Goal: Task Accomplishment & Management: Complete application form

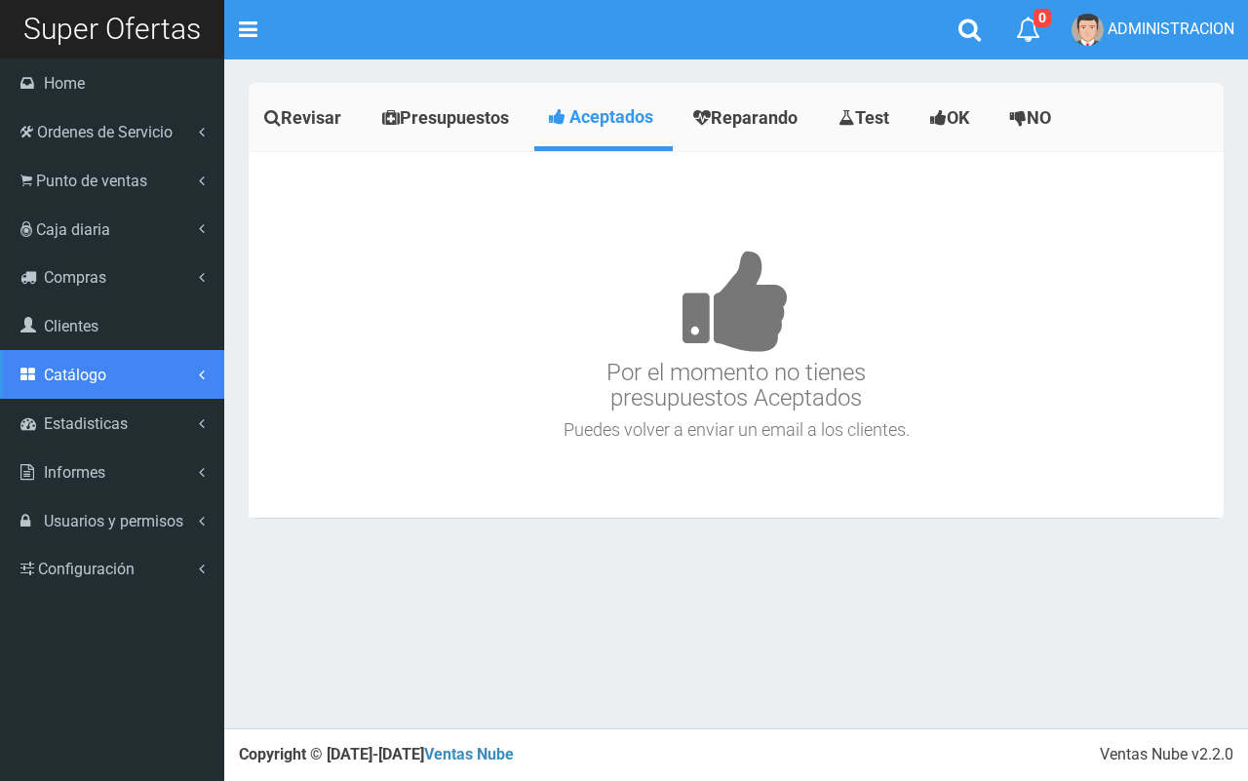
click at [105, 380] on link "Catálogo" at bounding box center [112, 374] width 224 height 49
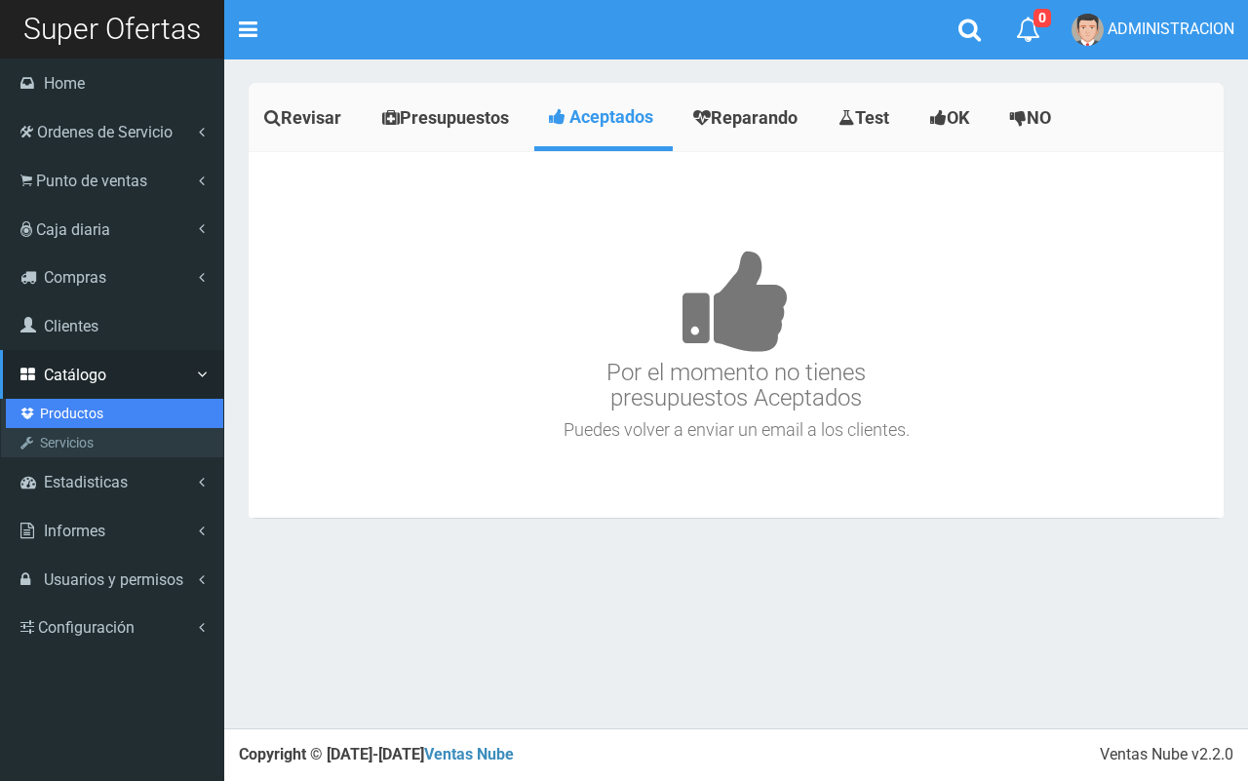
click at [69, 421] on link "Productos" at bounding box center [114, 413] width 217 height 29
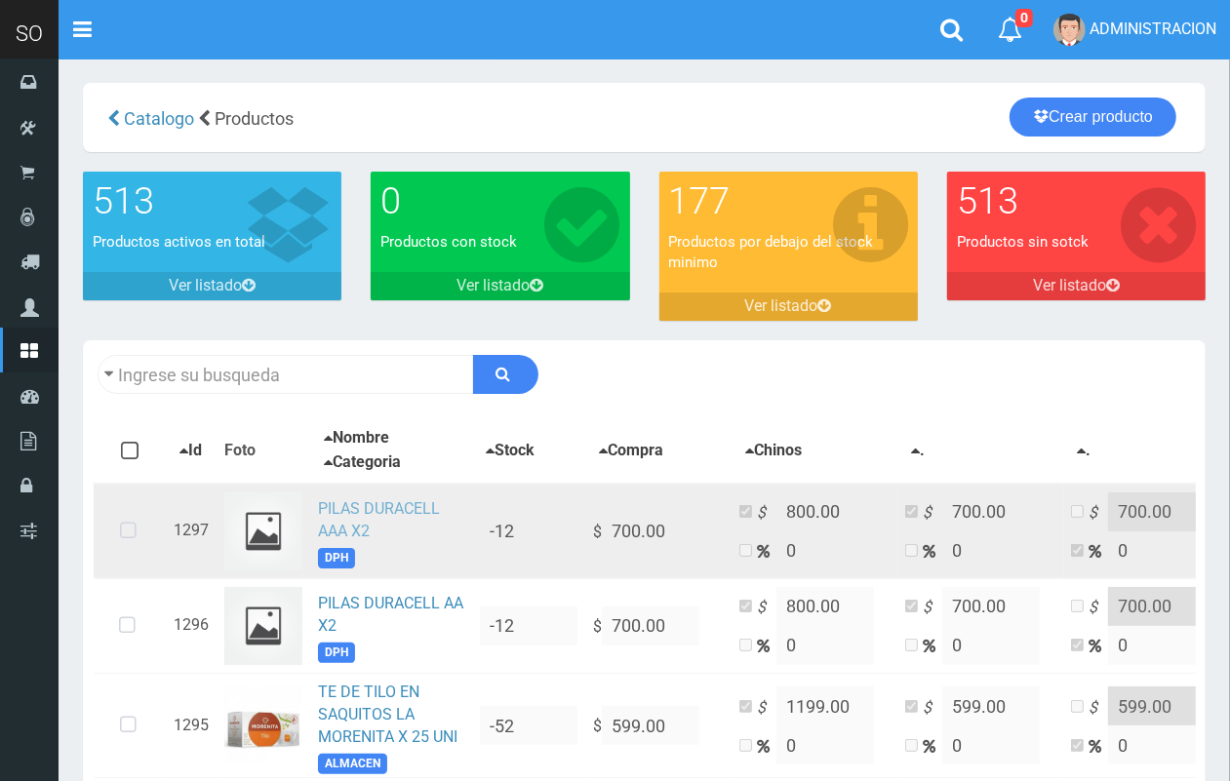
click at [336, 502] on link "PILAS DURACELL AAA X2" at bounding box center [379, 519] width 122 height 41
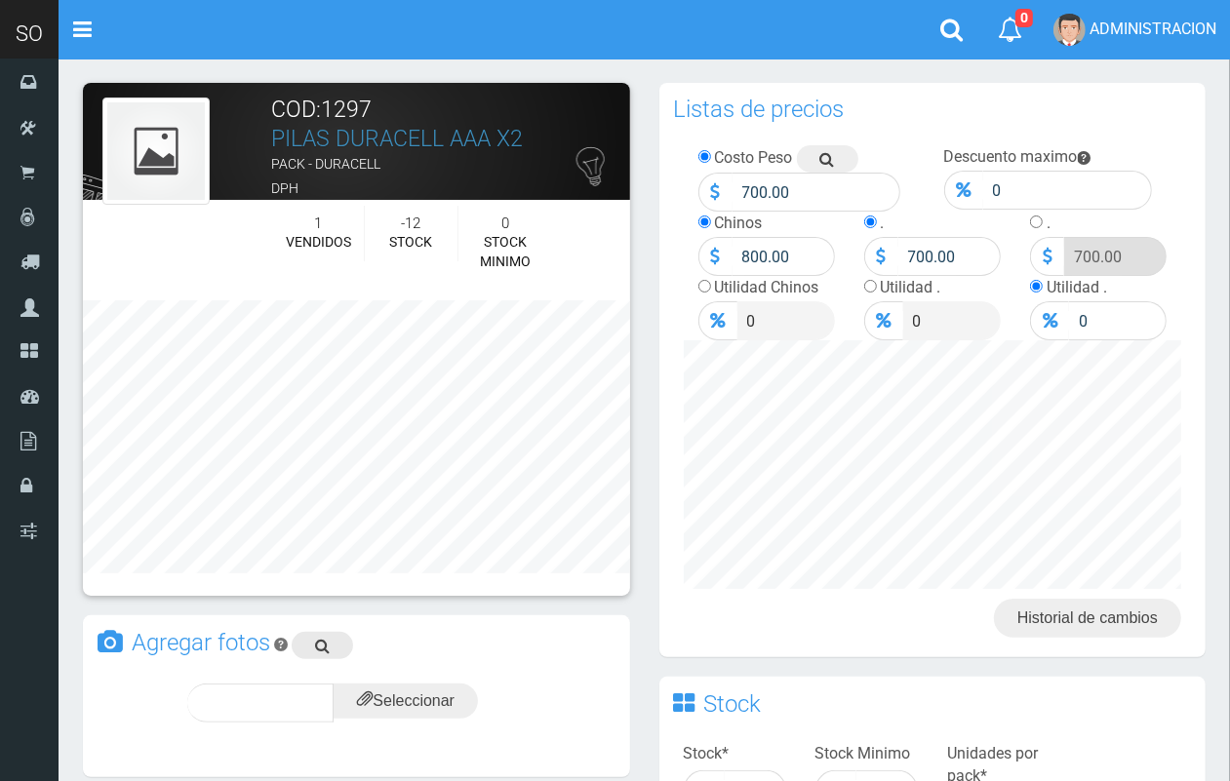
click at [318, 641] on icon at bounding box center [322, 645] width 15 height 27
click at [388, 702] on input "file" at bounding box center [405, 701] width 144 height 35
click at [450, 708] on span "subir" at bounding box center [453, 702] width 50 height 17
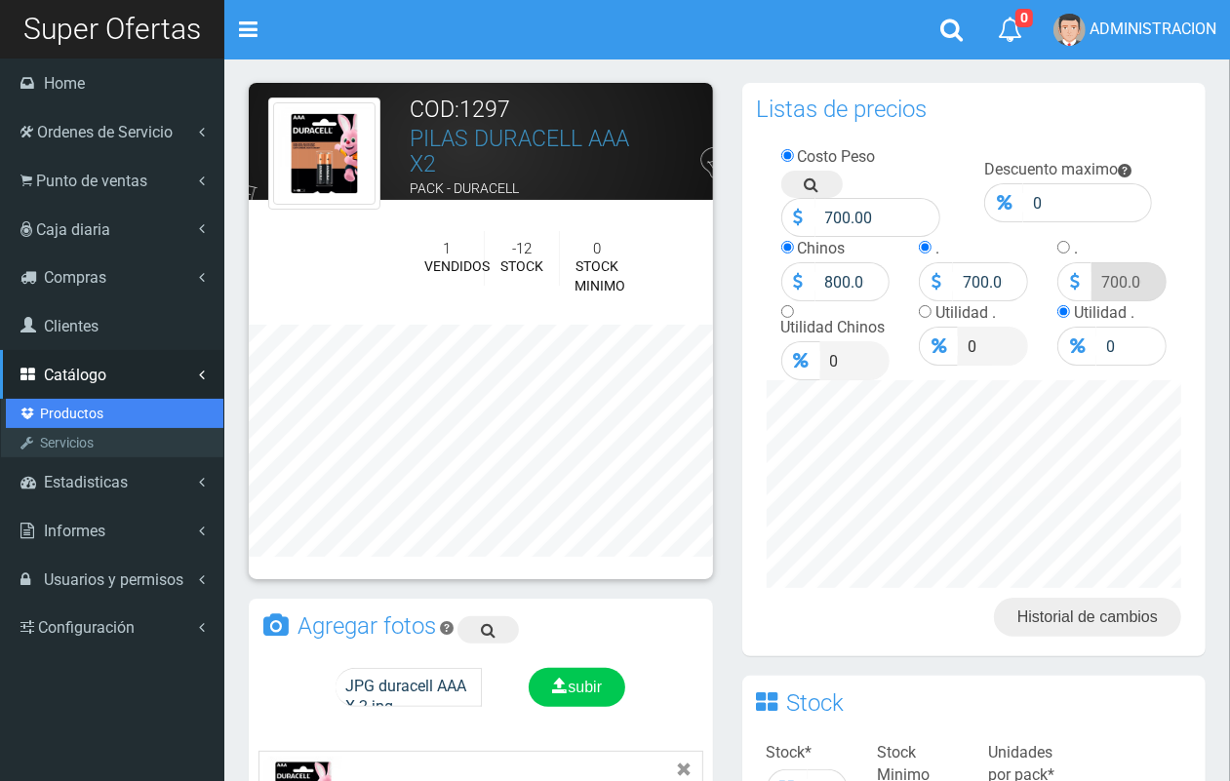
click at [79, 406] on link "Productos" at bounding box center [114, 413] width 217 height 29
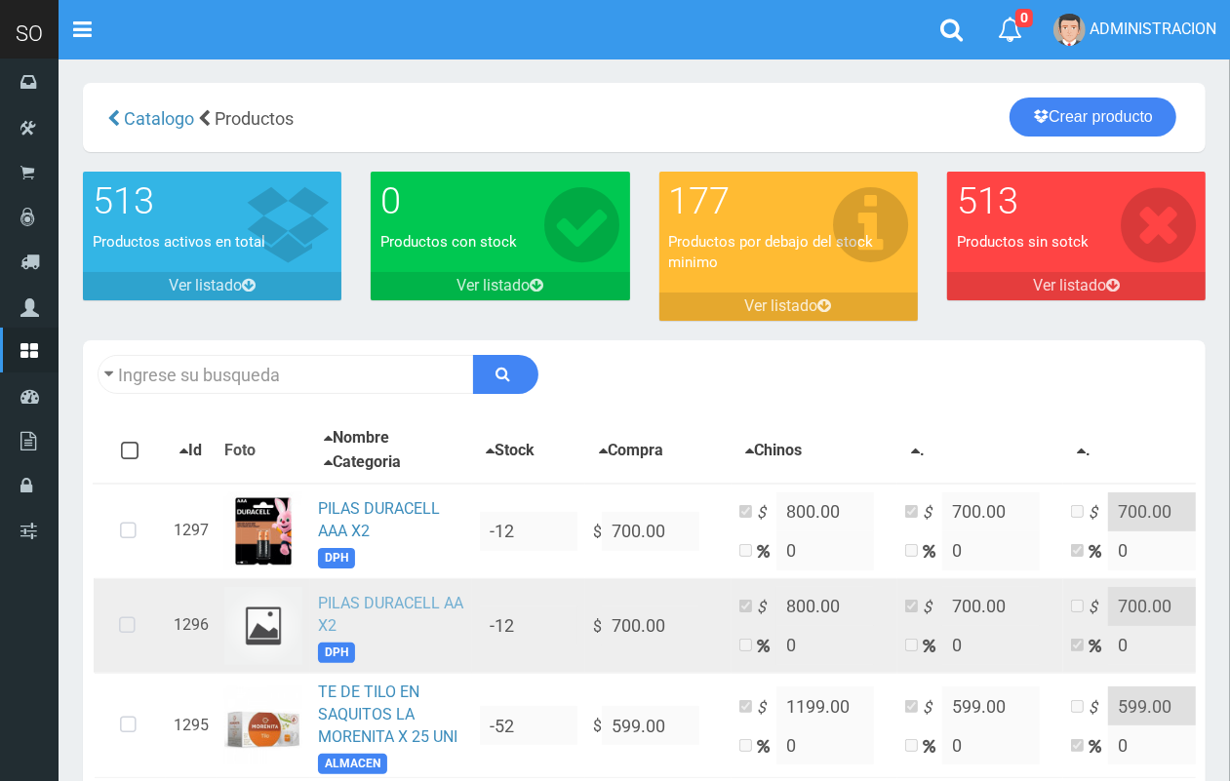
click at [405, 596] on link "PILAS DURACELL AA X2" at bounding box center [390, 614] width 145 height 41
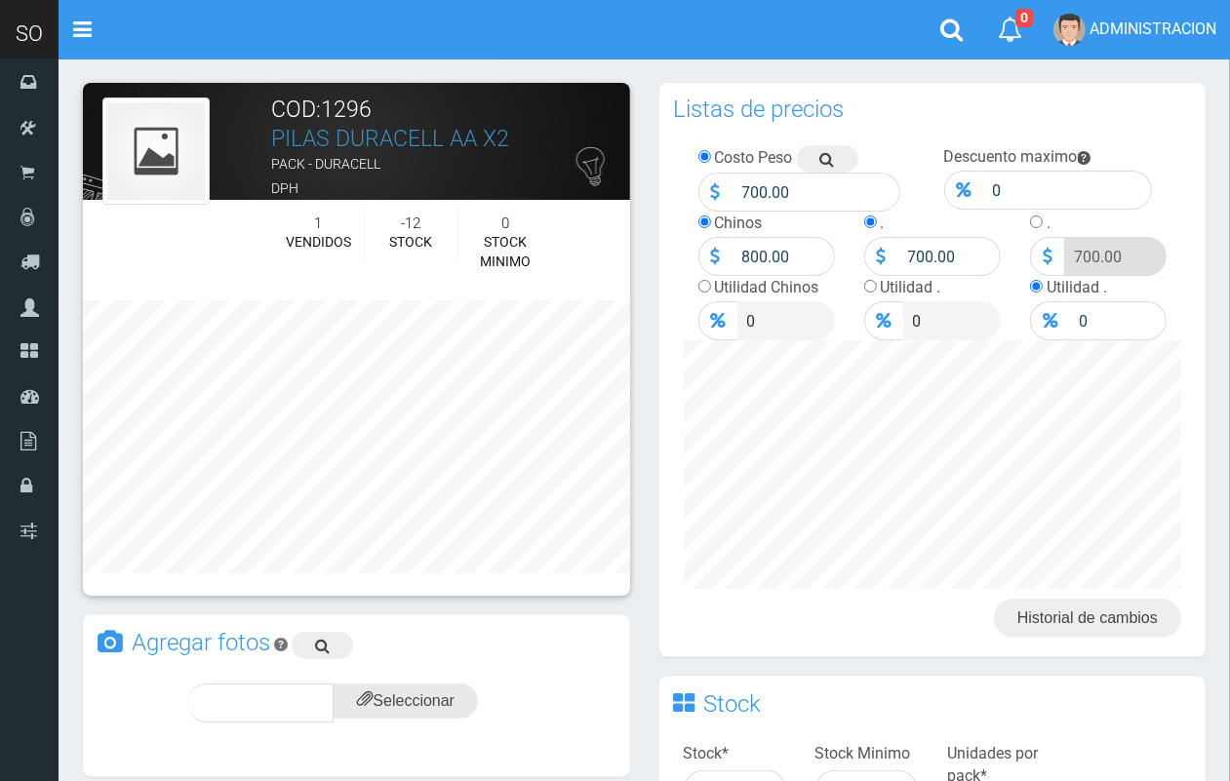
click at [454, 705] on input "file" at bounding box center [405, 701] width 144 height 35
click at [471, 690] on div "subir" at bounding box center [453, 703] width 97 height 39
click at [440, 684] on div "subir" at bounding box center [453, 703] width 97 height 39
click at [445, 700] on span "subir" at bounding box center [453, 702] width 50 height 17
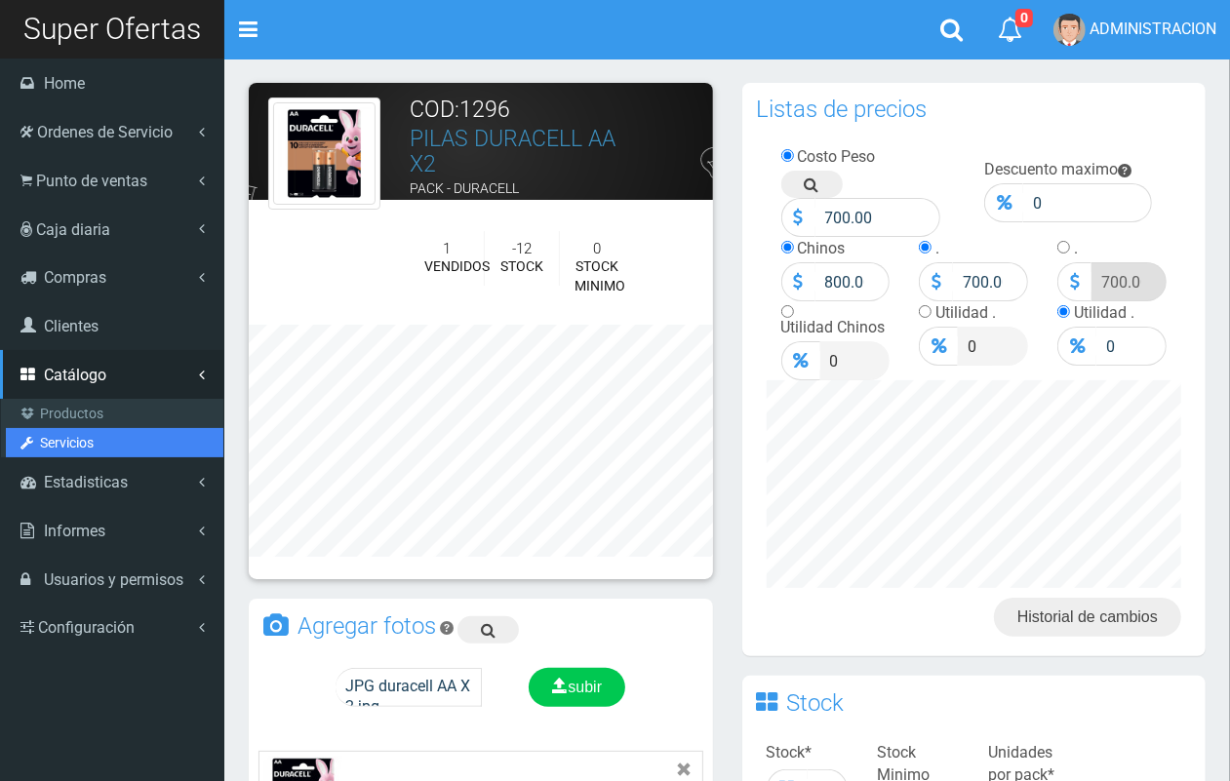
click at [85, 428] on link "Servicios" at bounding box center [114, 442] width 217 height 29
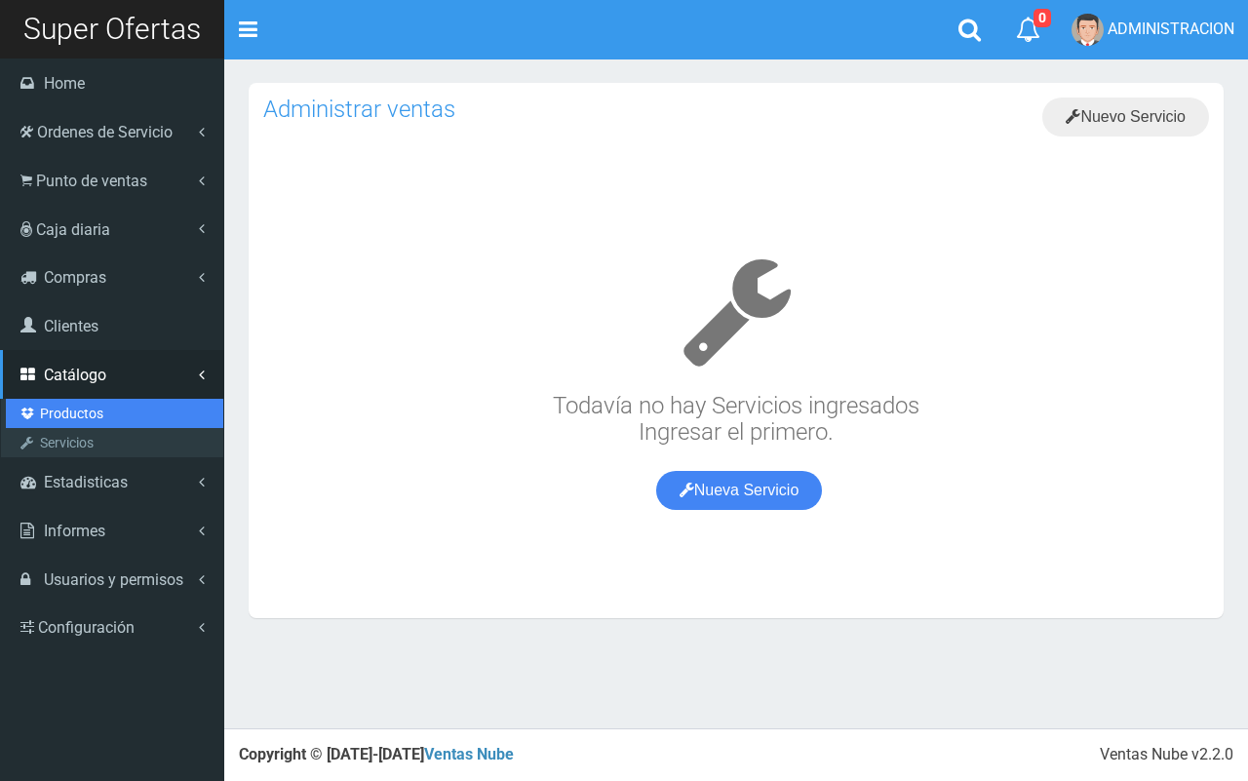
click at [79, 416] on link "Productos" at bounding box center [114, 413] width 217 height 29
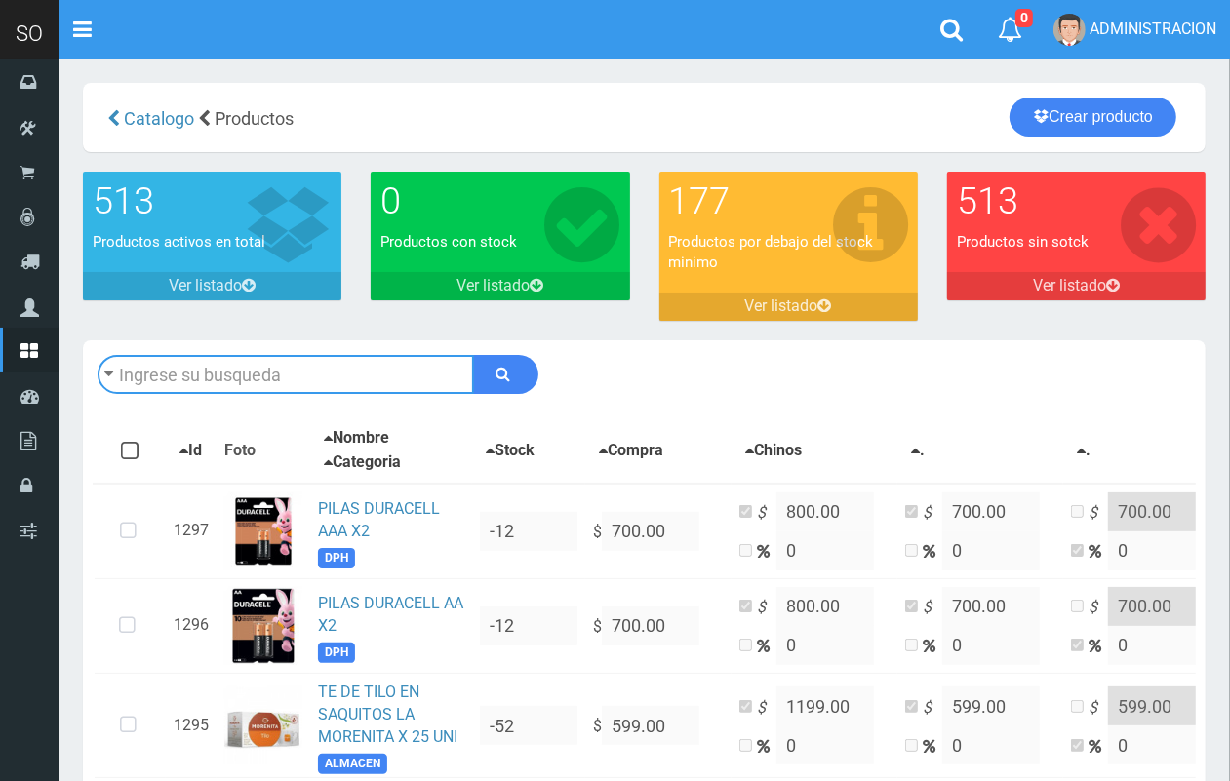
click at [255, 371] on input "text" at bounding box center [286, 374] width 376 height 39
type input "HEROE"
click at [473, 355] on button "submit" at bounding box center [505, 374] width 65 height 39
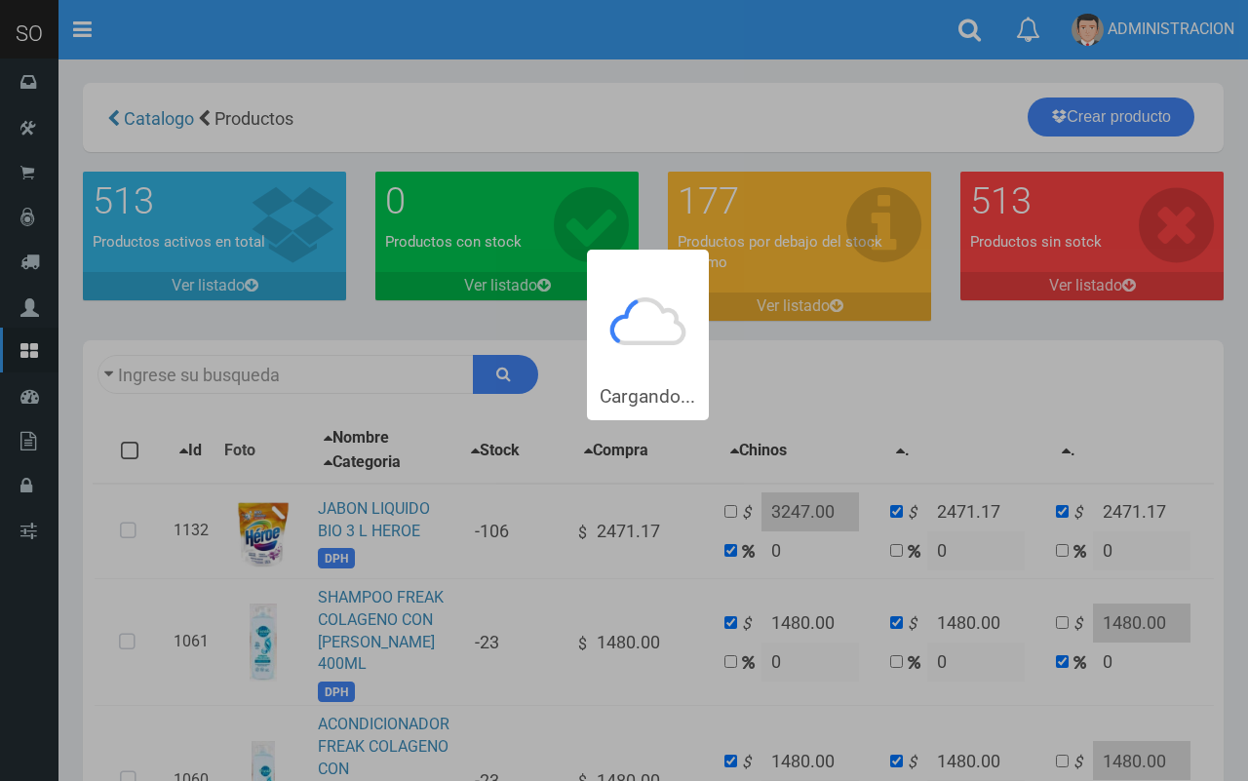
type input "HEROE"
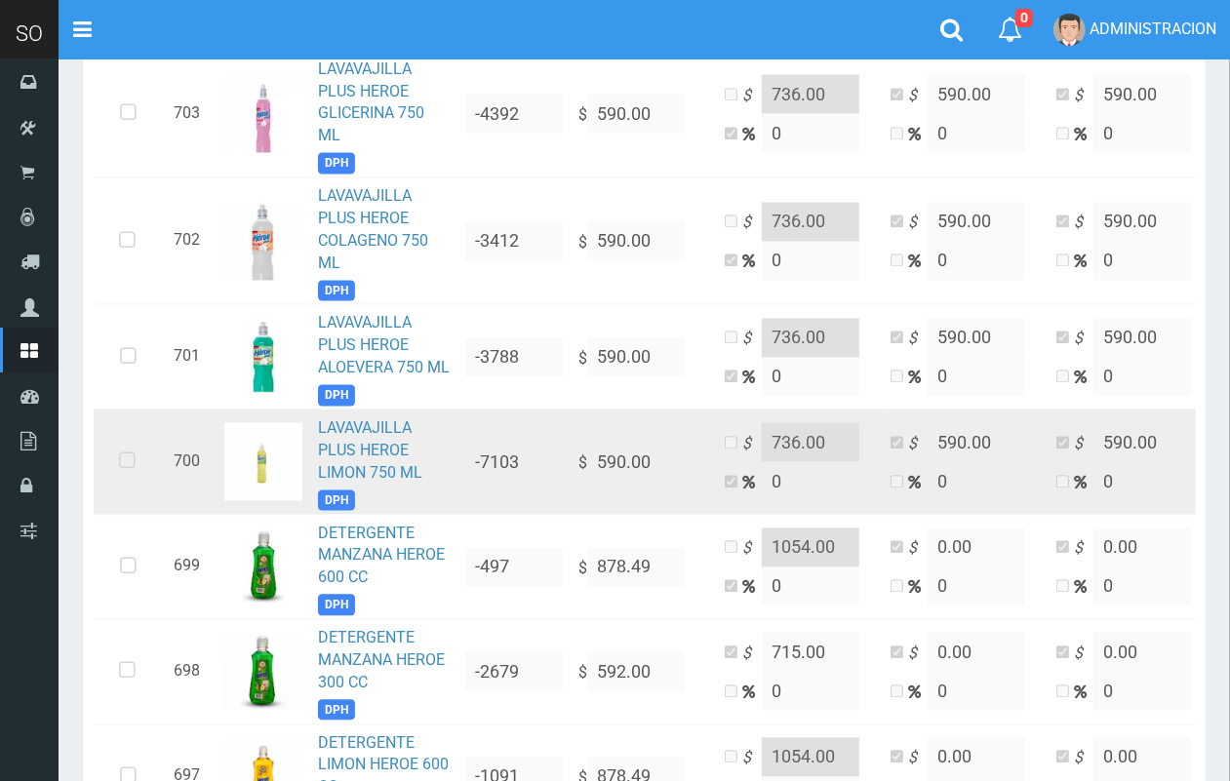
scroll to position [2489, 0]
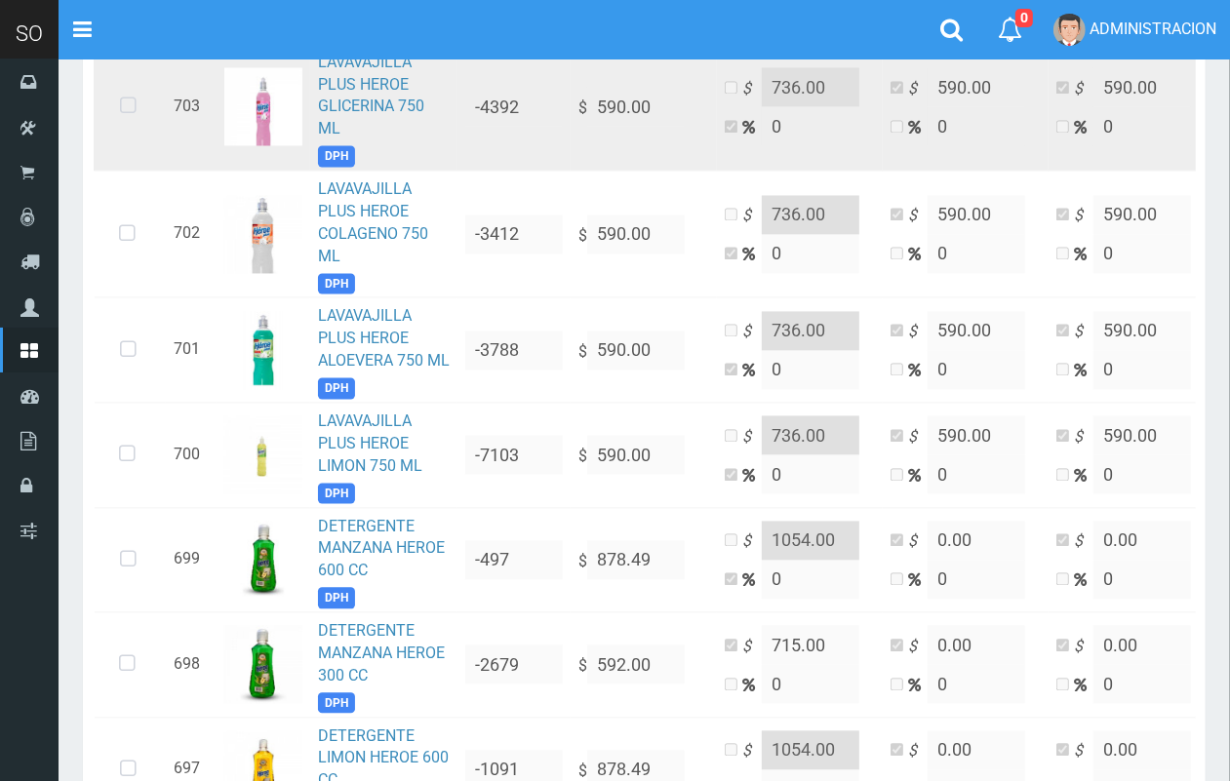
click at [125, 107] on icon at bounding box center [128, 106] width 52 height 64
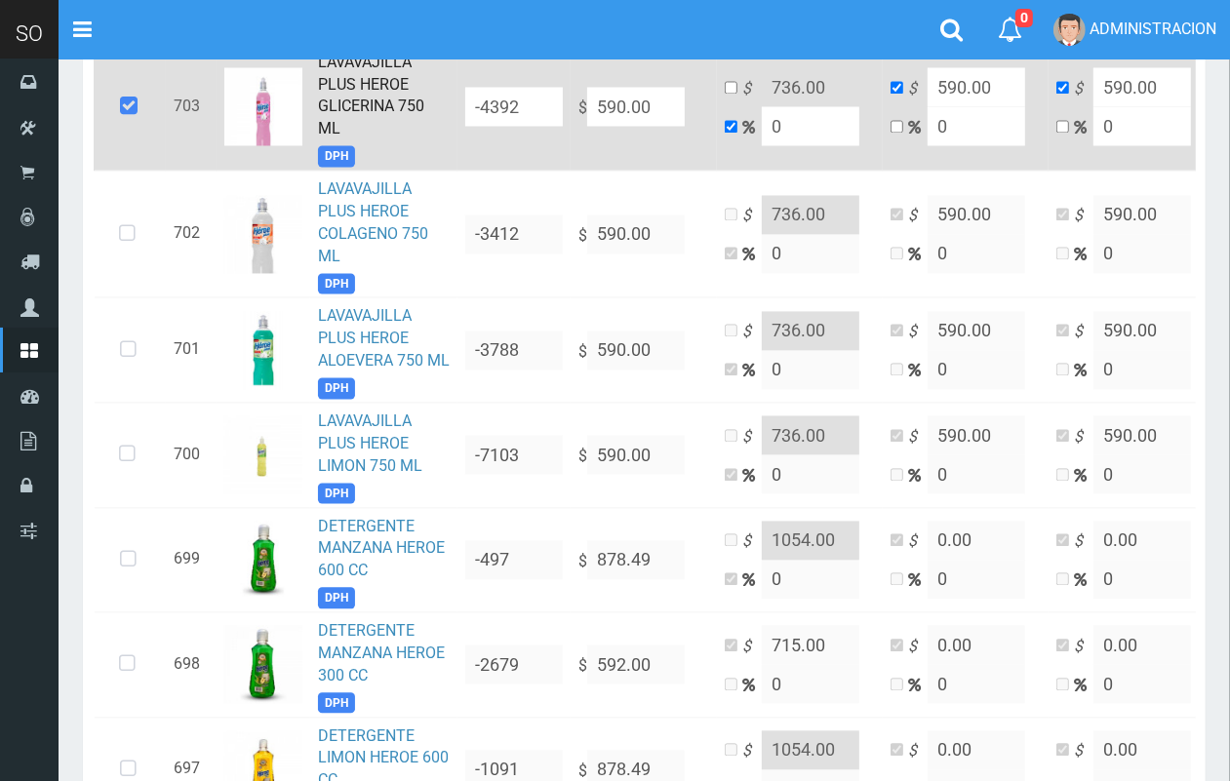
drag, startPoint x: 810, startPoint y: 132, endPoint x: 753, endPoint y: 132, distance: 57.5
click at [753, 132] on td "$ 736.00 0" at bounding box center [800, 106] width 166 height 127
type input "2"
type input "601.8"
type input "20"
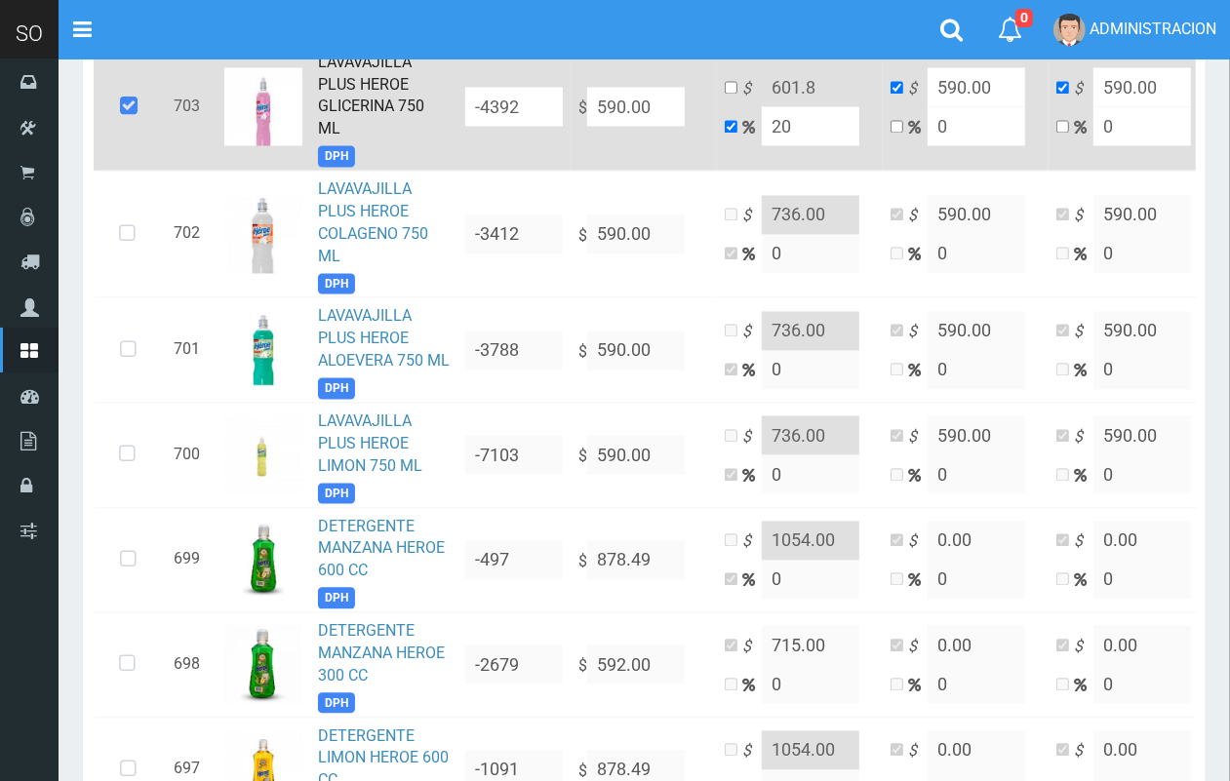
type input "708"
drag, startPoint x: 801, startPoint y: 134, endPoint x: 763, endPoint y: 137, distance: 38.2
click at [763, 137] on input "20" at bounding box center [811, 125] width 98 height 39
type input "3"
type input "607.7"
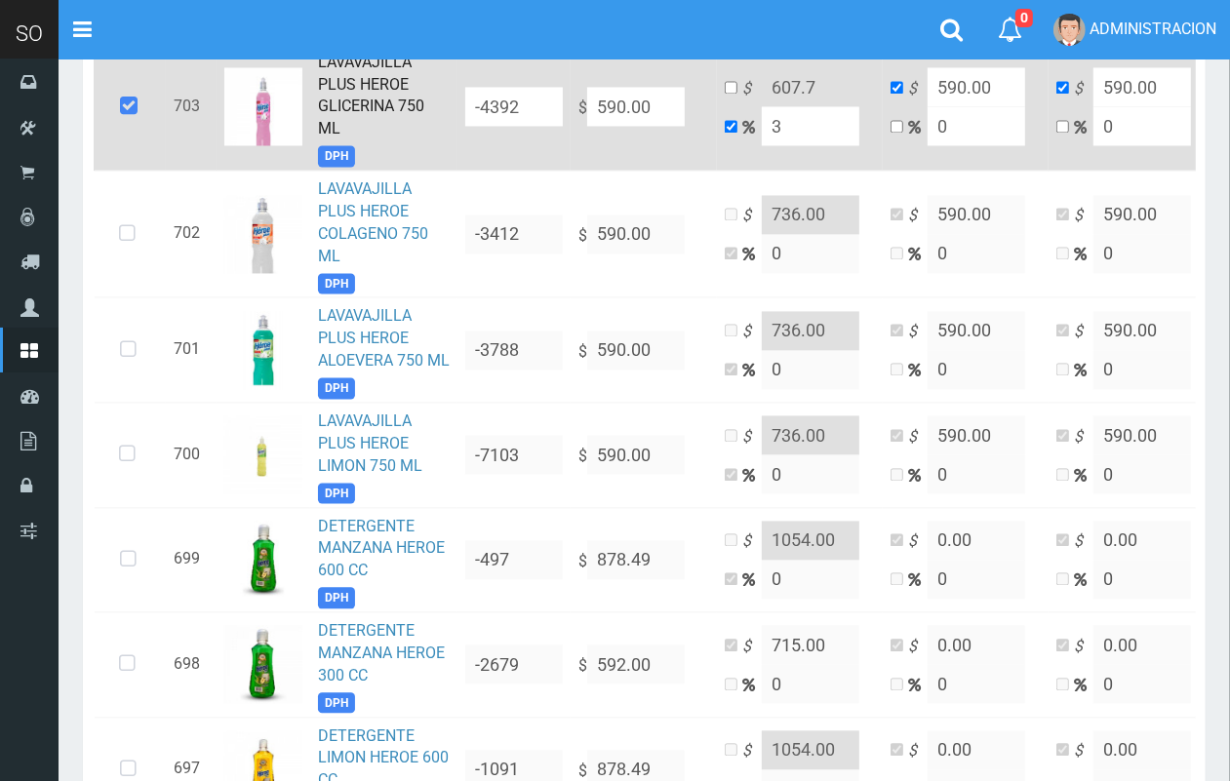
type input "30"
type input "767"
type input "30"
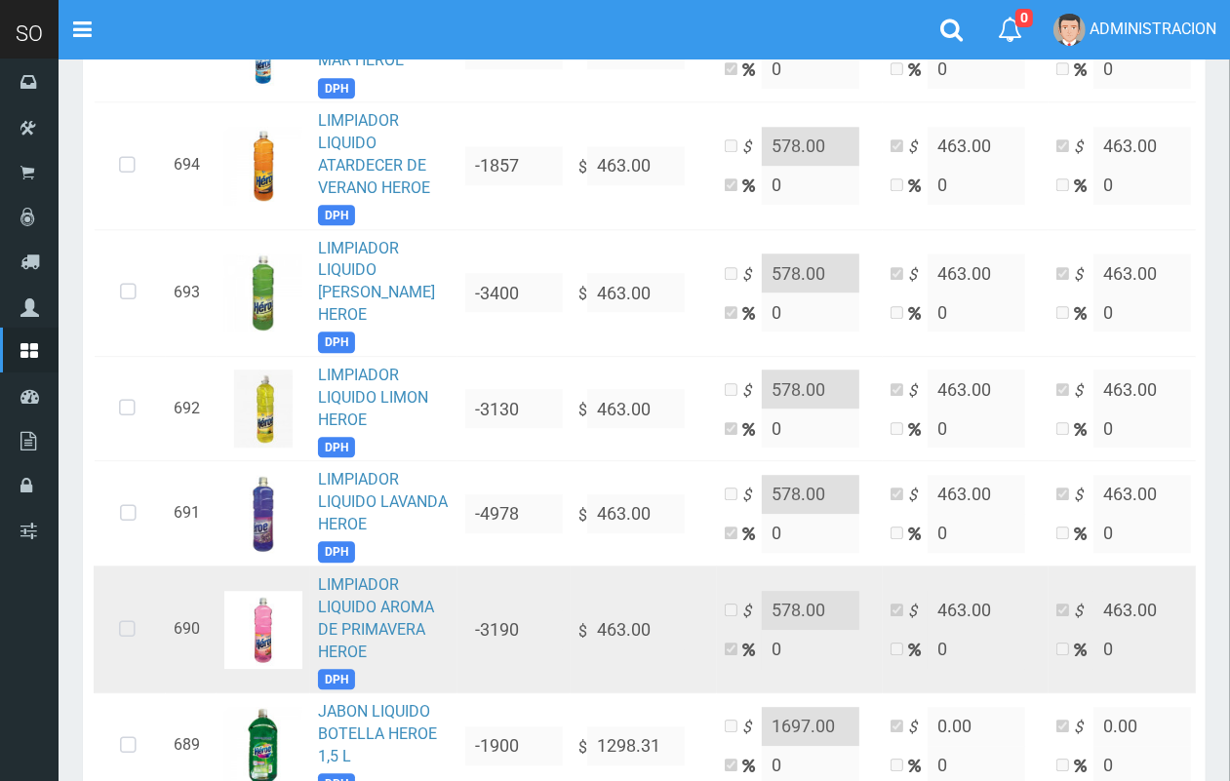
scroll to position [3434, 0]
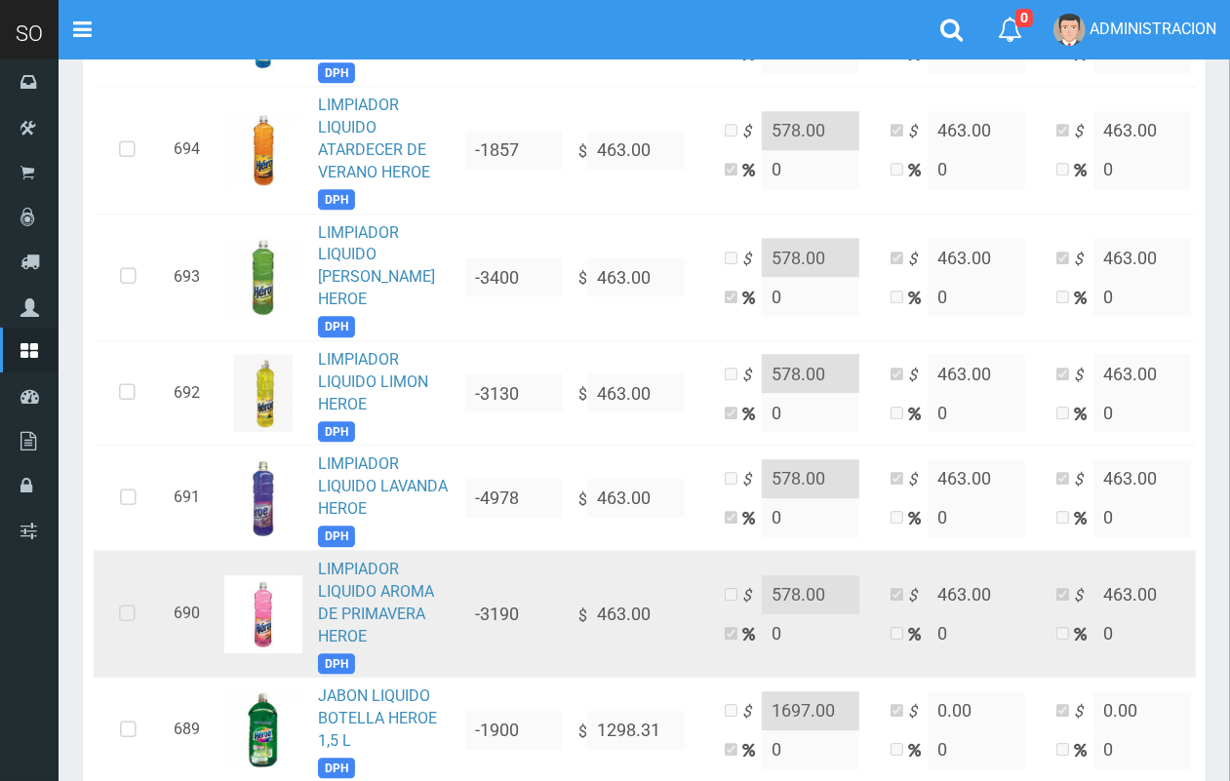
drag, startPoint x: 125, startPoint y: 592, endPoint x: 161, endPoint y: 585, distance: 36.7
click at [129, 590] on icon at bounding box center [127, 614] width 52 height 64
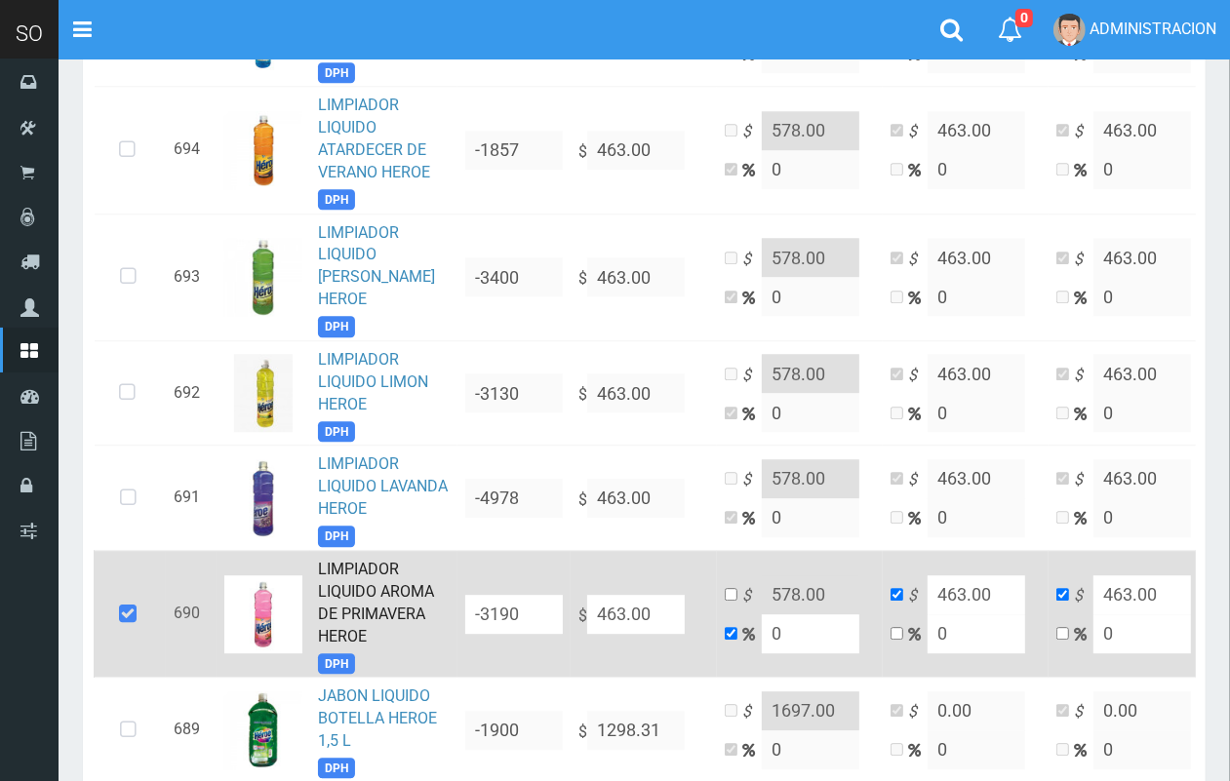
drag, startPoint x: 790, startPoint y: 597, endPoint x: 747, endPoint y: 603, distance: 43.3
click at [747, 603] on td "$ 578.00 0" at bounding box center [800, 613] width 166 height 127
type input "3"
type input "476.89"
type input "30"
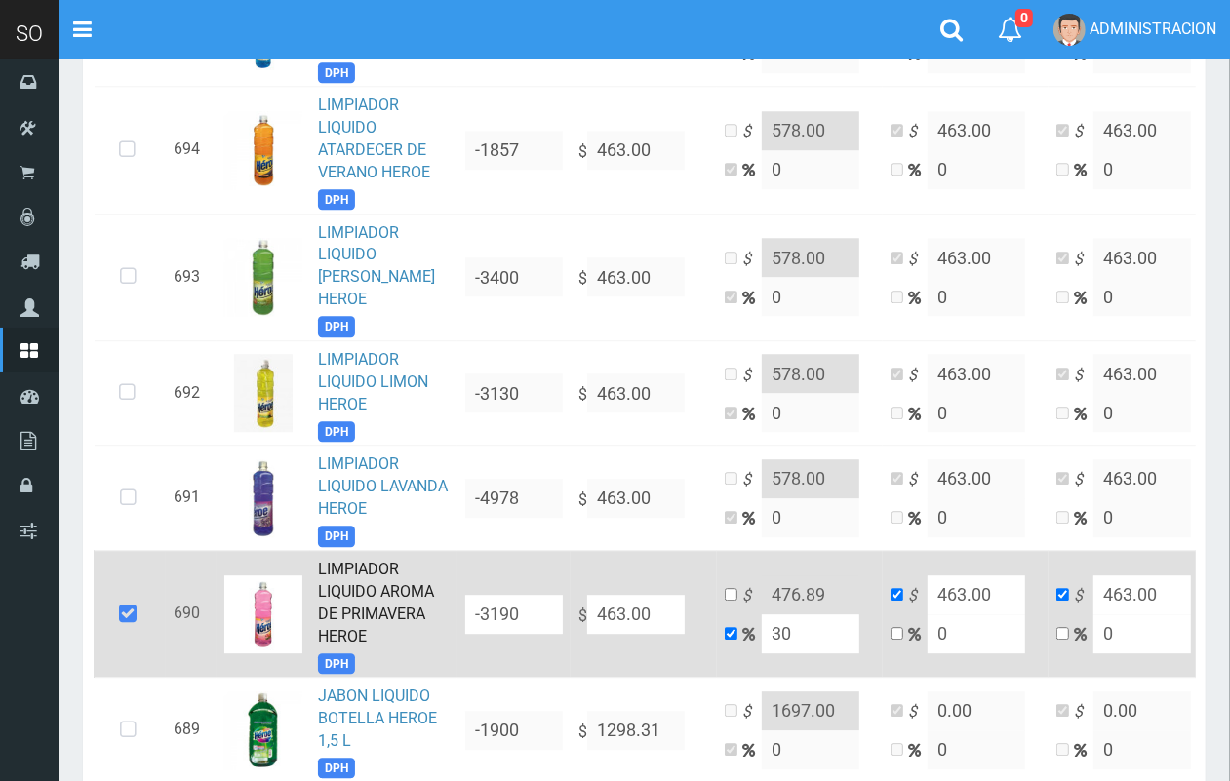
type input "601.9"
type input "30"
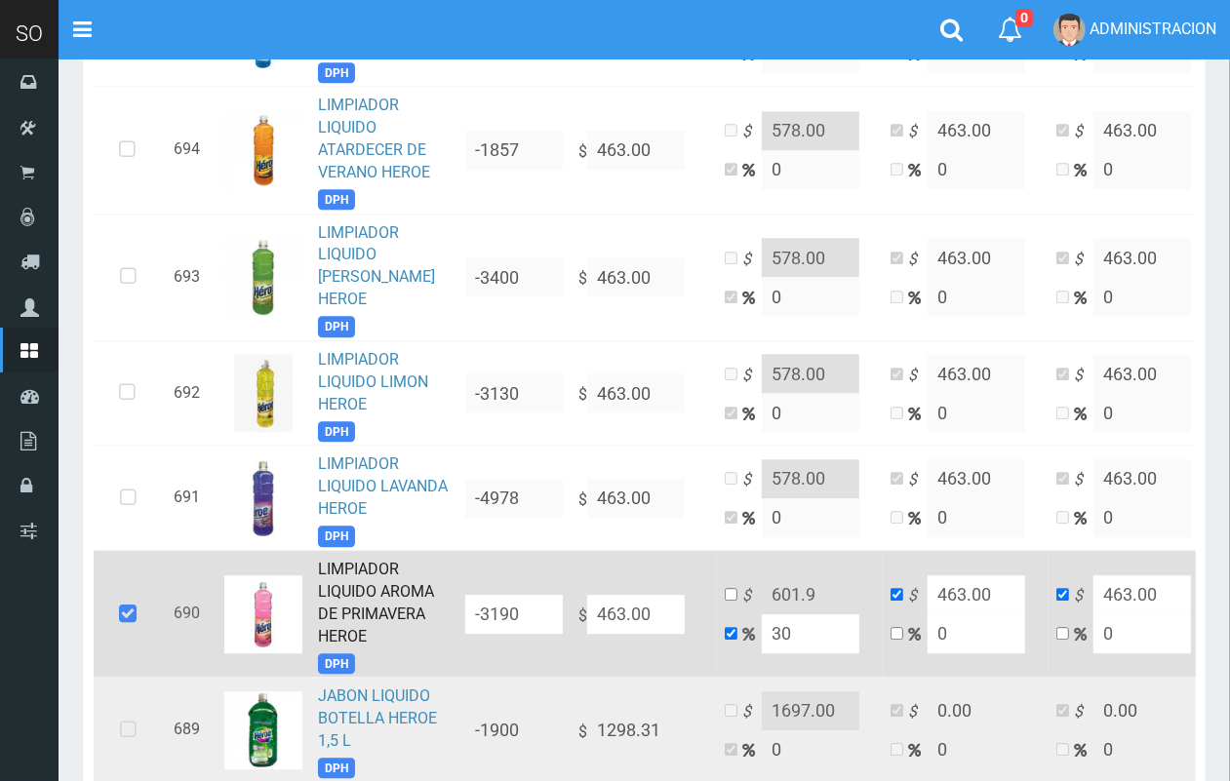
drag, startPoint x: 139, startPoint y: 698, endPoint x: 154, endPoint y: 693, distance: 15.4
click at [141, 698] on icon at bounding box center [128, 730] width 52 height 64
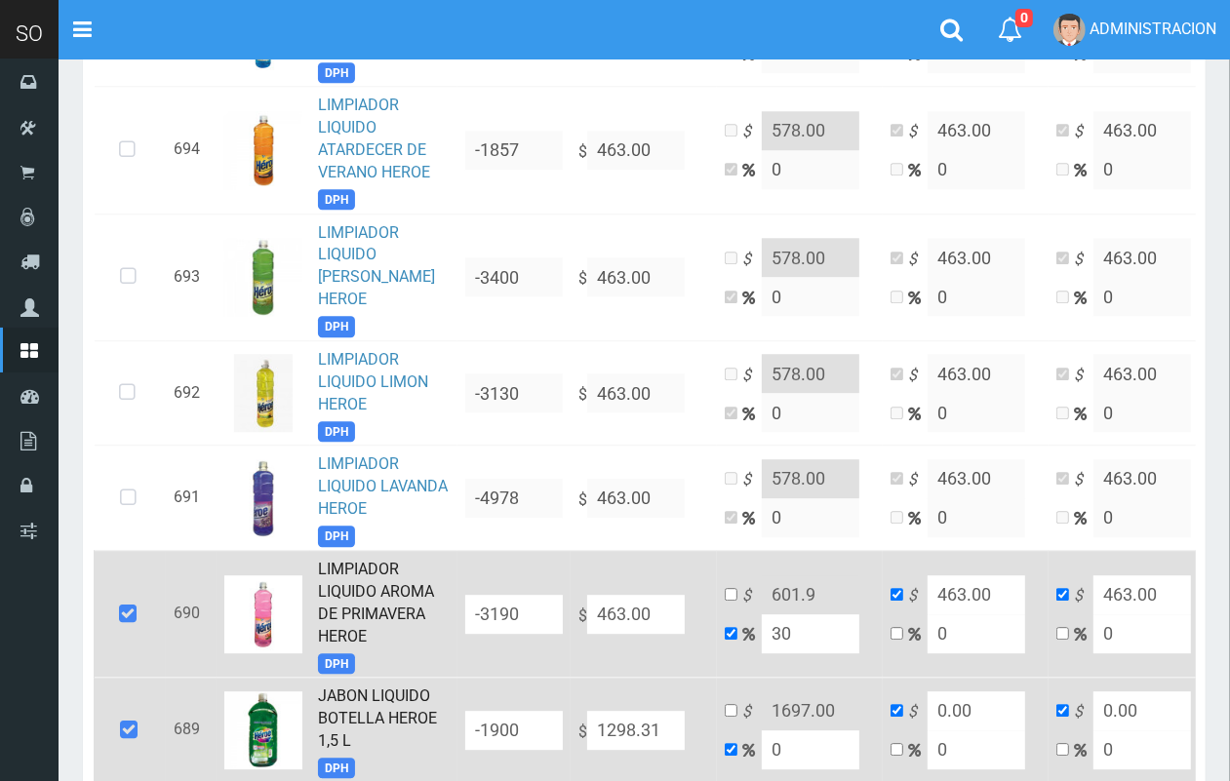
drag, startPoint x: 832, startPoint y: 727, endPoint x: 692, endPoint y: 723, distance: 139.5
click at [695, 724] on tr "689 JABON LIQUIDO BOTELLA HEROE 1,5 L DPH -1900 $ 1298.31 $ 1697.00 0 $ 0.00 0 …" at bounding box center [684, 730] width 1180 height 105
type input "3"
type input "1337.2593"
type input "30"
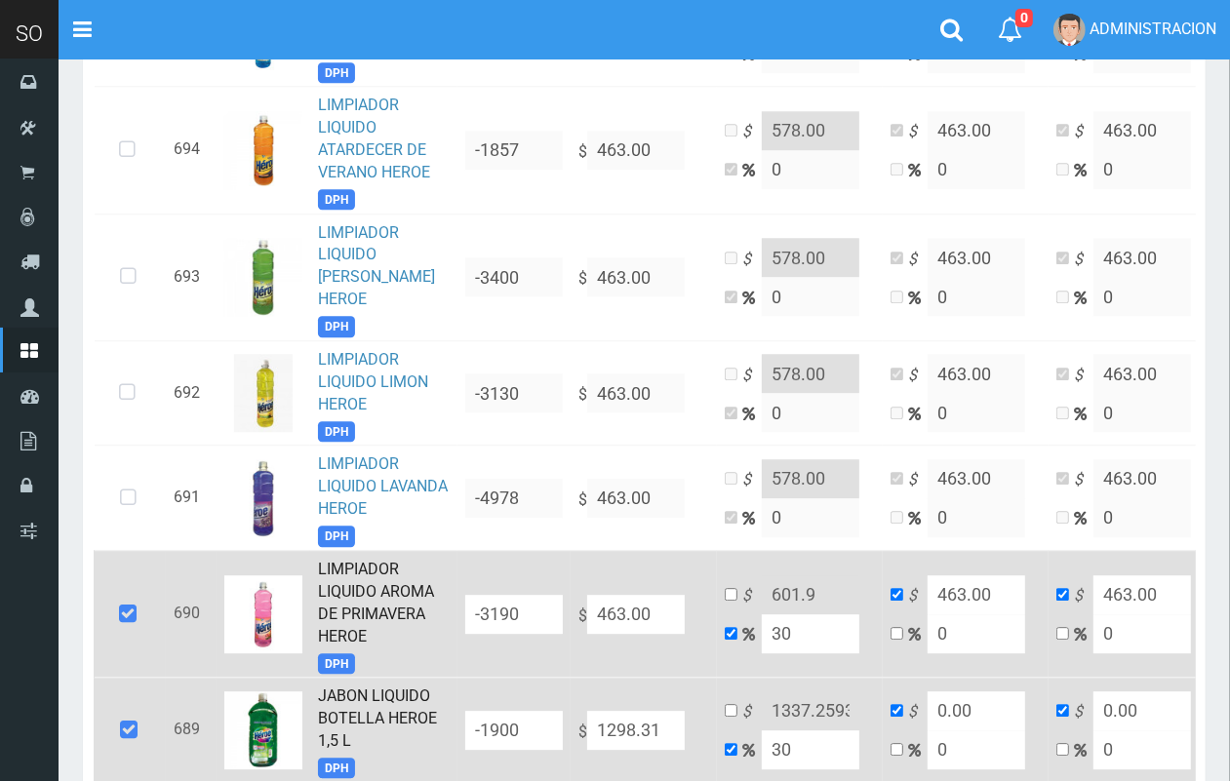
type input "1687.8029999999999"
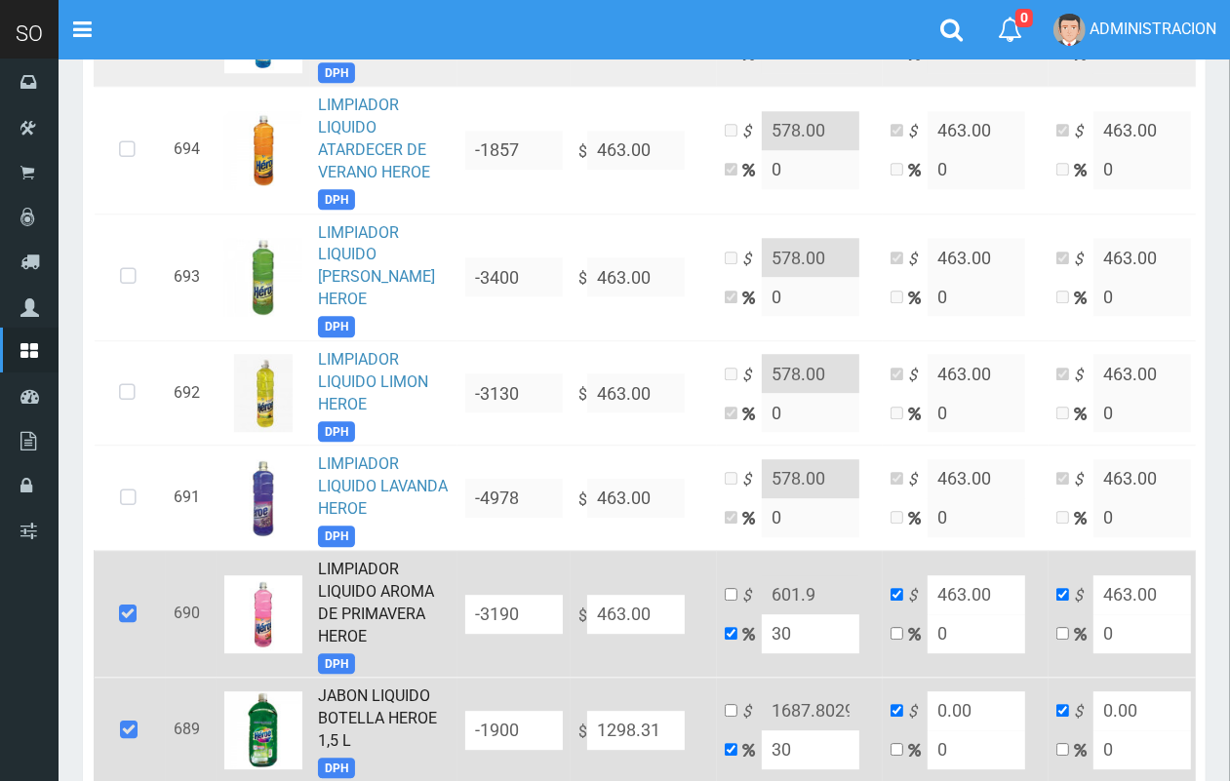
type input "30"
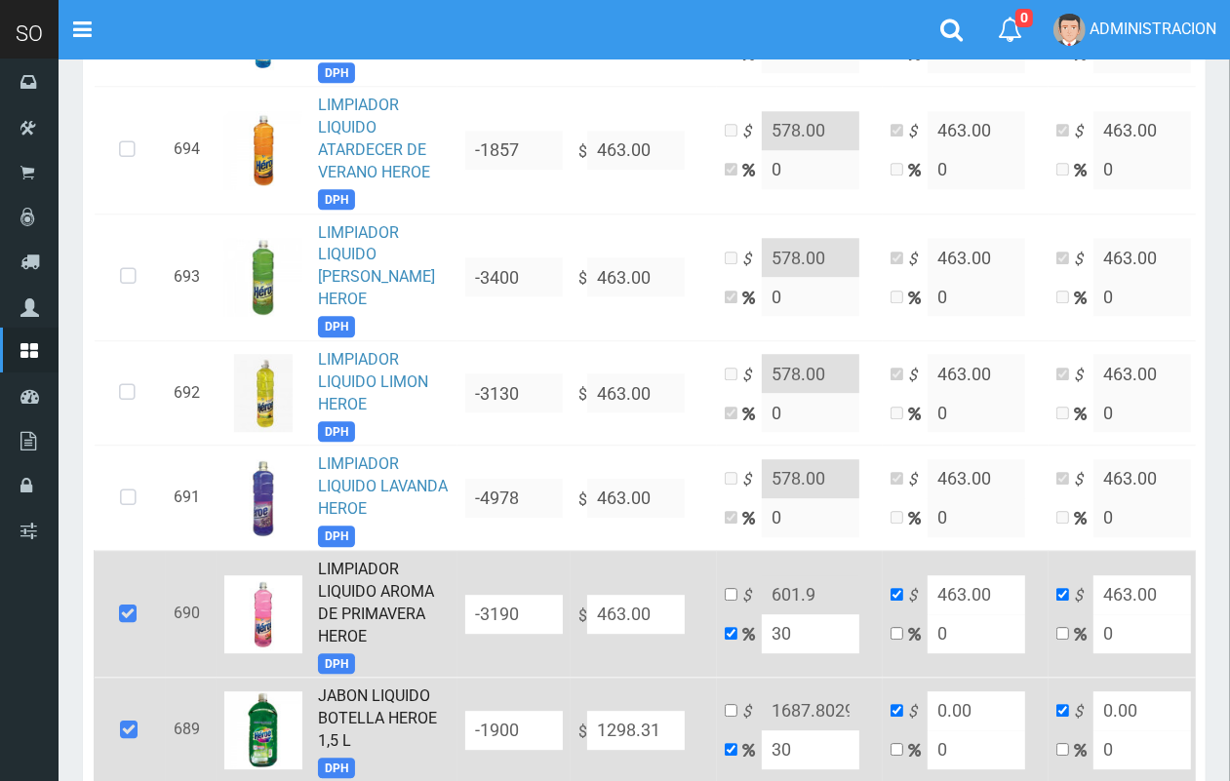
drag, startPoint x: 364, startPoint y: 563, endPoint x: 383, endPoint y: 558, distance: 20.1
click at [362, 563] on link "LIMPIADOR LIQUIDO AROMA DE PRIMAVERA HEROE" at bounding box center [376, 603] width 116 height 86
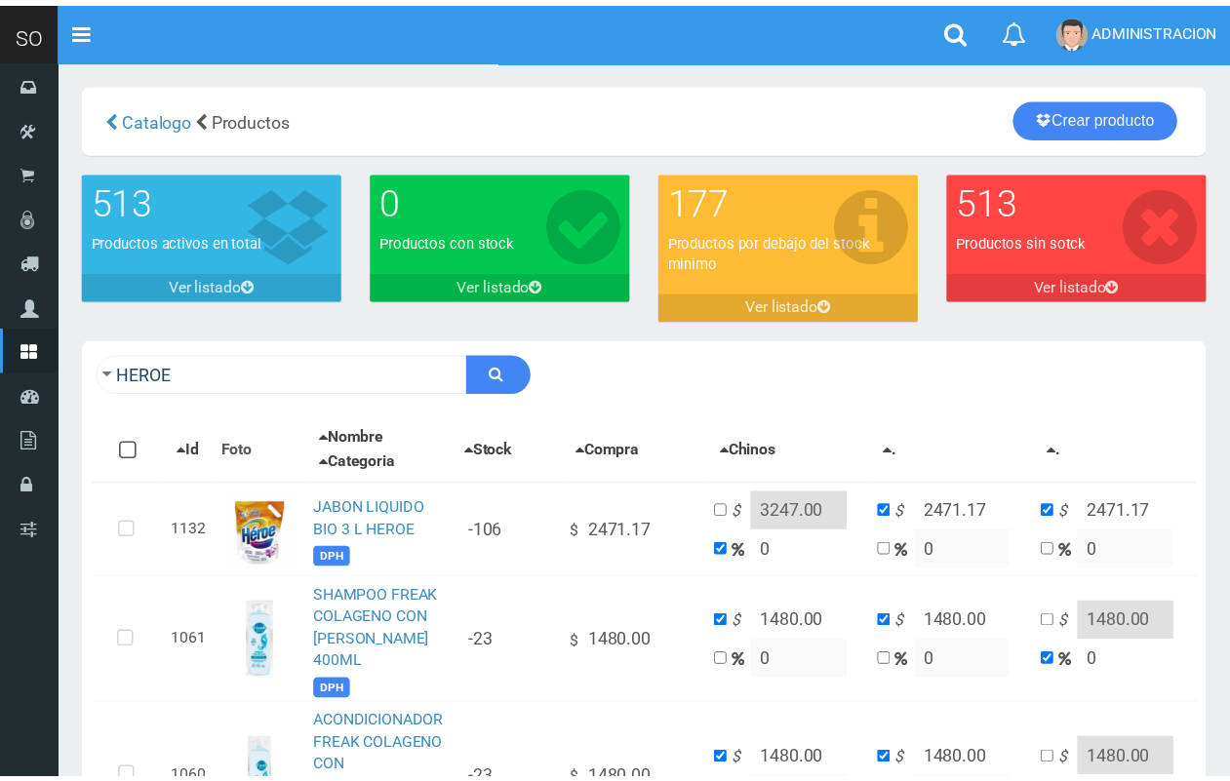
scroll to position [52, 0]
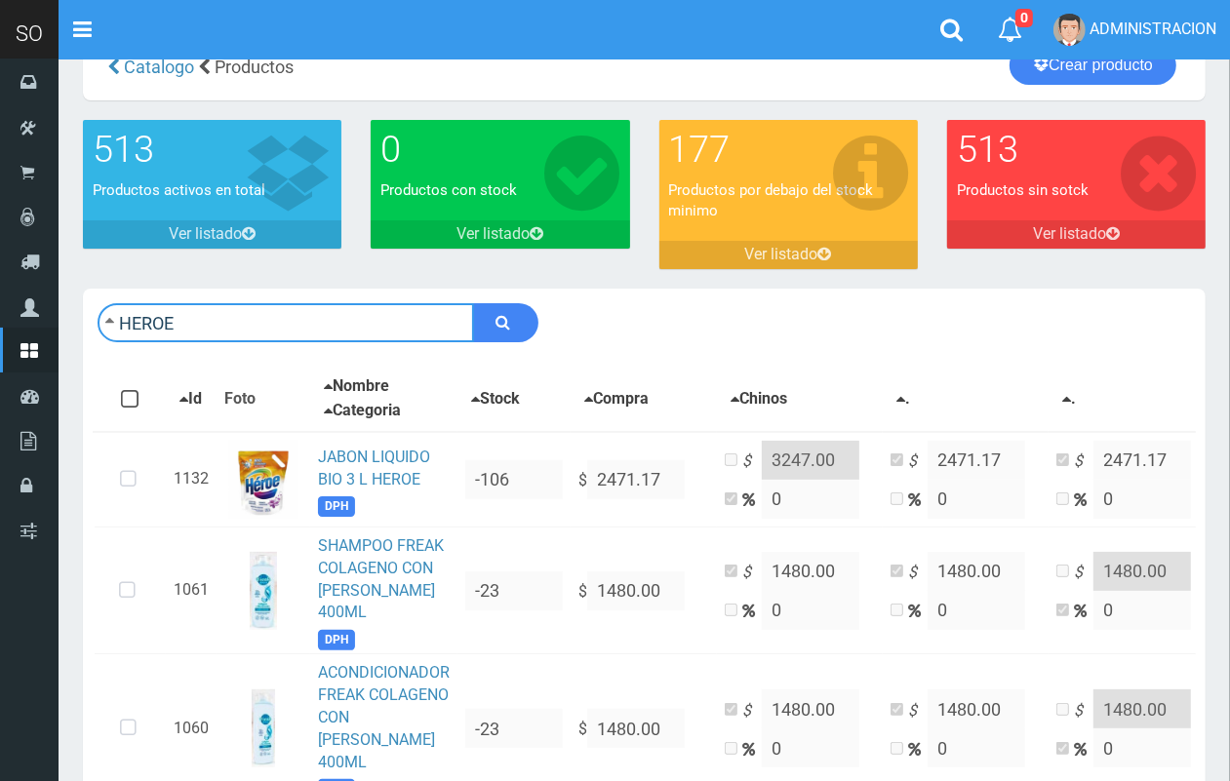
click at [318, 328] on input "HEROE" at bounding box center [286, 322] width 376 height 39
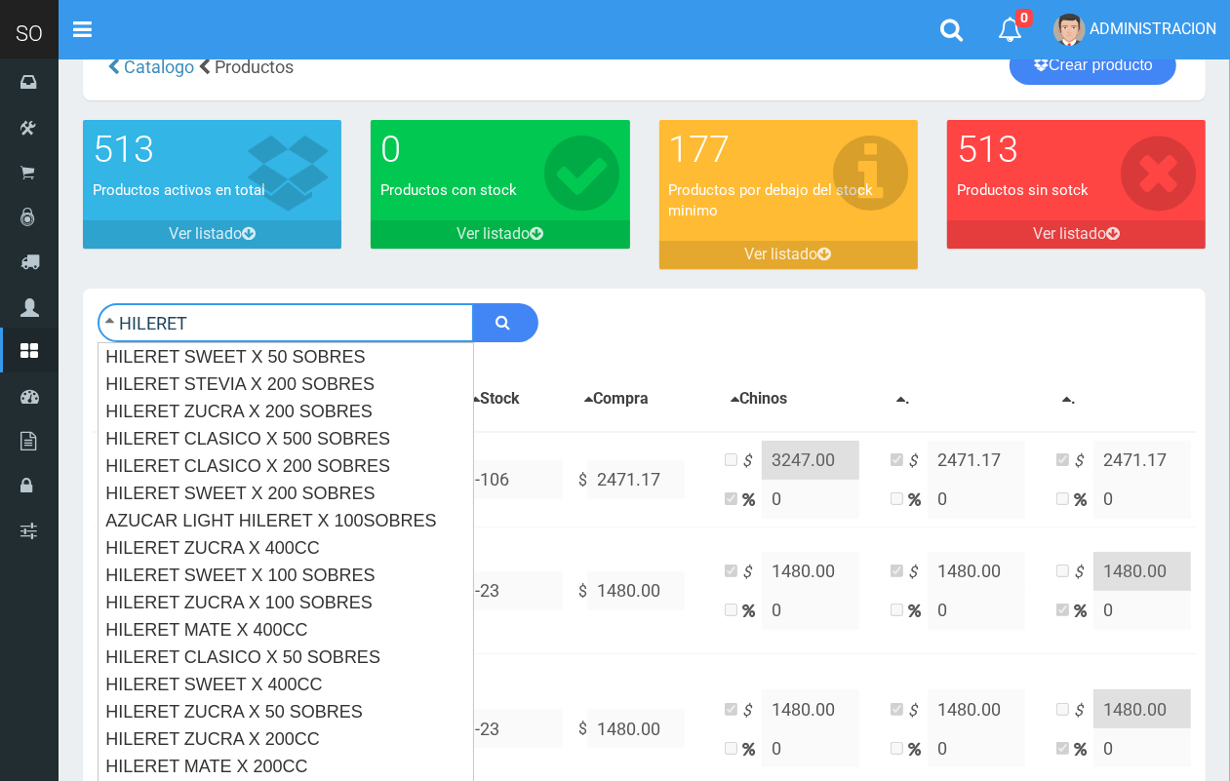
type input "HILERET"
click at [473, 303] on button "submit" at bounding box center [505, 322] width 65 height 39
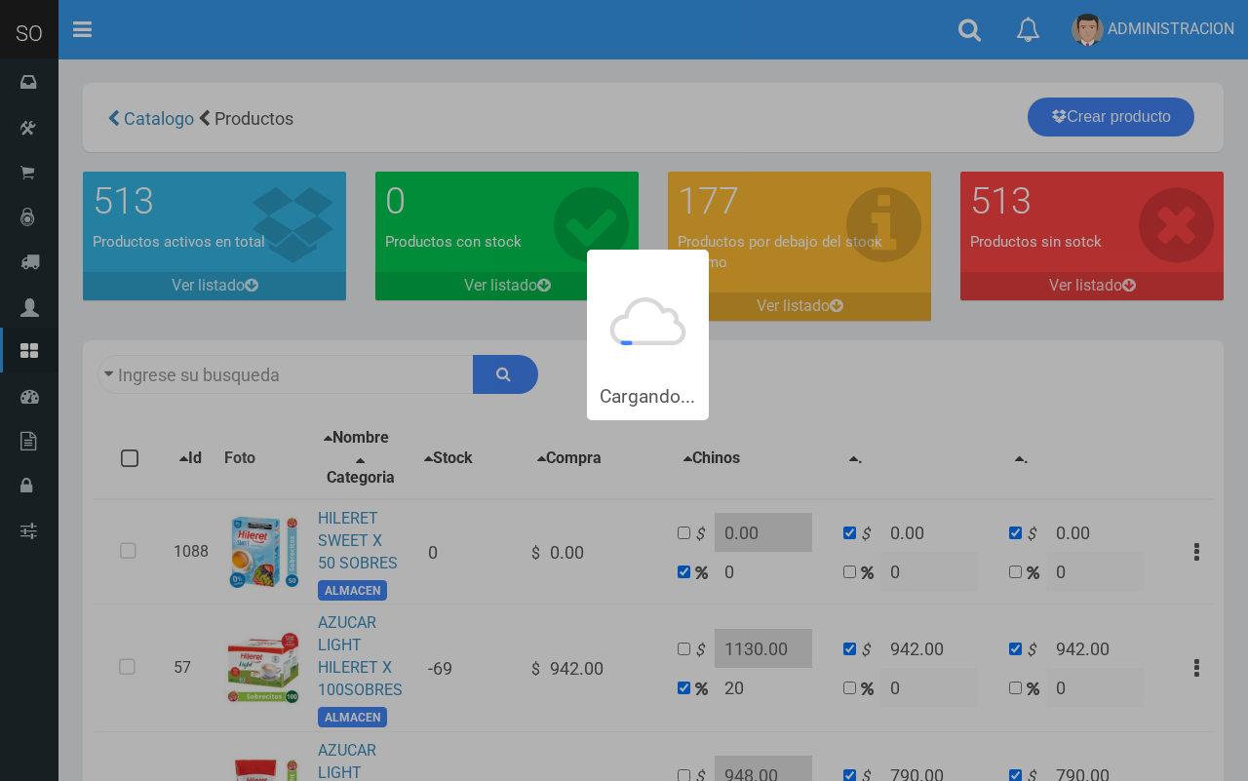
type input "HILERET"
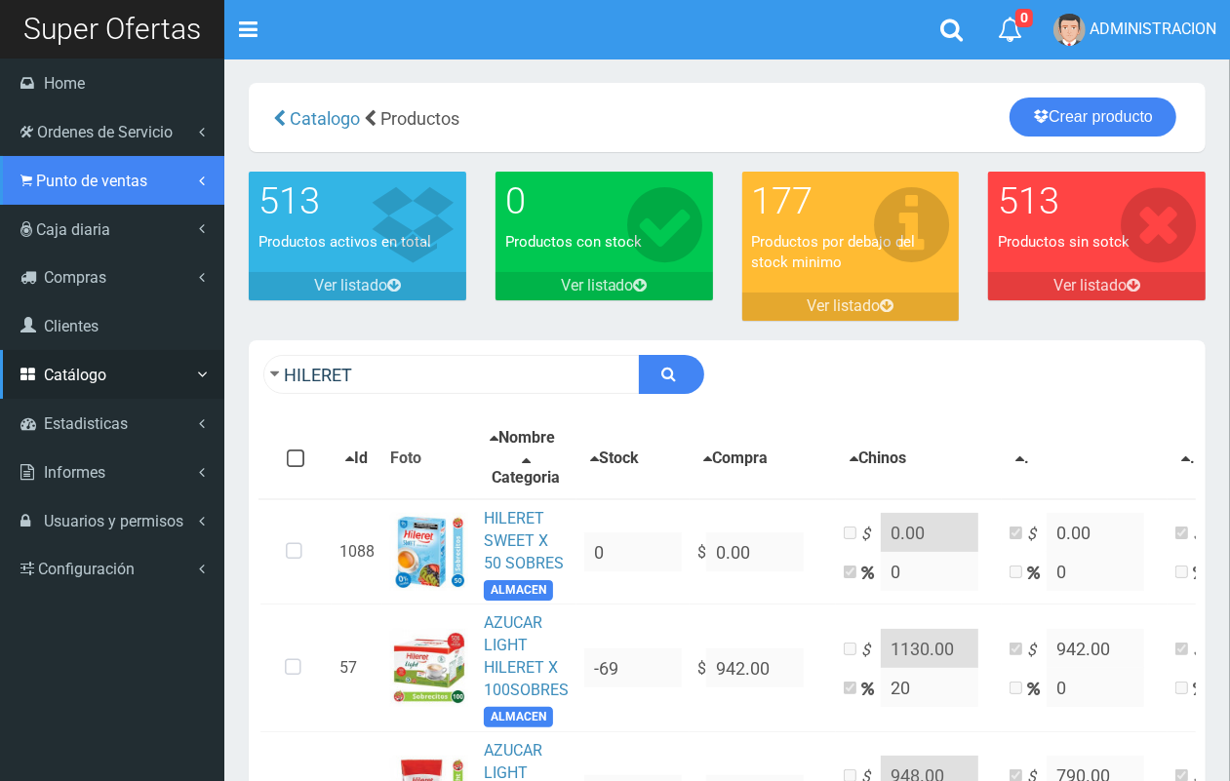
click at [46, 195] on link "Punto de ventas" at bounding box center [112, 180] width 224 height 49
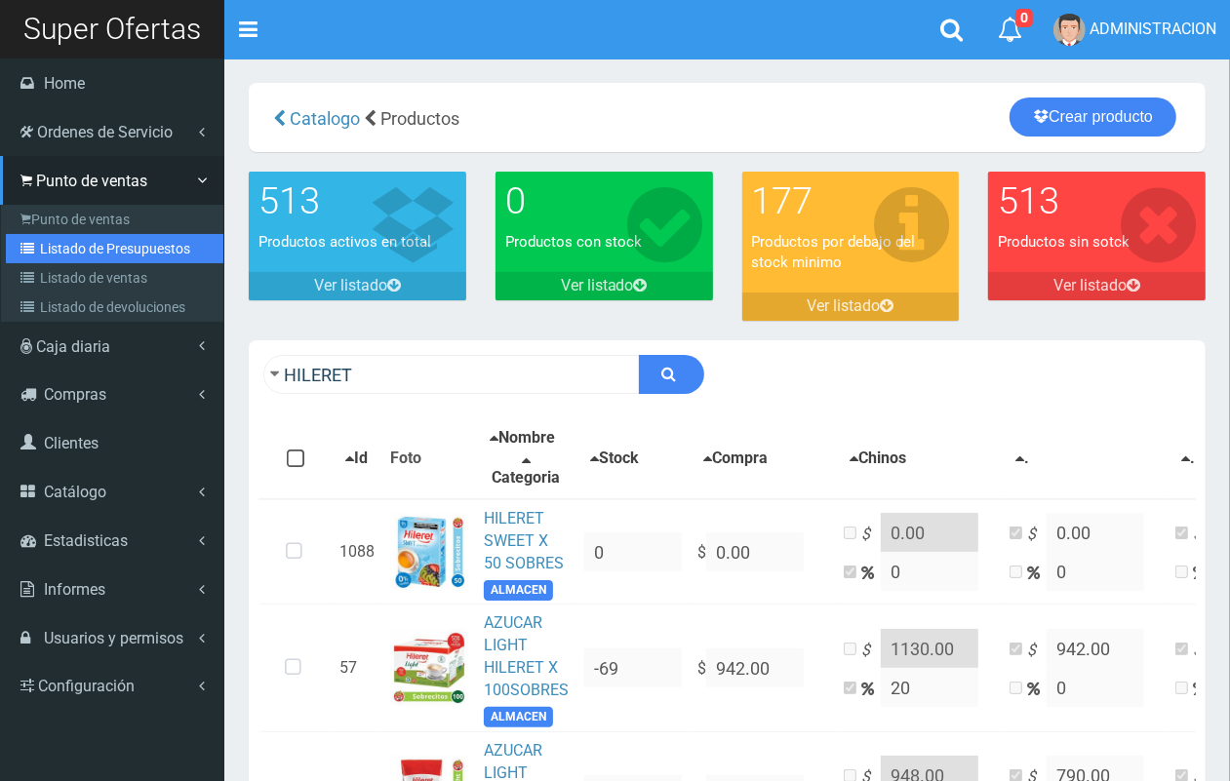
click at [79, 250] on link "Listado de Presupuestos" at bounding box center [114, 248] width 217 height 29
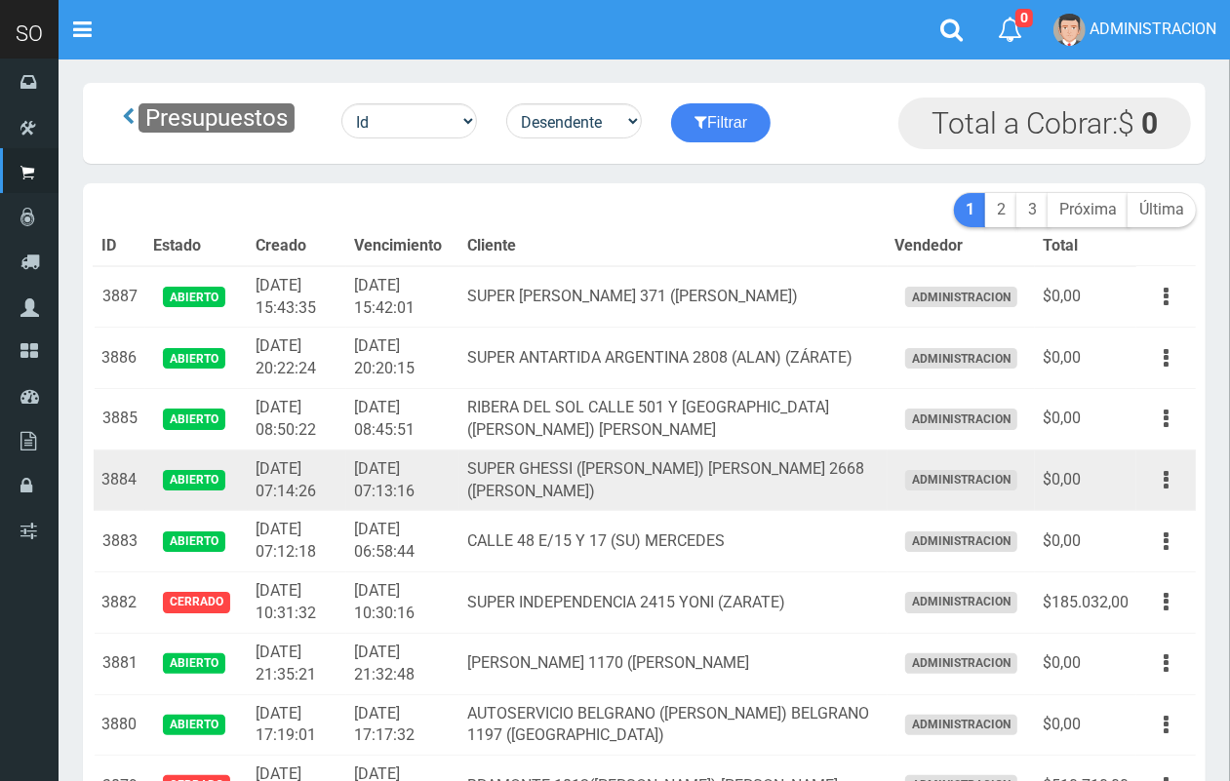
drag, startPoint x: 1172, startPoint y: 484, endPoint x: 1152, endPoint y: 510, distance: 33.4
click at [1171, 484] on button "button" at bounding box center [1166, 480] width 44 height 34
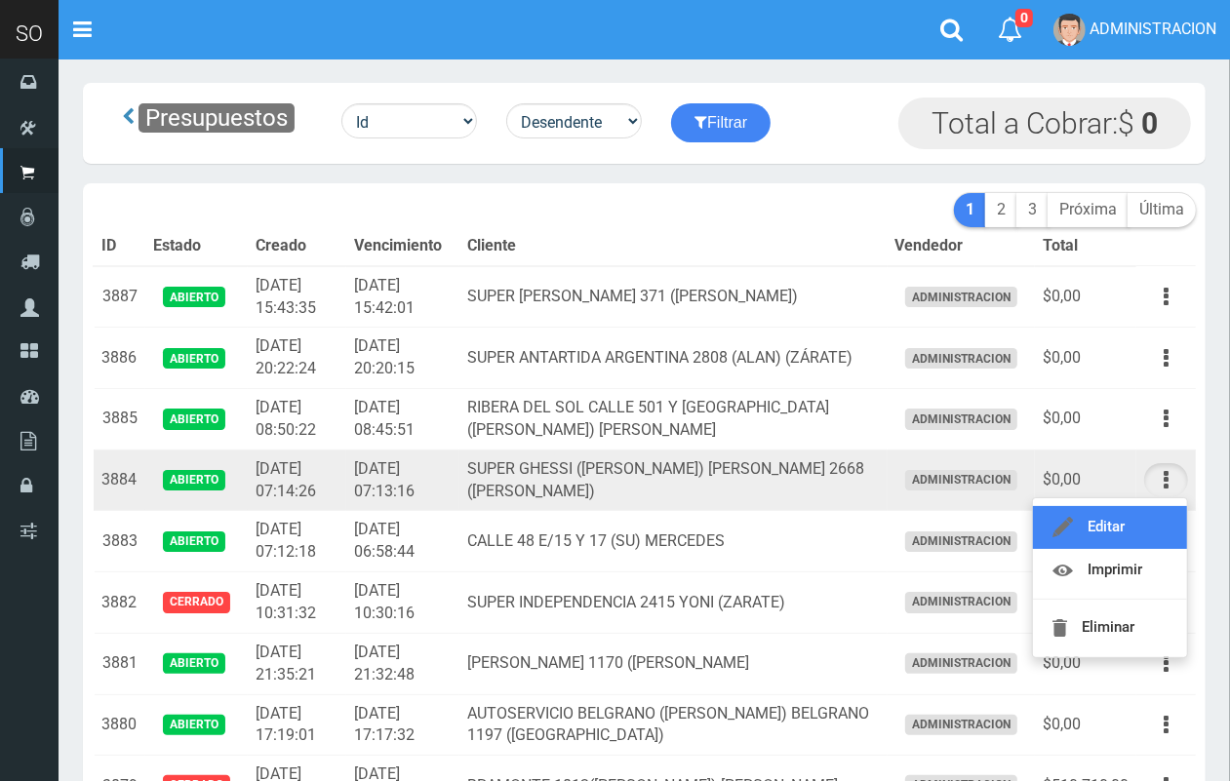
click at [1147, 518] on link "Editar" at bounding box center [1110, 527] width 154 height 43
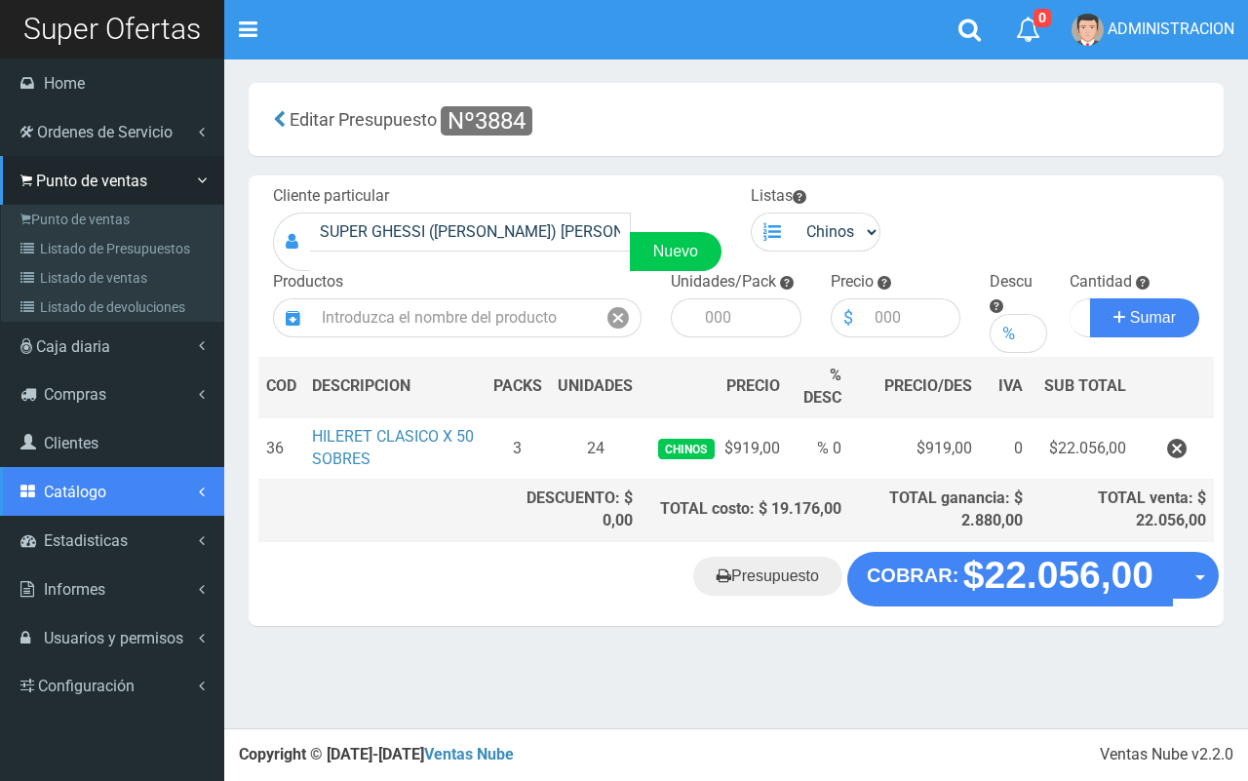
click at [68, 495] on span "Catálogo" at bounding box center [75, 492] width 62 height 19
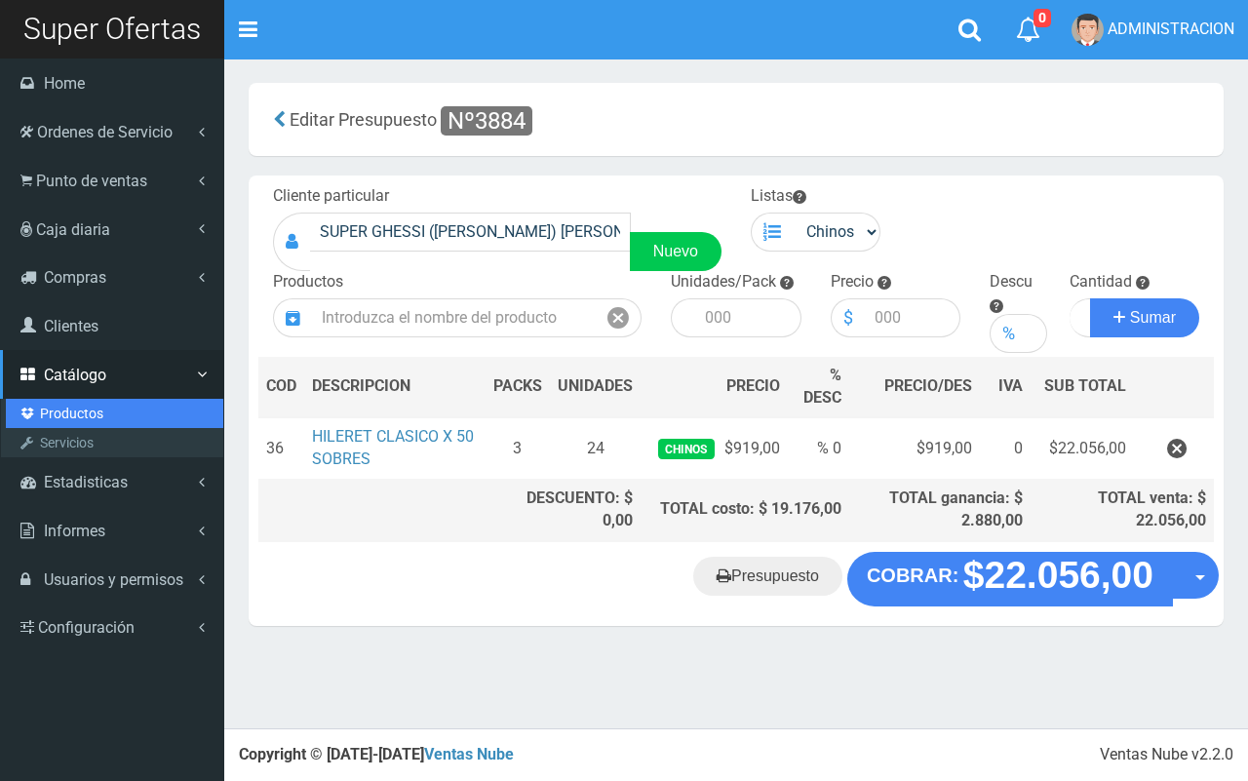
click at [74, 424] on link "Productos" at bounding box center [114, 413] width 217 height 29
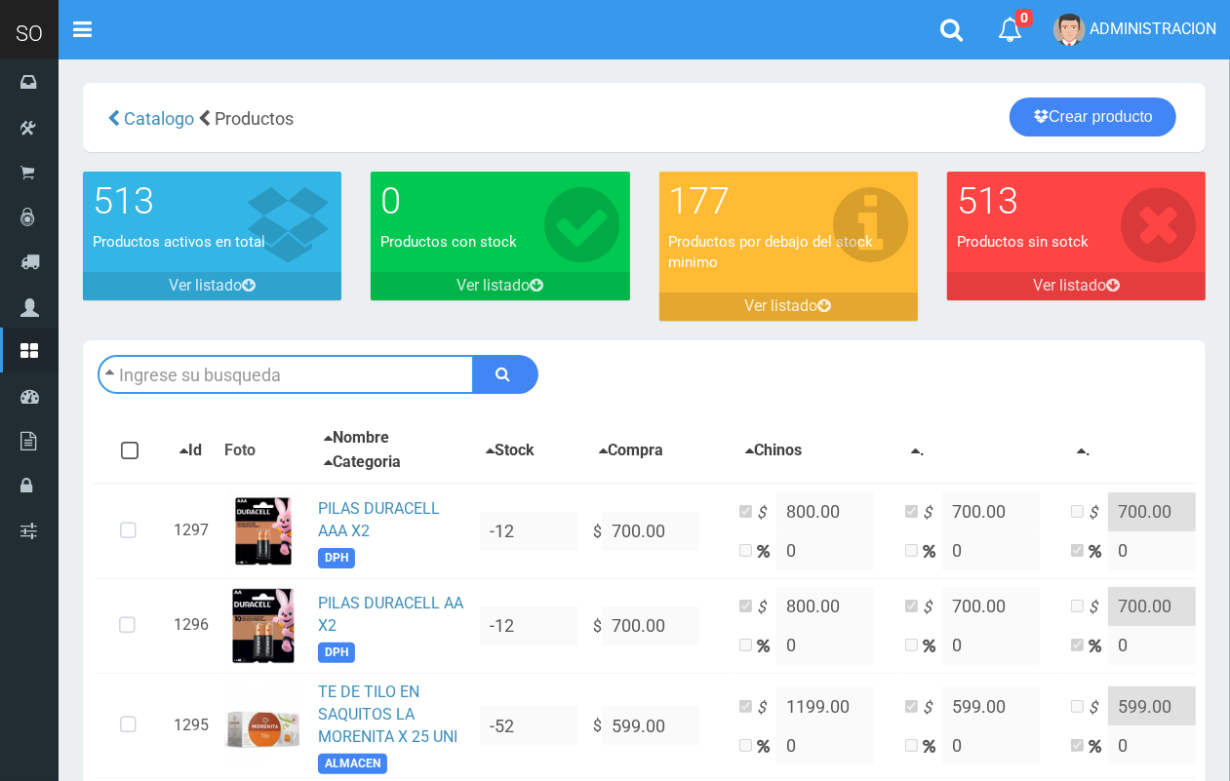
click at [156, 381] on input "text" at bounding box center [286, 374] width 376 height 39
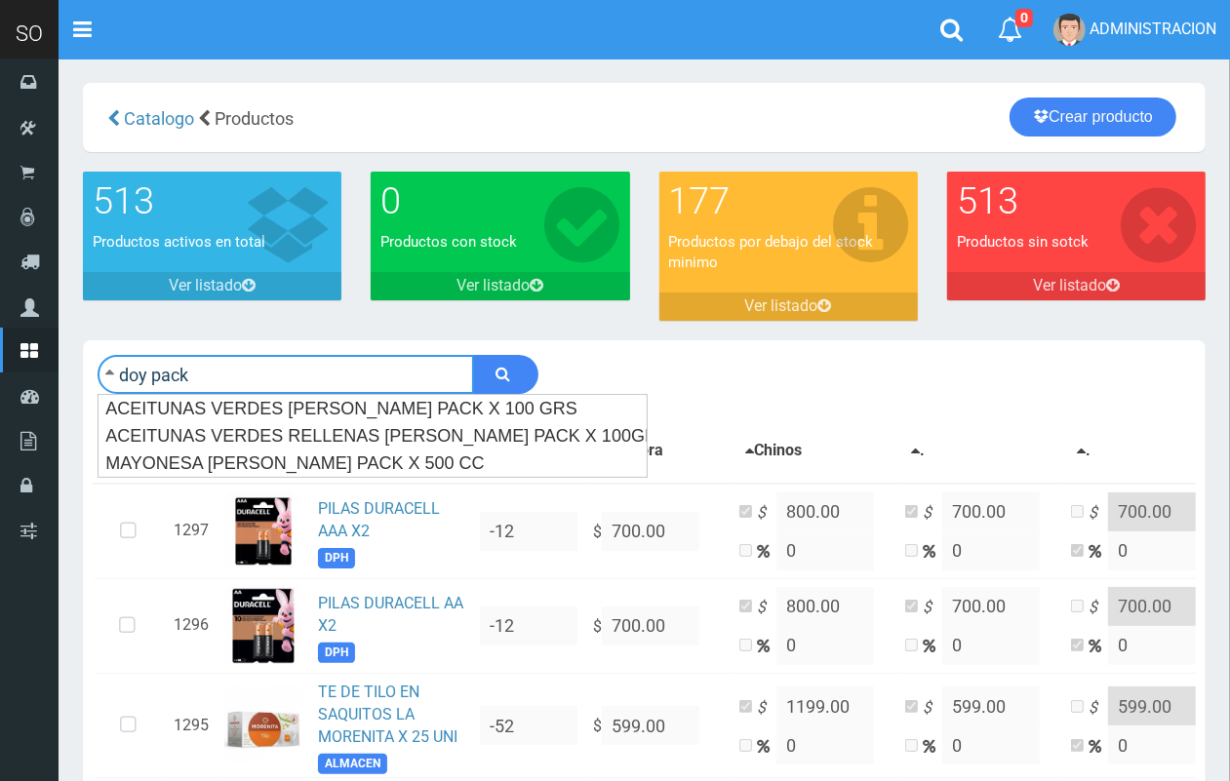
type input "doy pack"
click at [473, 355] on button "submit" at bounding box center [505, 374] width 65 height 39
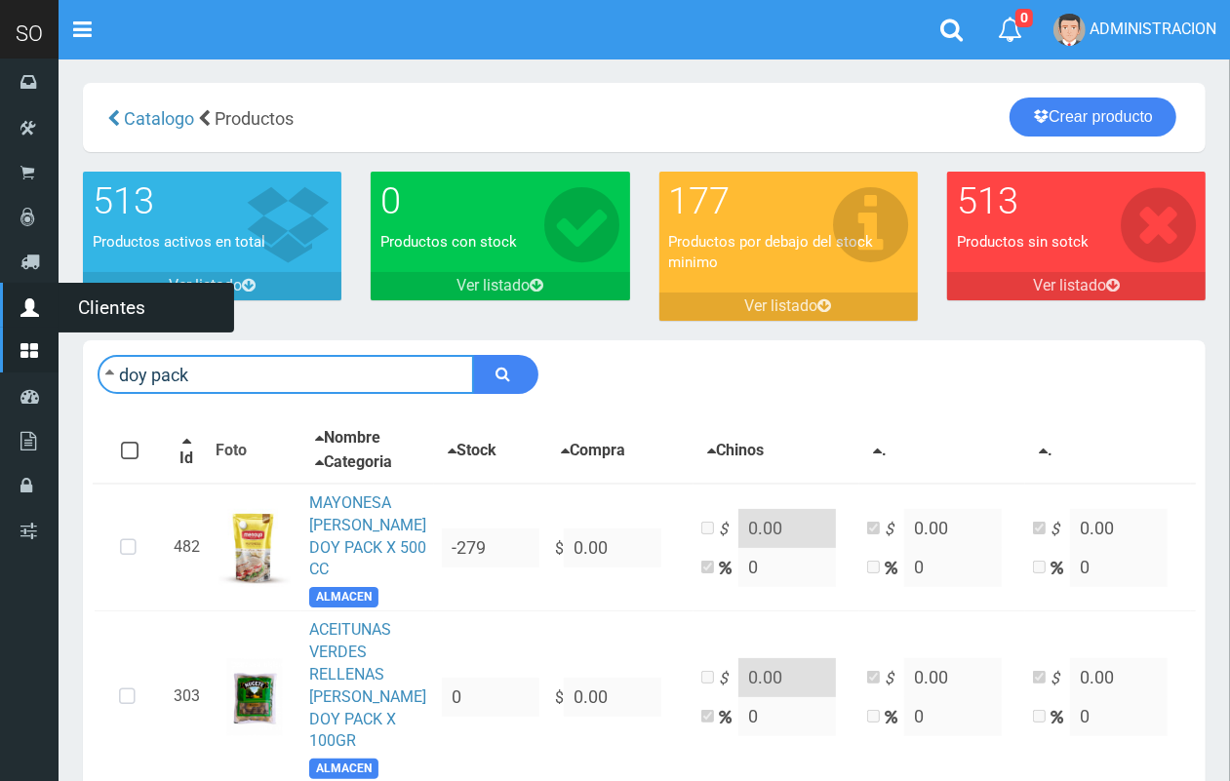
drag, startPoint x: 178, startPoint y: 359, endPoint x: 0, endPoint y: 315, distance: 183.8
click at [0, 315] on div "SO Toggle navigation 0 0" at bounding box center [615, 540] width 1230 height 1081
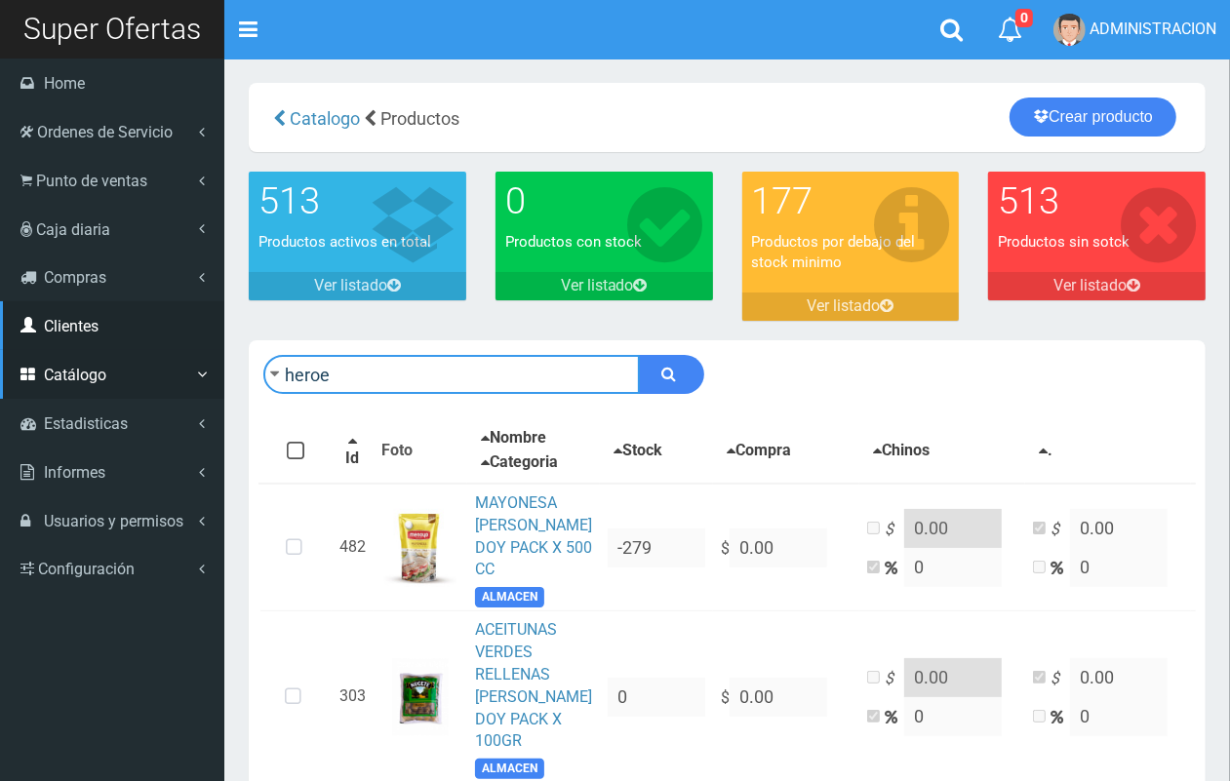
type input "heroe"
click at [639, 355] on button "submit" at bounding box center [671, 374] width 65 height 39
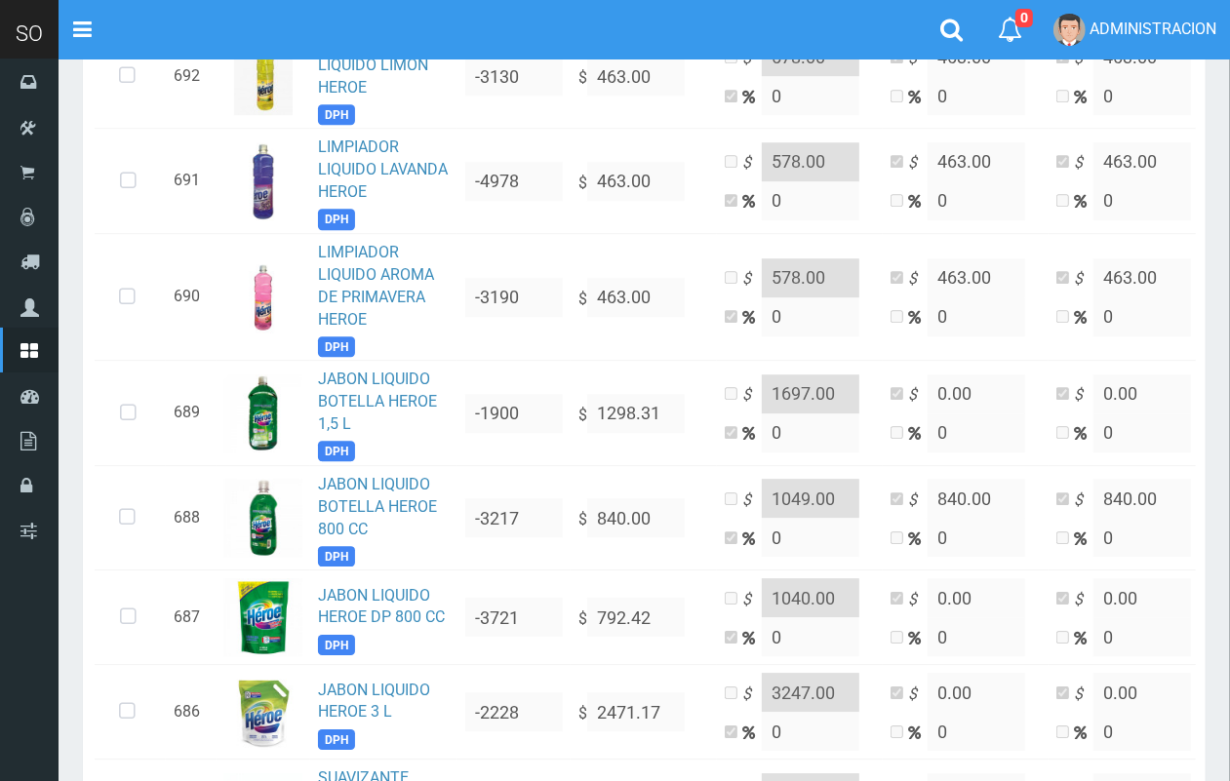
scroll to position [3784, 0]
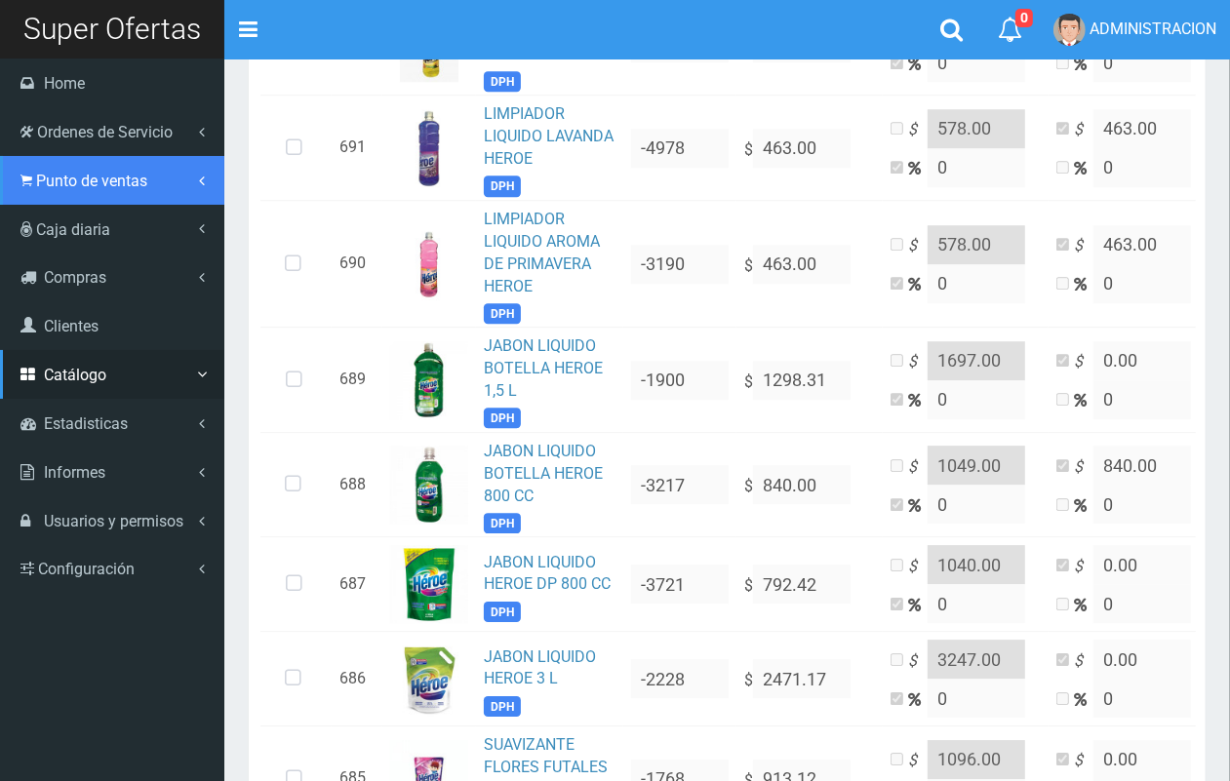
click at [84, 183] on span "Punto de ventas" at bounding box center [91, 181] width 111 height 19
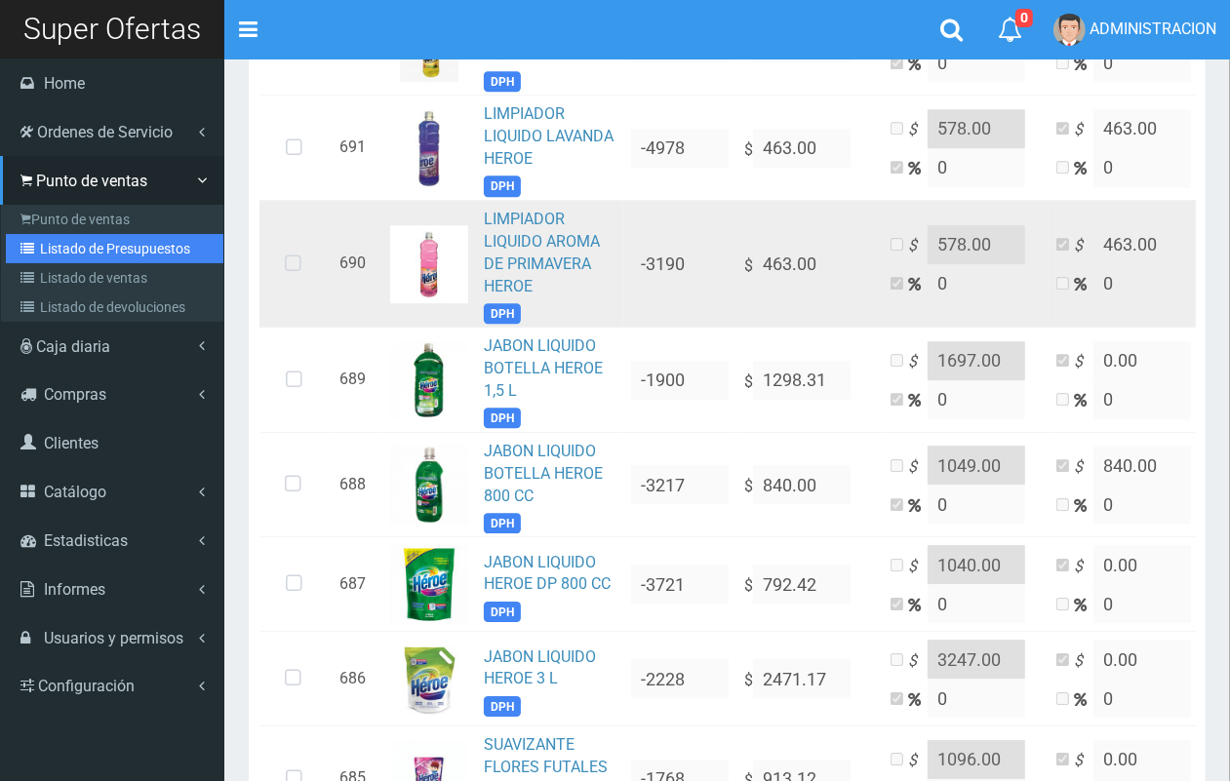
drag, startPoint x: 99, startPoint y: 249, endPoint x: 290, endPoint y: 222, distance: 192.0
click at [102, 247] on link "Listado de Presupuestos" at bounding box center [114, 248] width 217 height 29
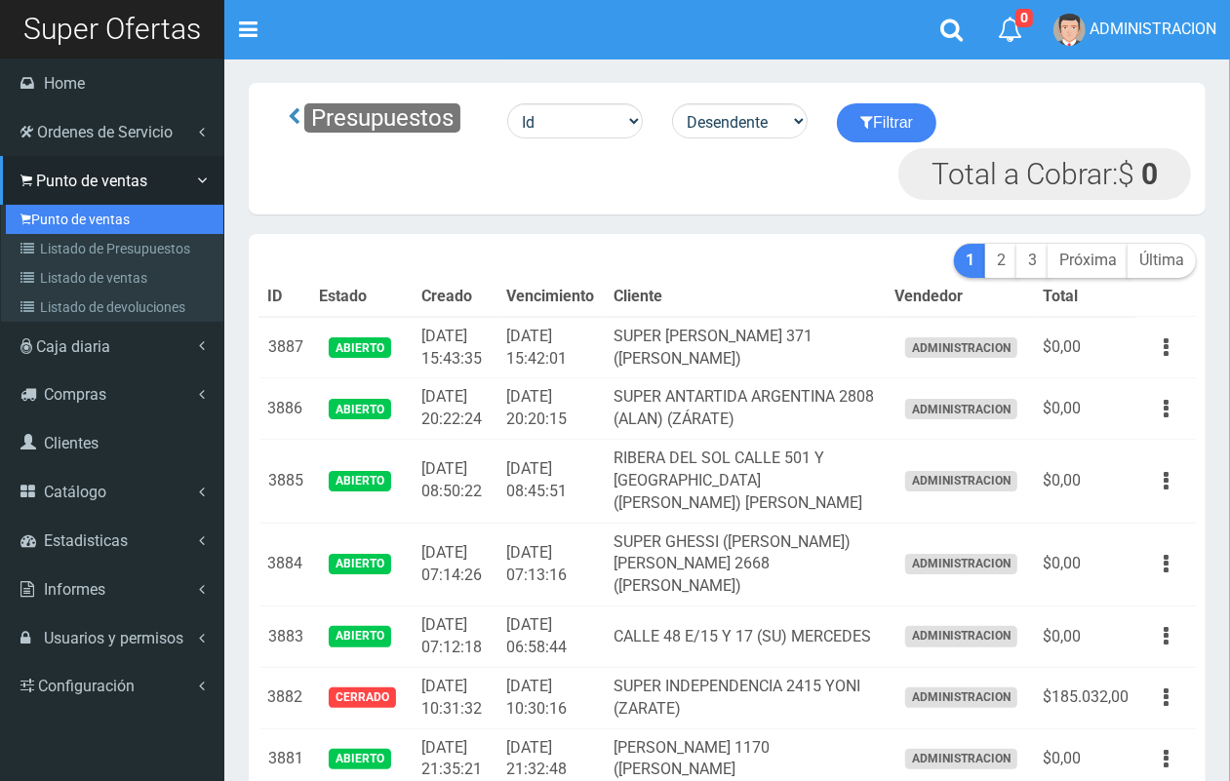
click at [49, 207] on link "Punto de ventas" at bounding box center [114, 219] width 217 height 29
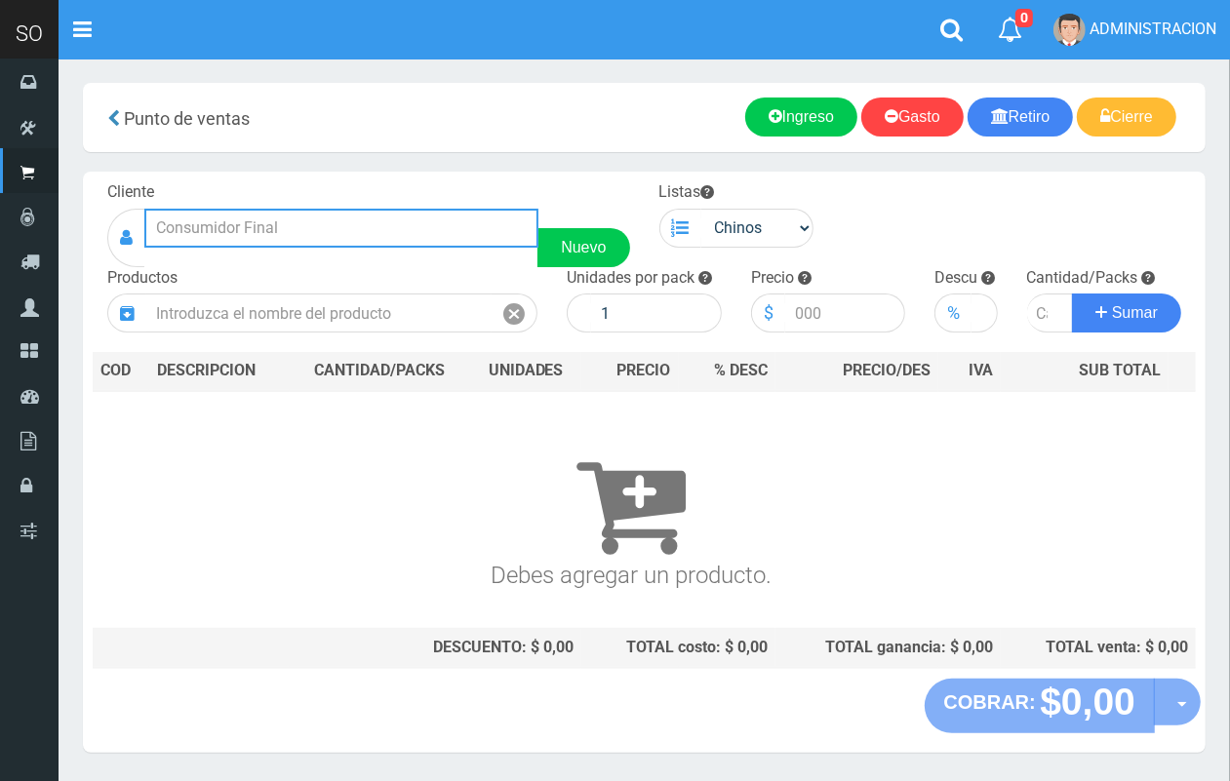
click at [241, 226] on input "text" at bounding box center [341, 228] width 394 height 39
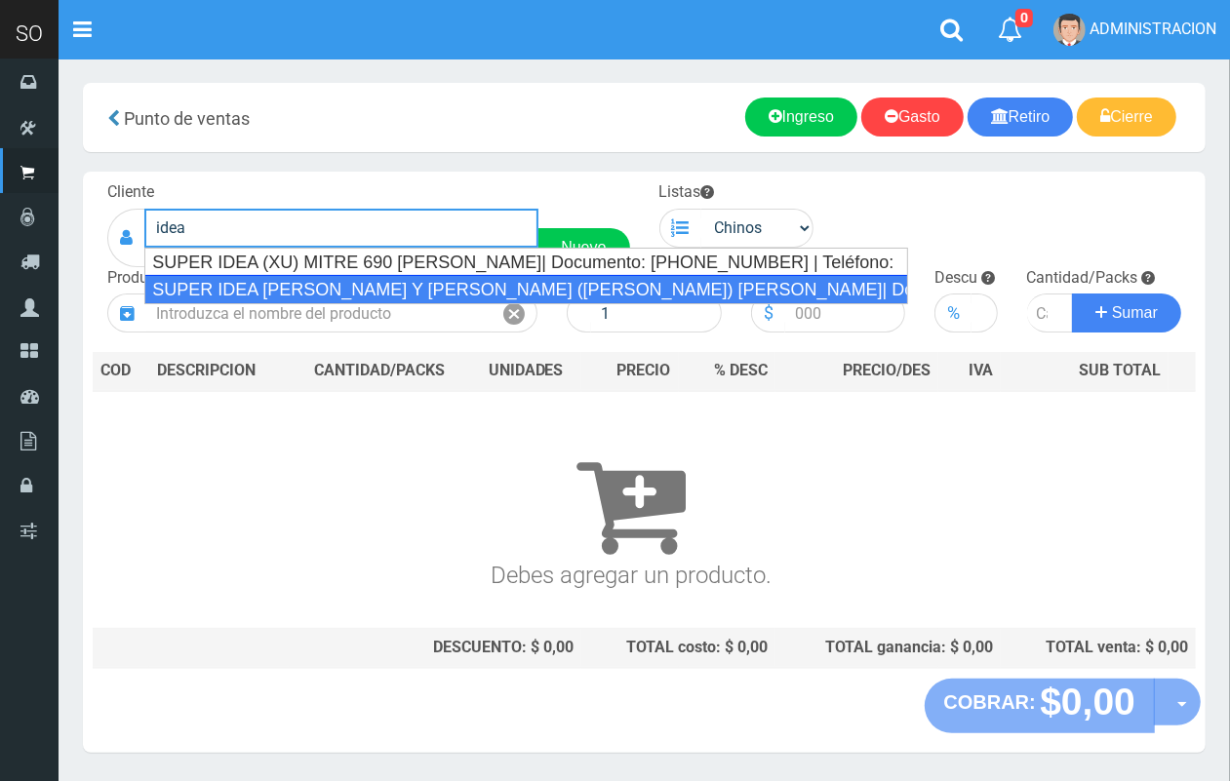
click at [265, 283] on div "SUPER IDEA [PERSON_NAME] Y [PERSON_NAME] ([PERSON_NAME]) [PERSON_NAME]| Documen…" at bounding box center [526, 289] width 764 height 29
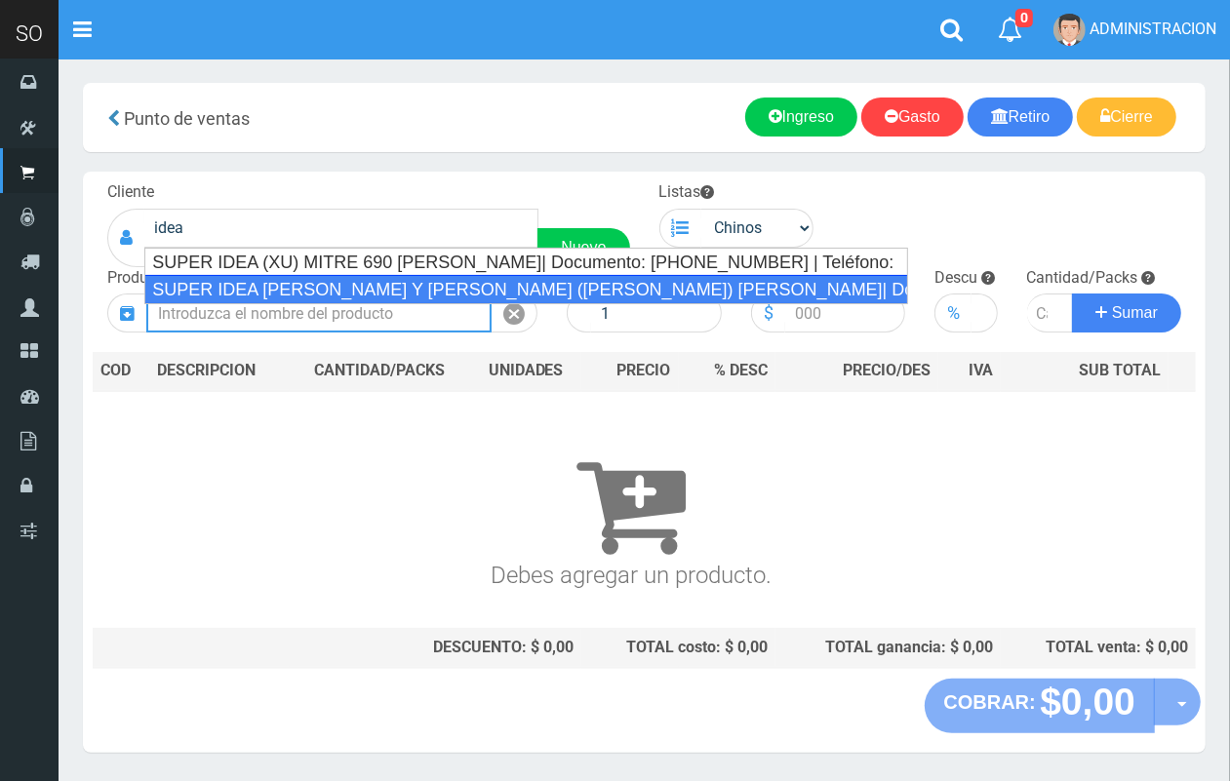
type input "SUPER IDEA [PERSON_NAME] Y [PERSON_NAME] ([PERSON_NAME]) [PERSON_NAME]| Documen…"
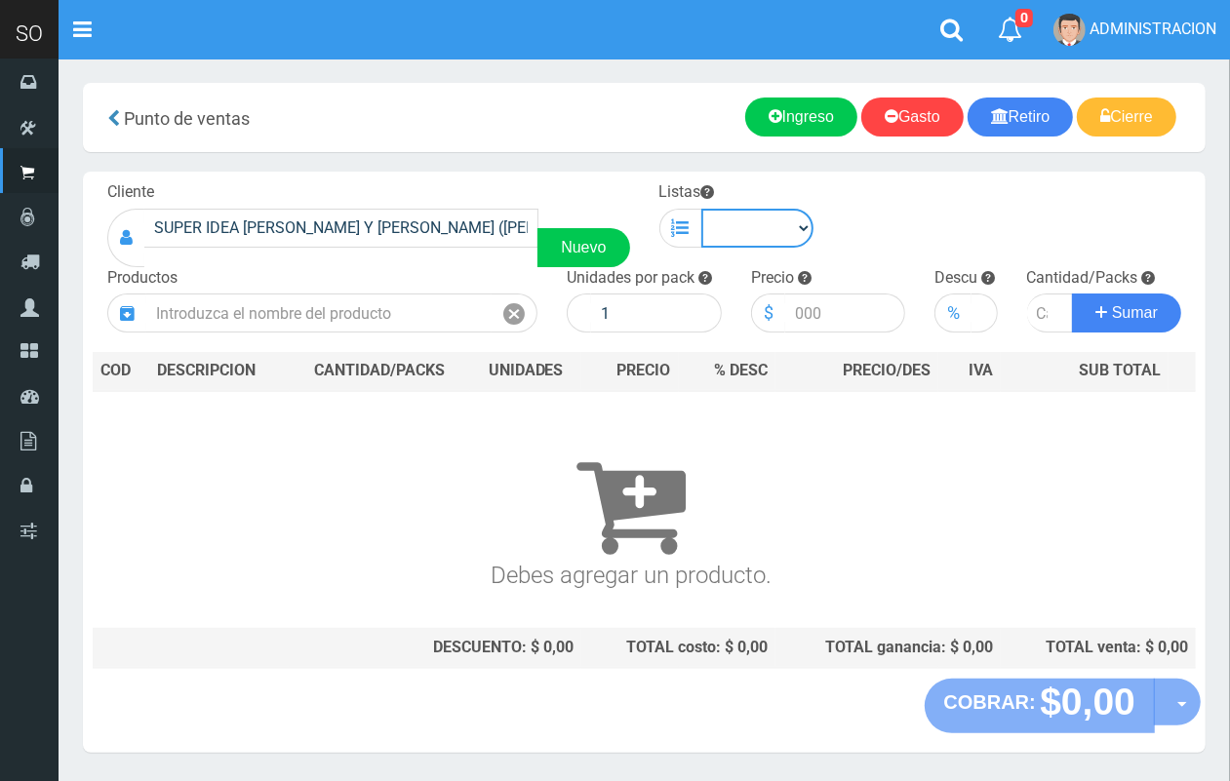
drag, startPoint x: 753, startPoint y: 221, endPoint x: 753, endPoint y: 244, distance: 22.4
click at [752, 221] on select "Chinos . ." at bounding box center [757, 228] width 113 height 39
select select "1"
click at [701, 209] on select "Chinos . ." at bounding box center [757, 228] width 113 height 39
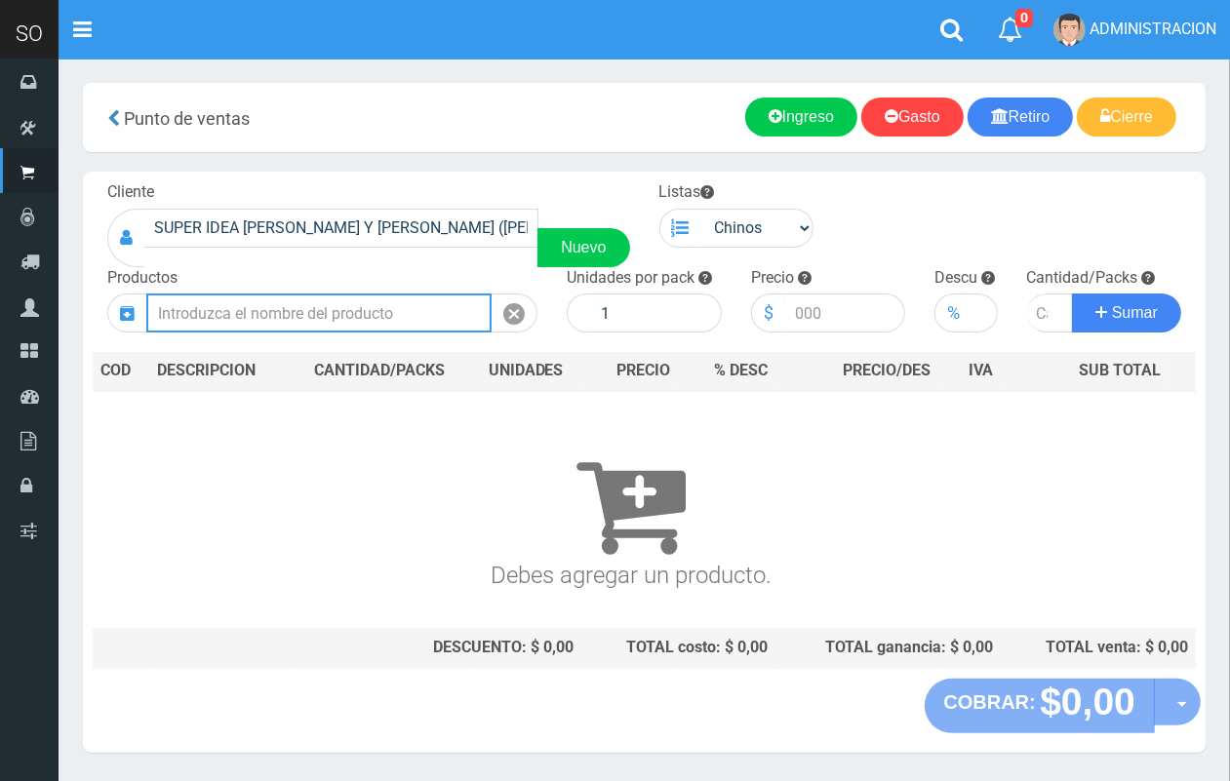
click at [396, 313] on input "text" at bounding box center [318, 313] width 345 height 39
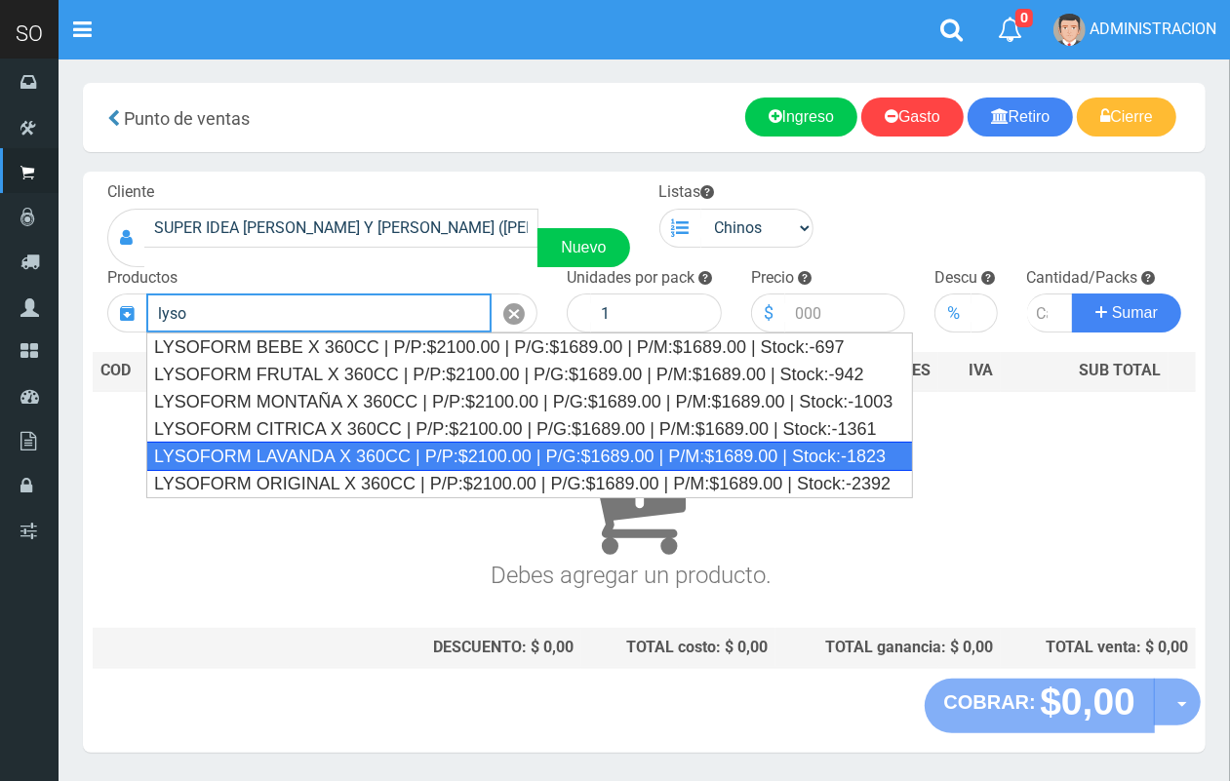
click at [348, 458] on div "LYSOFORM LAVANDA X 360CC | P/P:$2100.00 | P/G:$1689.00 | P/M:$1689.00 | Stock:-…" at bounding box center [529, 456] width 766 height 29
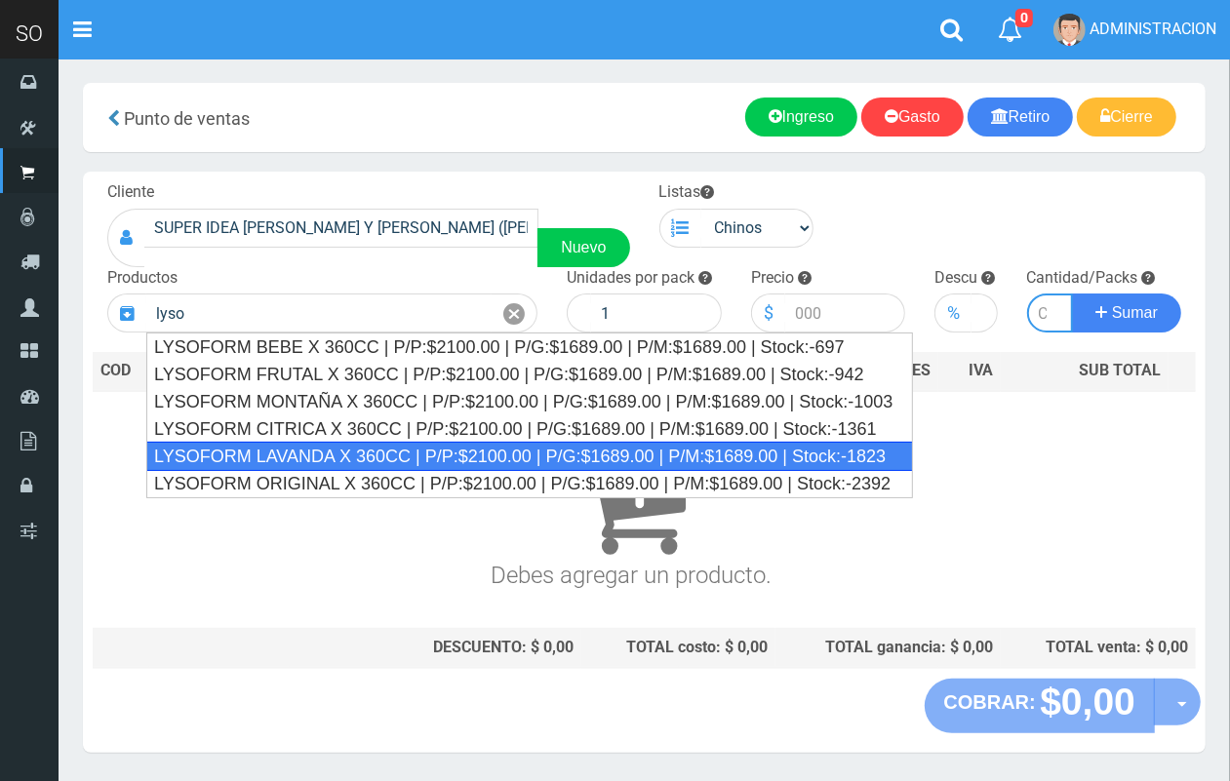
type input "LYSOFORM LAVANDA X 360CC | P/P:$2100.00 | P/G:$1689.00 | P/M:$1689.00 | Stock:-…"
type input "12"
type input "2100.00"
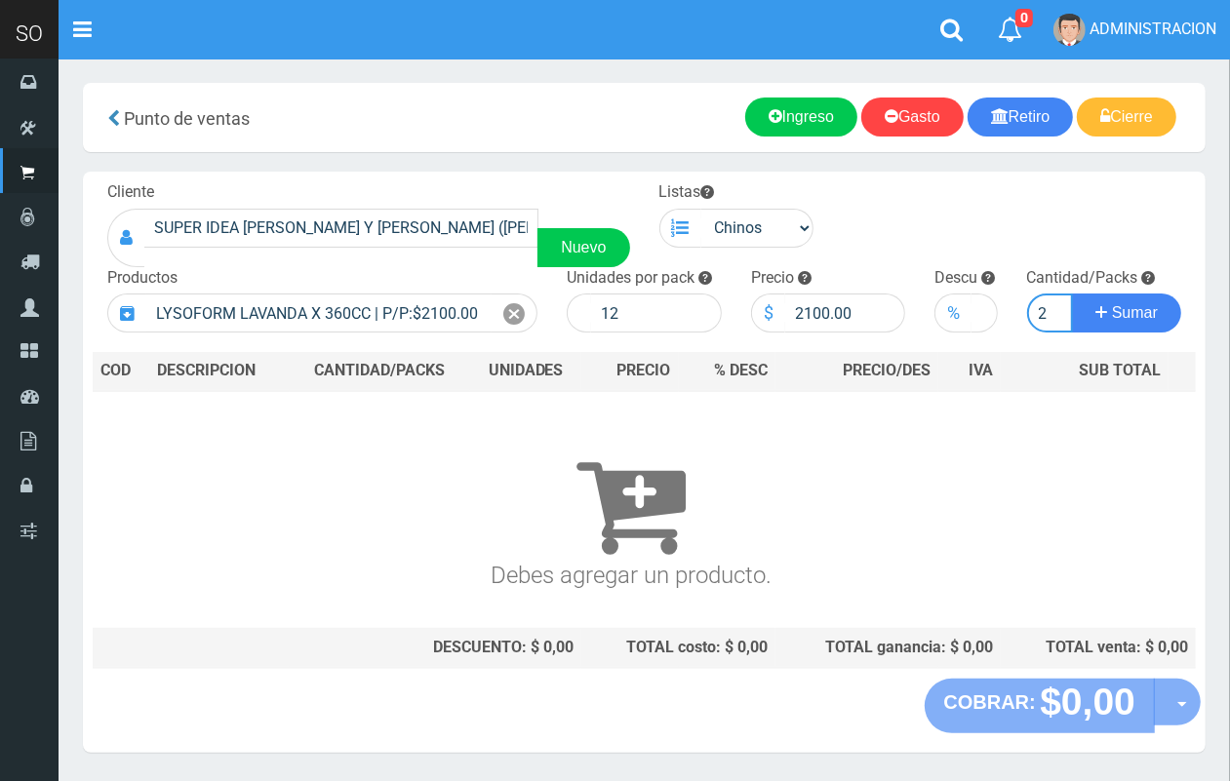
scroll to position [0, 2]
type input "2"
click at [1072, 294] on button "Sumar" at bounding box center [1126, 313] width 109 height 39
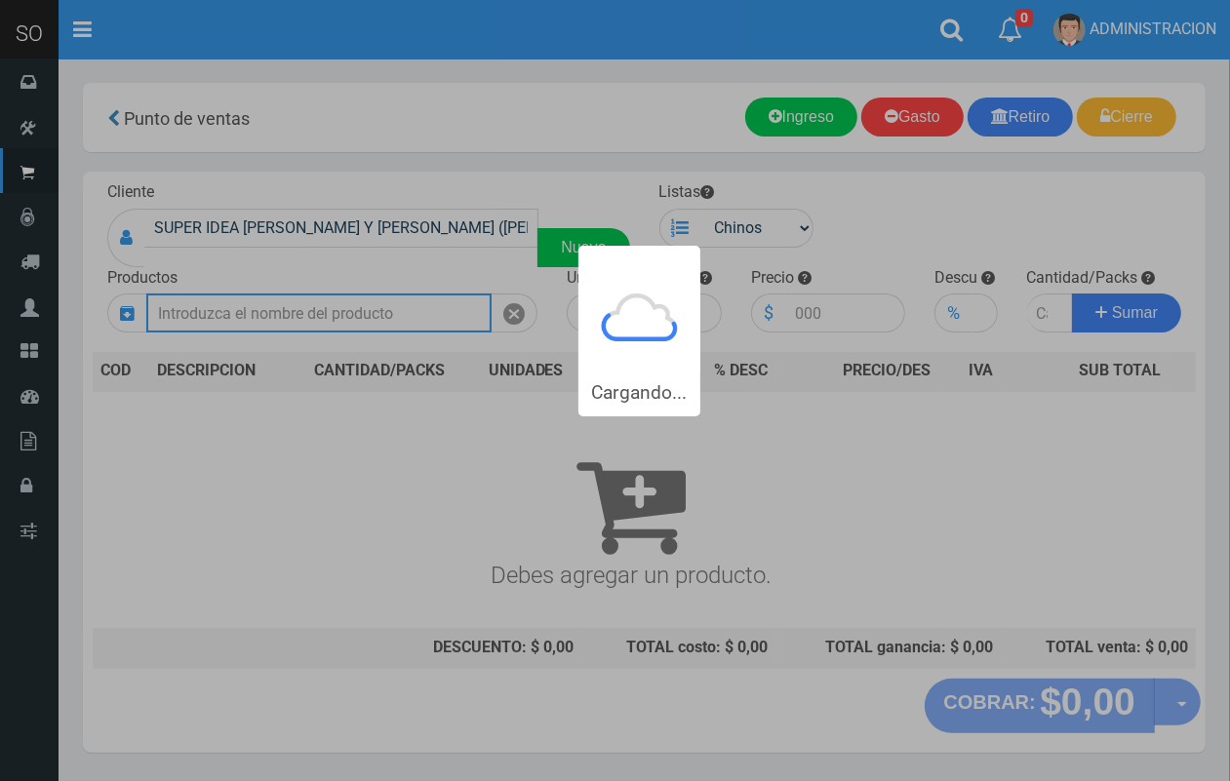
scroll to position [0, 0]
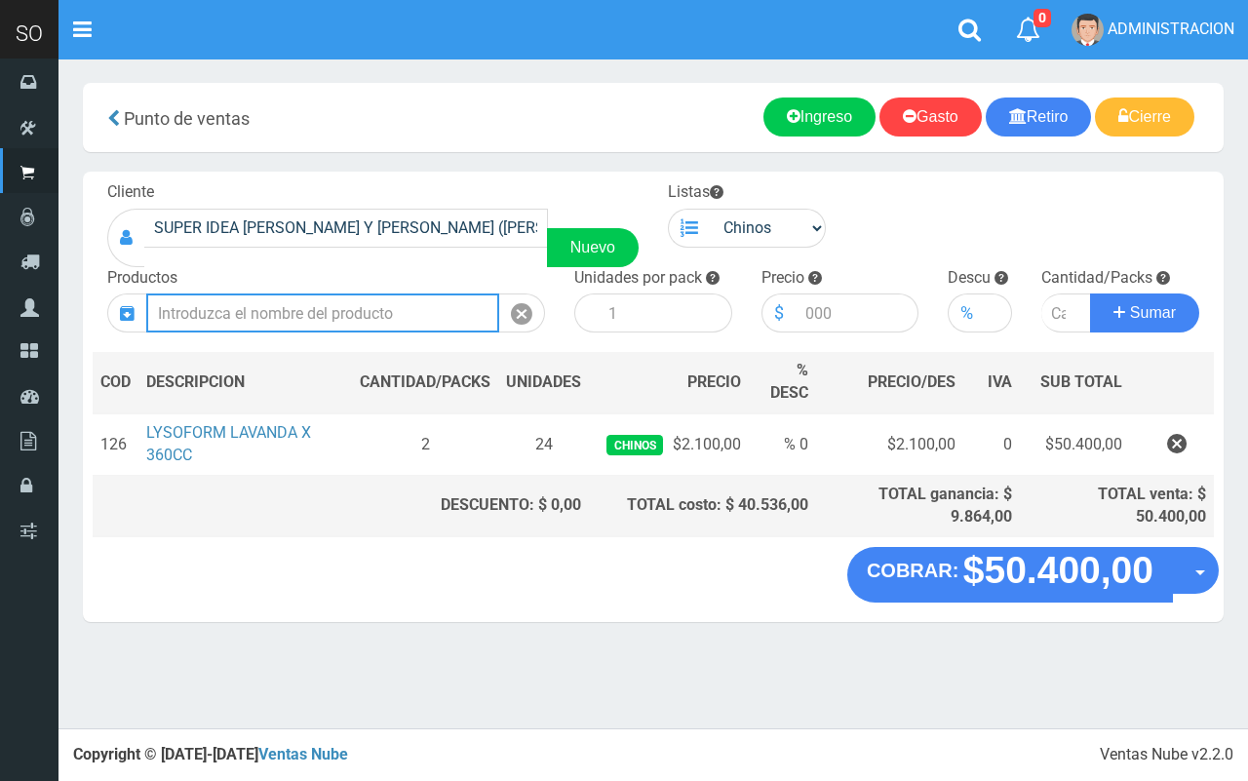
click at [392, 304] on input "text" at bounding box center [322, 313] width 353 height 39
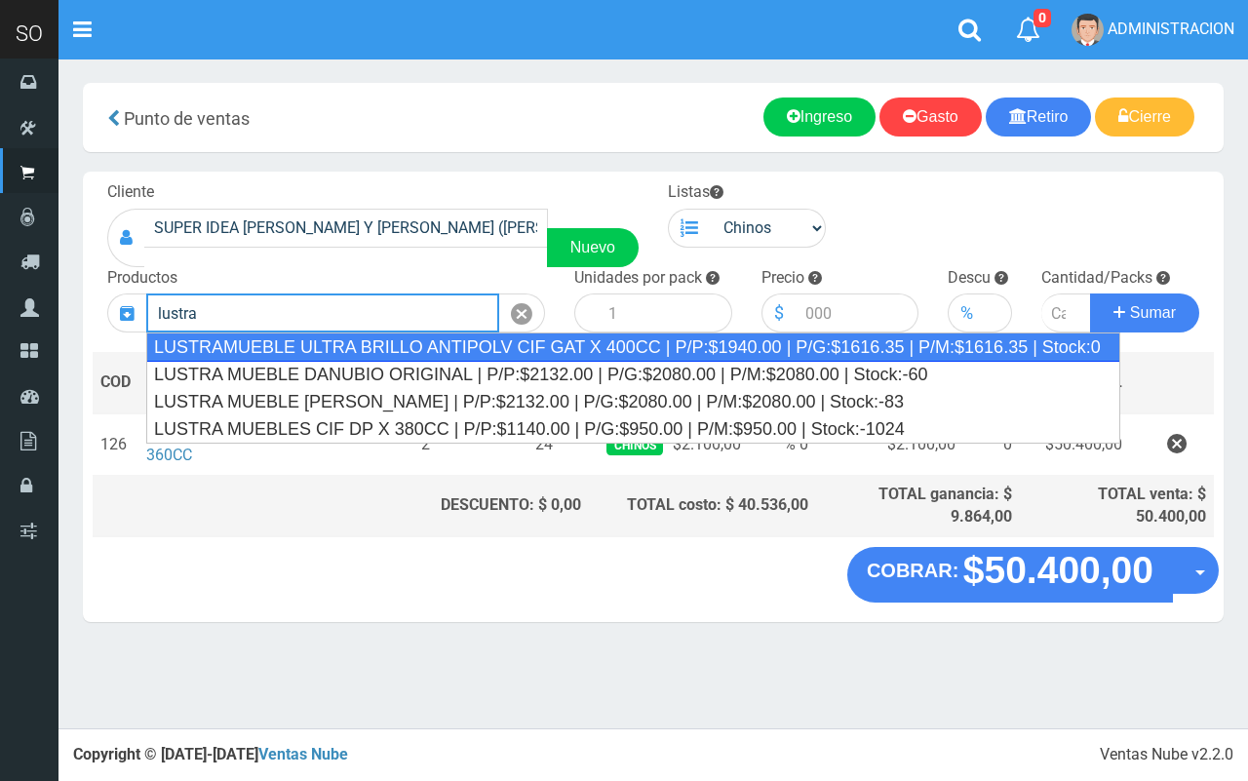
click at [427, 338] on div "LUSTRAMUEBLE ULTRA BRILLO ANTIPOLV CIF GAT X 400CC | P/P:$1940.00 | P/G:$1616.3…" at bounding box center [633, 347] width 974 height 29
type input "LUSTRAMUEBLE ULTRA BRILLO ANTIPOLV CIF GAT X 400CC | P/P:$1940.00 | P/G:$1616.3…"
type input "12"
type input "1940.00"
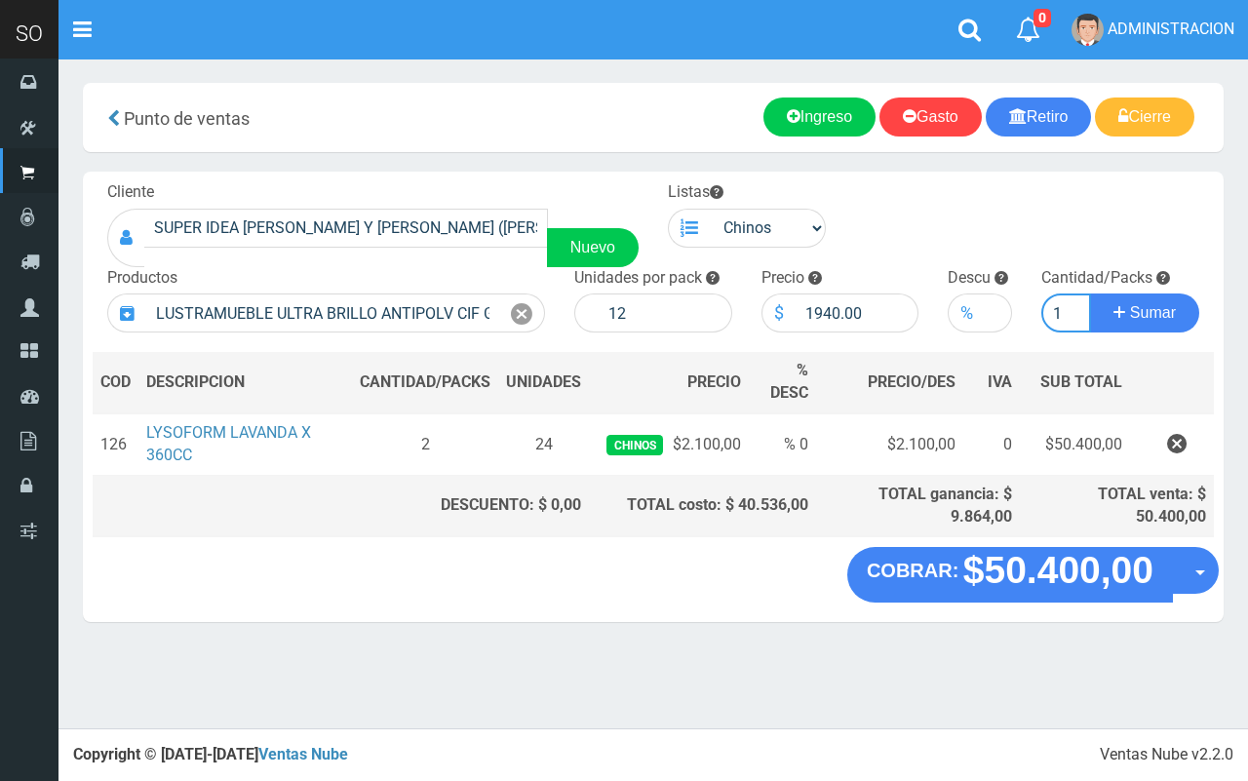
type input "1"
click at [1090, 294] on button "Sumar" at bounding box center [1144, 313] width 109 height 39
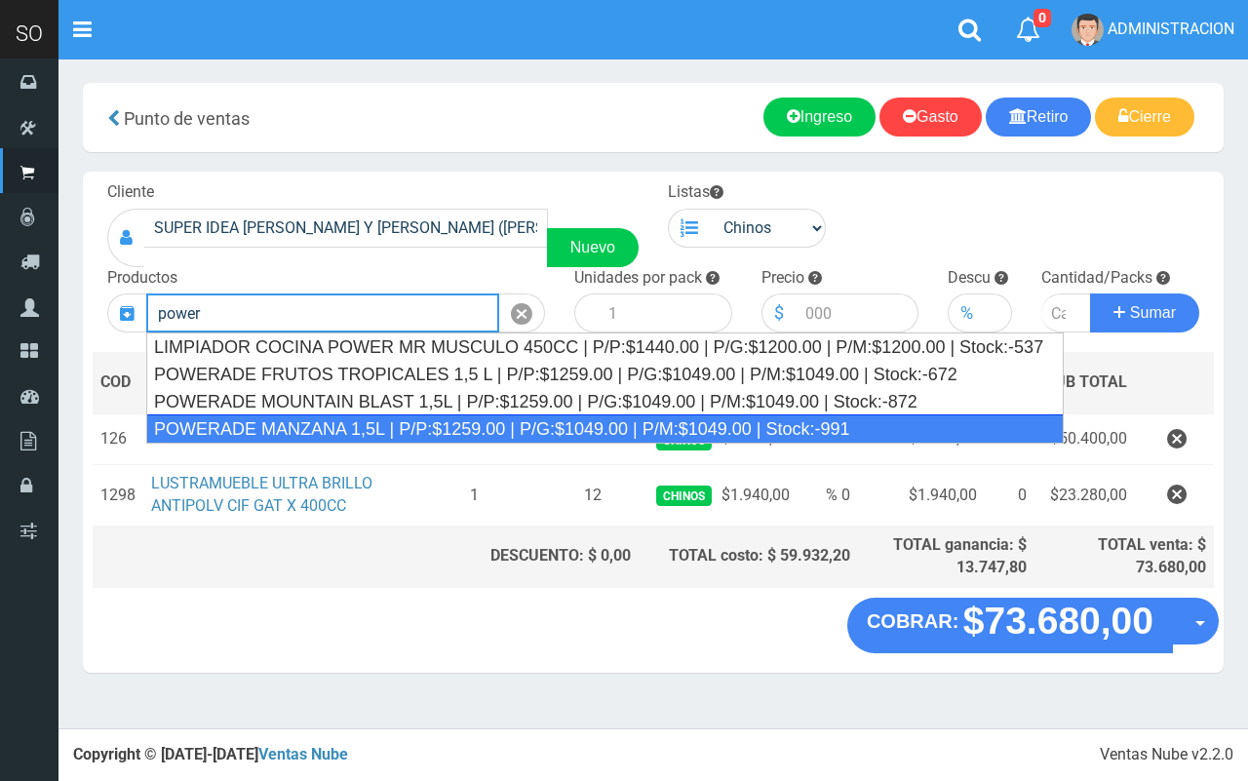
click at [403, 426] on div "POWERADE MANZANA 1,5L | P/P:$1259.00 | P/G:$1049.00 | P/M:$1049.00 | Stock:-991" at bounding box center [605, 428] width 918 height 29
type input "POWERADE MANZANA 1,5L | P/P:$1259.00 | P/G:$1049.00 | P/M:$1049.00 | Stock:-991"
type input "4"
type input "1259.00"
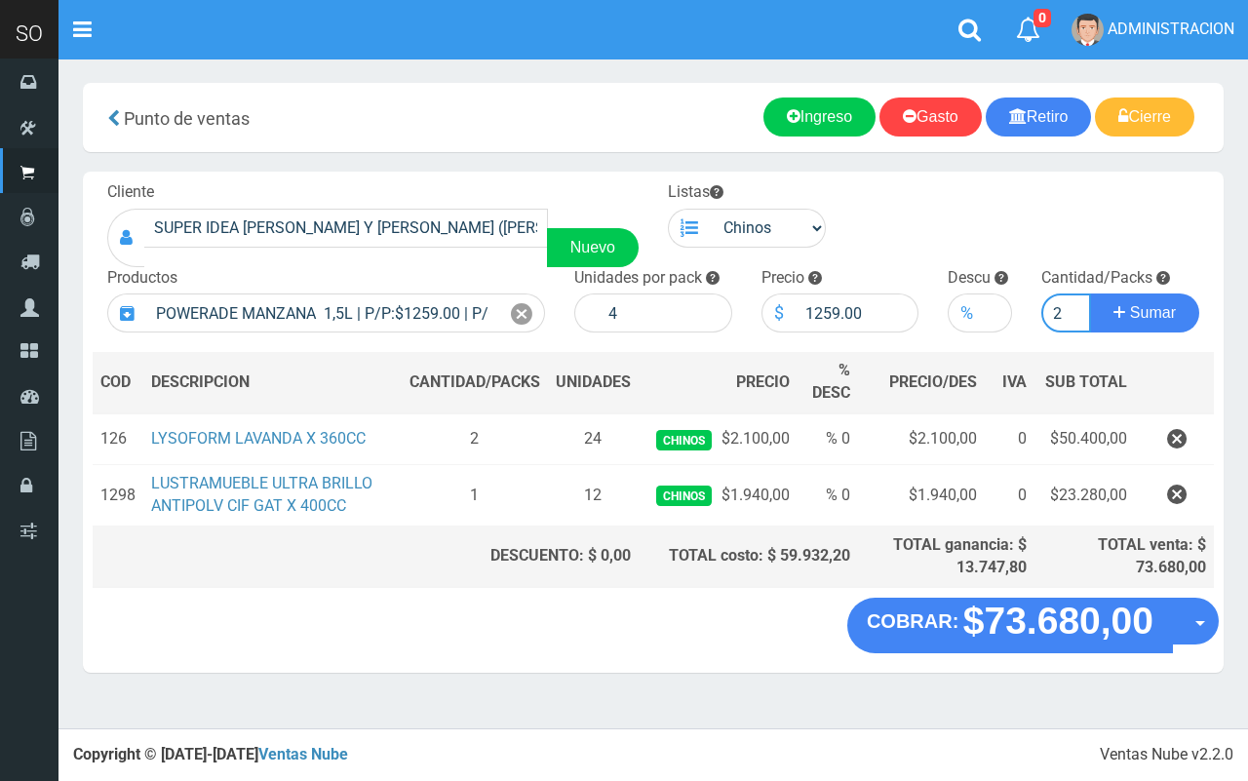
type input "2"
click at [1090, 294] on button "Sumar" at bounding box center [1144, 313] width 109 height 39
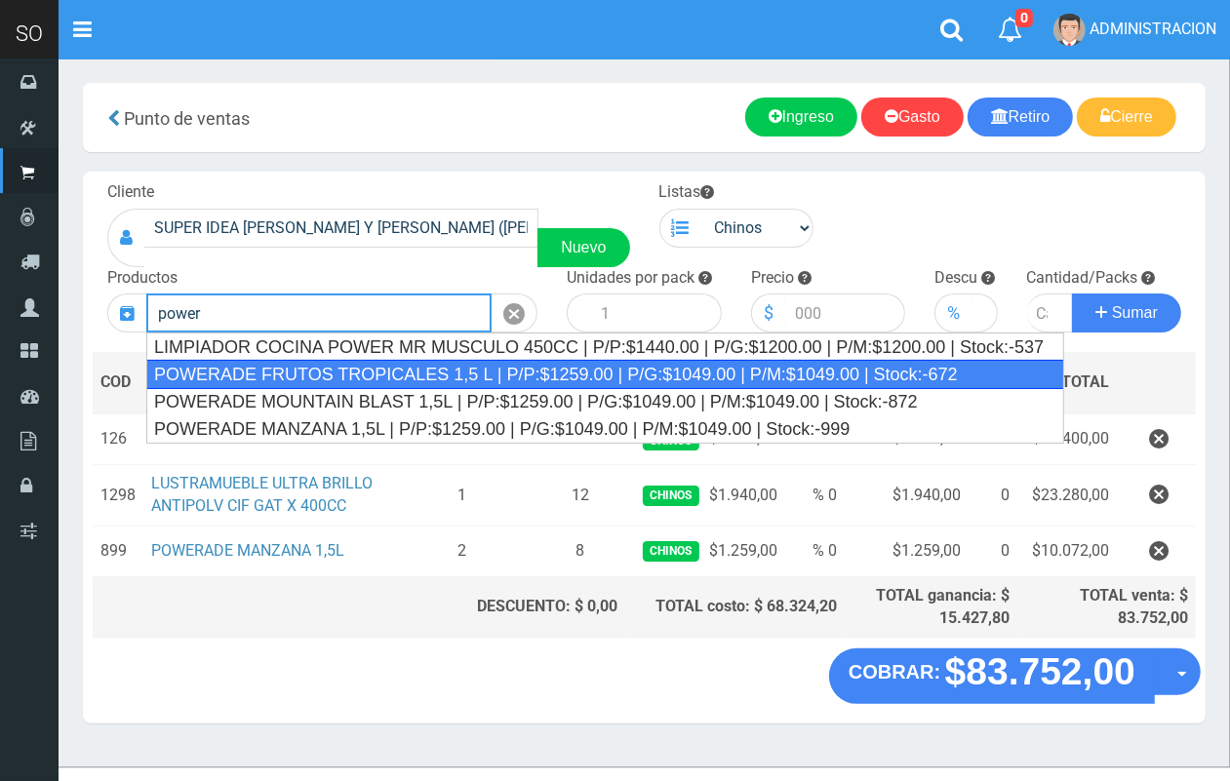
click at [333, 369] on div "POWERADE FRUTOS TROPICALES 1,5 L | P/P:$1259.00 | P/G:$1049.00 | P/M:$1049.00 |…" at bounding box center [605, 374] width 918 height 29
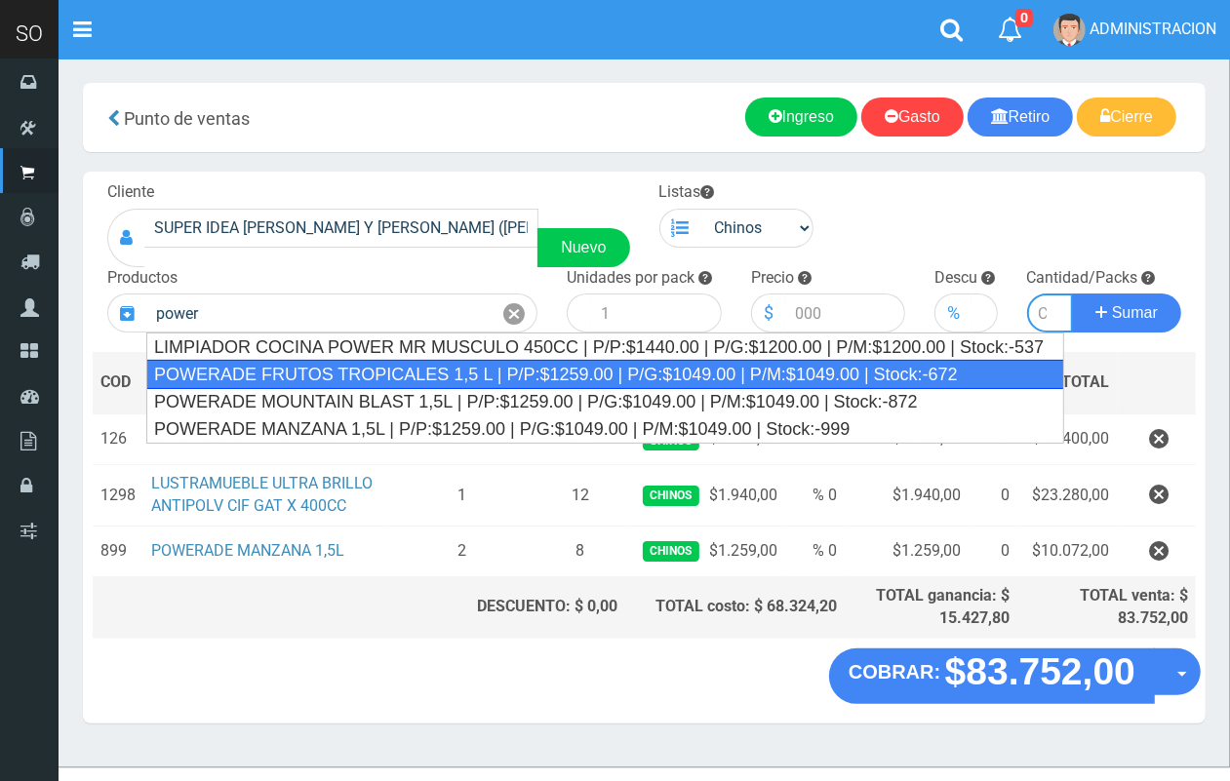
type input "POWERADE FRUTOS TROPICALES 1,5 L | P/P:$1259.00 | P/G:$1049.00 | P/M:$1049.00 |…"
type input "4"
type input "1259.00"
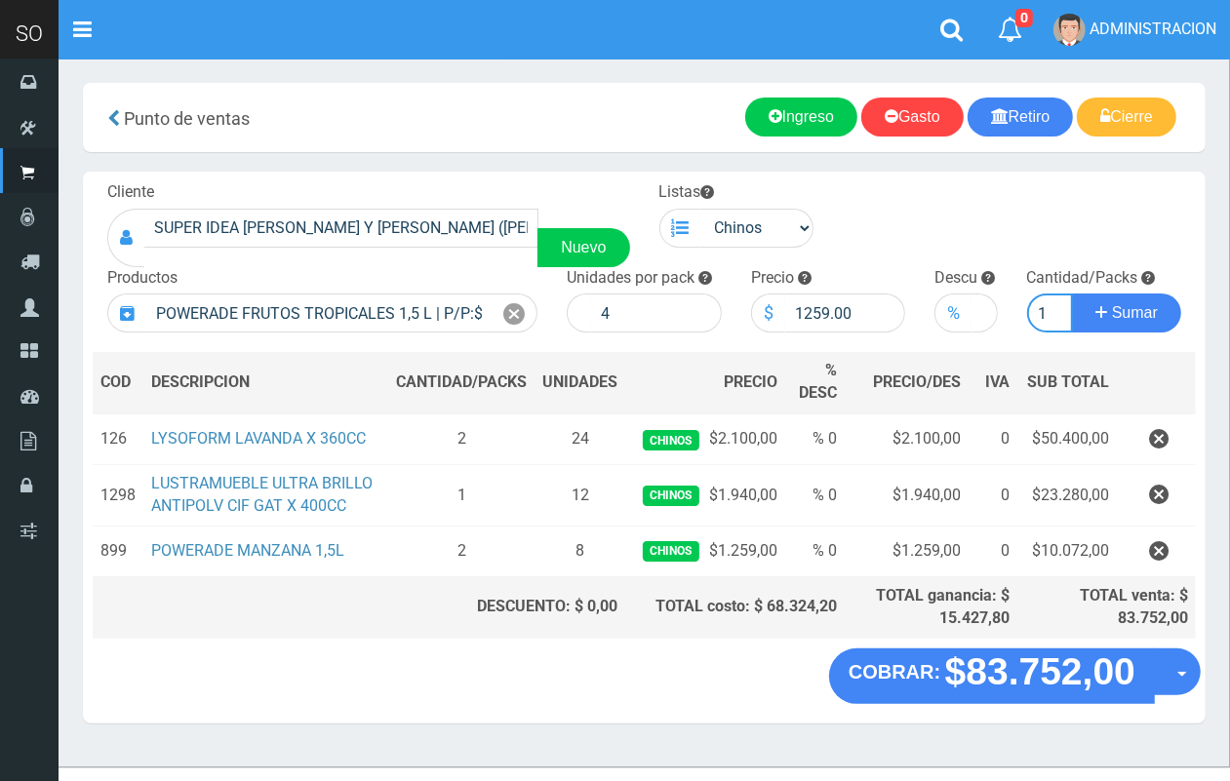
scroll to position [0, 2]
type input "1"
click at [1072, 294] on button "Sumar" at bounding box center [1126, 313] width 109 height 39
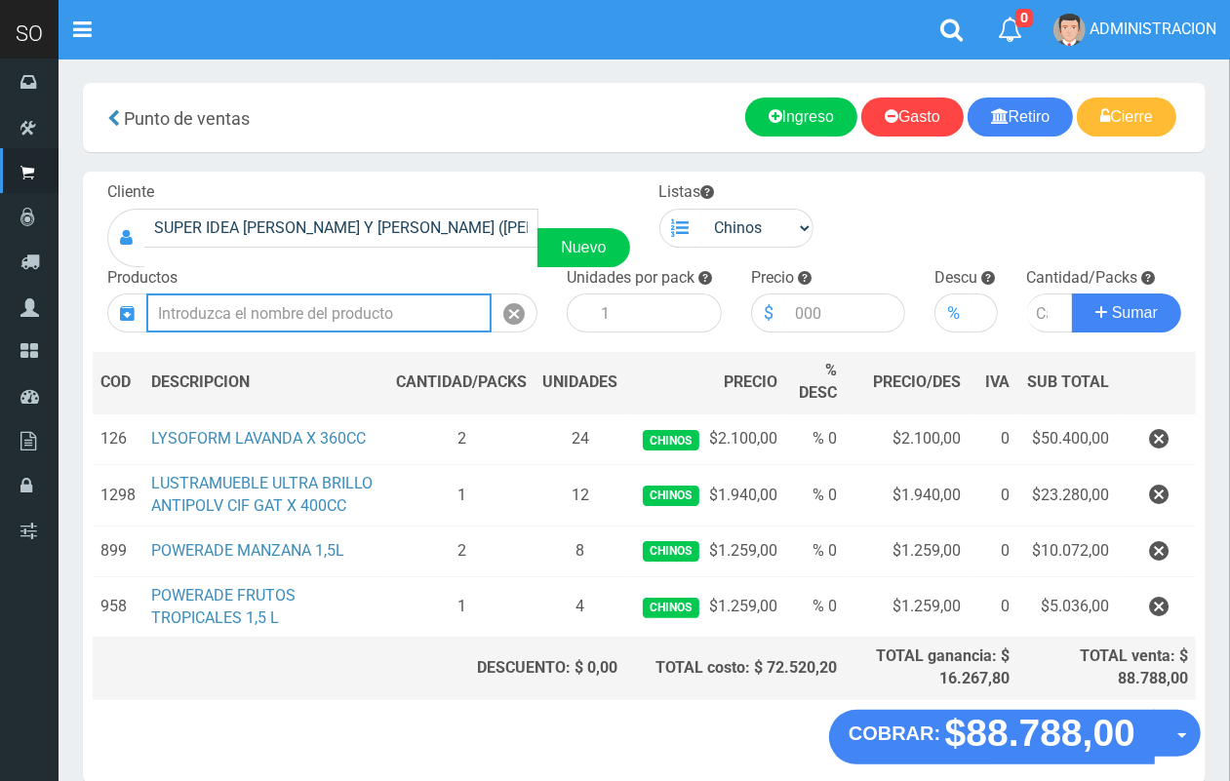
scroll to position [73, 0]
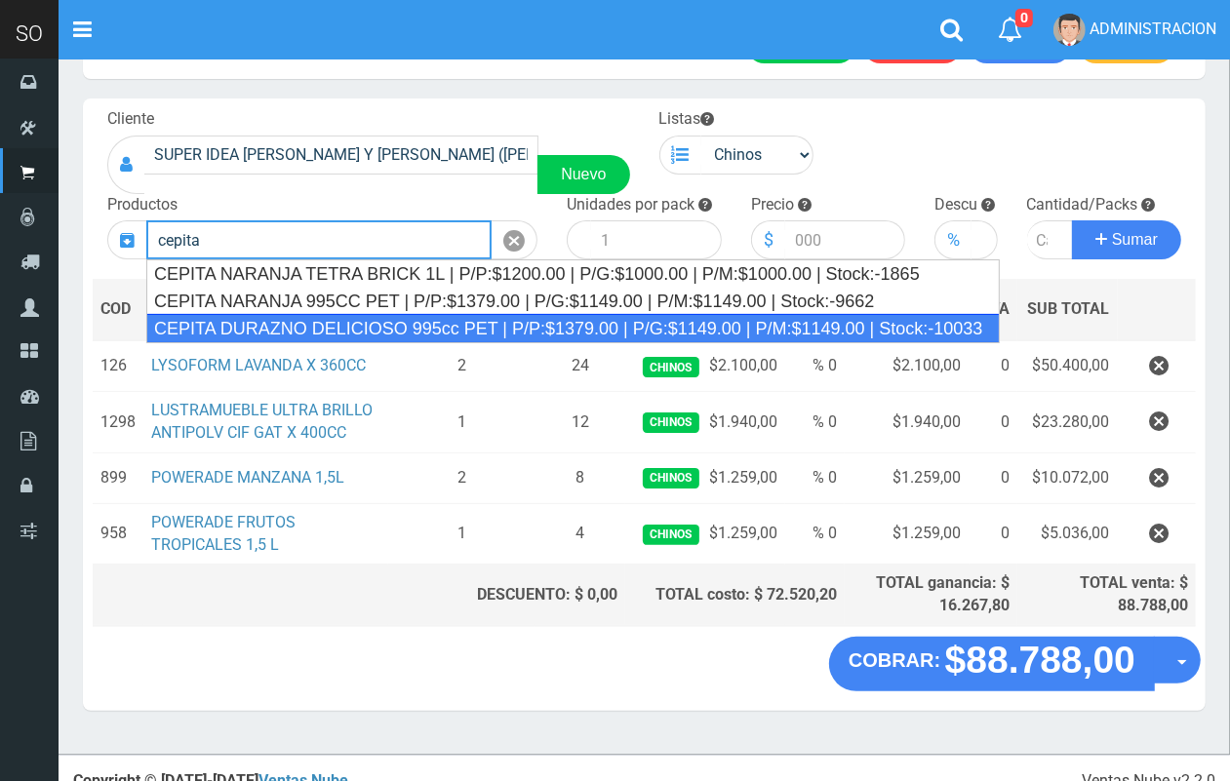
click at [449, 315] on div "CEPITA DURAZNO DELICIOSO 995cc PET | P/P:$1379.00 | P/G:$1149.00 | P/M:$1149.00…" at bounding box center [572, 328] width 853 height 29
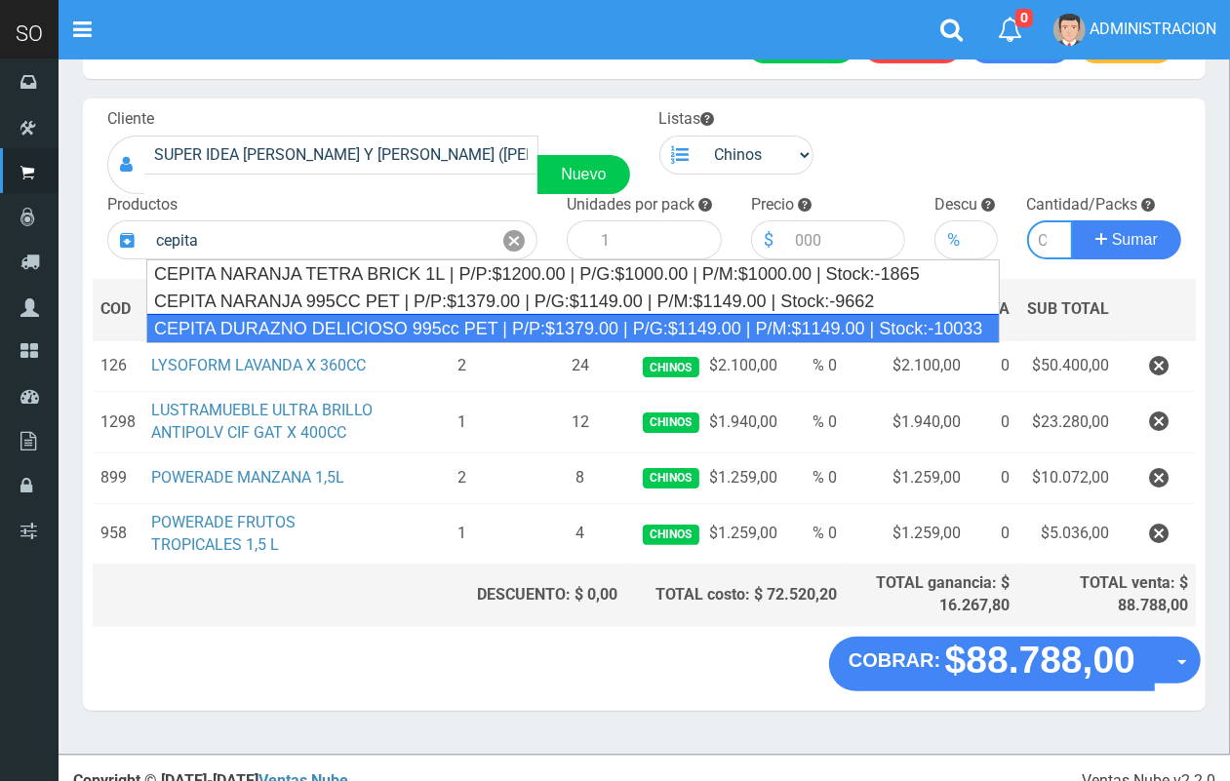
type input "CEPITA DURAZNO DELICIOSO 995cc PET | P/P:$1379.00 | P/G:$1149.00 | P/M:$1149.00…"
type input "6"
type input "1379.00"
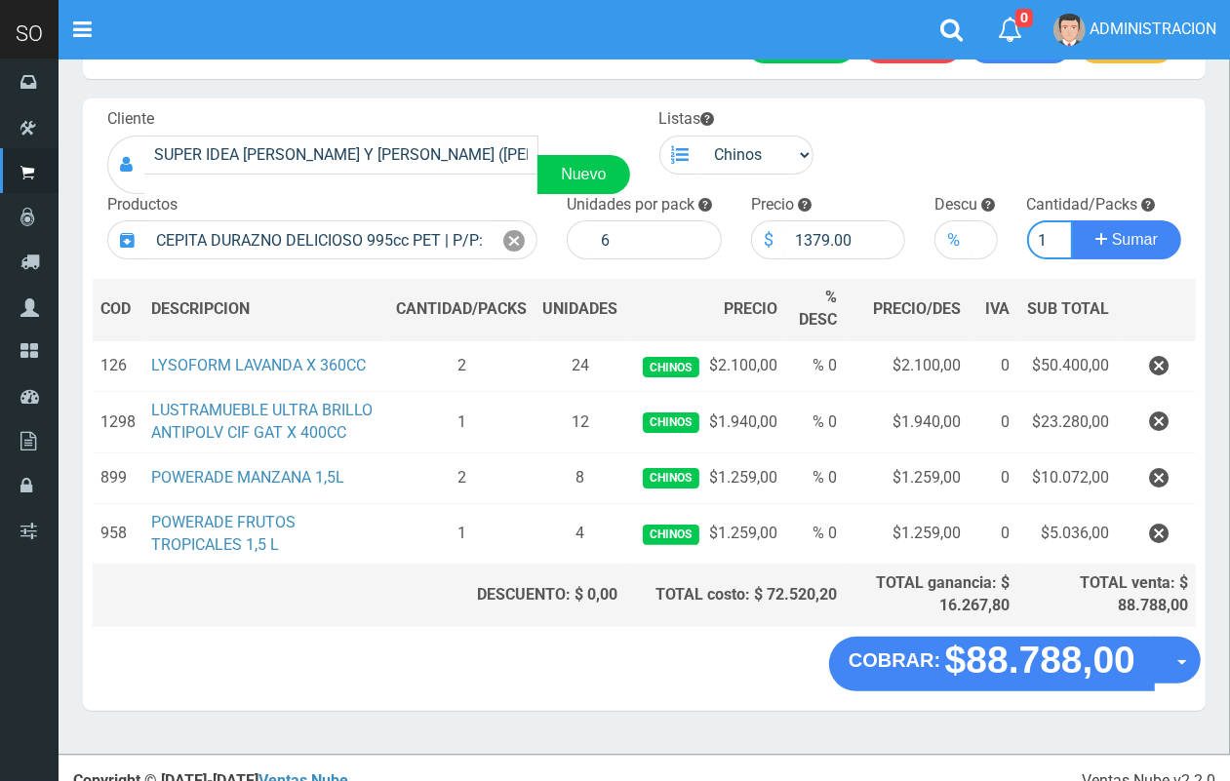
scroll to position [0, 2]
type input "1"
click at [1072, 220] on button "Sumar" at bounding box center [1126, 239] width 109 height 39
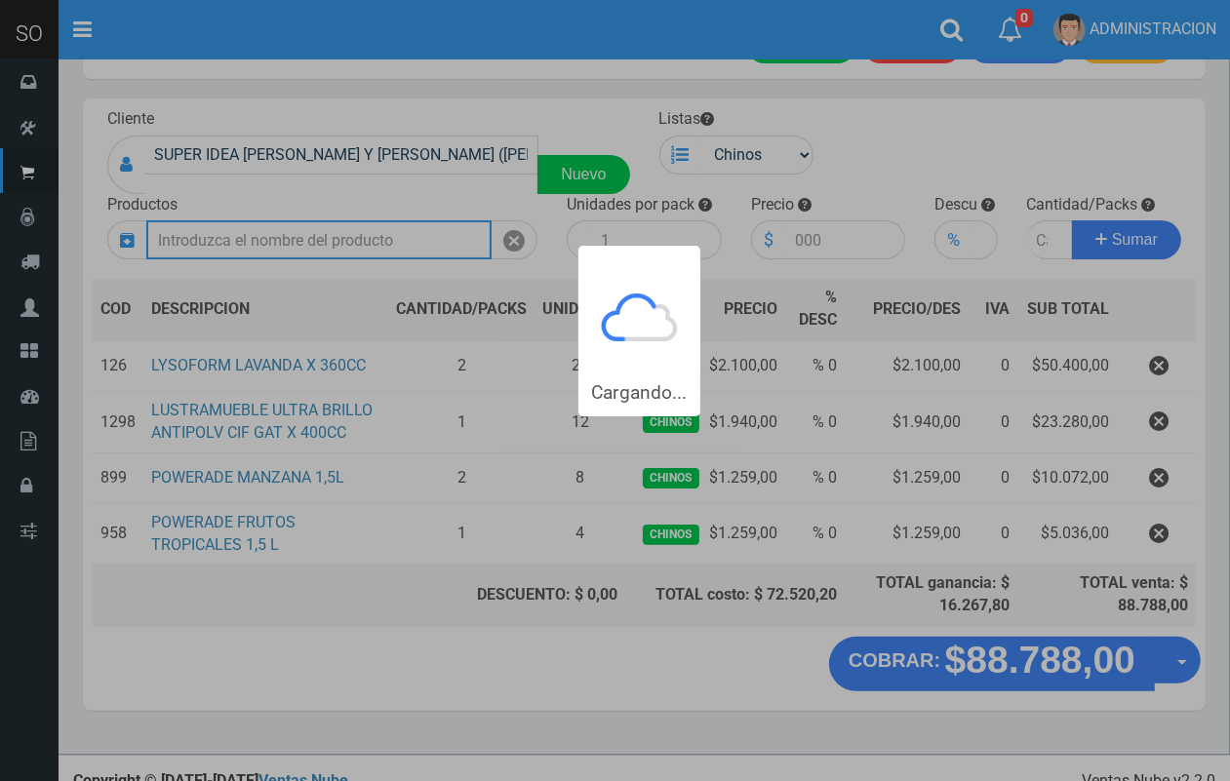
scroll to position [0, 0]
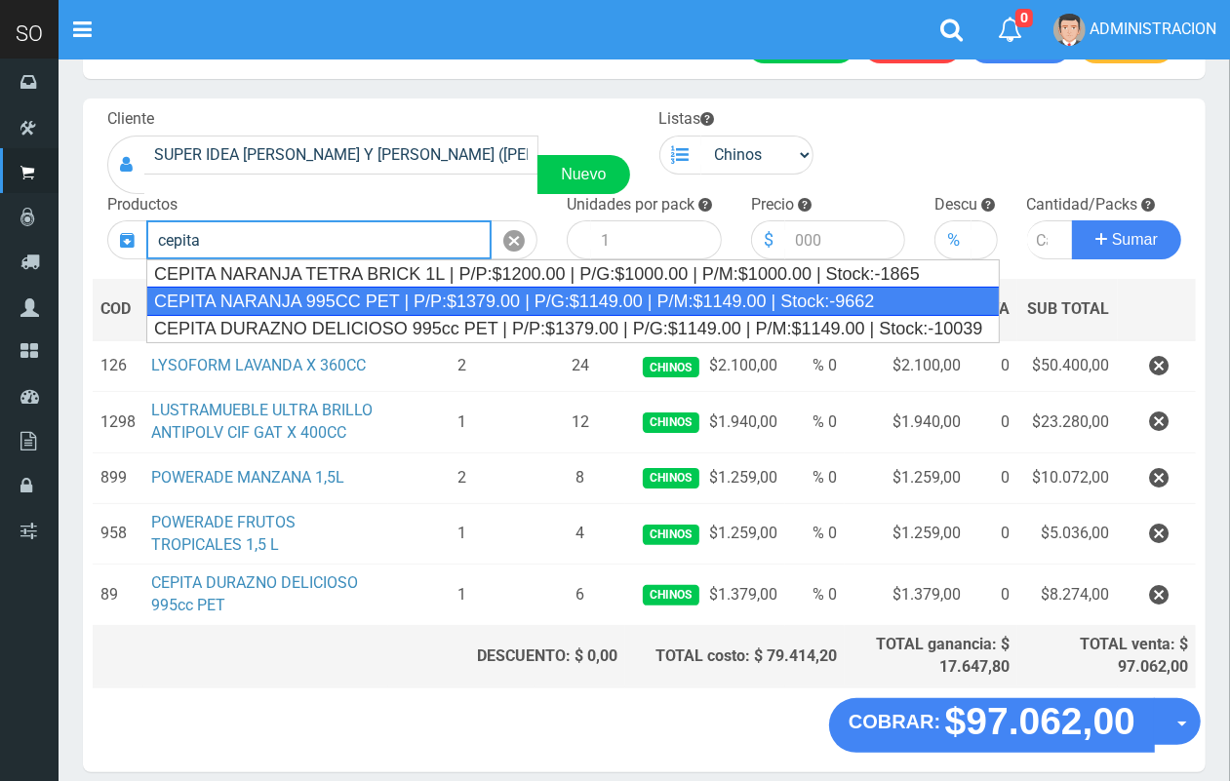
click at [245, 305] on div "CEPITA NARANJA 995CC PET | P/P:$1379.00 | P/G:$1149.00 | P/M:$1149.00 | Stock:-…" at bounding box center [572, 301] width 853 height 29
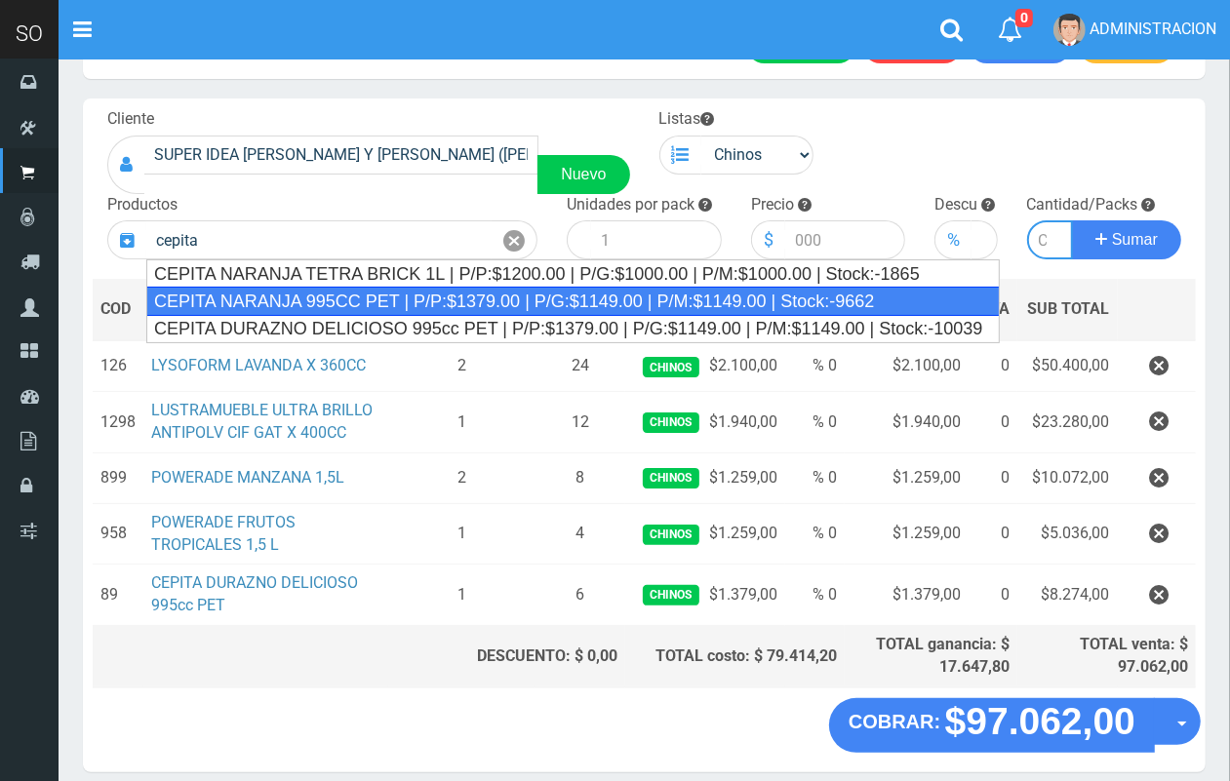
type input "CEPITA NARANJA 995CC PET | P/P:$1379.00 | P/G:$1149.00 | P/M:$1149.00 | Stock:-…"
type input "6"
type input "1379.00"
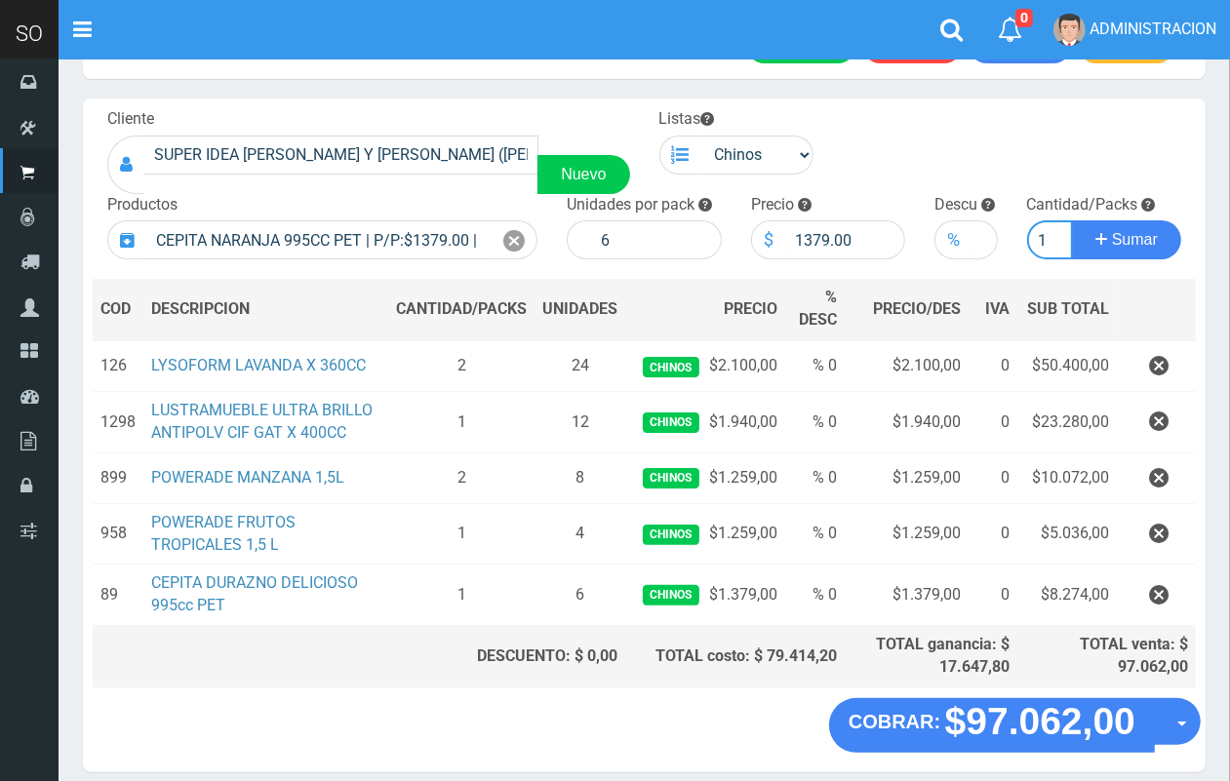
scroll to position [0, 2]
type input "1"
click at [1072, 220] on button "Sumar" at bounding box center [1126, 239] width 109 height 39
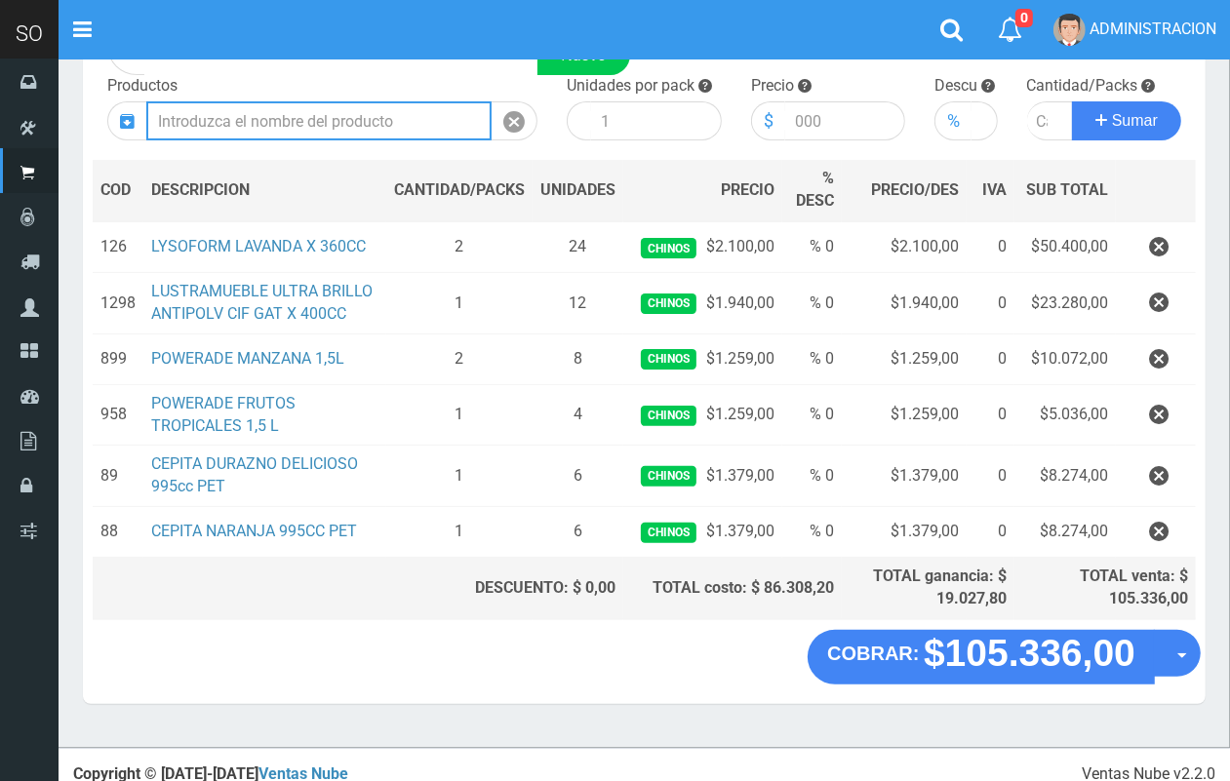
scroll to position [191, 0]
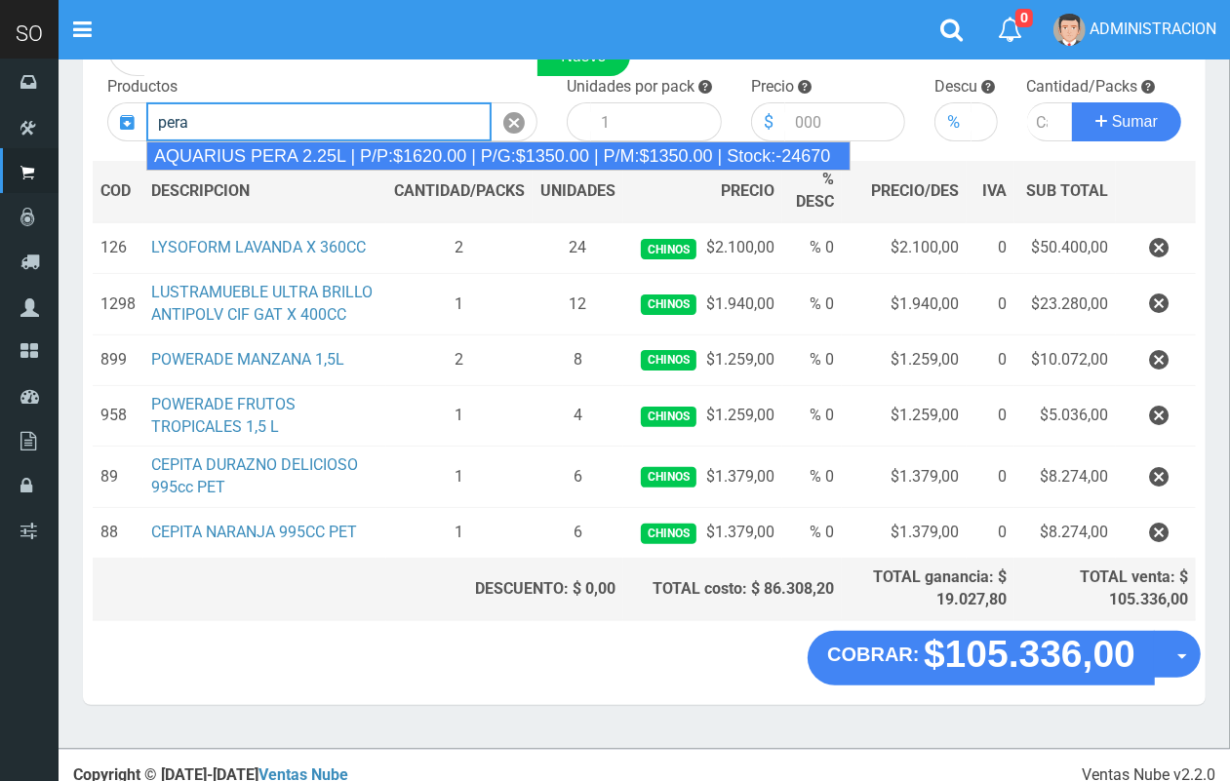
click at [309, 151] on div "AQUARIUS PERA 2.25L | P/P:$1620.00 | P/G:$1350.00 | P/M:$1350.00 | Stock:-24670" at bounding box center [498, 155] width 704 height 29
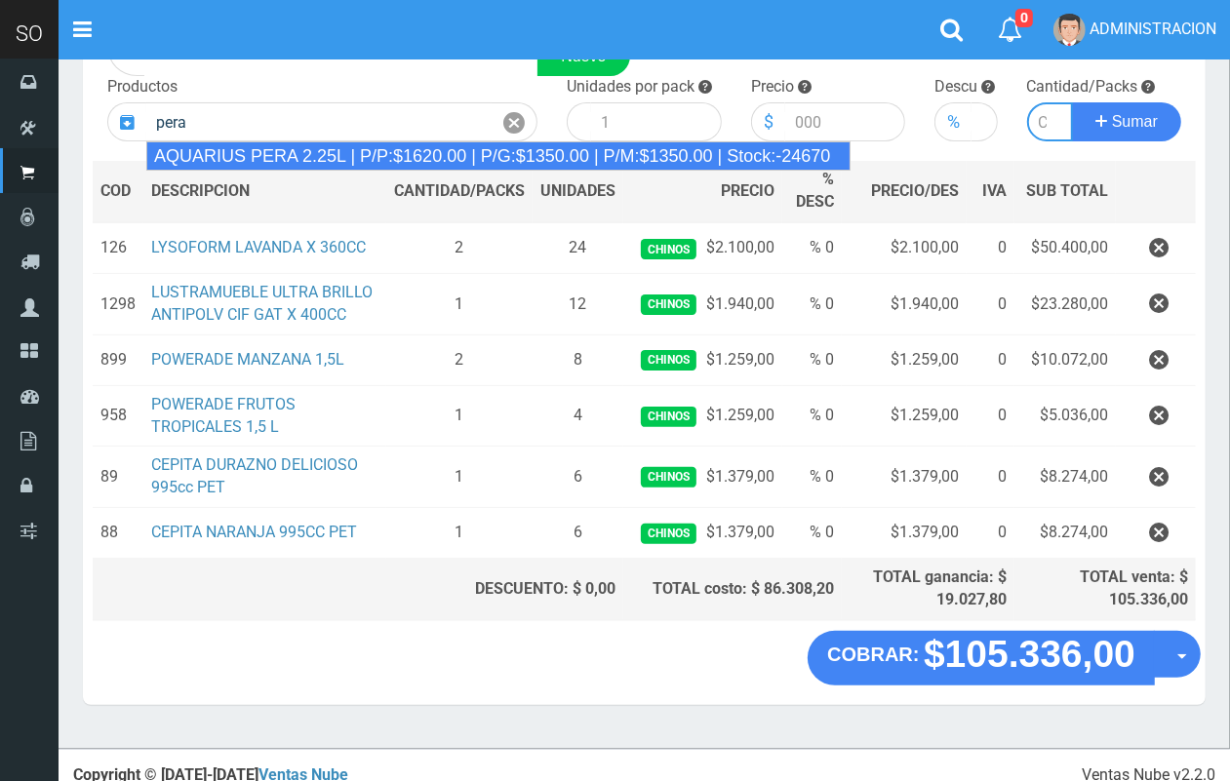
type input "AQUARIUS PERA 2.25L | P/P:$1620.00 | P/G:$1350.00 | P/M:$1350.00 | Stock:-24670"
type input "6"
type input "1620.00"
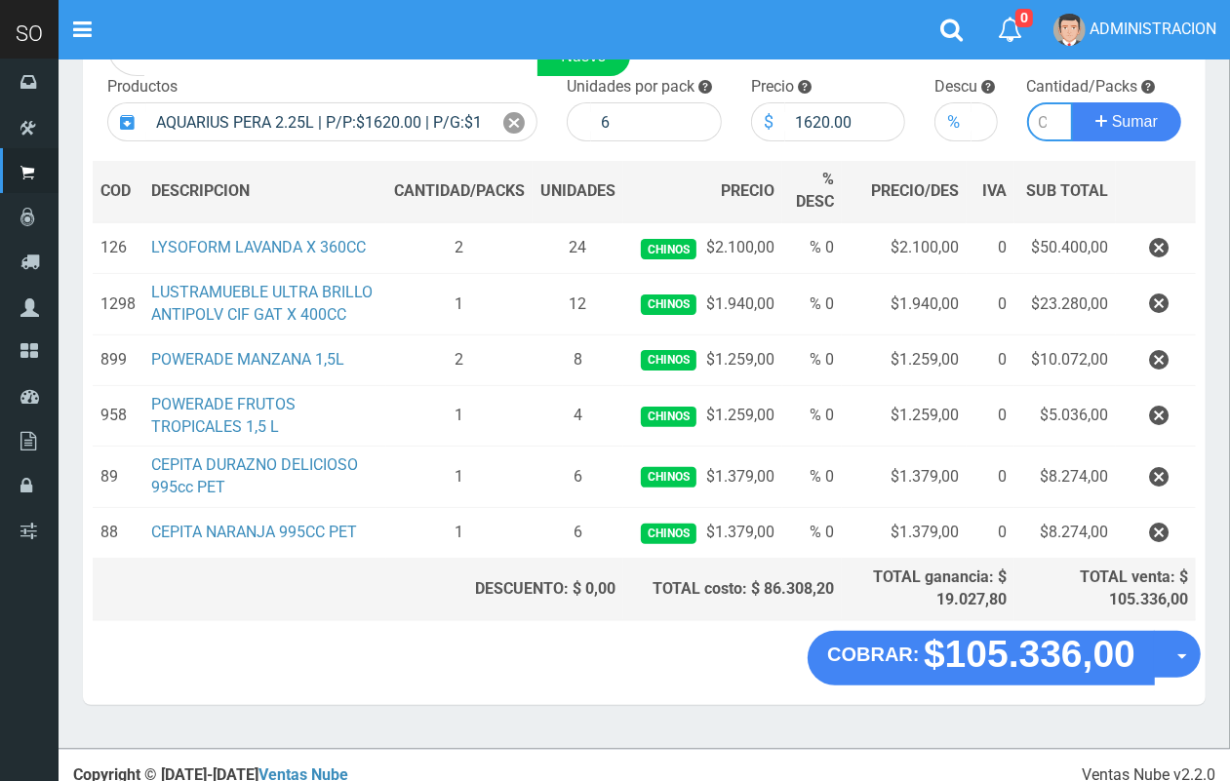
type input "1"
type input "7"
click at [1072, 102] on button "Sumar" at bounding box center [1126, 121] width 109 height 39
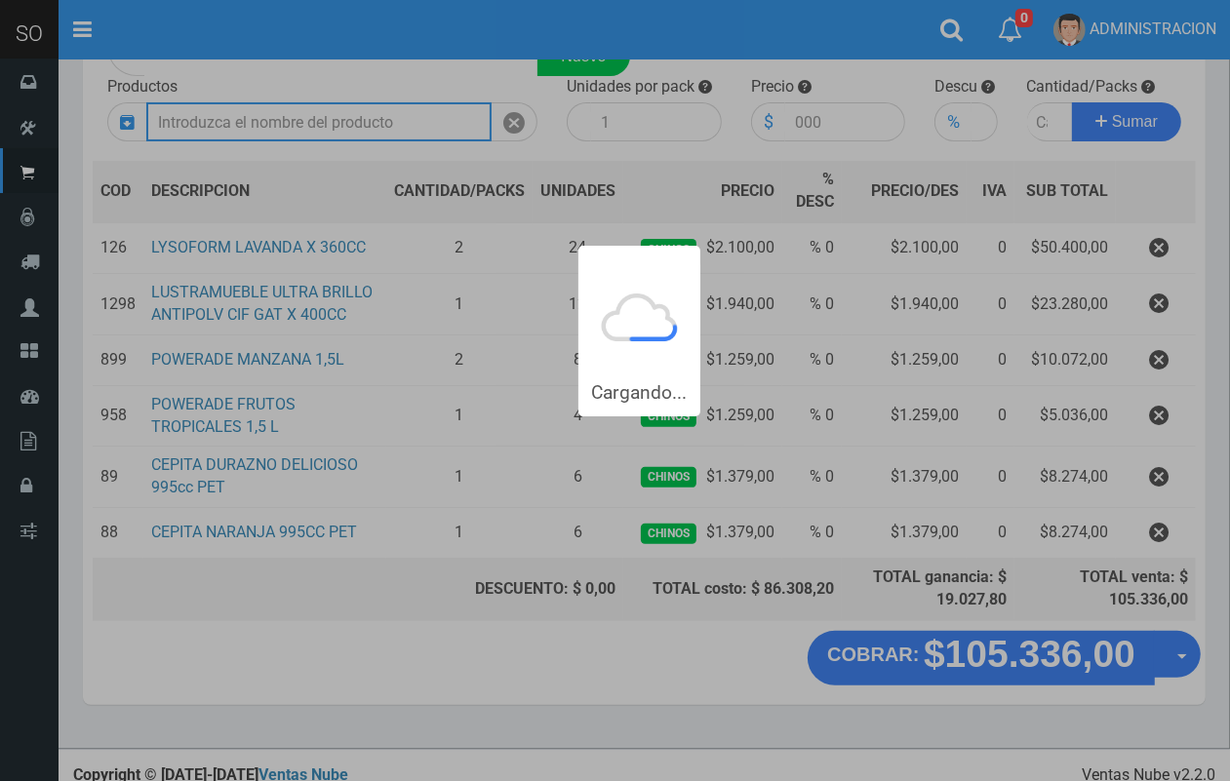
scroll to position [0, 0]
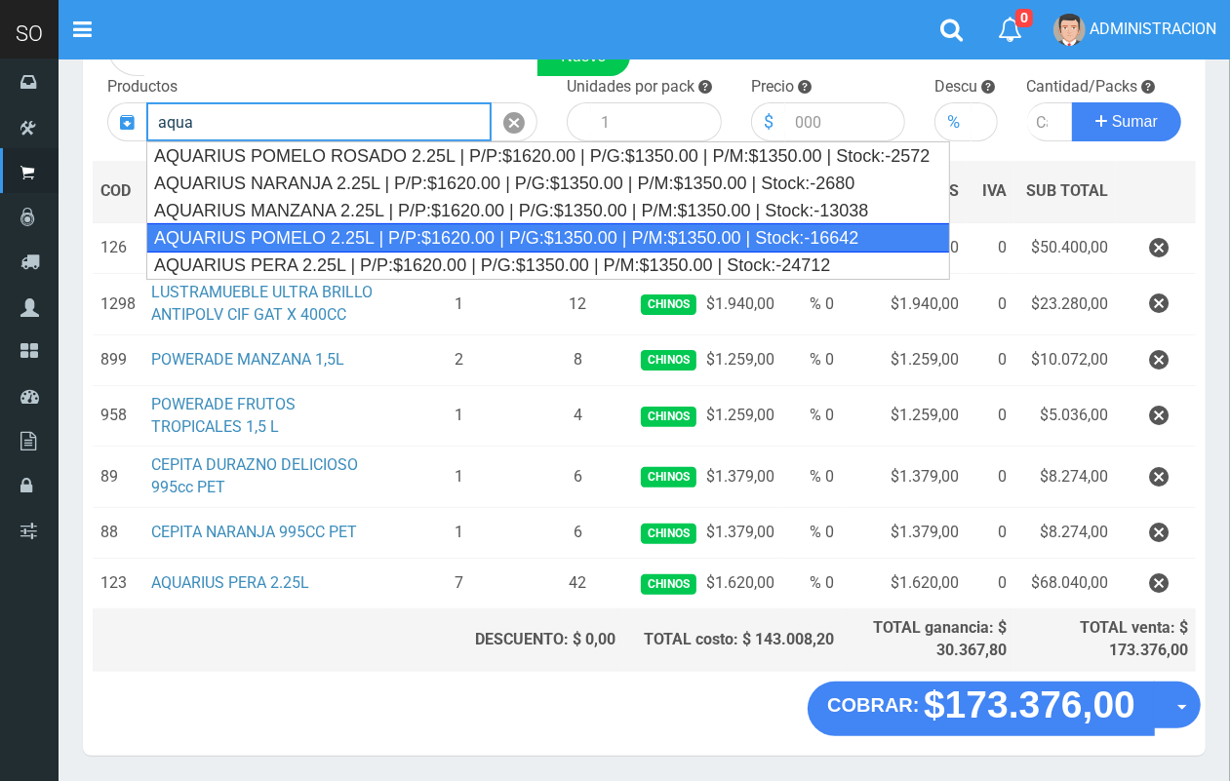
click at [372, 241] on div "AQUARIUS POMELO 2.25L | P/P:$1620.00 | P/G:$1350.00 | P/M:$1350.00 | Stock:-166…" at bounding box center [547, 237] width 803 height 29
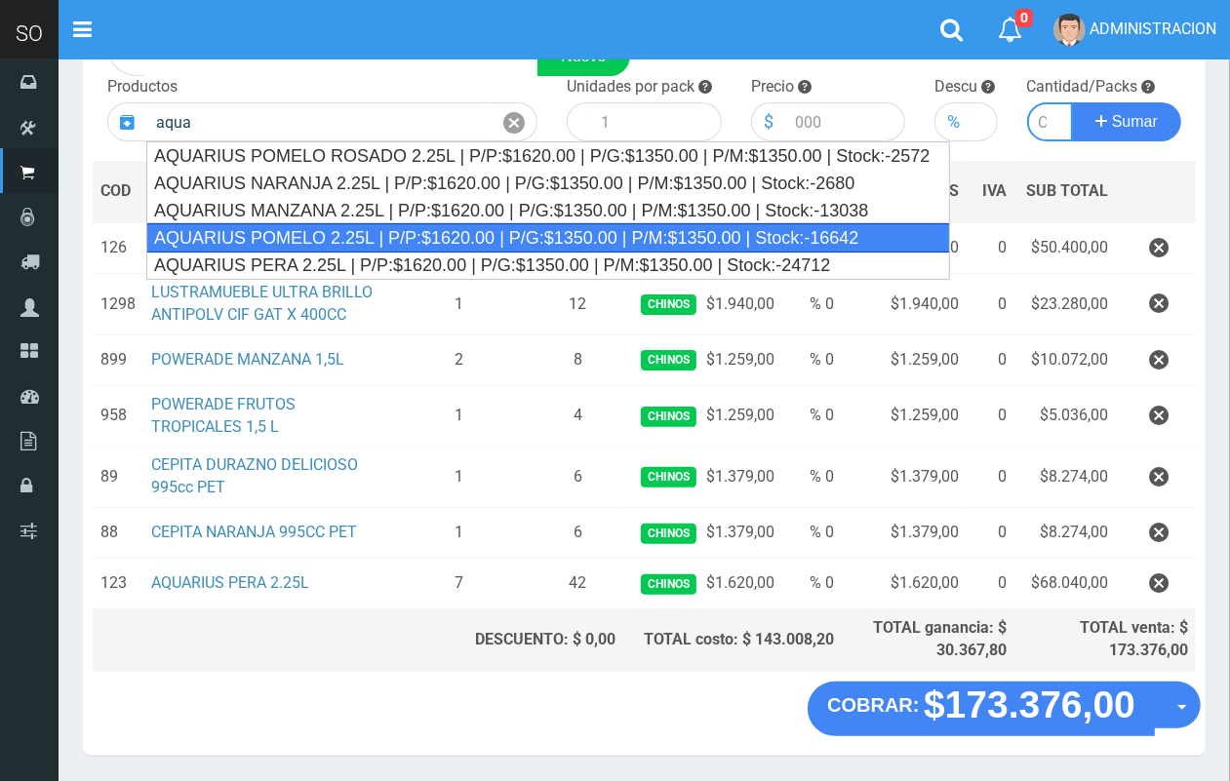
type input "AQUARIUS POMELO 2.25L | P/P:$1620.00 | P/G:$1350.00 | P/M:$1350.00 | Stock:-166…"
type input "6"
type input "1620.00"
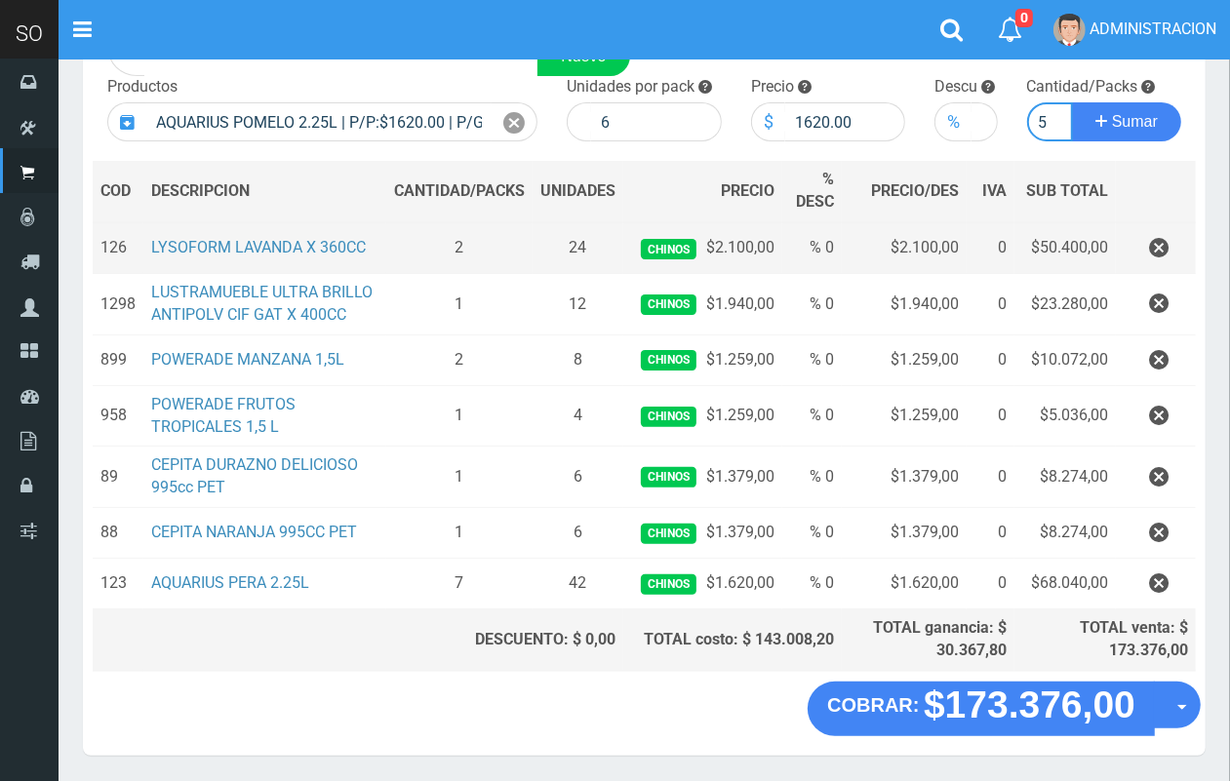
scroll to position [0, 2]
type input "5"
click at [1072, 102] on button "Sumar" at bounding box center [1126, 121] width 109 height 39
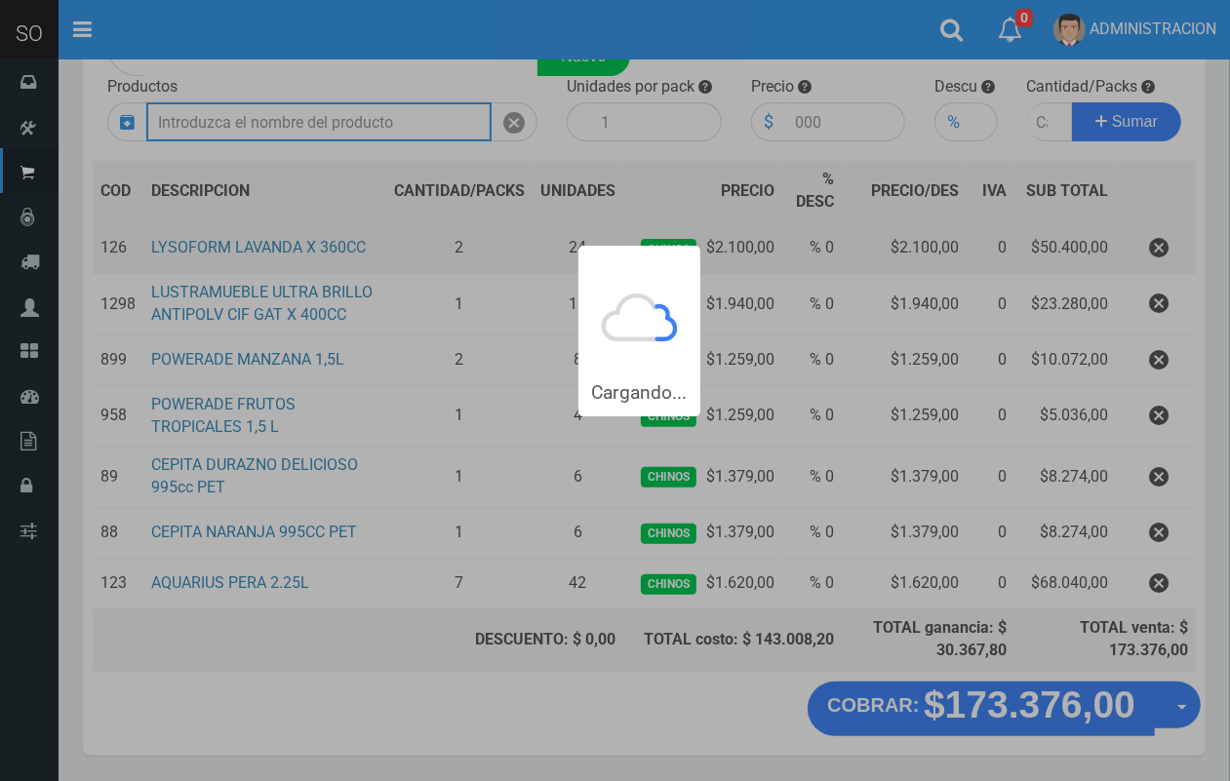
scroll to position [0, 0]
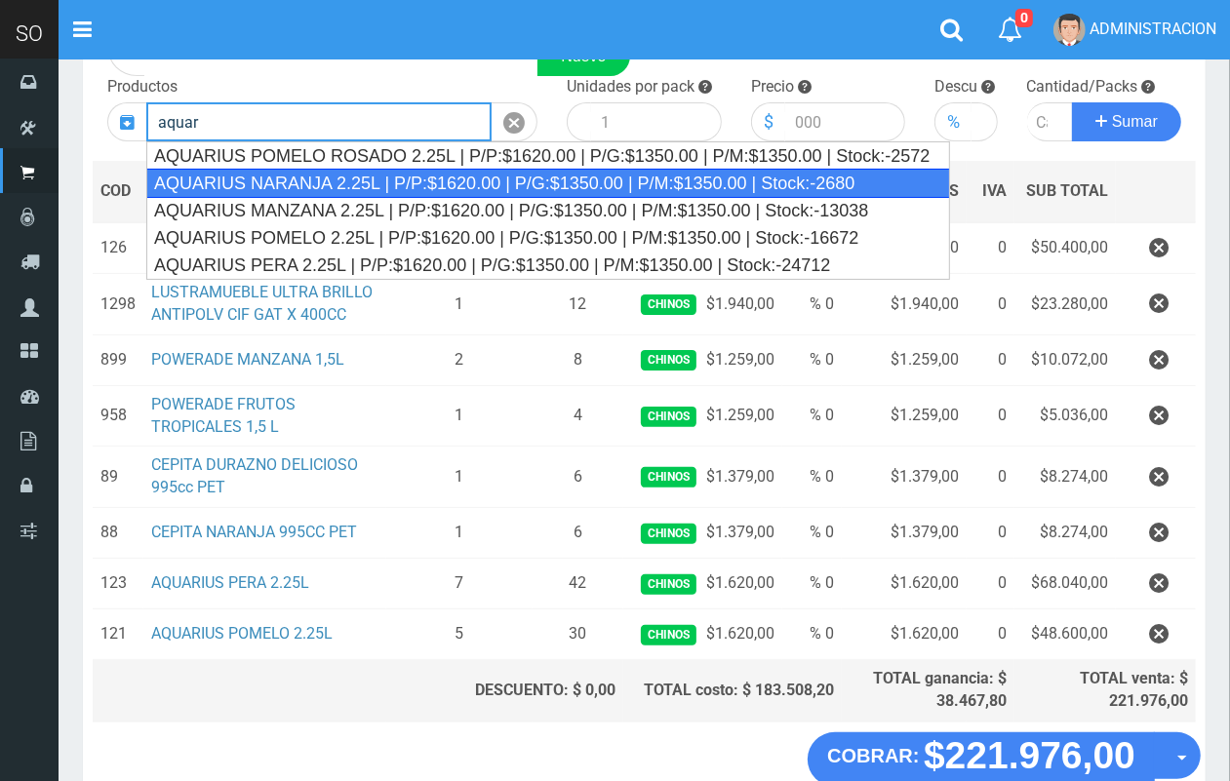
click at [437, 171] on div "AQUARIUS NARANJA 2.25L | P/P:$1620.00 | P/G:$1350.00 | P/M:$1350.00 | Stock:-26…" at bounding box center [547, 183] width 803 height 29
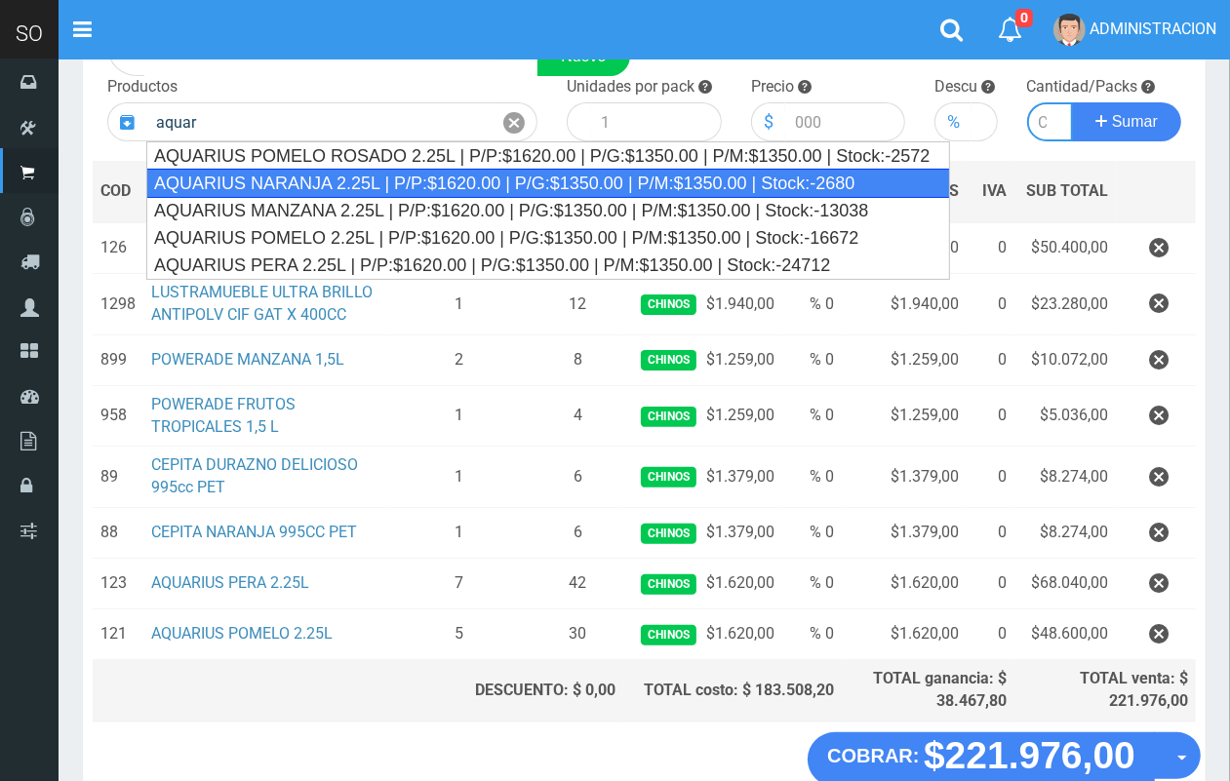
type input "AQUARIUS NARANJA 2.25L | P/P:$1620.00 | P/G:$1350.00 | P/M:$1350.00 | Stock:-26…"
type input "6"
type input "1620.00"
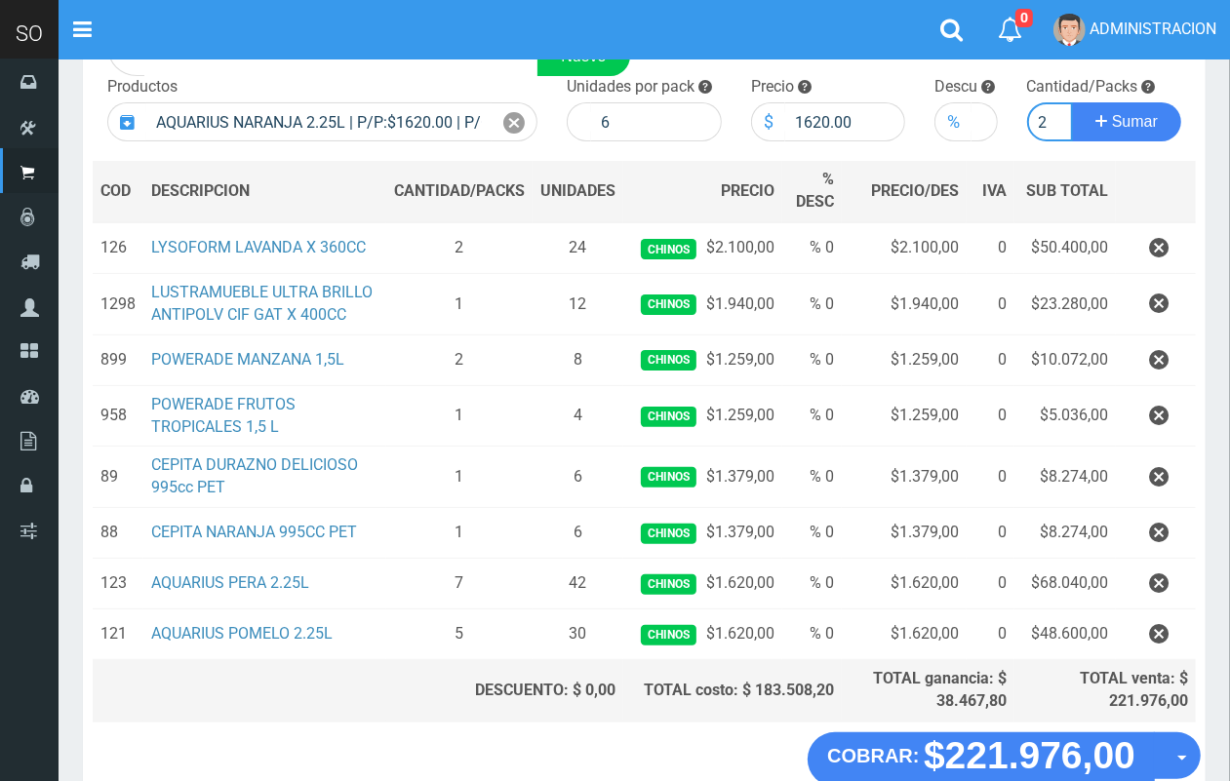
scroll to position [0, 2]
type input "2"
click at [1072, 102] on button "Sumar" at bounding box center [1126, 121] width 109 height 39
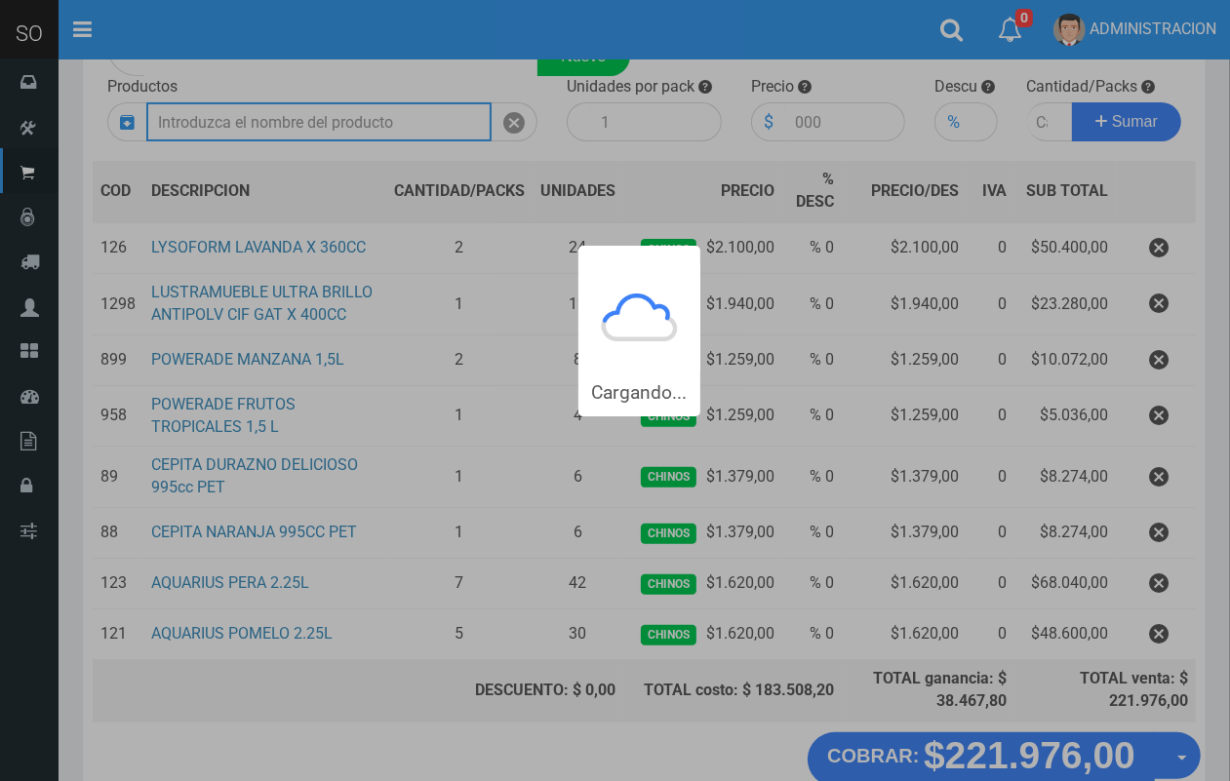
scroll to position [0, 0]
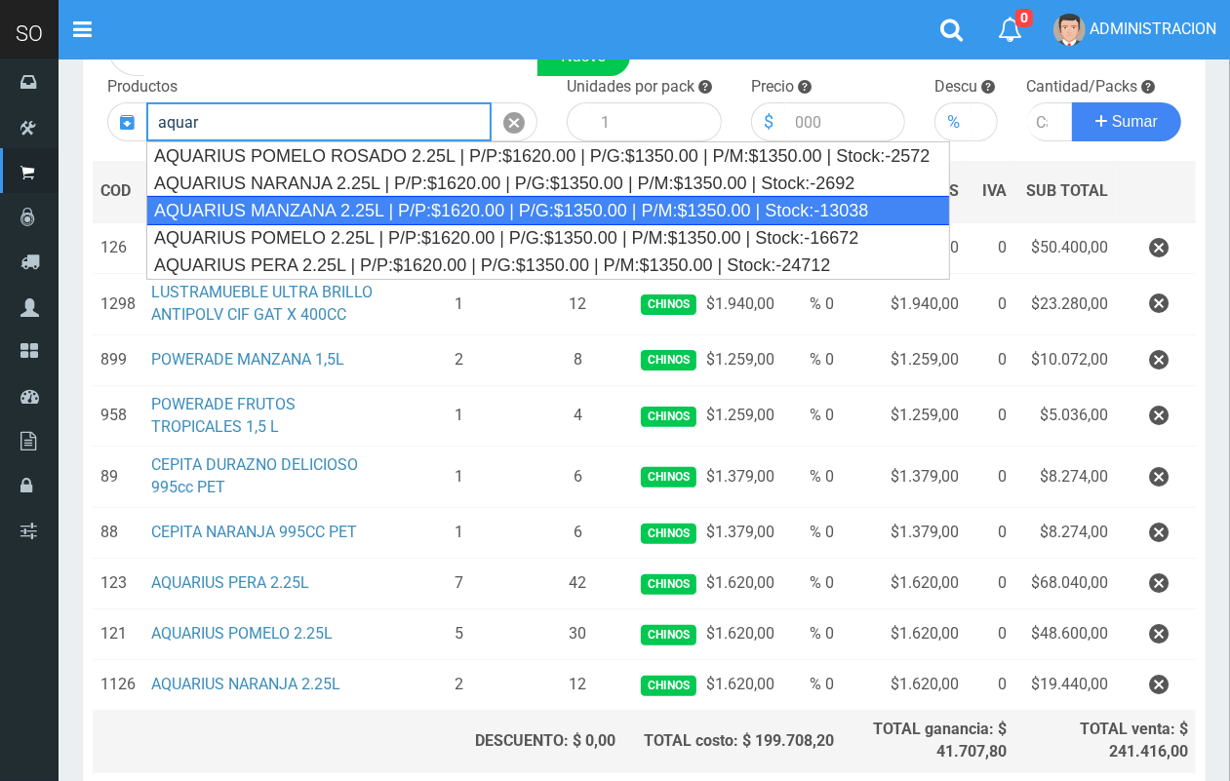
click at [427, 207] on div "AQUARIUS MANZANA 2.25L | P/P:$1620.00 | P/G:$1350.00 | P/M:$1350.00 | Stock:-13…" at bounding box center [547, 210] width 803 height 29
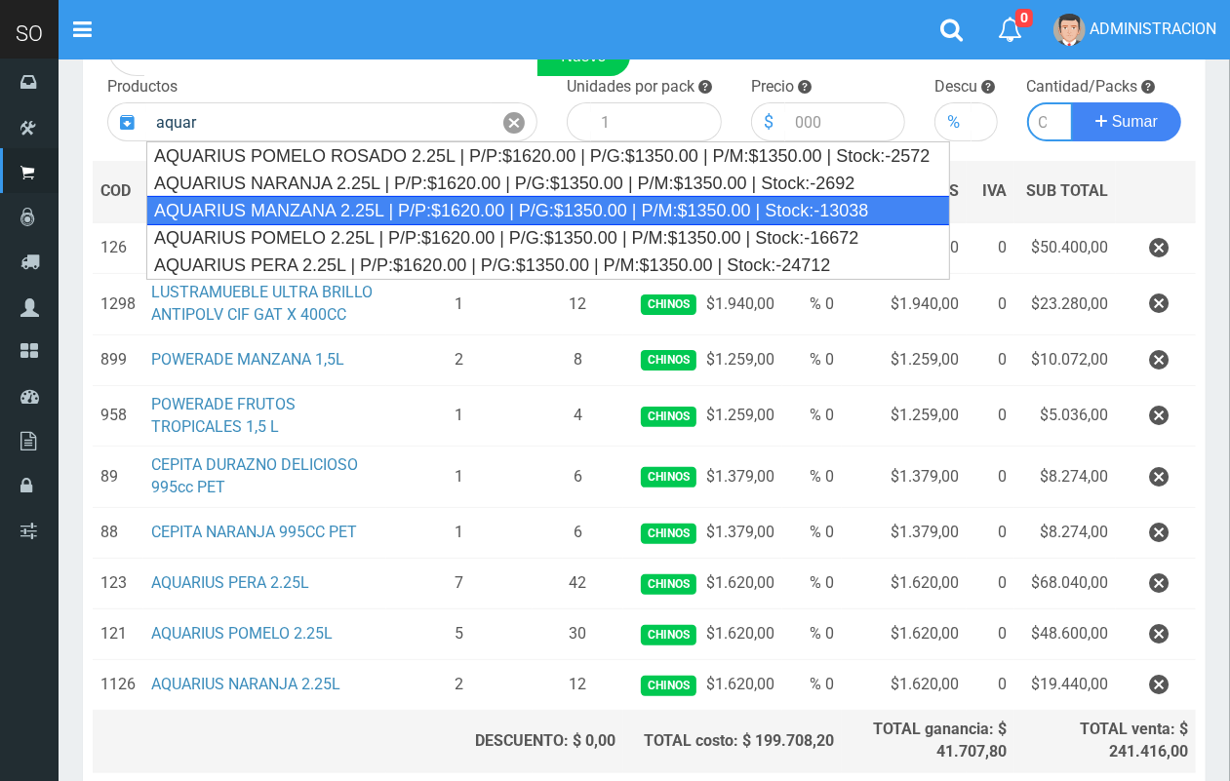
type input "AQUARIUS MANZANA 2.25L | P/P:$1620.00 | P/G:$1350.00 | P/M:$1350.00 | Stock:-13…"
type input "6"
type input "1620.00"
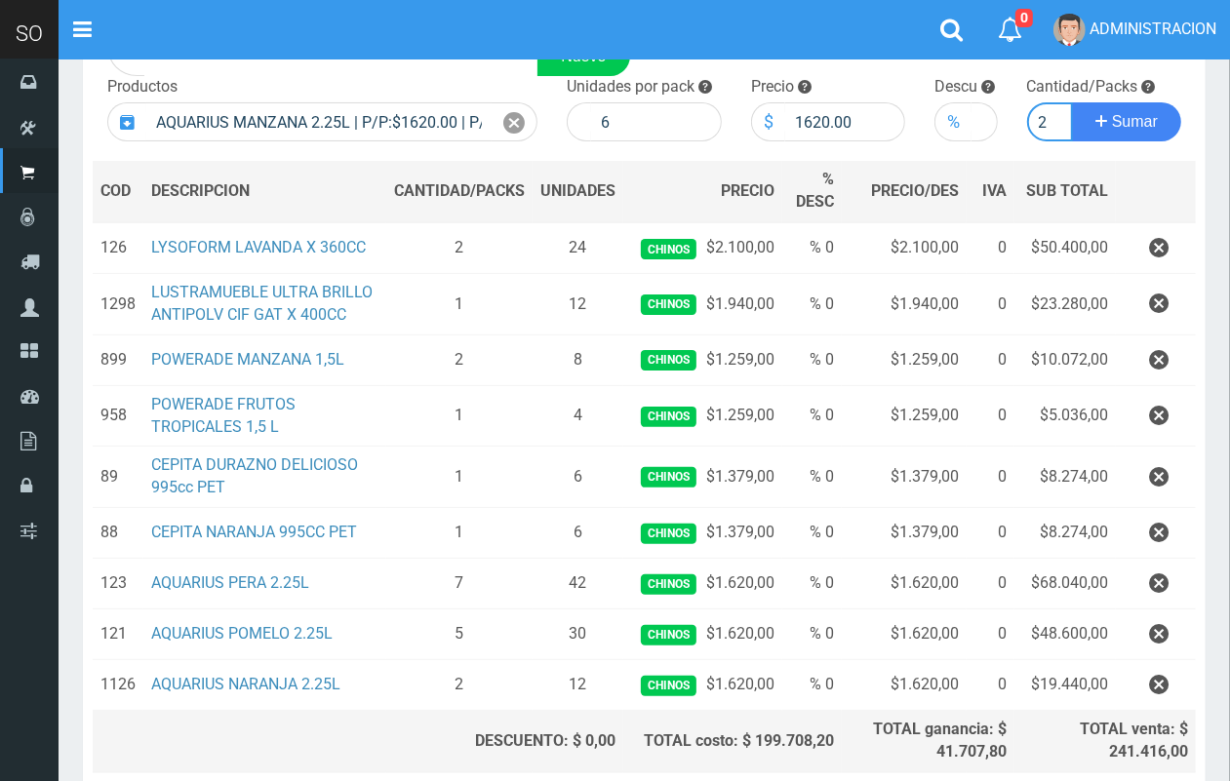
scroll to position [0, 2]
type input "2"
click at [1072, 102] on button "Sumar" at bounding box center [1126, 121] width 109 height 39
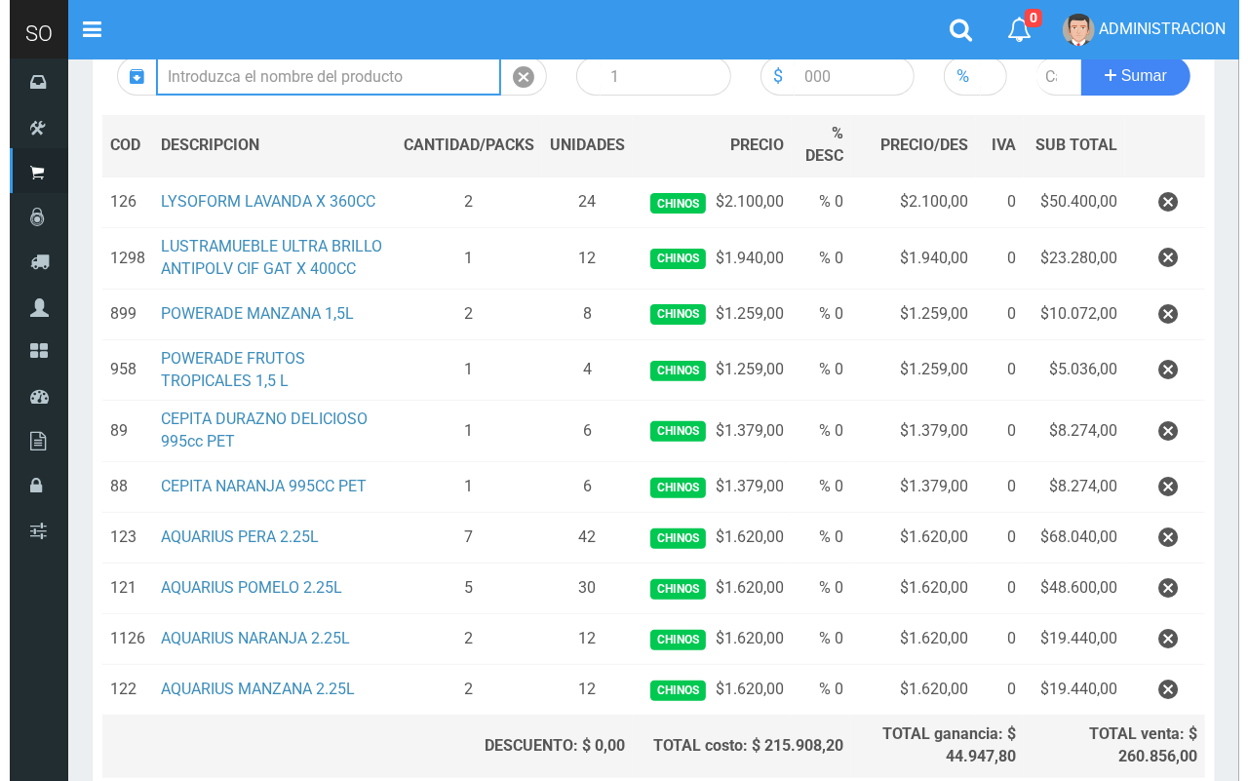
scroll to position [407, 0]
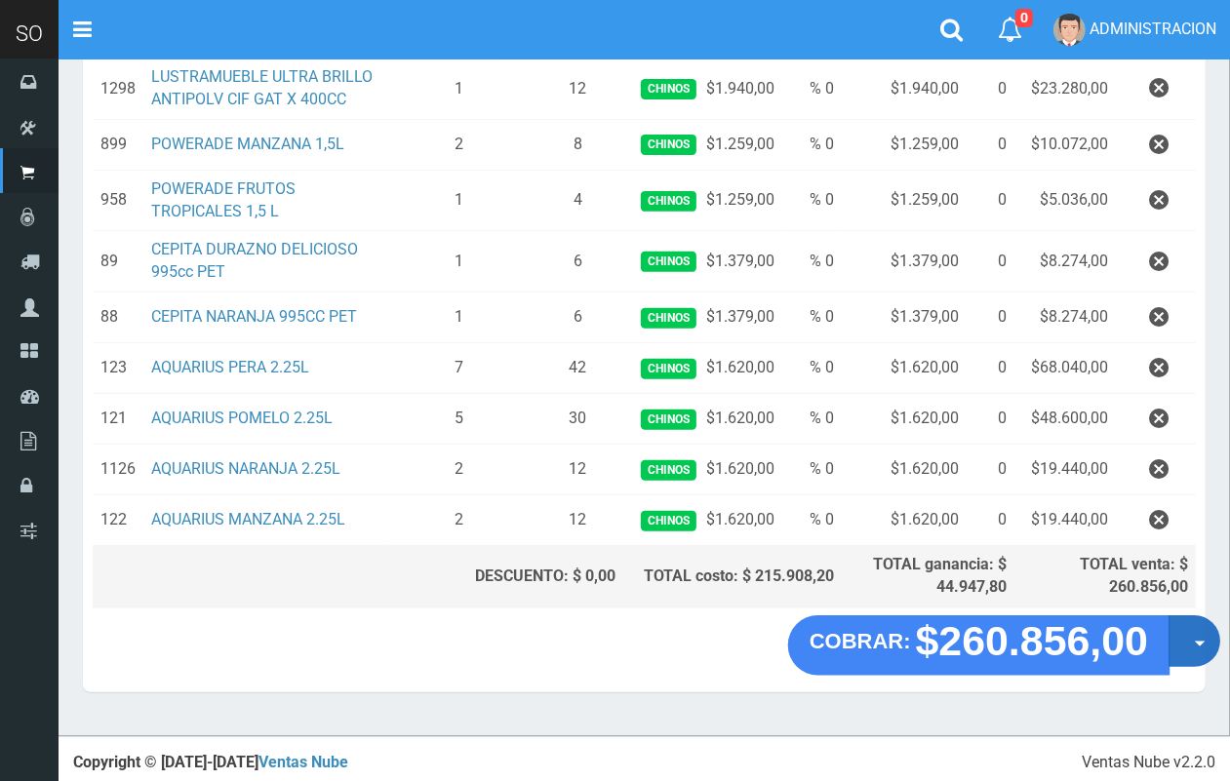
click at [1192, 656] on button "Opciones" at bounding box center [1194, 641] width 52 height 52
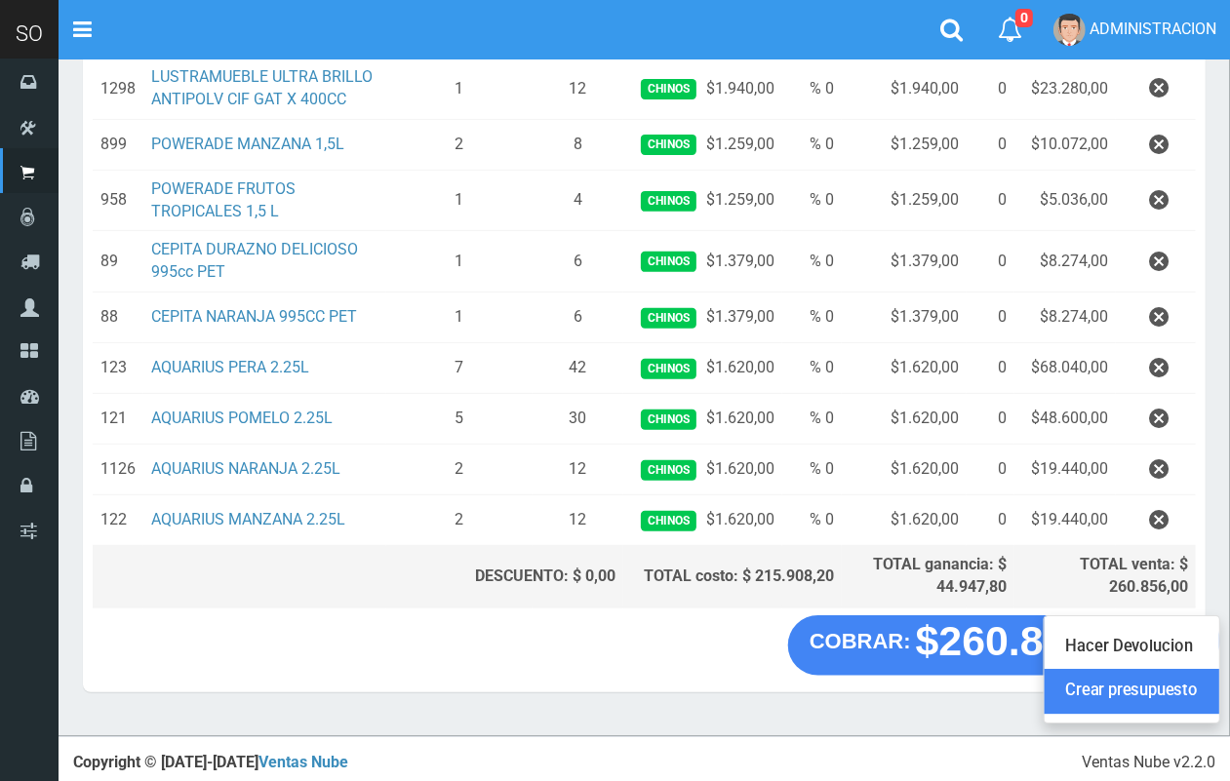
click at [1178, 685] on link "Crear presupuesto" at bounding box center [1131, 691] width 175 height 45
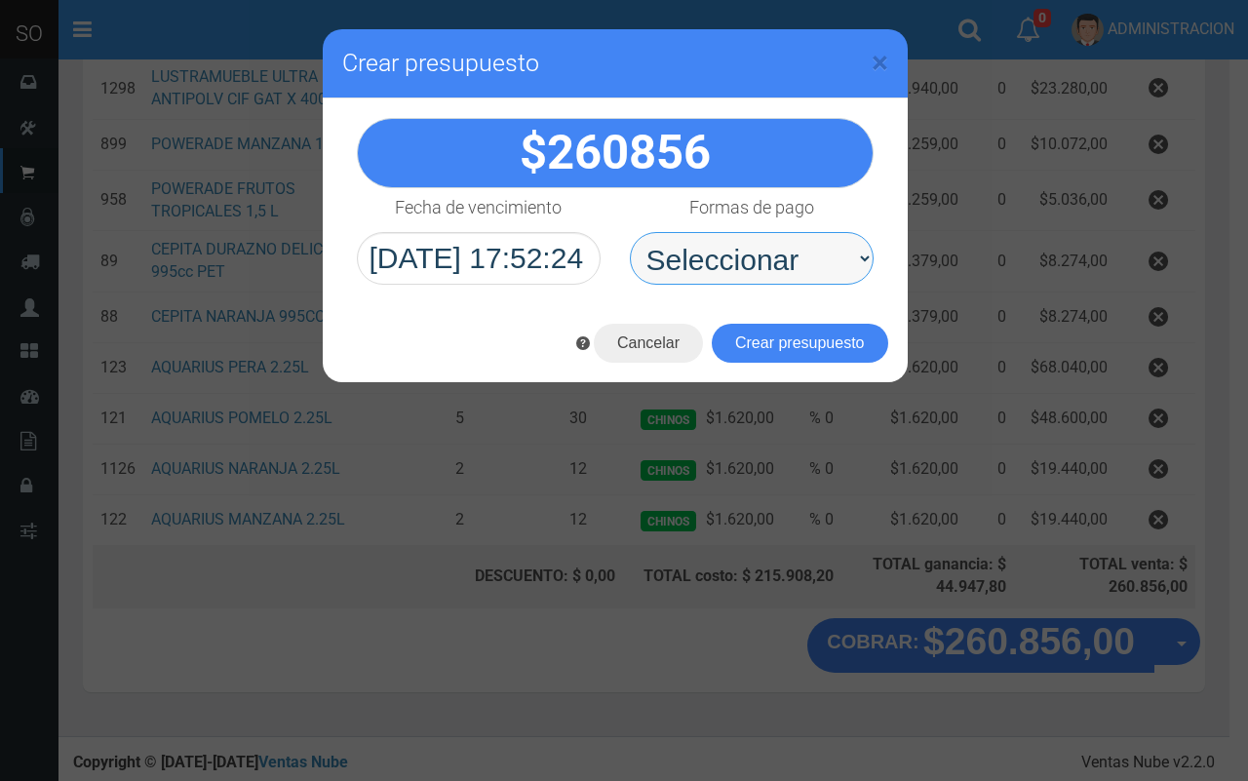
click at [736, 242] on select "Seleccionar Efectivo Tarjeta de Crédito Depósito Débito" at bounding box center [752, 258] width 244 height 53
select select "Efectivo"
click at [630, 232] on select "Seleccionar Efectivo Tarjeta de Crédito Depósito Débito" at bounding box center [752, 258] width 244 height 53
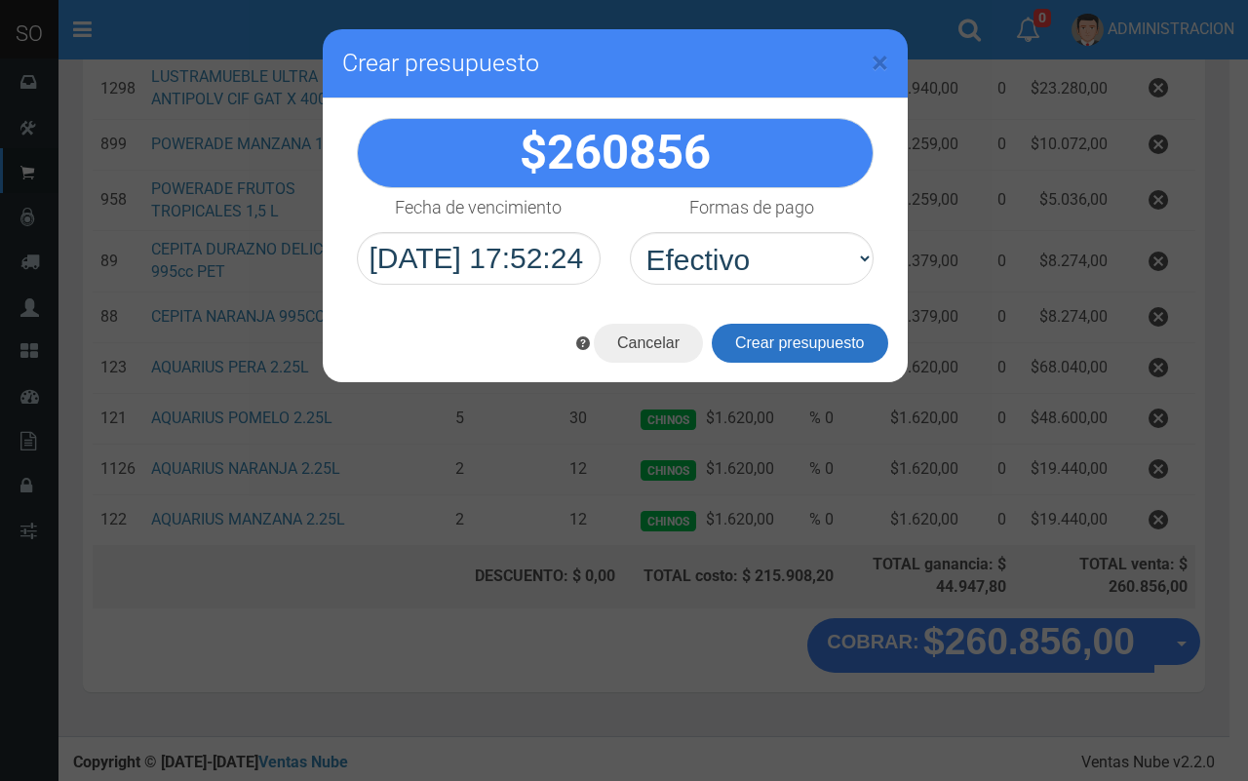
click at [770, 346] on button "Crear presupuesto" at bounding box center [800, 343] width 176 height 39
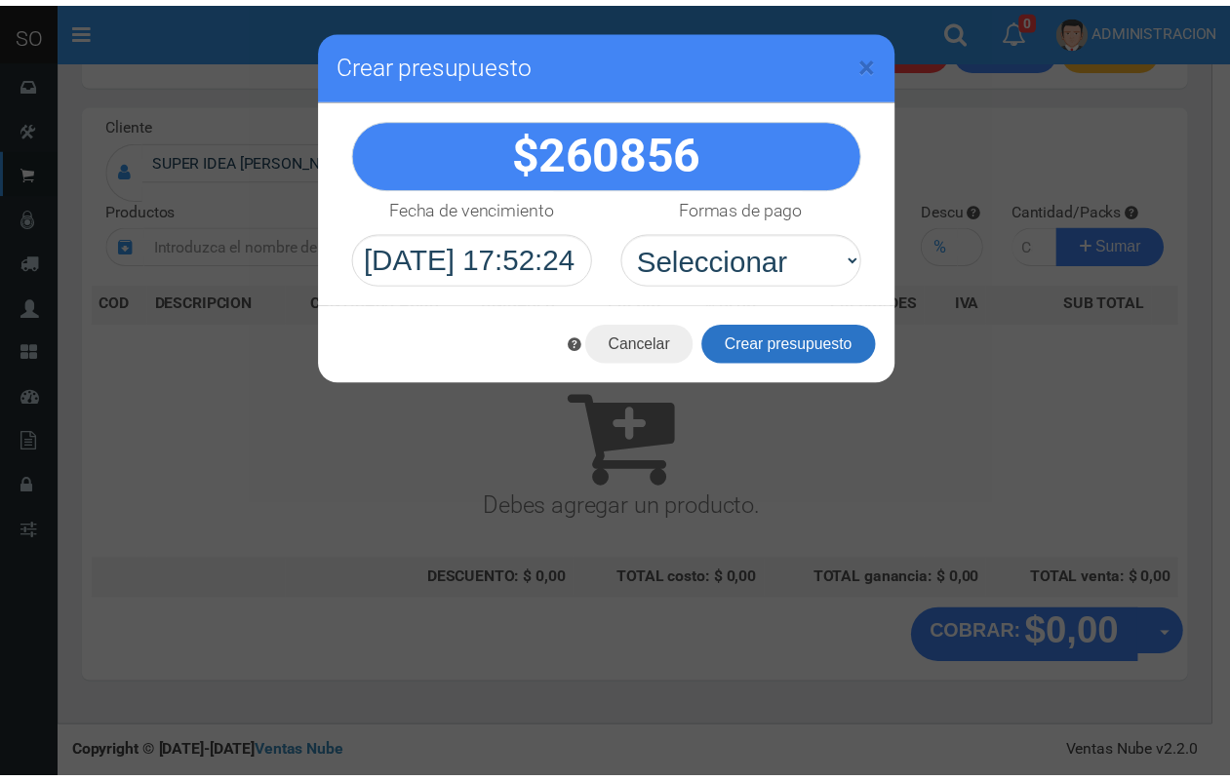
scroll to position [0, 0]
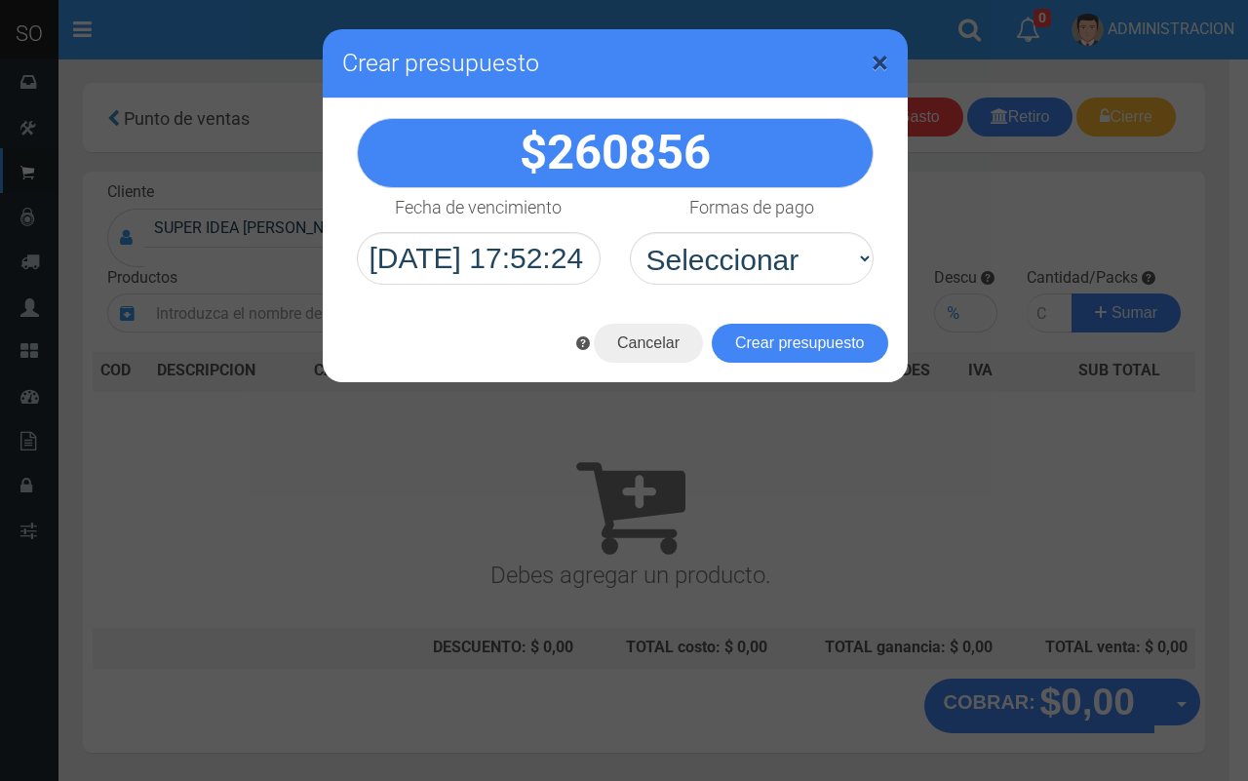
click at [879, 57] on span "×" at bounding box center [880, 62] width 17 height 37
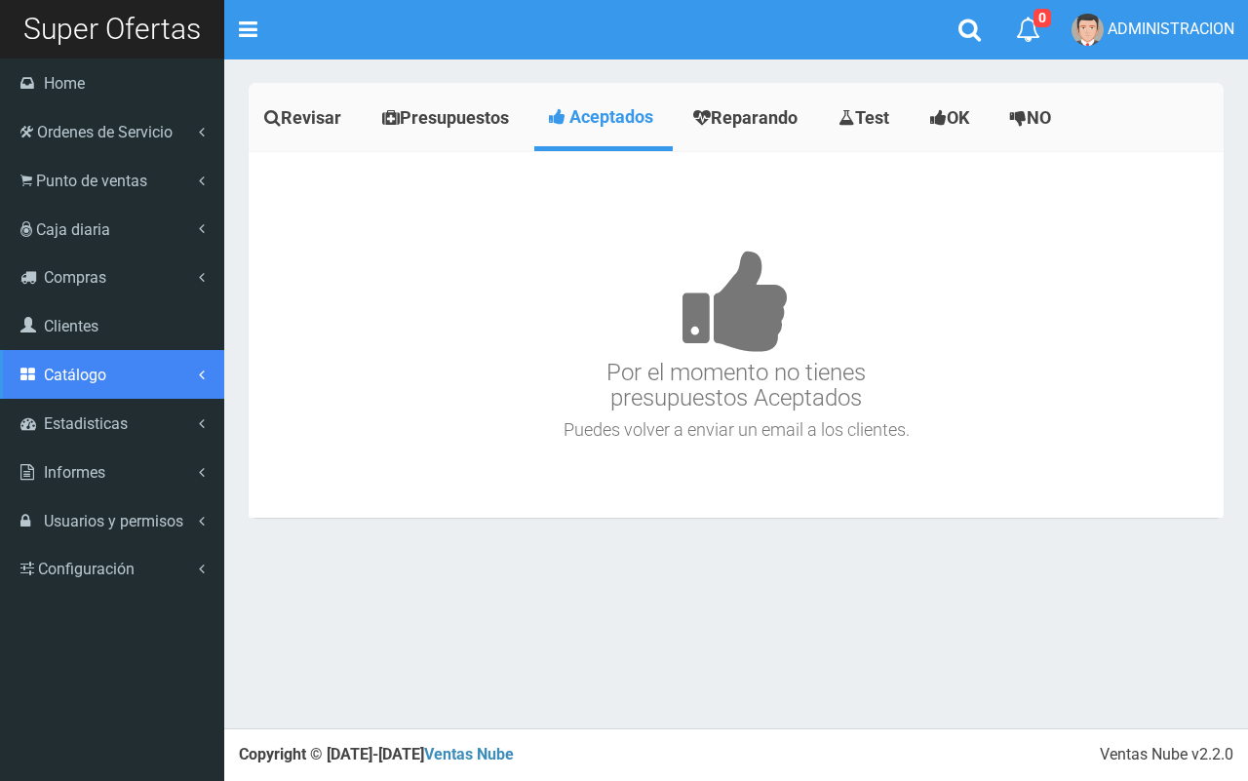
click at [80, 382] on span "Catálogo" at bounding box center [75, 375] width 62 height 19
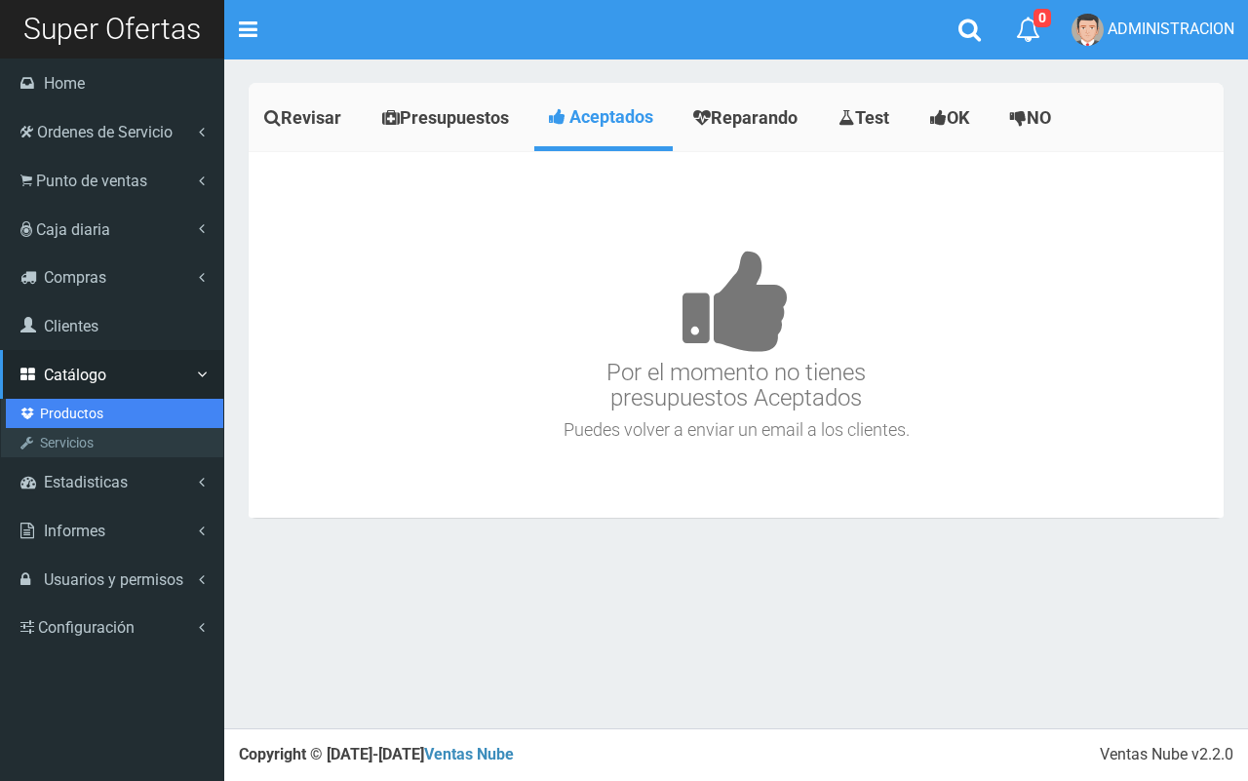
click at [84, 406] on link "Productos" at bounding box center [114, 413] width 217 height 29
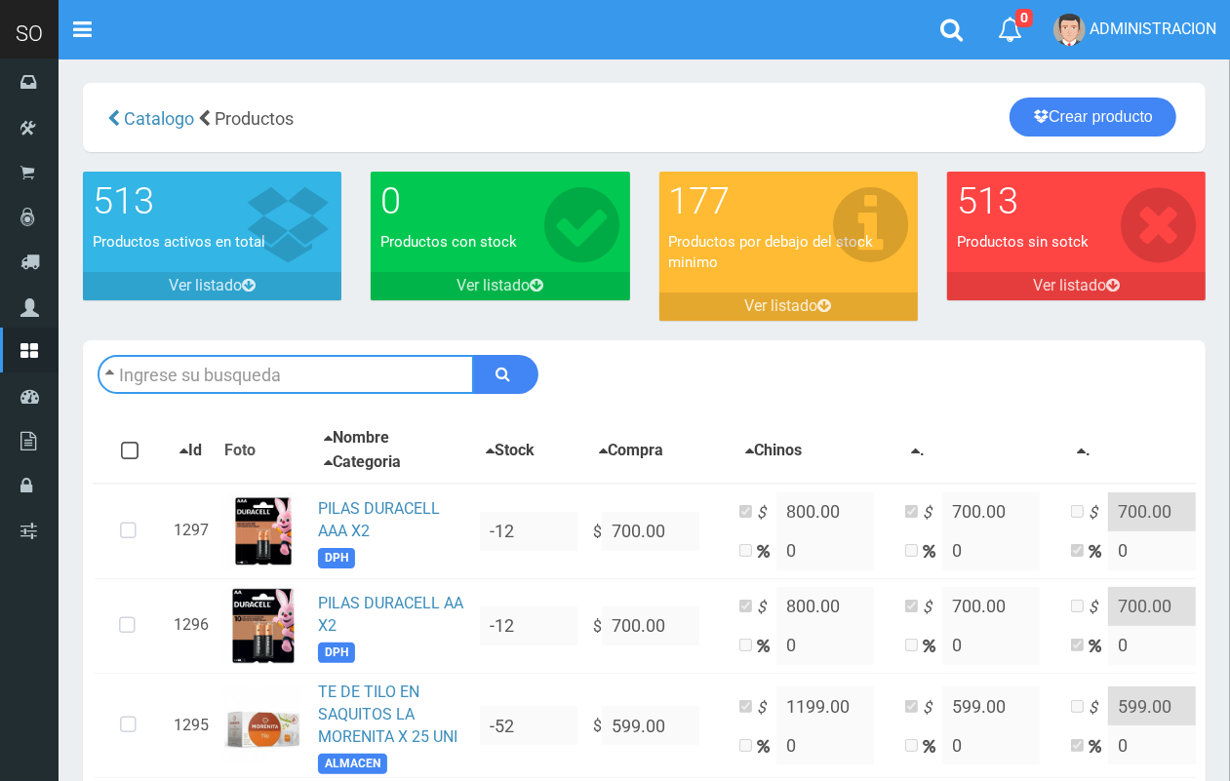
click at [297, 390] on input "text" at bounding box center [286, 374] width 376 height 39
type input "cif"
click at [473, 355] on button "submit" at bounding box center [505, 374] width 65 height 39
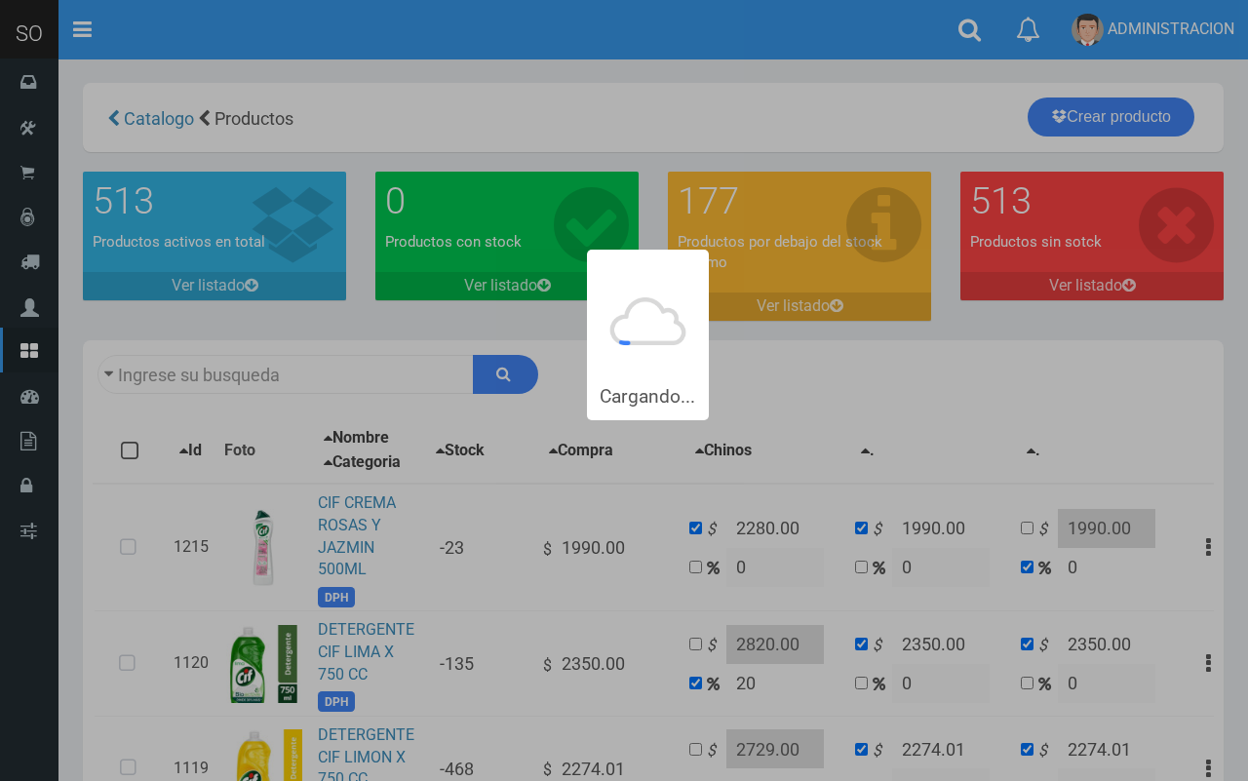
type input "cif"
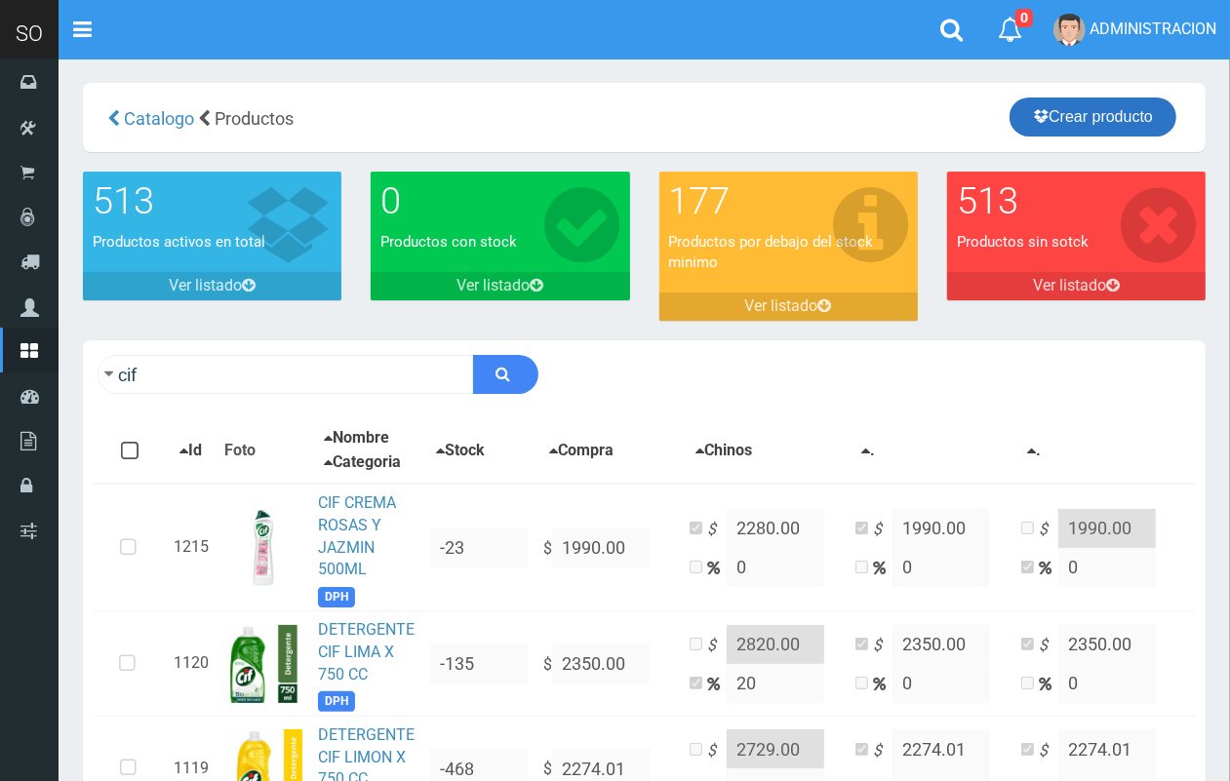
click at [1119, 117] on link "Crear producto" at bounding box center [1092, 117] width 167 height 39
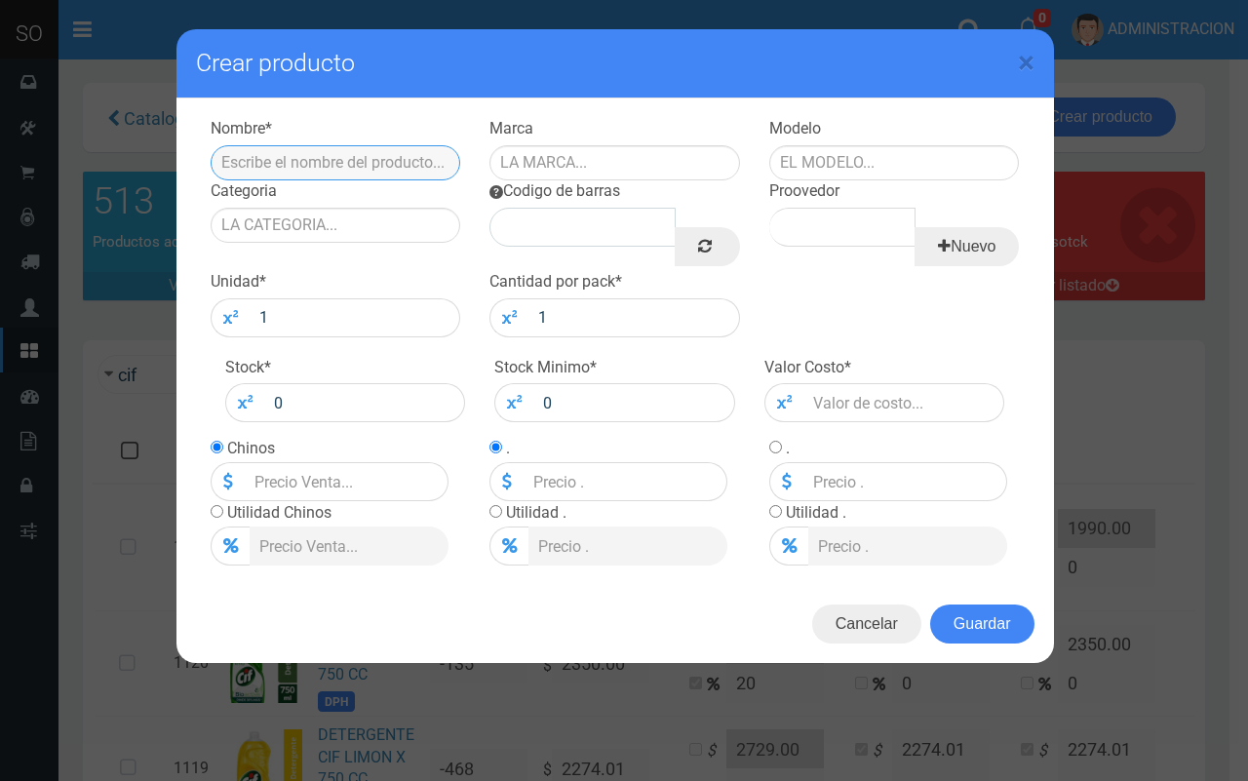
click at [364, 161] on input "text" at bounding box center [336, 162] width 251 height 35
paste input "LUSTRAMUEBLE ULTRA BRILLO ANTIPOLV CIF GAT X 400CC"
type input "LUSTRAMUEBLE ULTRA BRILLO ANTIPOLV CIF GAT X 400CC"
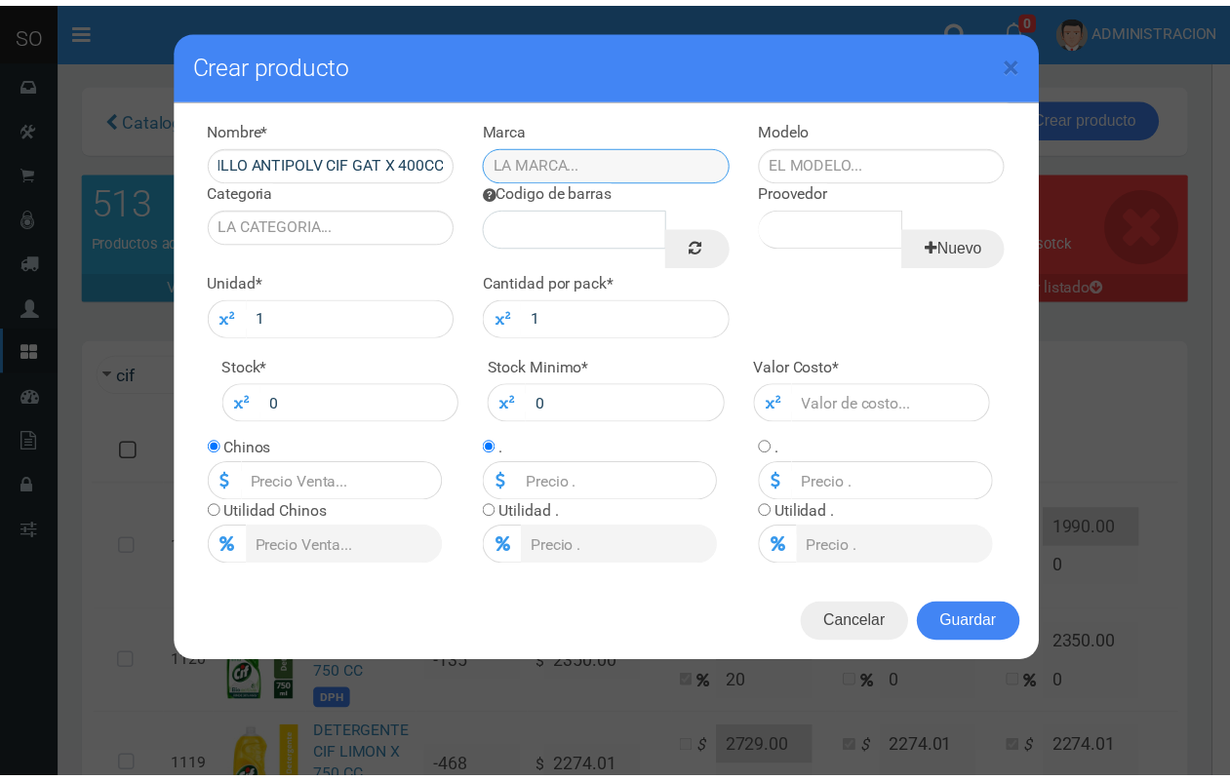
scroll to position [0, 0]
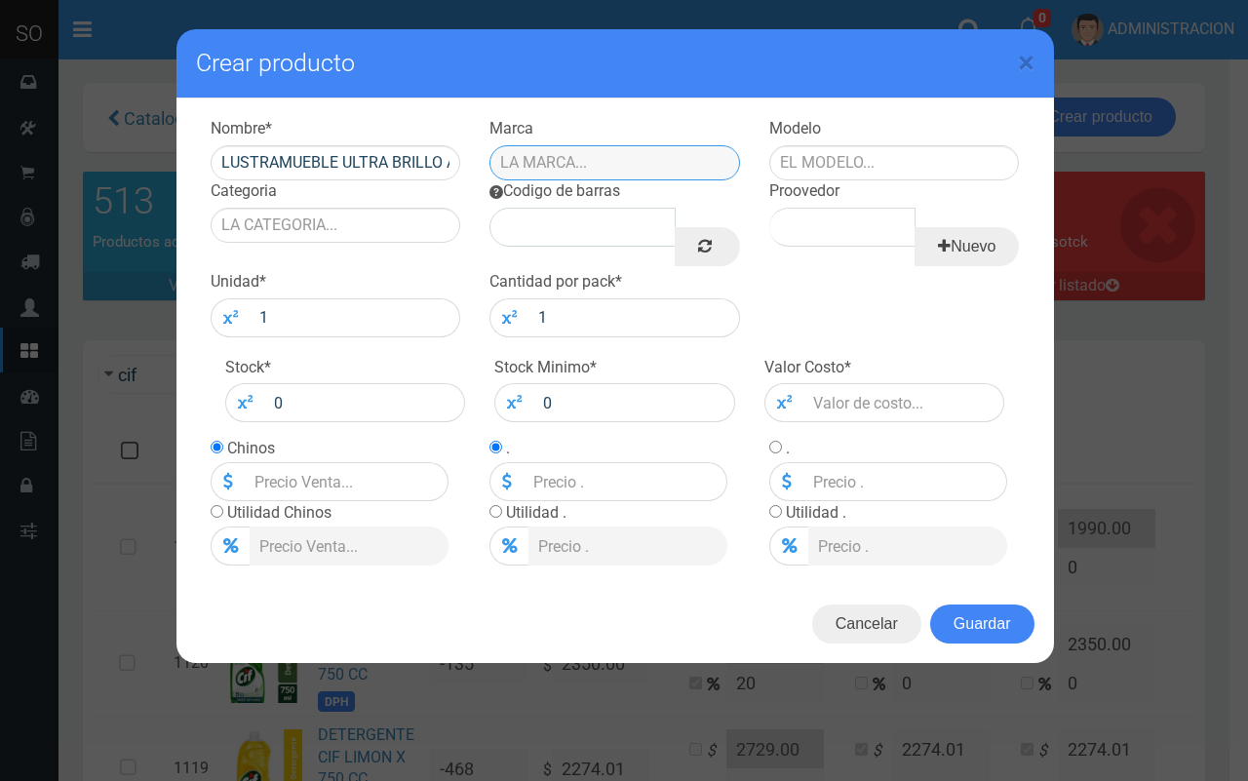
click at [644, 148] on input "text" at bounding box center [614, 162] width 251 height 35
type input "CIF"
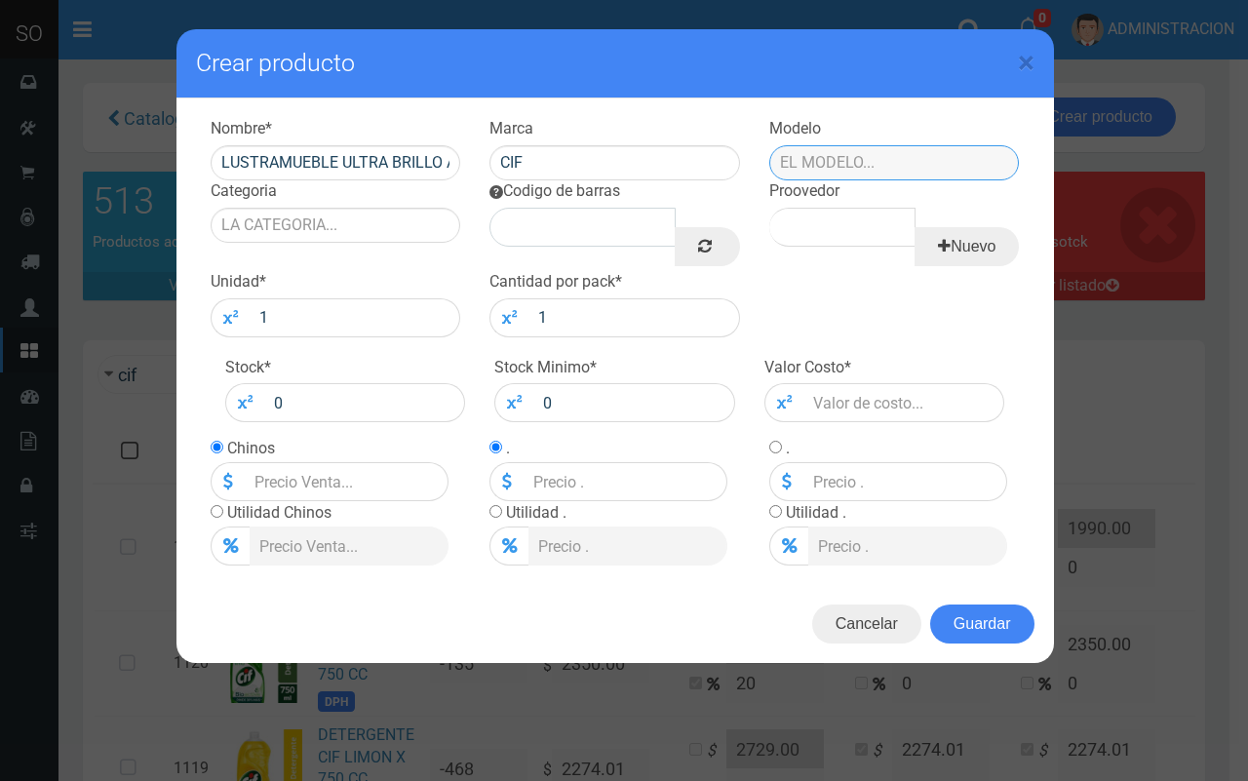
click at [905, 171] on input "text" at bounding box center [894, 162] width 251 height 35
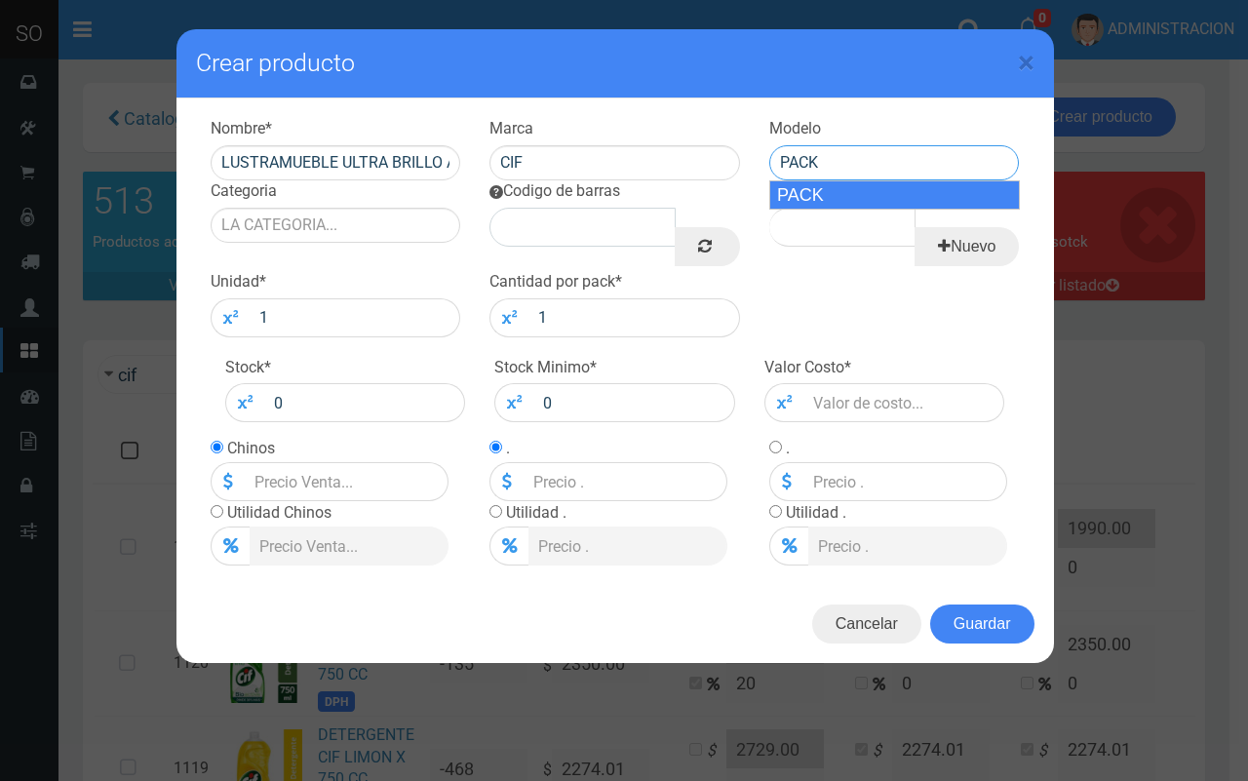
click at [873, 191] on div "PACK" at bounding box center [894, 194] width 251 height 29
type input "PACK"
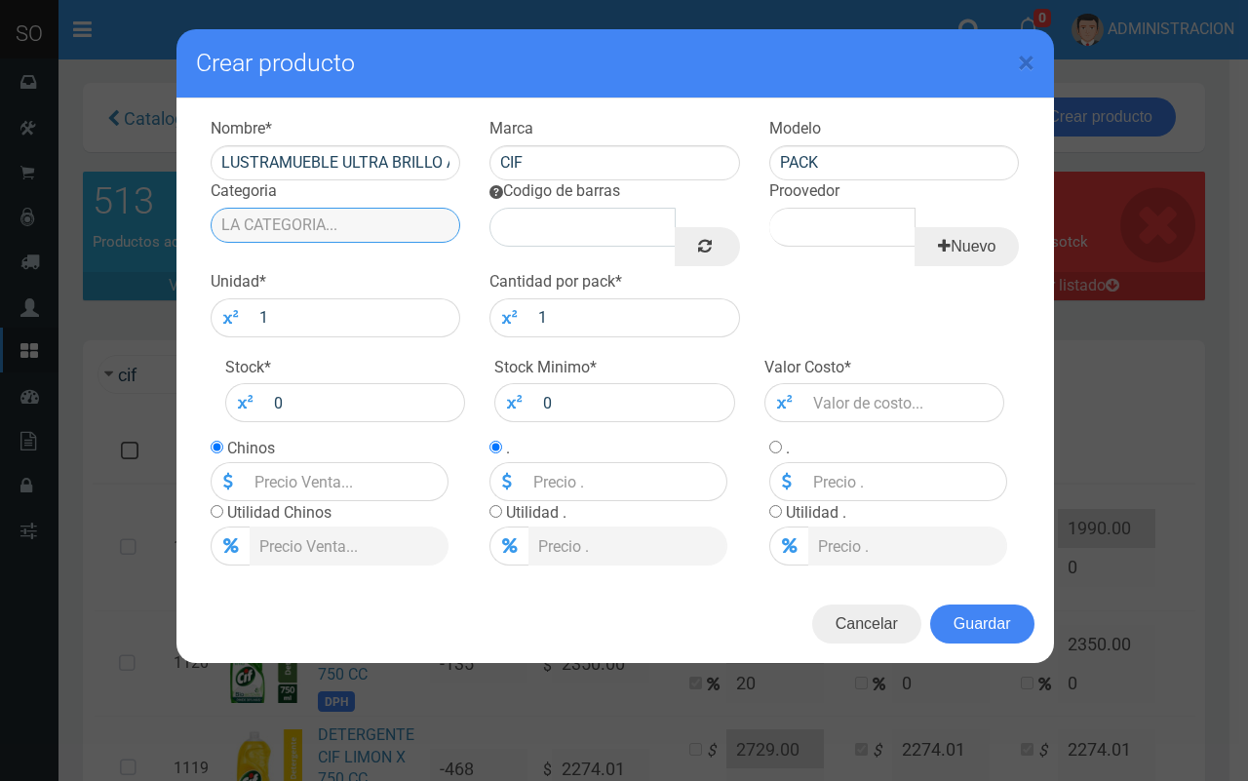
click at [400, 225] on input "Categoria" at bounding box center [336, 225] width 251 height 35
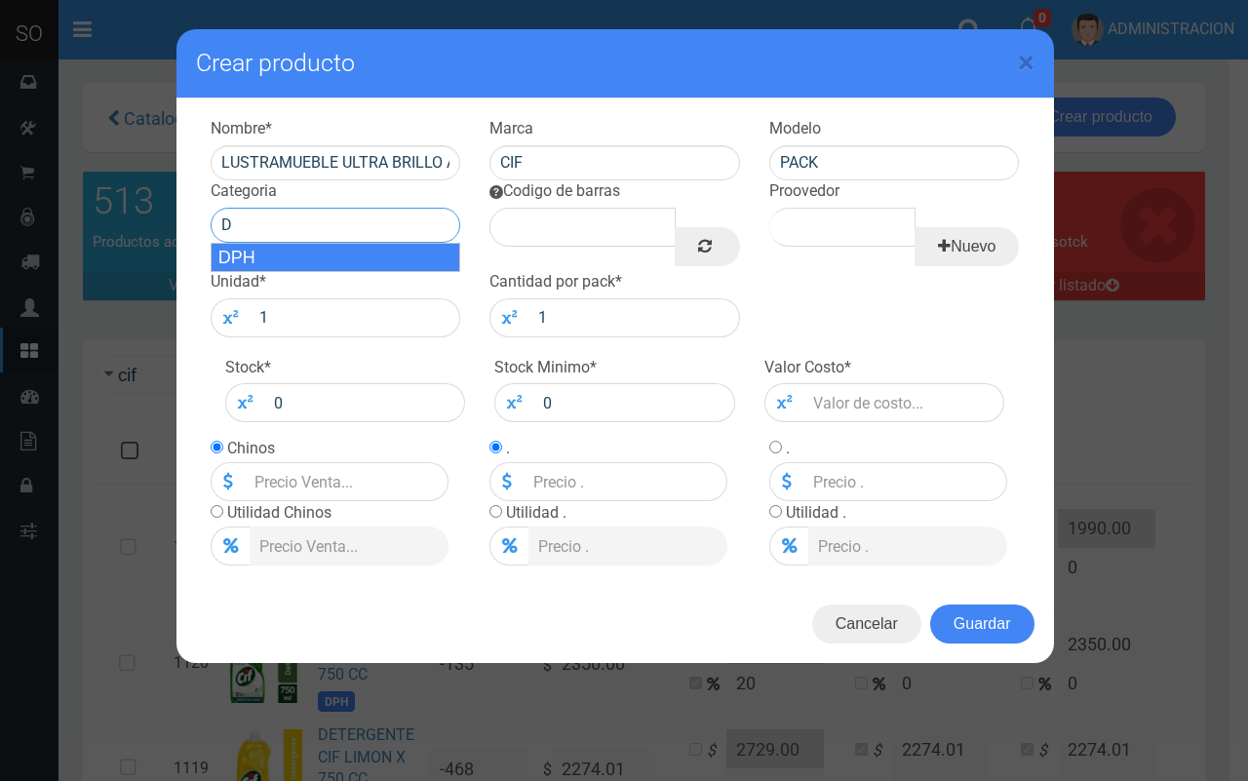
drag, startPoint x: 380, startPoint y: 255, endPoint x: 680, endPoint y: 249, distance: 299.4
click at [386, 255] on div "DPH" at bounding box center [336, 257] width 251 height 29
type input "DPH"
click at [694, 249] on link at bounding box center [707, 246] width 64 height 39
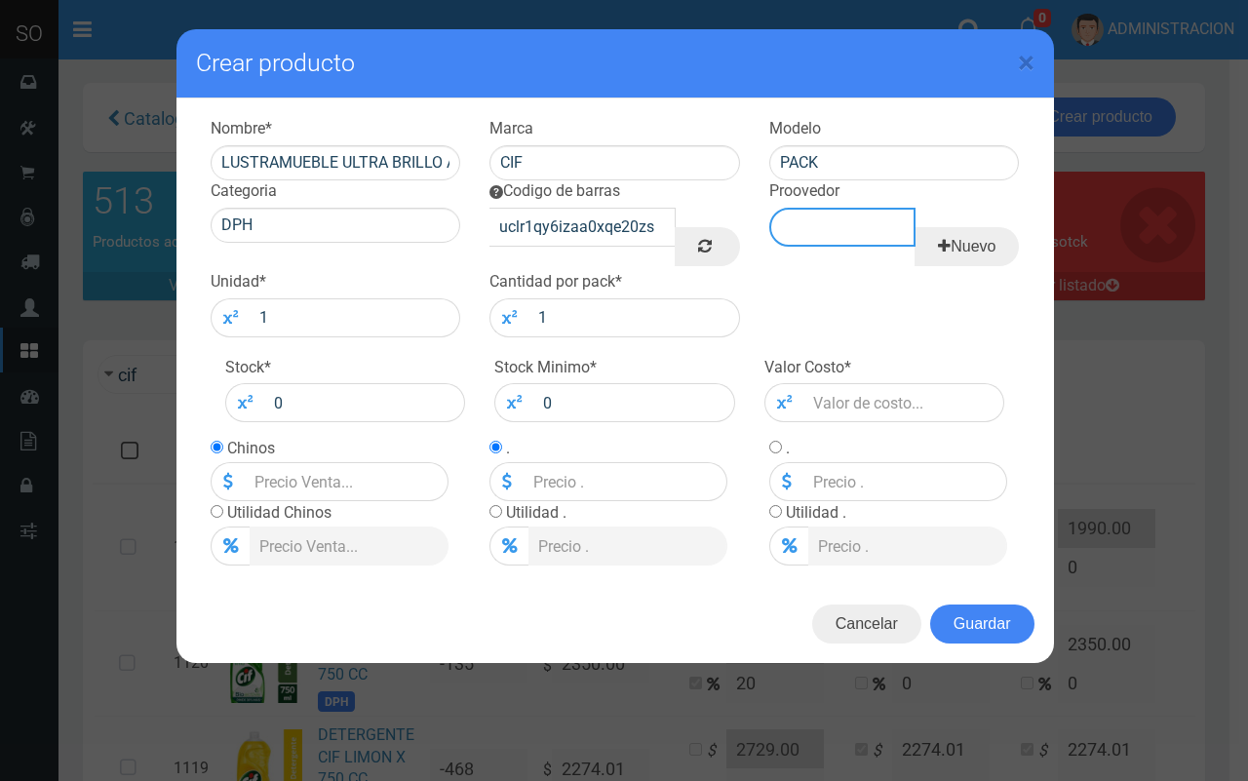
click at [856, 220] on input "Proovedor" at bounding box center [842, 227] width 146 height 39
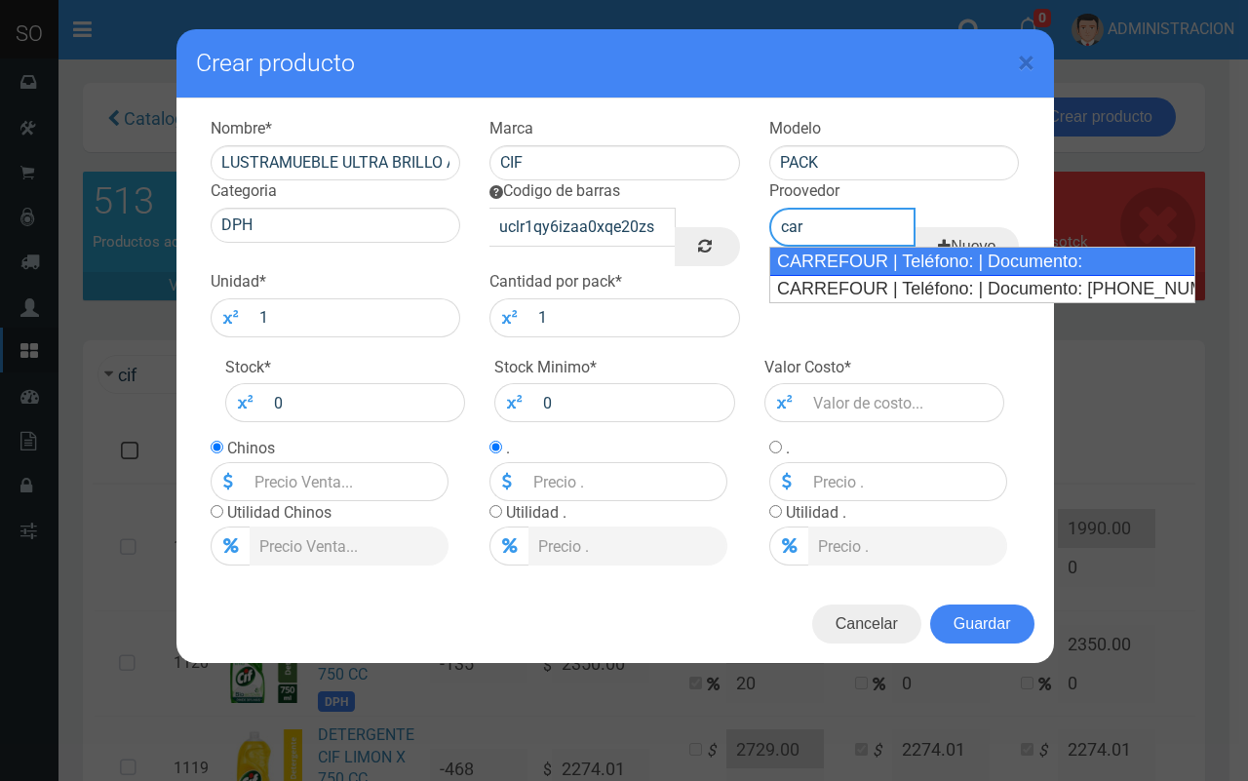
click at [848, 260] on div "CARREFOUR | Teléfono: | Documento:" at bounding box center [982, 261] width 426 height 29
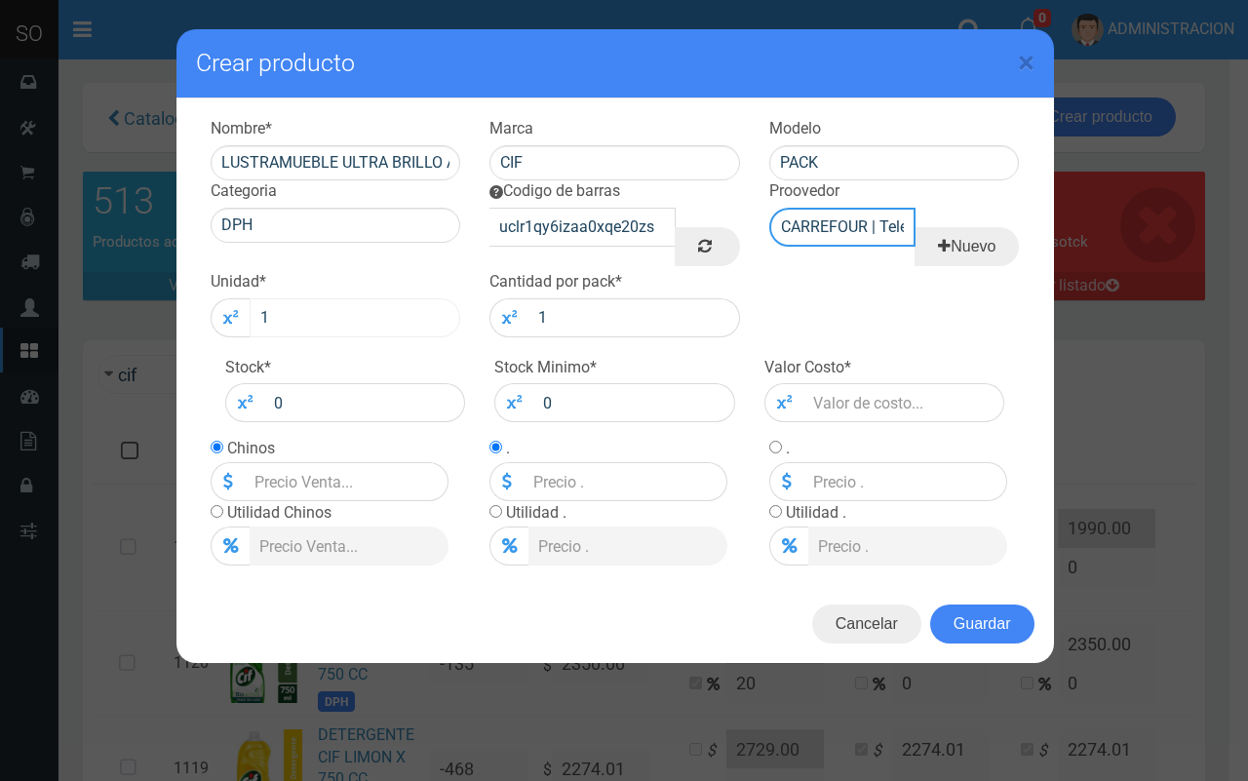
type input "CARREFOUR | Teléfono: | Documento:"
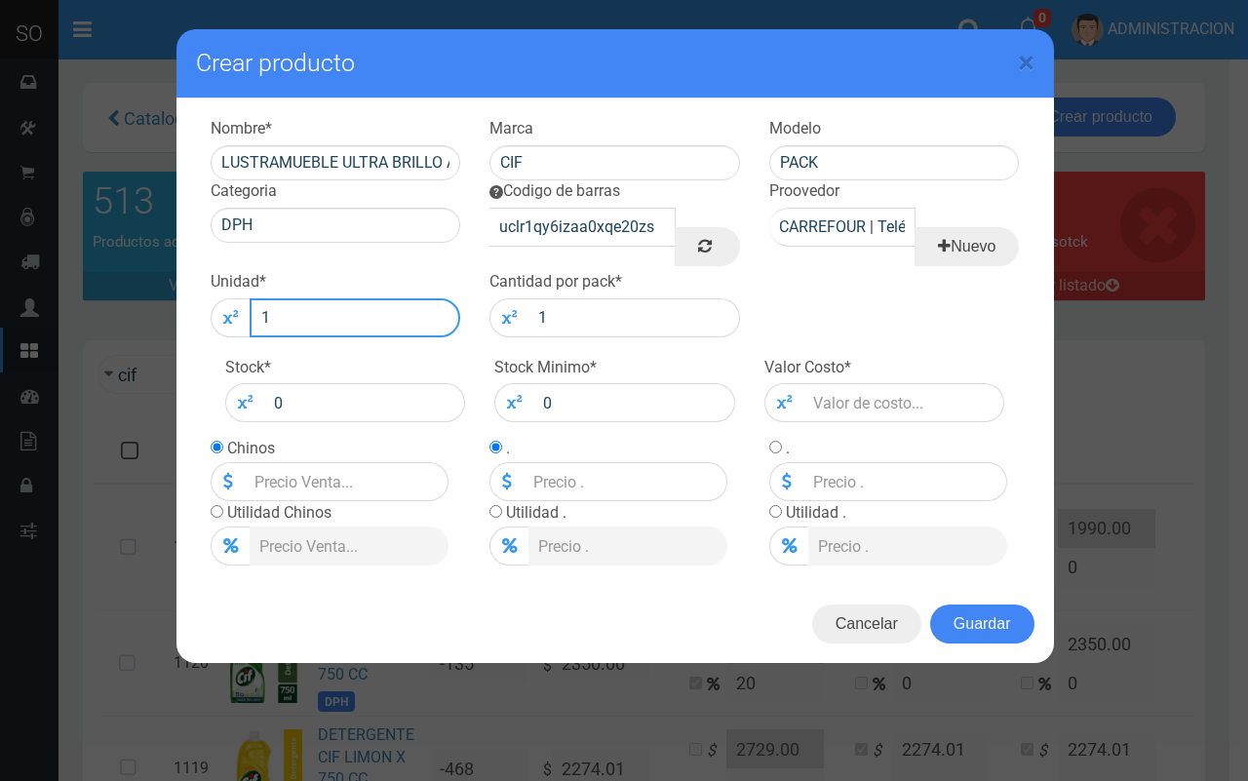
click at [391, 334] on input "1" at bounding box center [356, 317] width 212 height 39
type input "12"
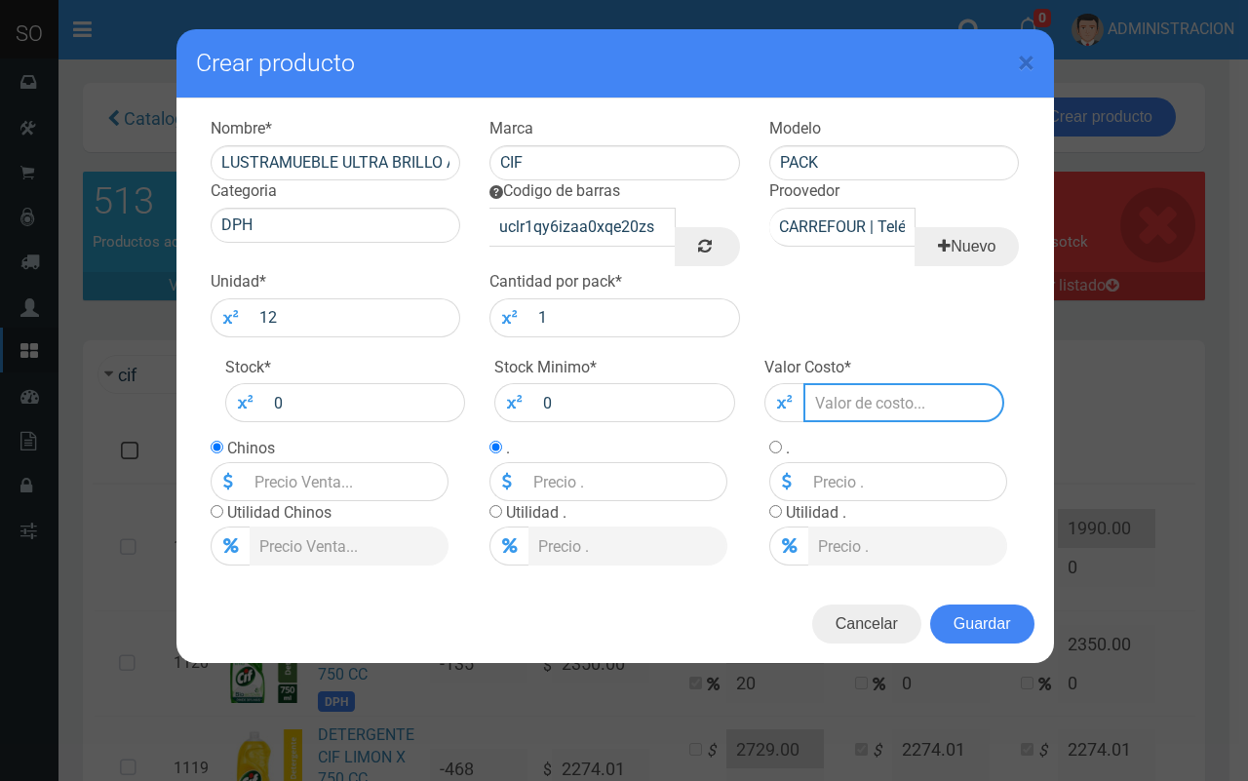
drag, startPoint x: 870, startPoint y: 410, endPoint x: 869, endPoint y: 378, distance: 31.2
click at [876, 410] on input "number" at bounding box center [904, 402] width 202 height 39
type input "1"
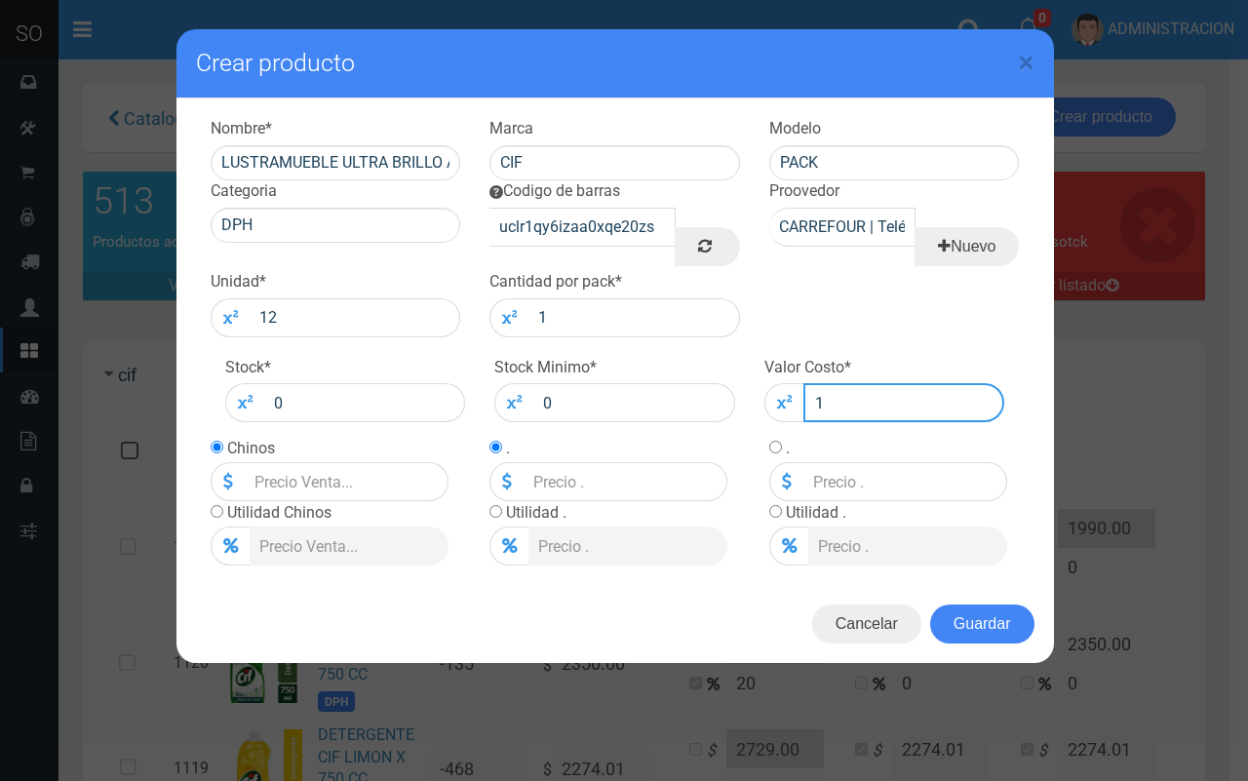
type input "1"
type input "16"
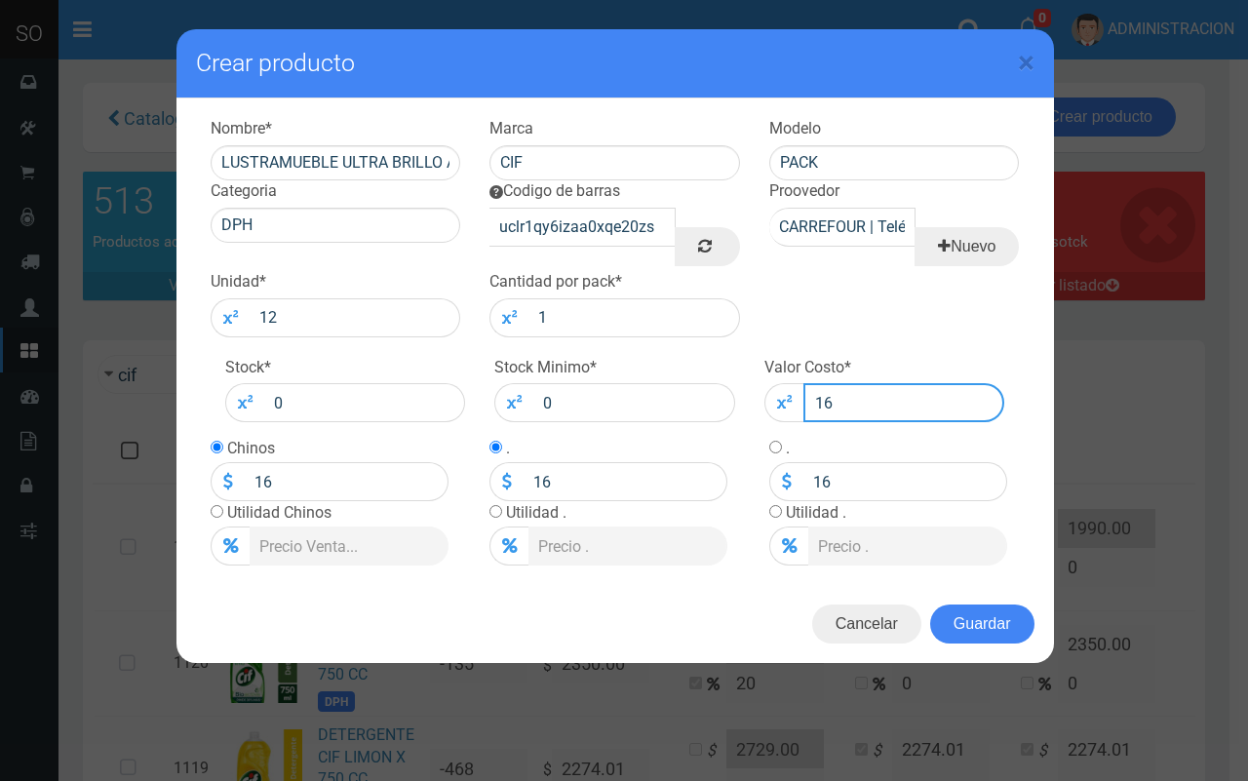
type input "161"
type input "1616"
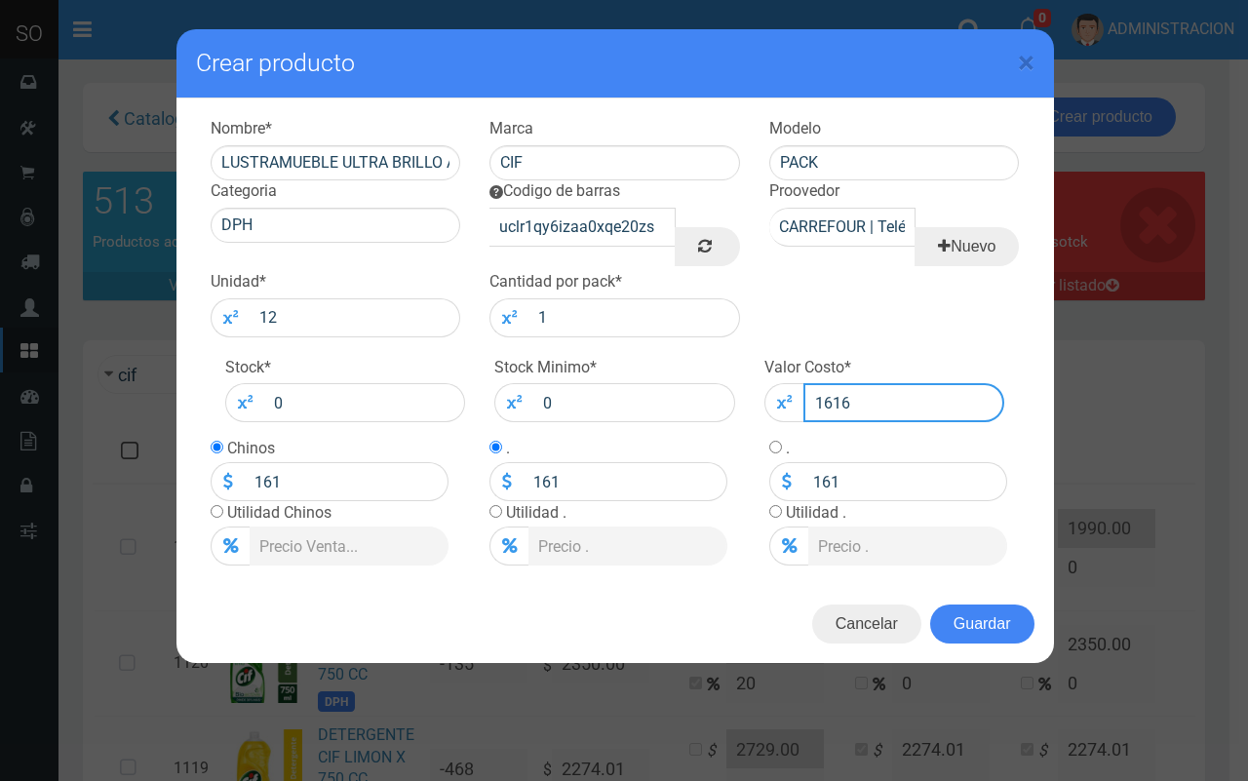
type input "1616"
type input "1616.3"
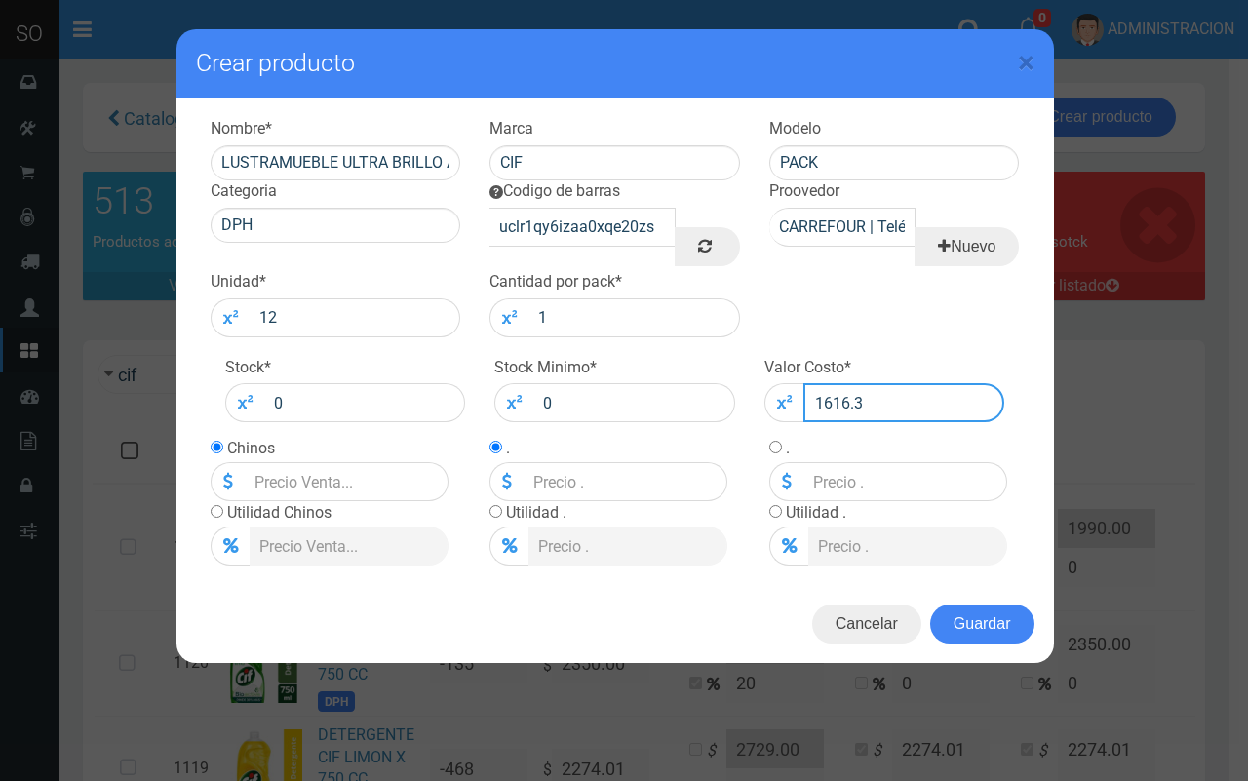
type input "1616.3"
type input "1616.35"
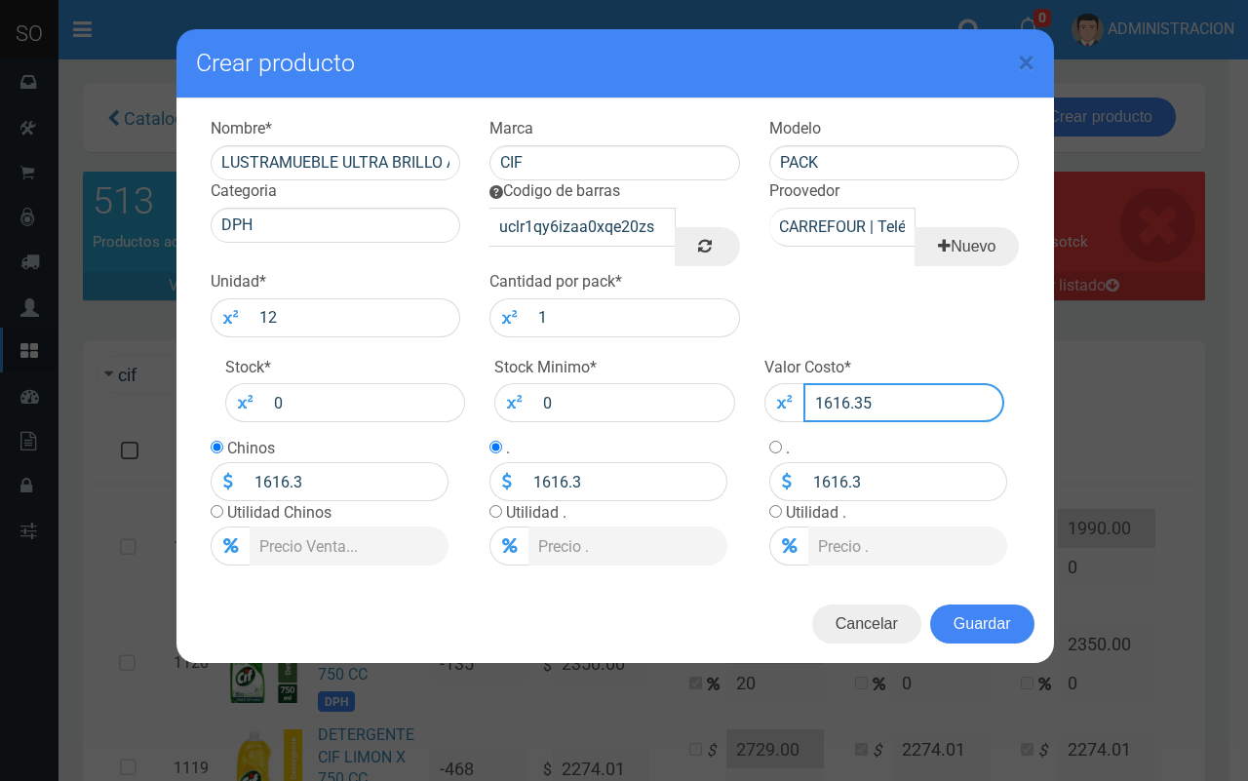
type input "1616.35"
click at [215, 509] on input "radio" at bounding box center [217, 511] width 13 height 13
radio input "true"
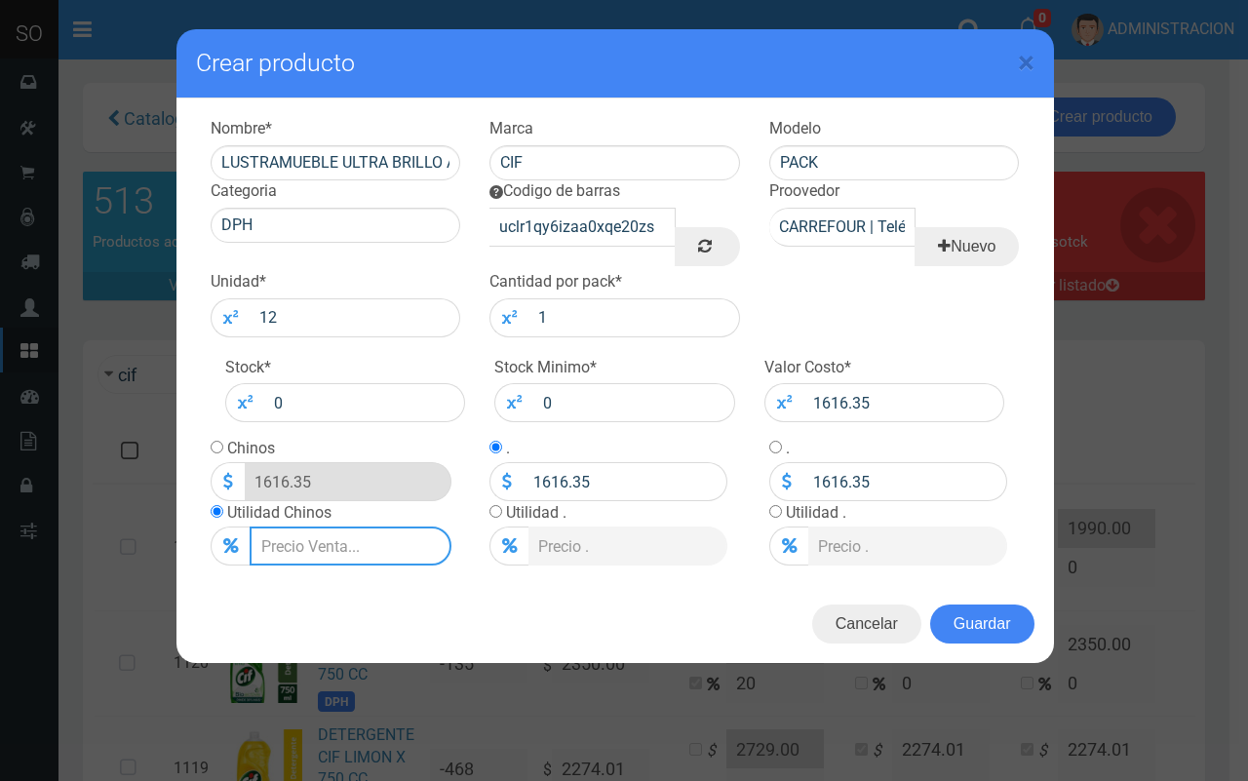
click at [280, 546] on input "Lista de precios" at bounding box center [351, 546] width 202 height 39
type input "2"
type input "1648.677"
type input "20"
type input "1939.62"
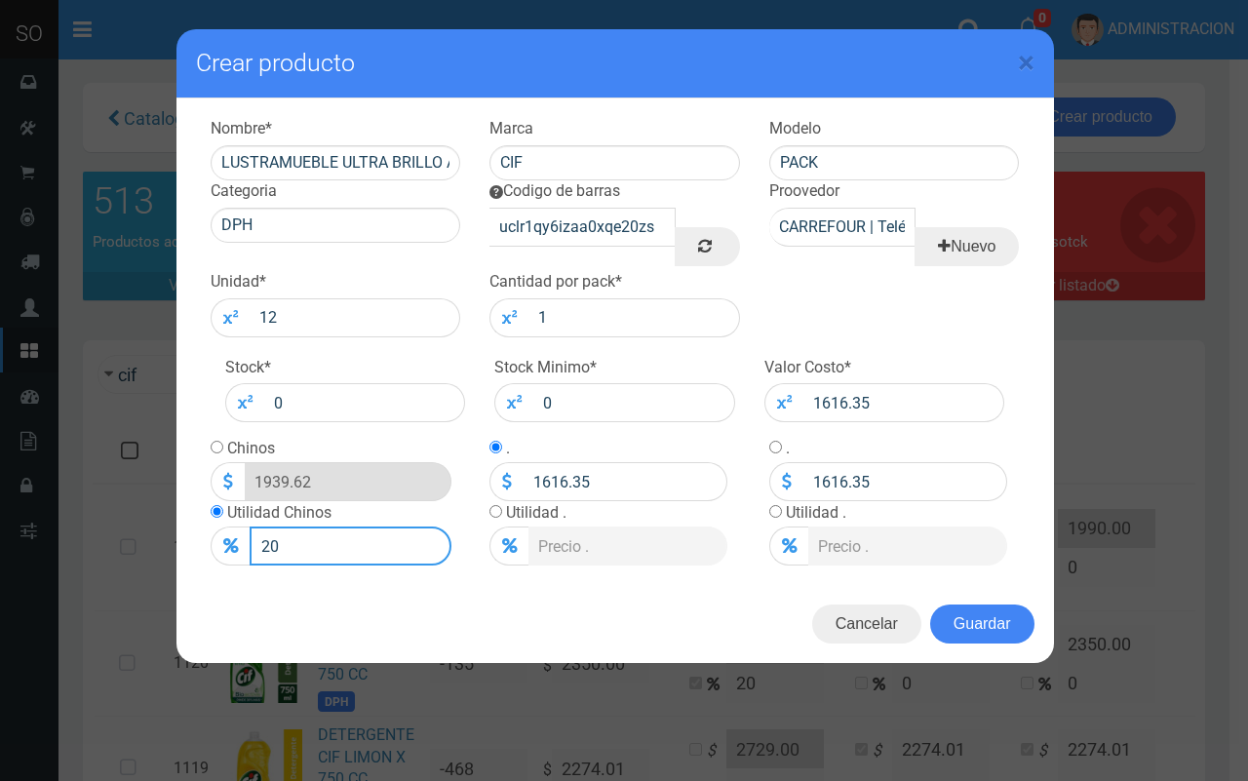
type input "20"
click at [213, 445] on input "radio" at bounding box center [217, 447] width 13 height 13
radio input "true"
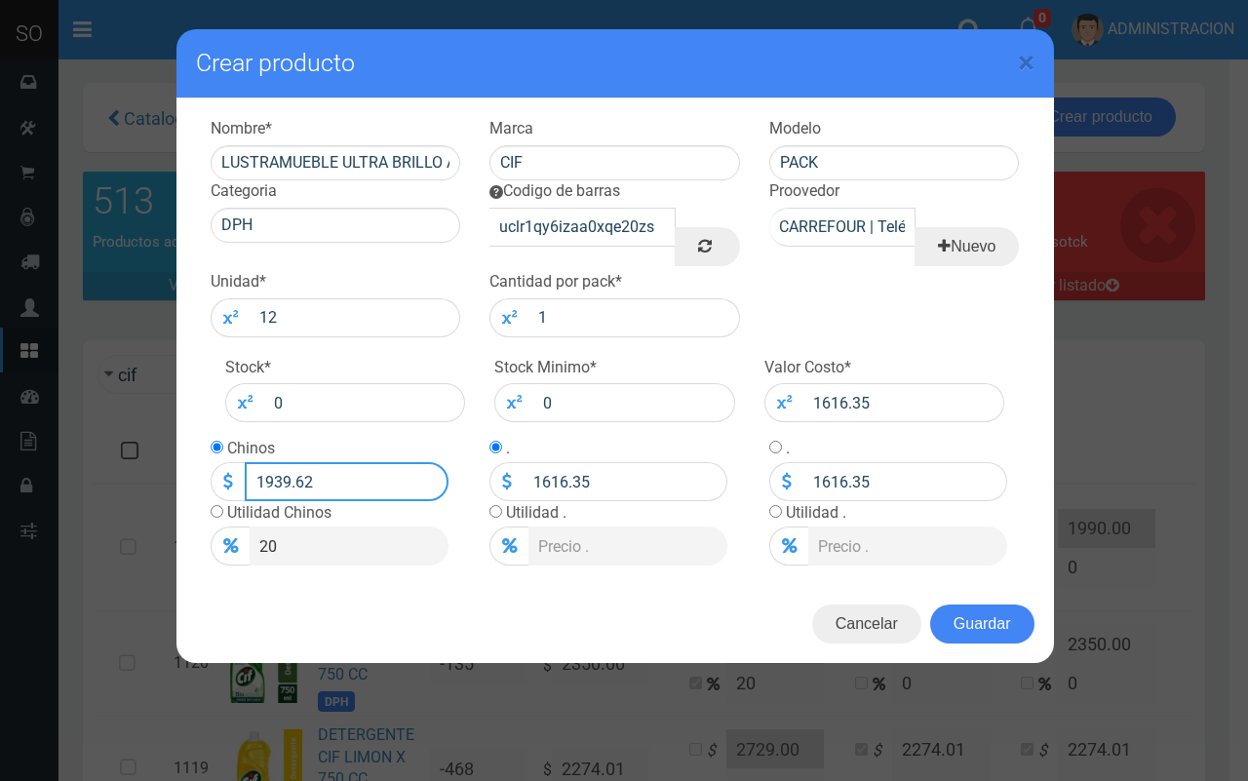
drag, startPoint x: 323, startPoint y: 466, endPoint x: 275, endPoint y: 459, distance: 48.3
click at [275, 459] on td "Chinos 1939.62" at bounding box center [330, 469] width 238 height 64
type input "1940"
type input "1940.00"
click at [992, 624] on button "Guardar" at bounding box center [982, 624] width 104 height 39
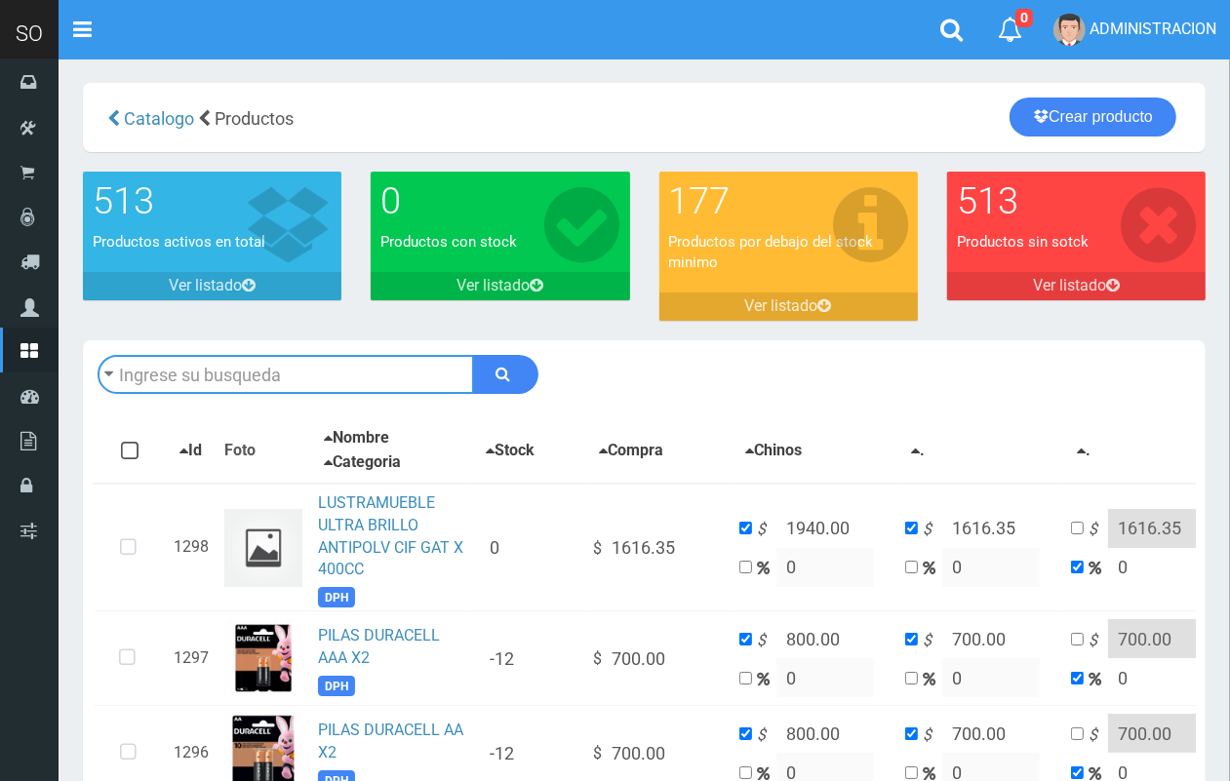
click at [286, 380] on input "text" at bounding box center [286, 374] width 376 height 39
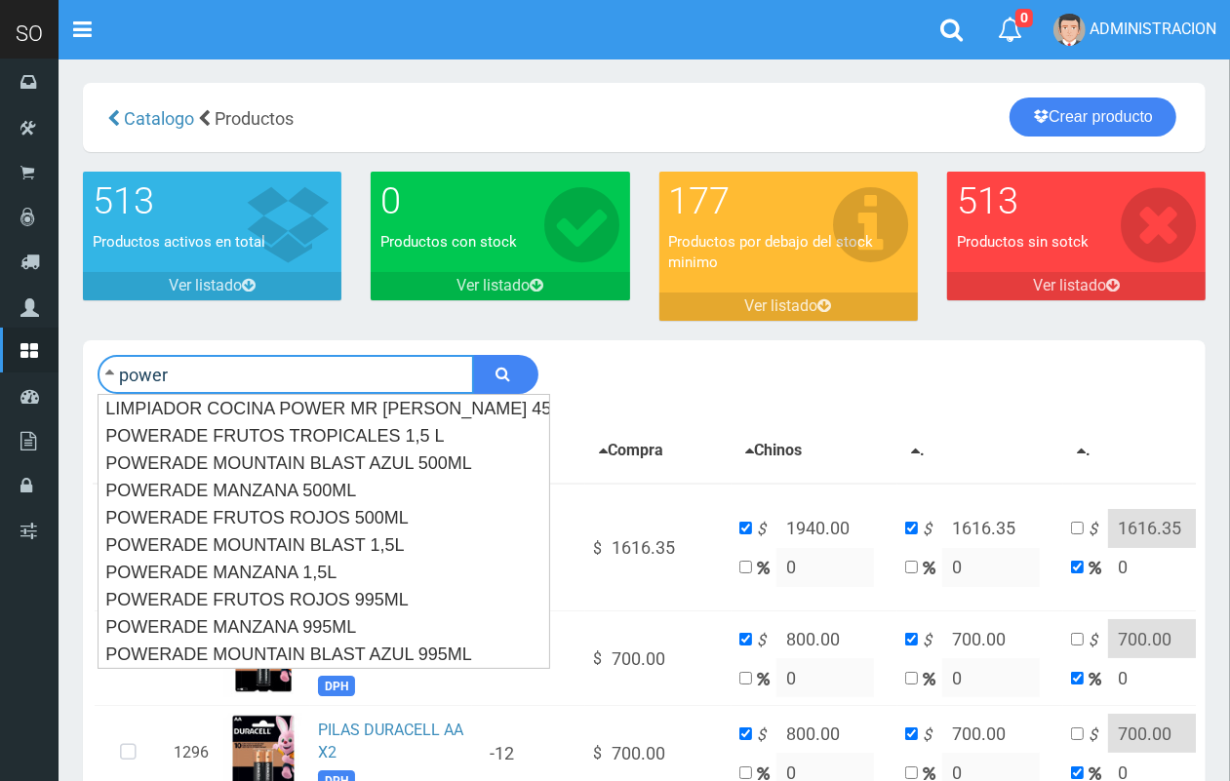
type input "power"
click at [473, 355] on button "submit" at bounding box center [505, 374] width 65 height 39
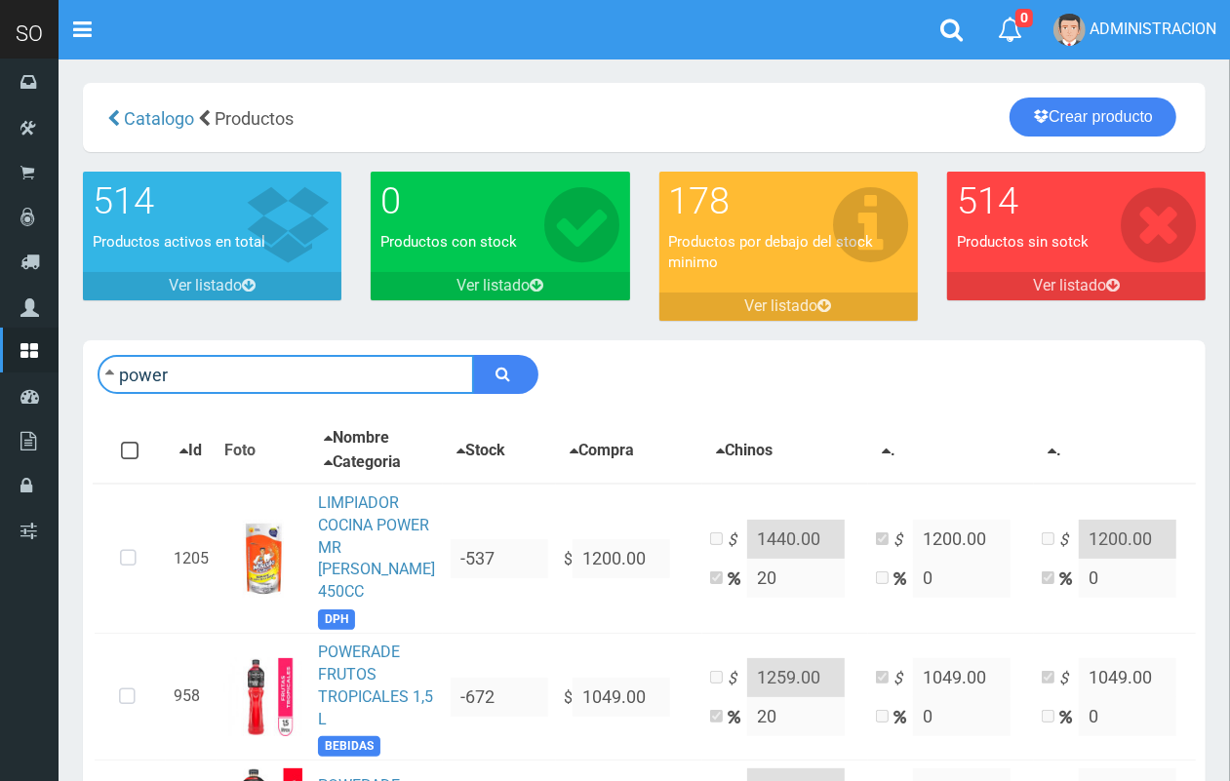
drag, startPoint x: 224, startPoint y: 380, endPoint x: 113, endPoint y: 367, distance: 112.0
click at [113, 367] on form "power" at bounding box center [318, 374] width 441 height 39
type input "hereo"
click at [473, 355] on button "submit" at bounding box center [505, 374] width 65 height 39
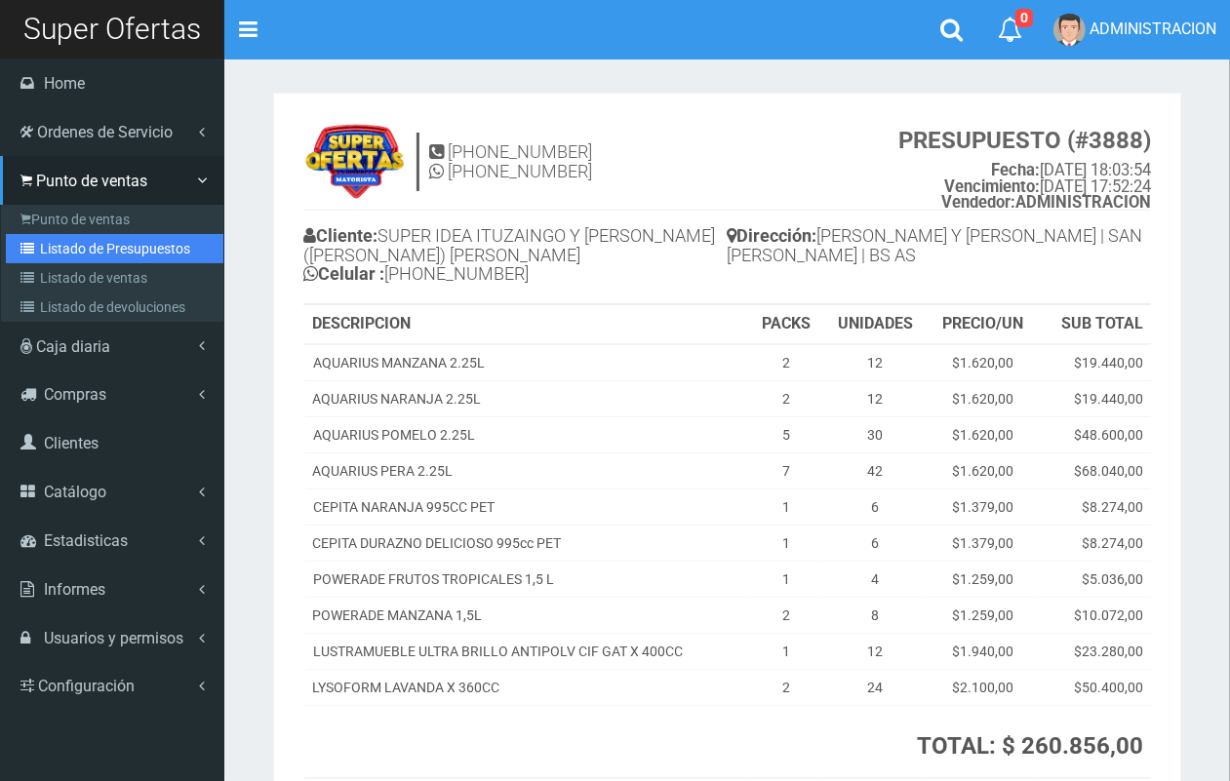
drag, startPoint x: 68, startPoint y: 249, endPoint x: 103, endPoint y: 245, distance: 35.3
click at [66, 246] on link "Listado de Presupuestos" at bounding box center [114, 248] width 217 height 29
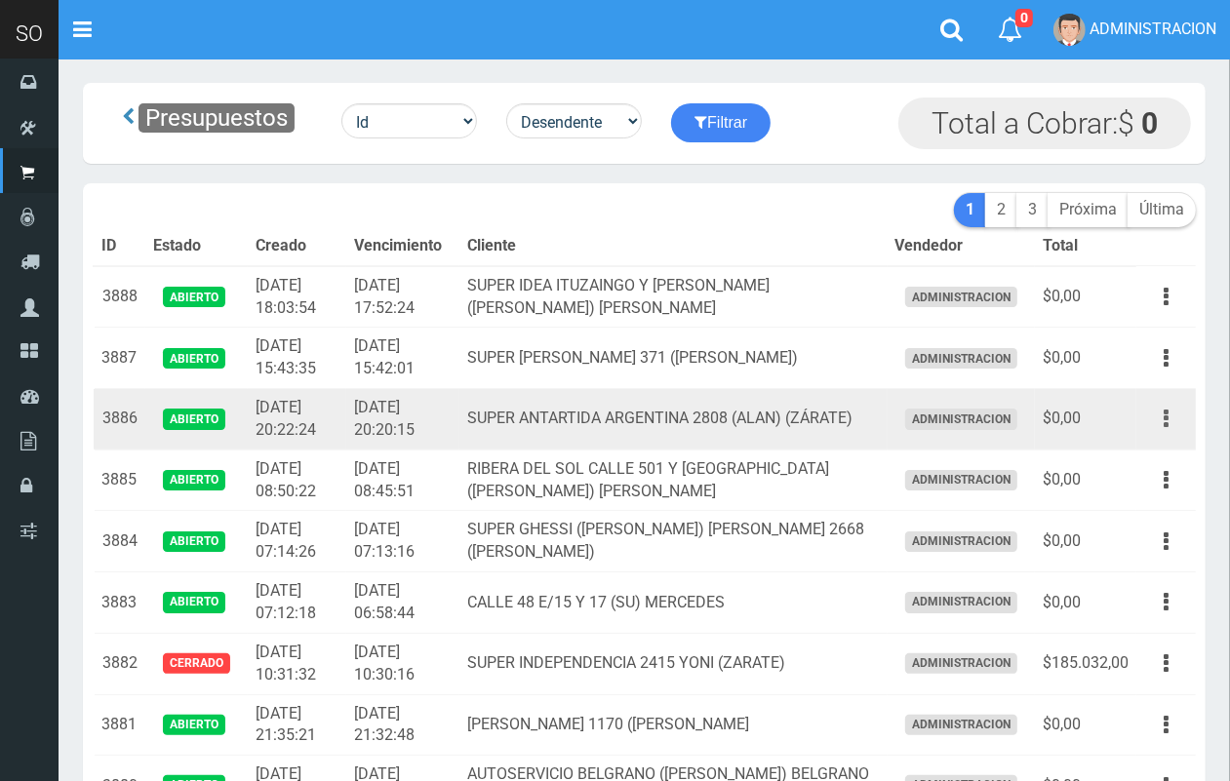
click at [1176, 414] on button "button" at bounding box center [1166, 419] width 44 height 34
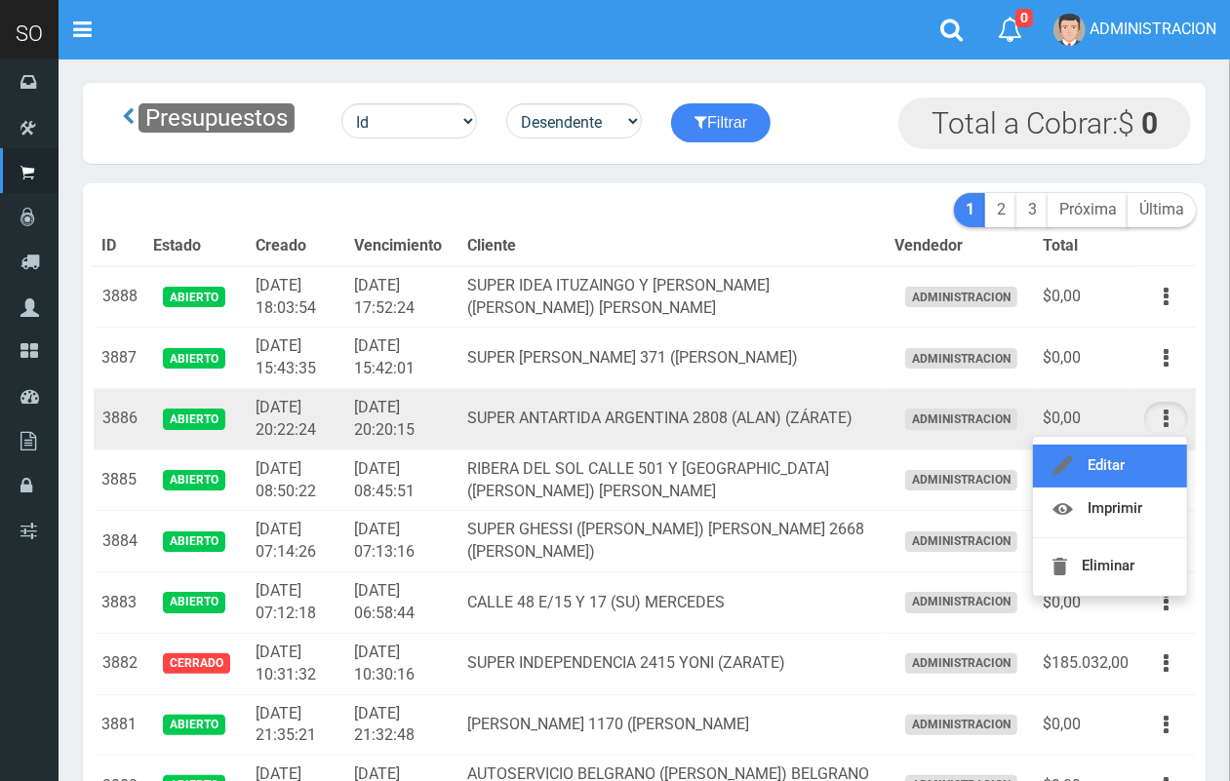
click at [1157, 449] on link "Editar" at bounding box center [1110, 466] width 154 height 43
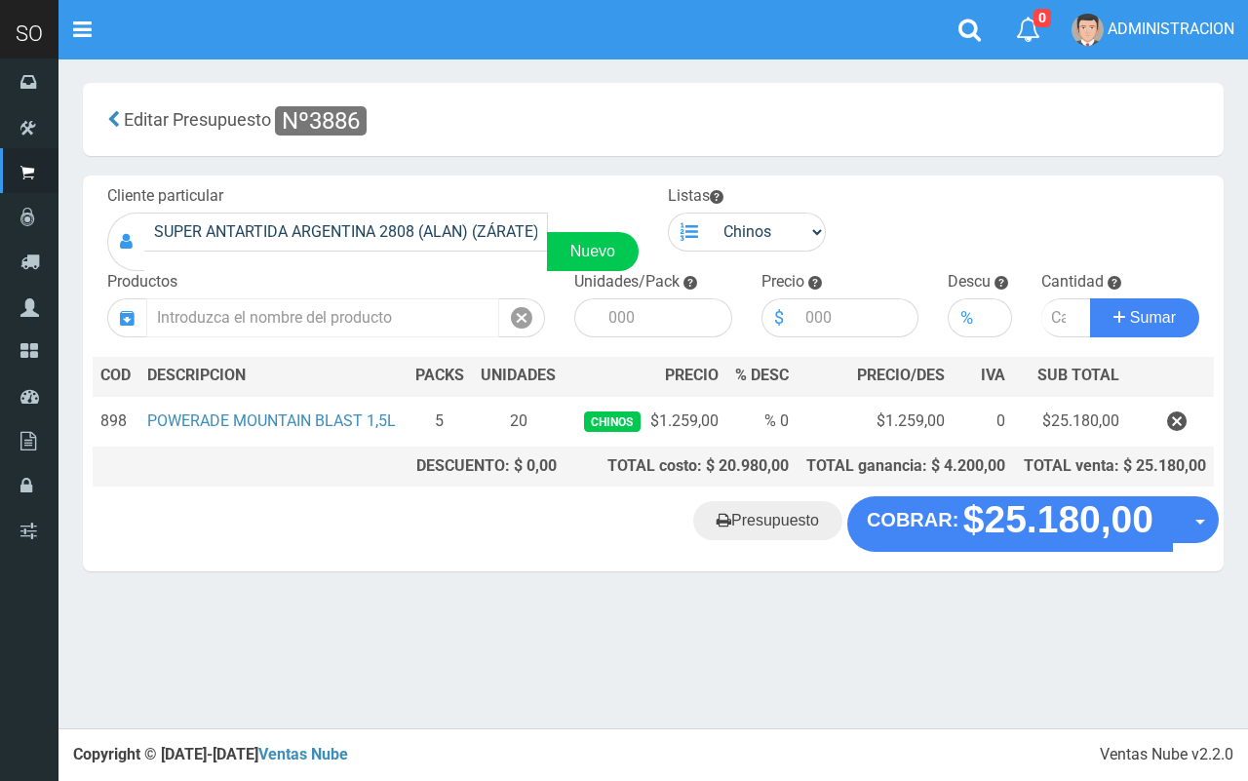
click at [419, 310] on input "text" at bounding box center [322, 317] width 353 height 39
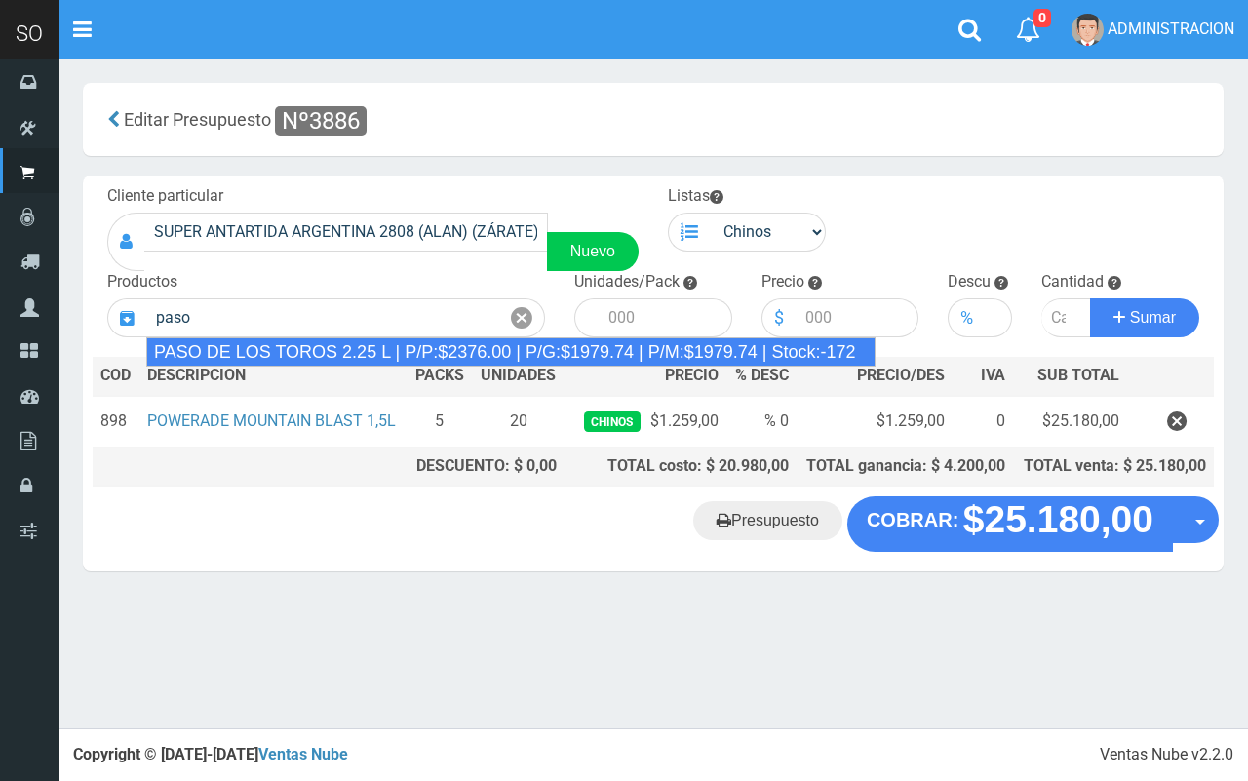
click at [451, 344] on div "PASO DE LOS TOROS 2.25 L | P/P:$2376.00 | P/G:$1979.74 | P/M:$1979.74 | Stock:-…" at bounding box center [510, 351] width 729 height 29
type input "PASO DE LOS TOROS 2.25 L | P/P:$2376.00 | P/G:$1979.74 | P/M:$1979.74 | Stock:-…"
type input "8"
type input "2376.00"
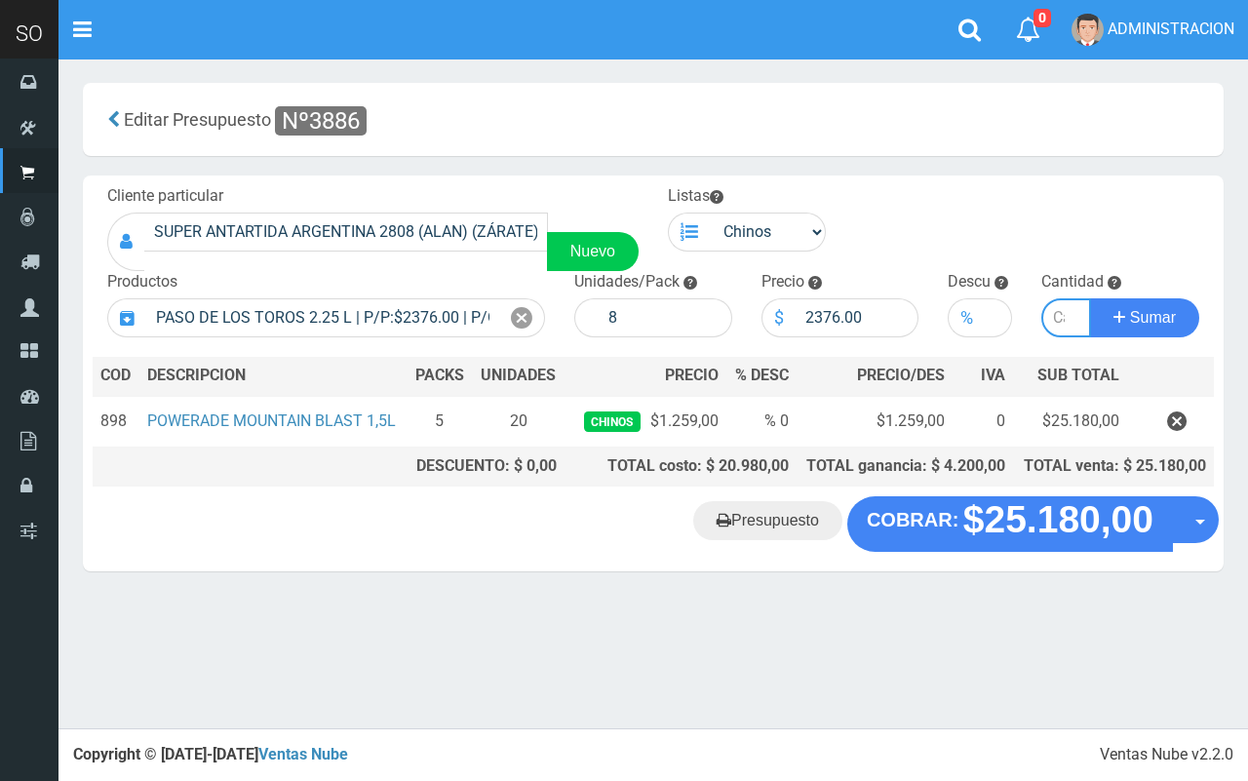
click at [1050, 319] on input "number" at bounding box center [1066, 317] width 50 height 39
type input "2"
click at [1090, 298] on button "Sumar" at bounding box center [1144, 317] width 109 height 39
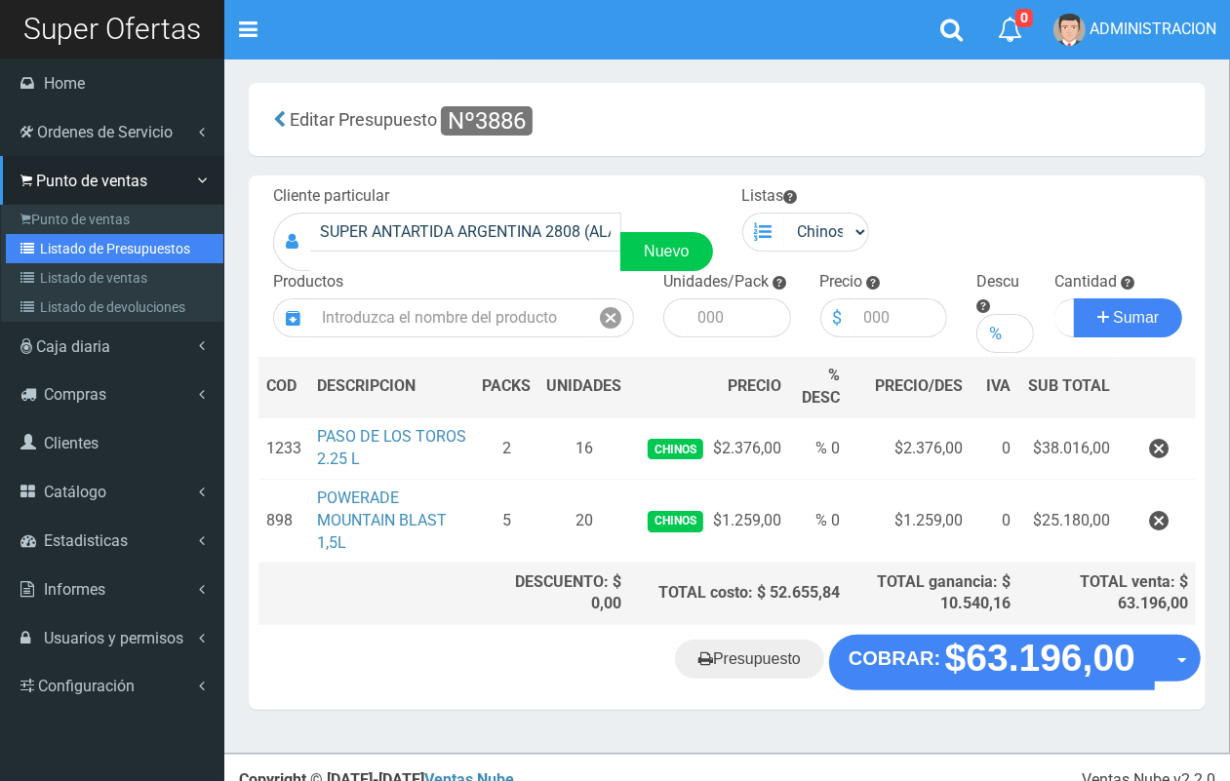
click at [80, 249] on link "Listado de Presupuestos" at bounding box center [114, 248] width 217 height 29
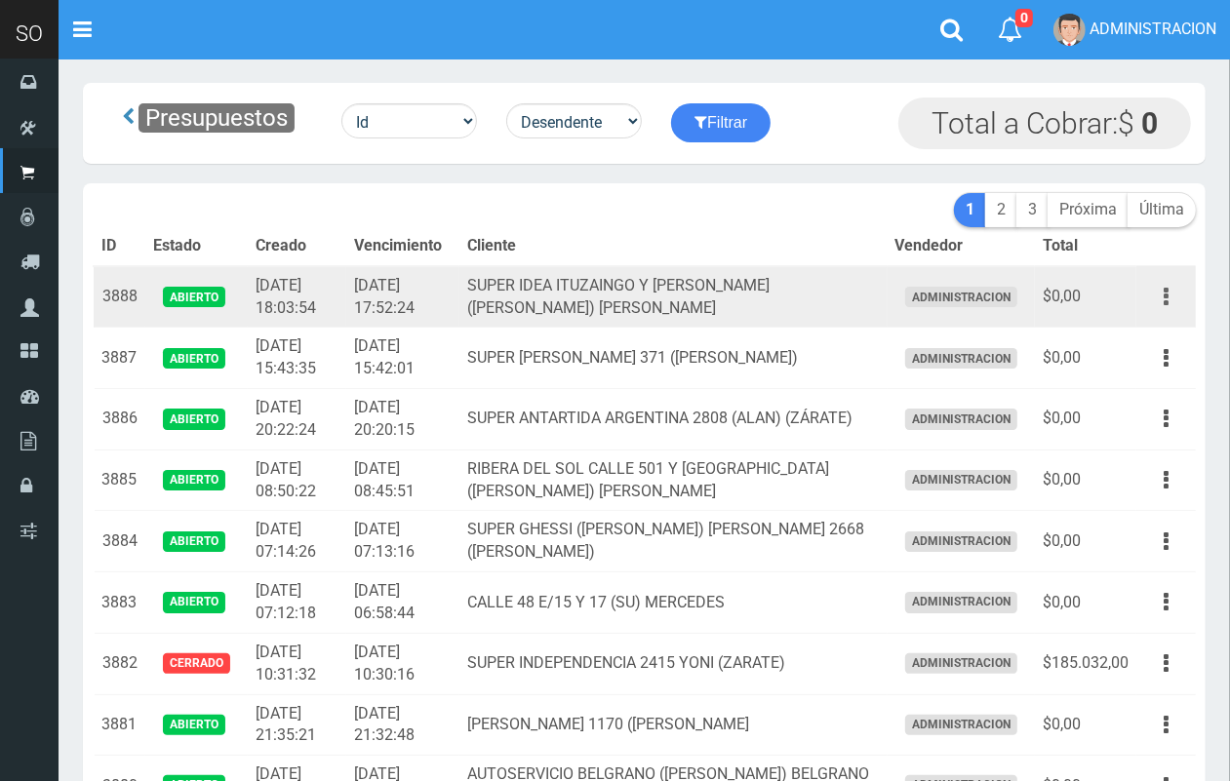
click at [1167, 294] on button "button" at bounding box center [1166, 297] width 44 height 34
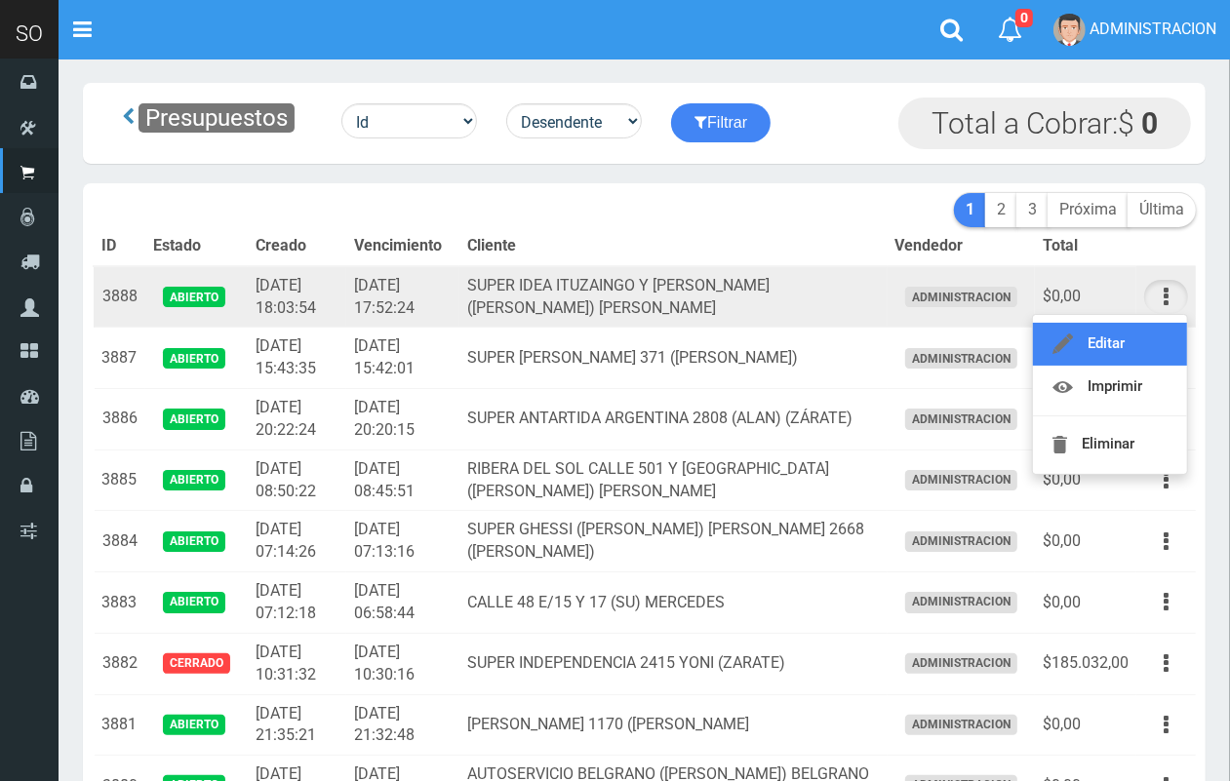
click at [1148, 336] on link "Editar" at bounding box center [1110, 344] width 154 height 43
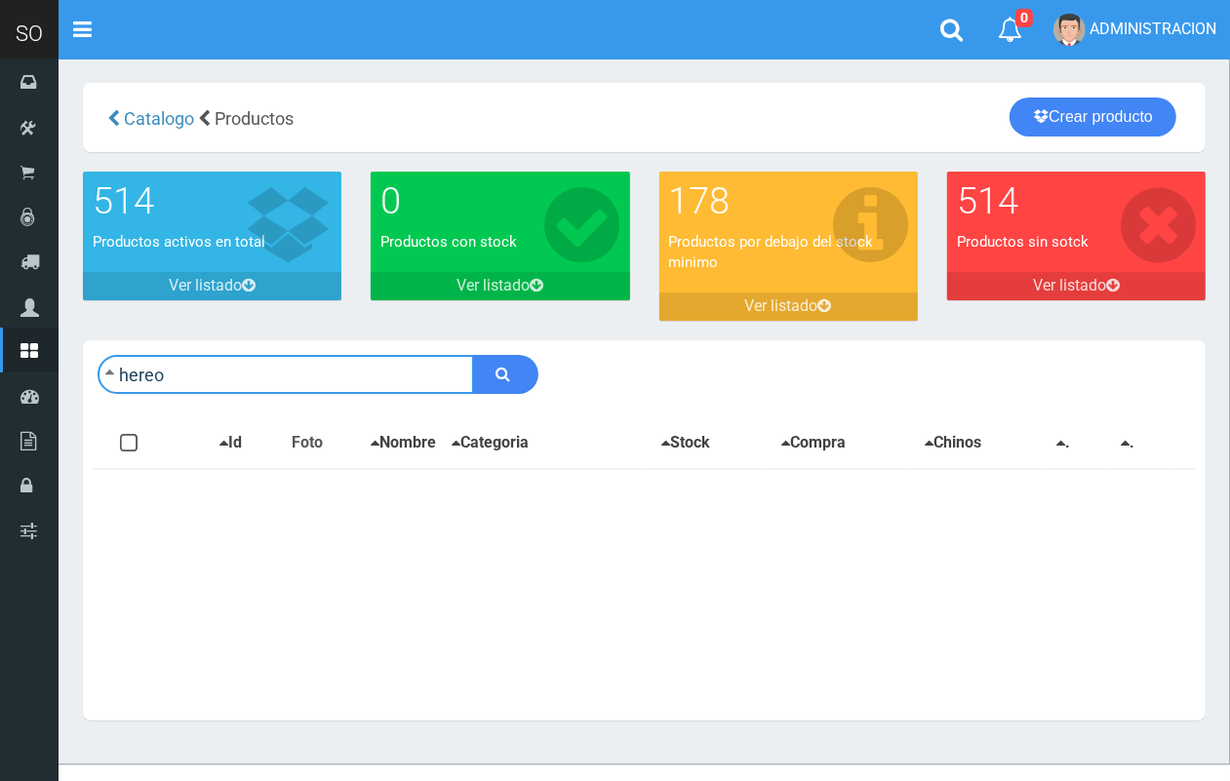
drag, startPoint x: 163, startPoint y: 368, endPoint x: 147, endPoint y: 364, distance: 16.1
click at [147, 364] on input "hereo" at bounding box center [286, 374] width 376 height 39
type input "heroe"
click at [473, 355] on button "submit" at bounding box center [505, 374] width 65 height 39
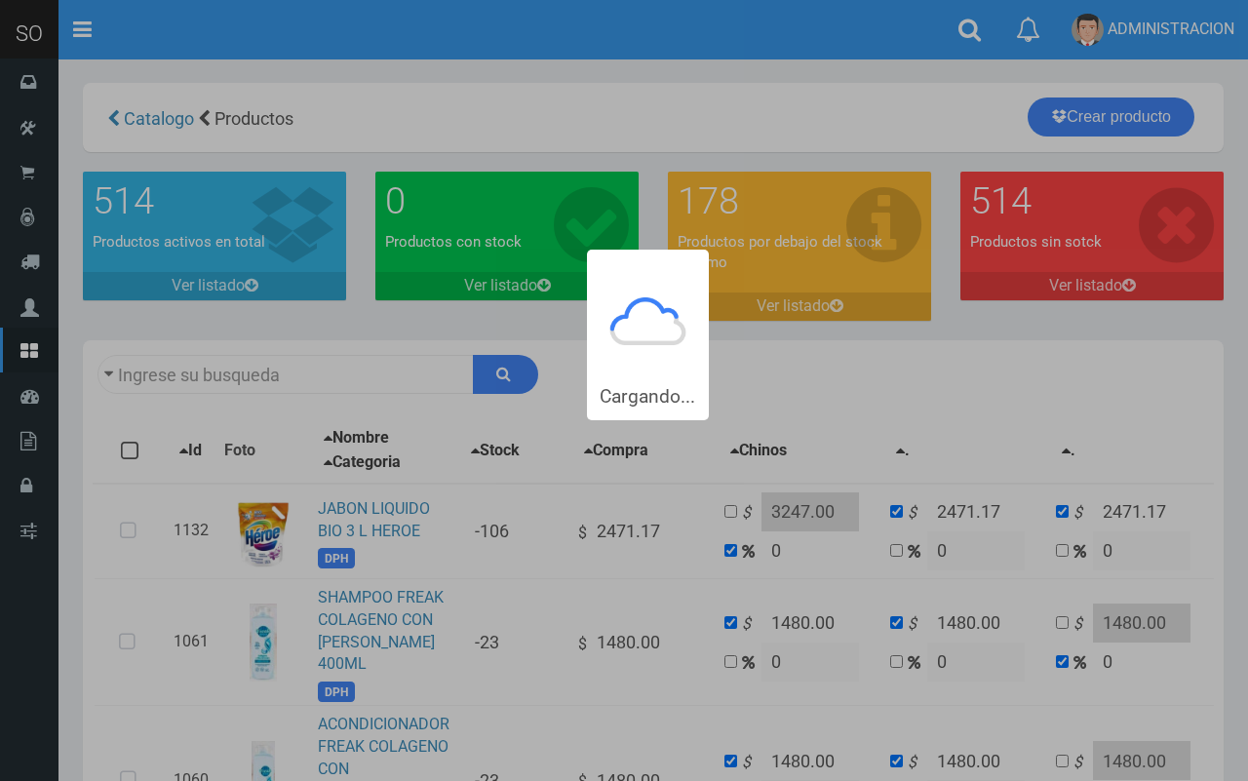
type input "heroe"
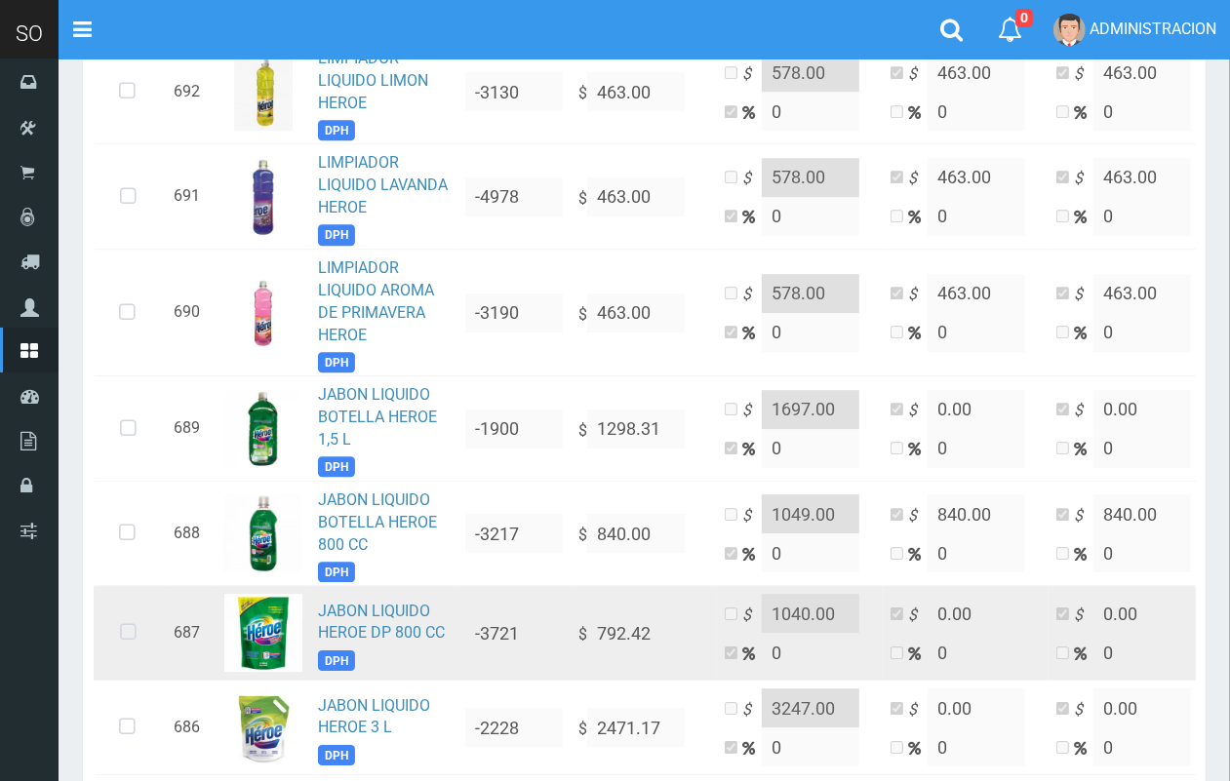
scroll to position [3720, 0]
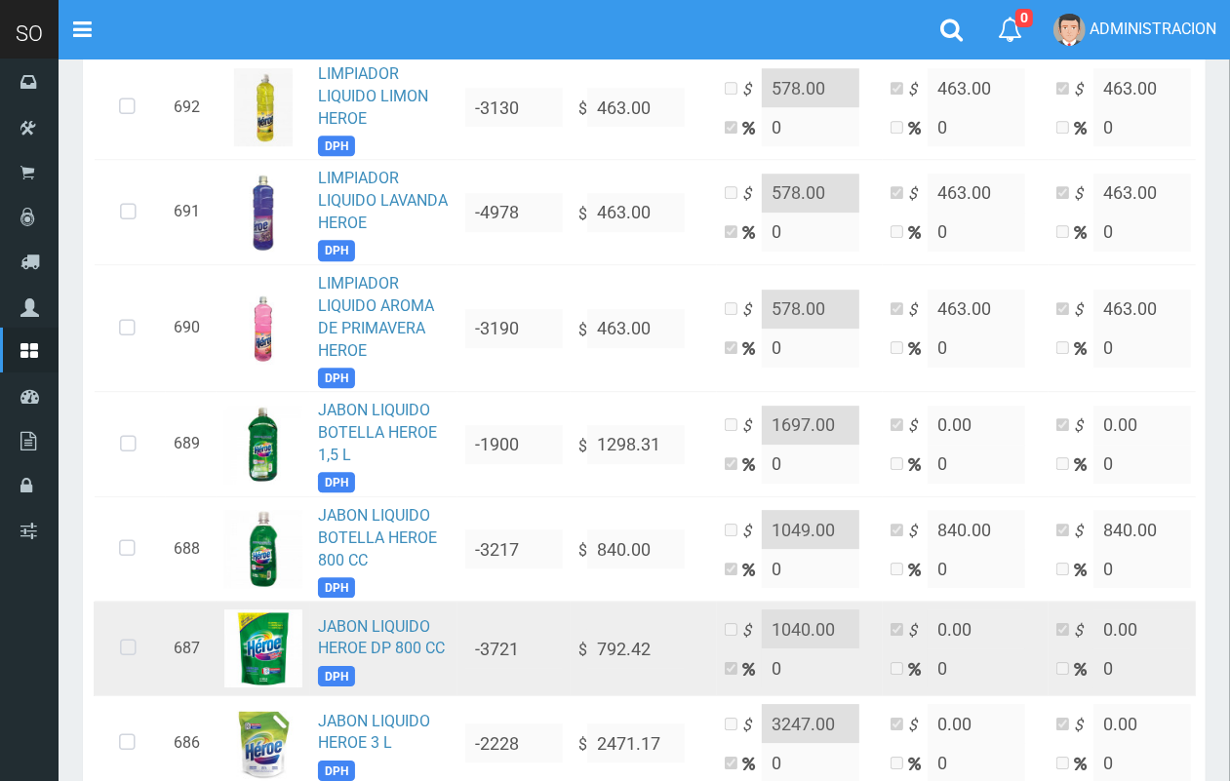
click at [137, 617] on icon at bounding box center [128, 648] width 52 height 64
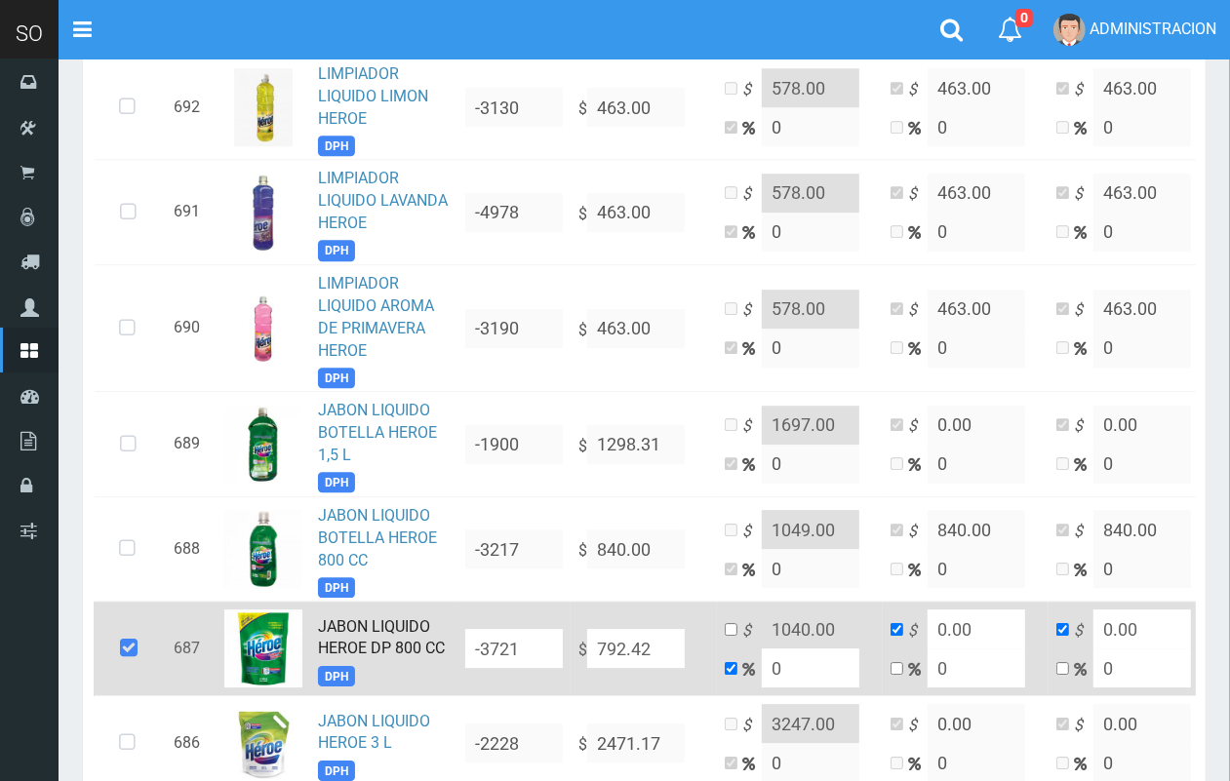
drag, startPoint x: 788, startPoint y: 646, endPoint x: 746, endPoint y: 640, distance: 42.3
click at [751, 642] on td "$ 1040.00 0" at bounding box center [800, 649] width 166 height 95
type input "3"
type input "816.1926"
type input "30"
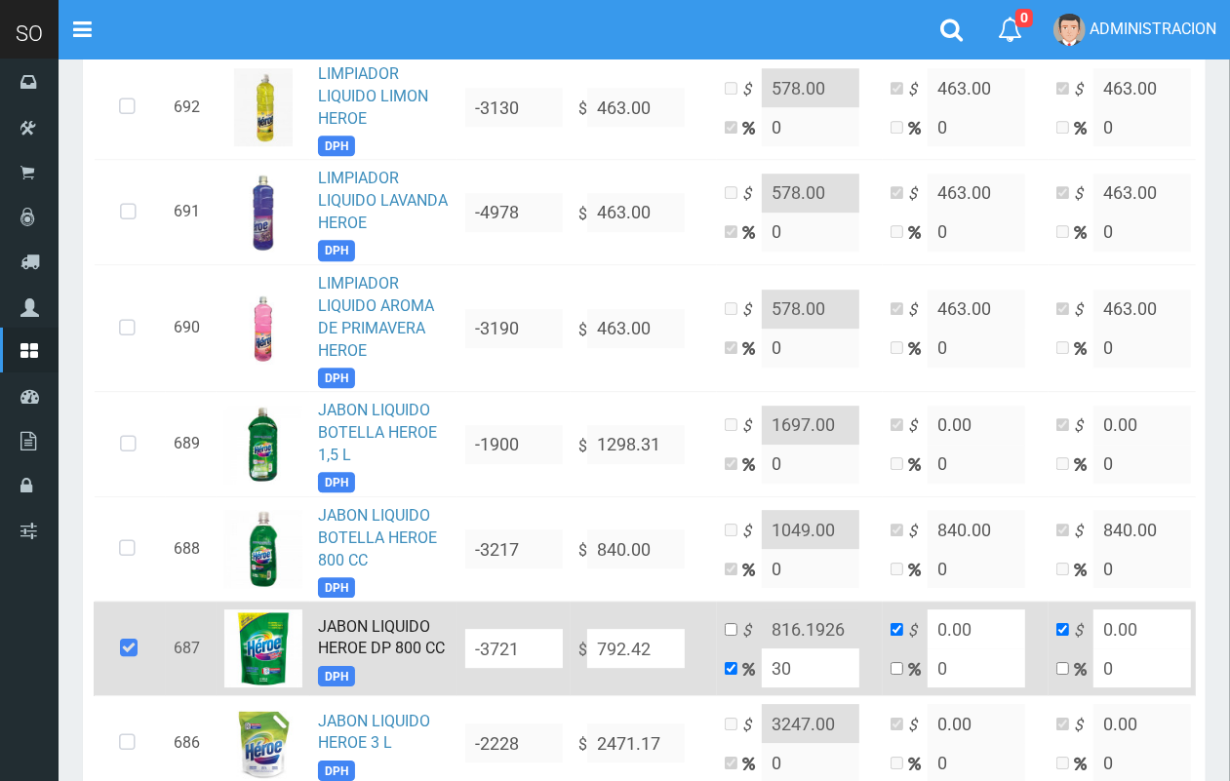
type input "1030.146"
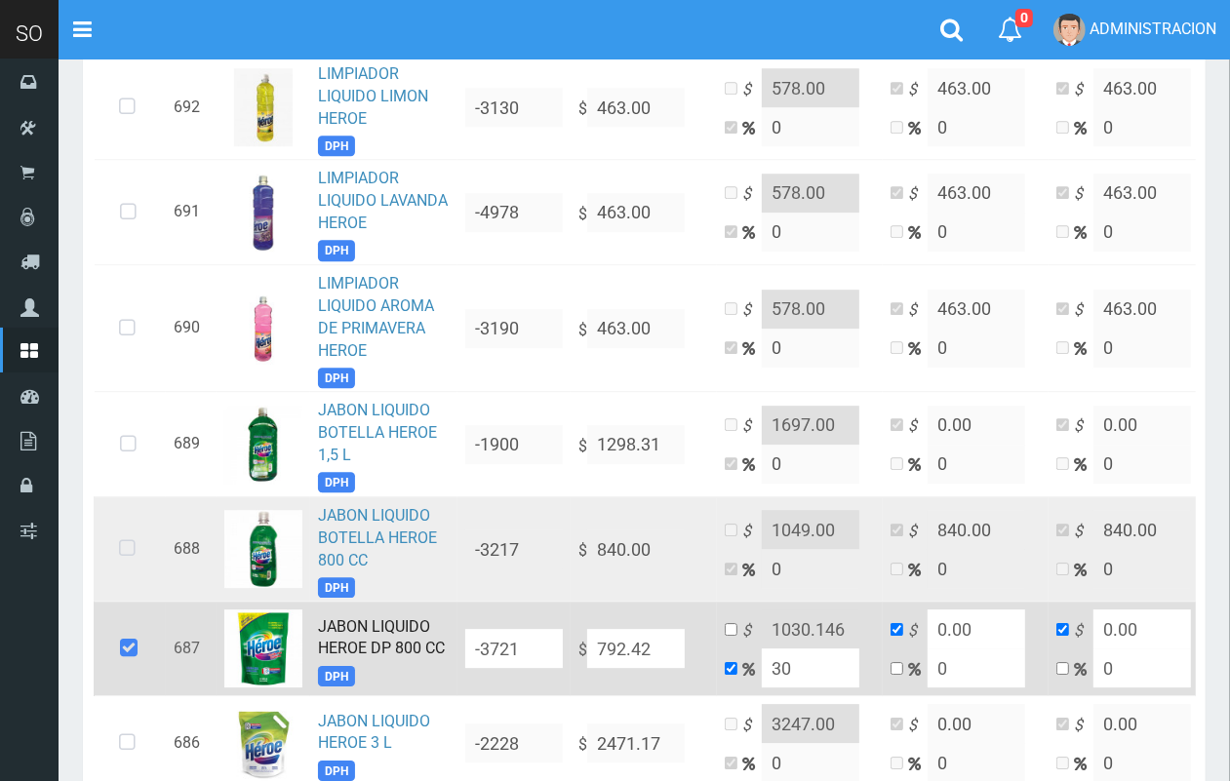
type input "3"
type input "816.1926"
type input "35"
type input "1069.7669999999998"
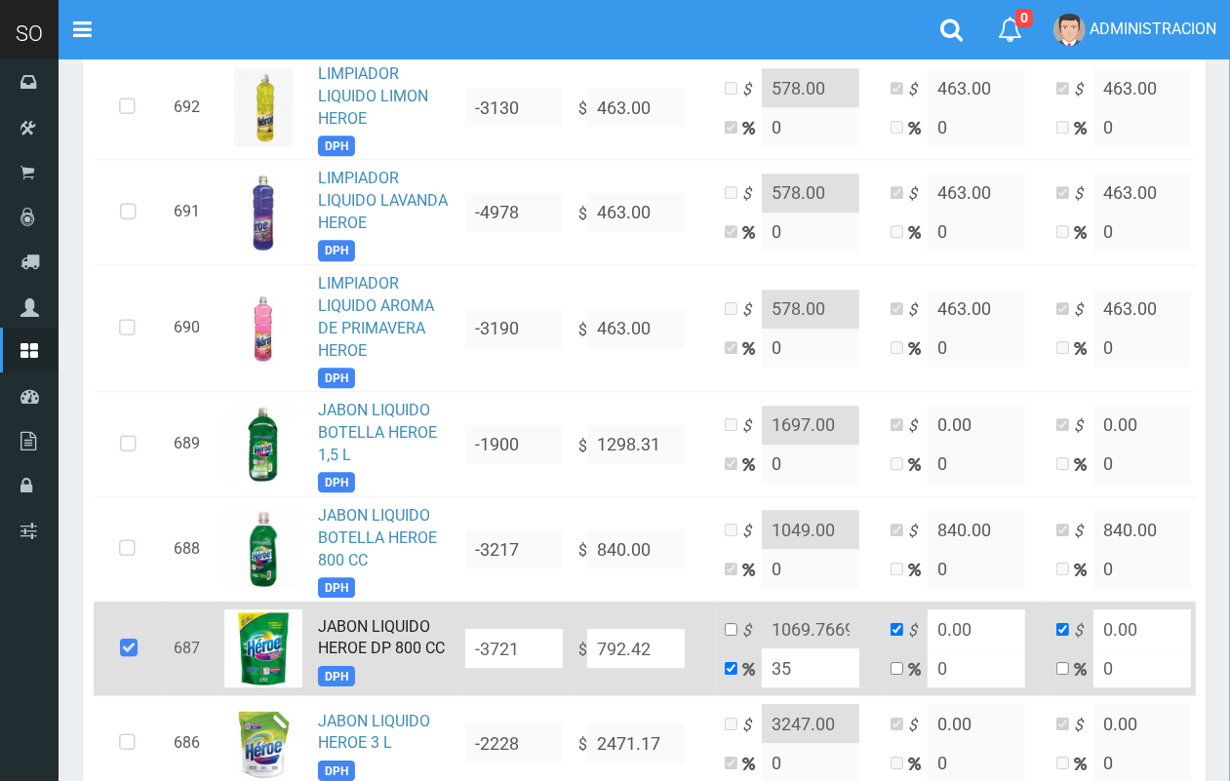
type input "35"
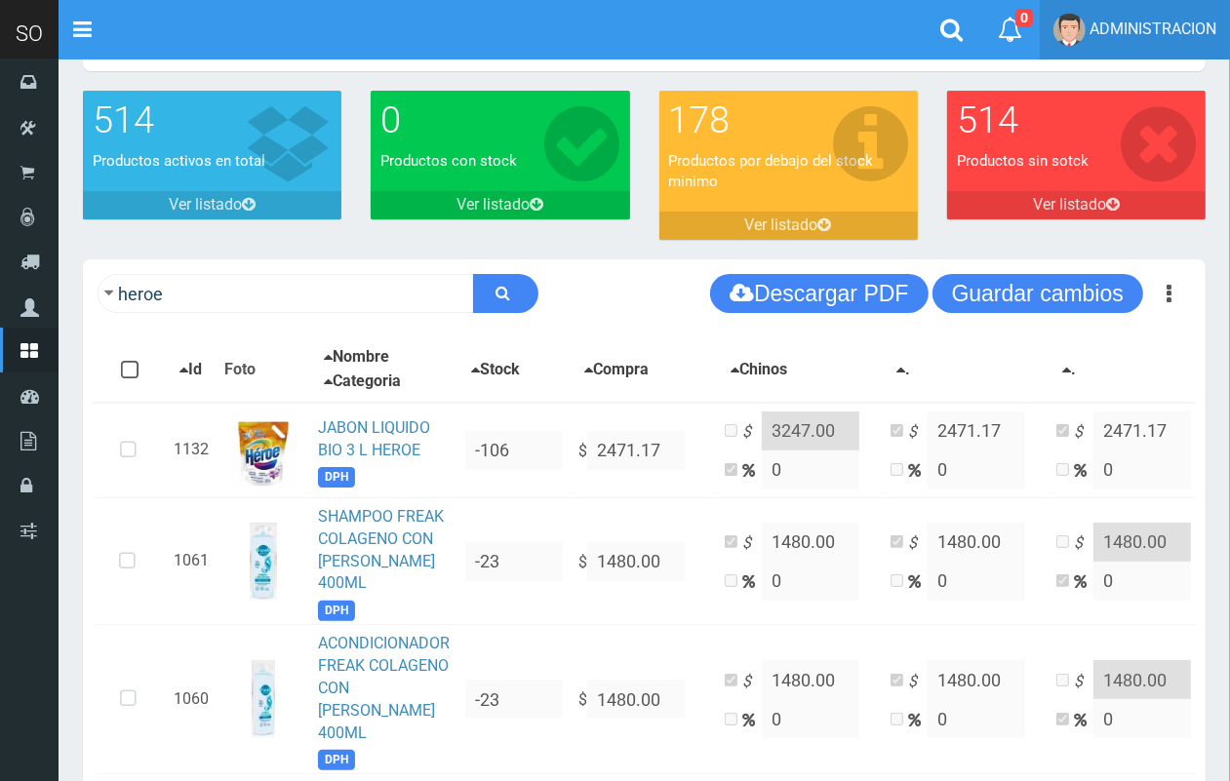
scroll to position [0, 0]
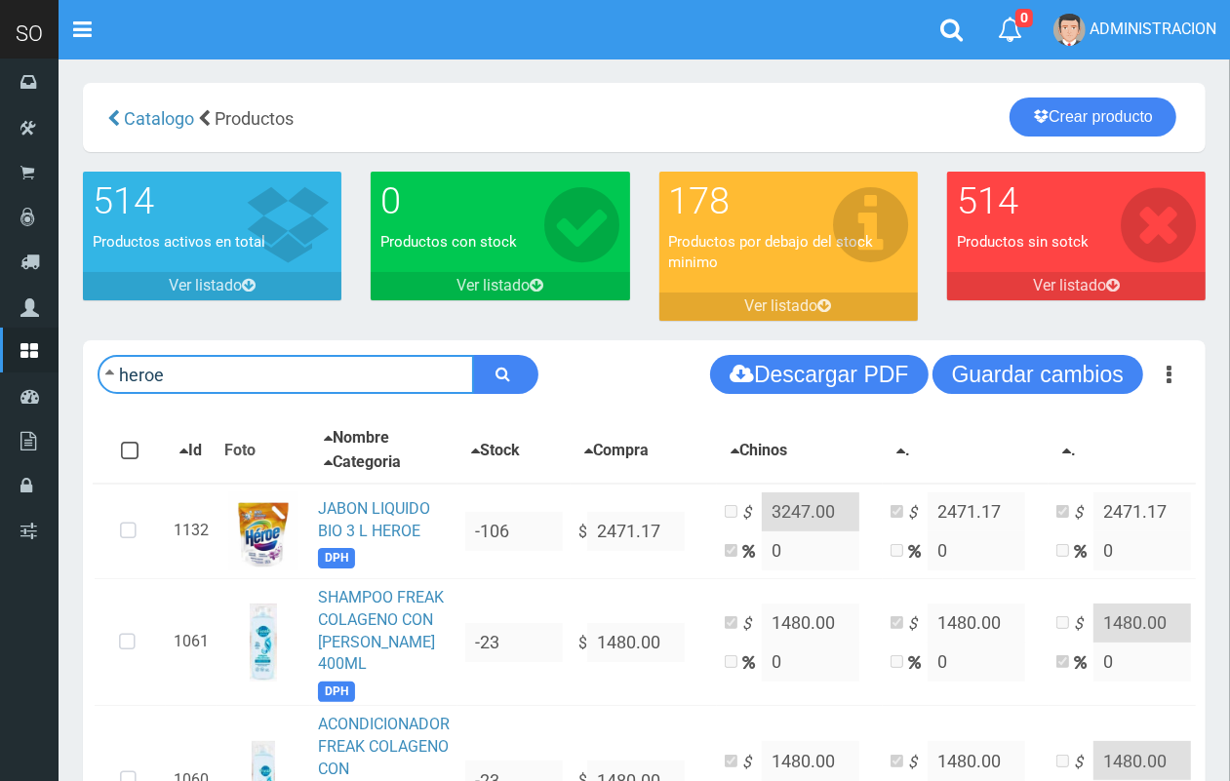
drag, startPoint x: 234, startPoint y: 358, endPoint x: 114, endPoint y: 372, distance: 120.7
click at [114, 372] on input "heroe" at bounding box center [286, 374] width 376 height 39
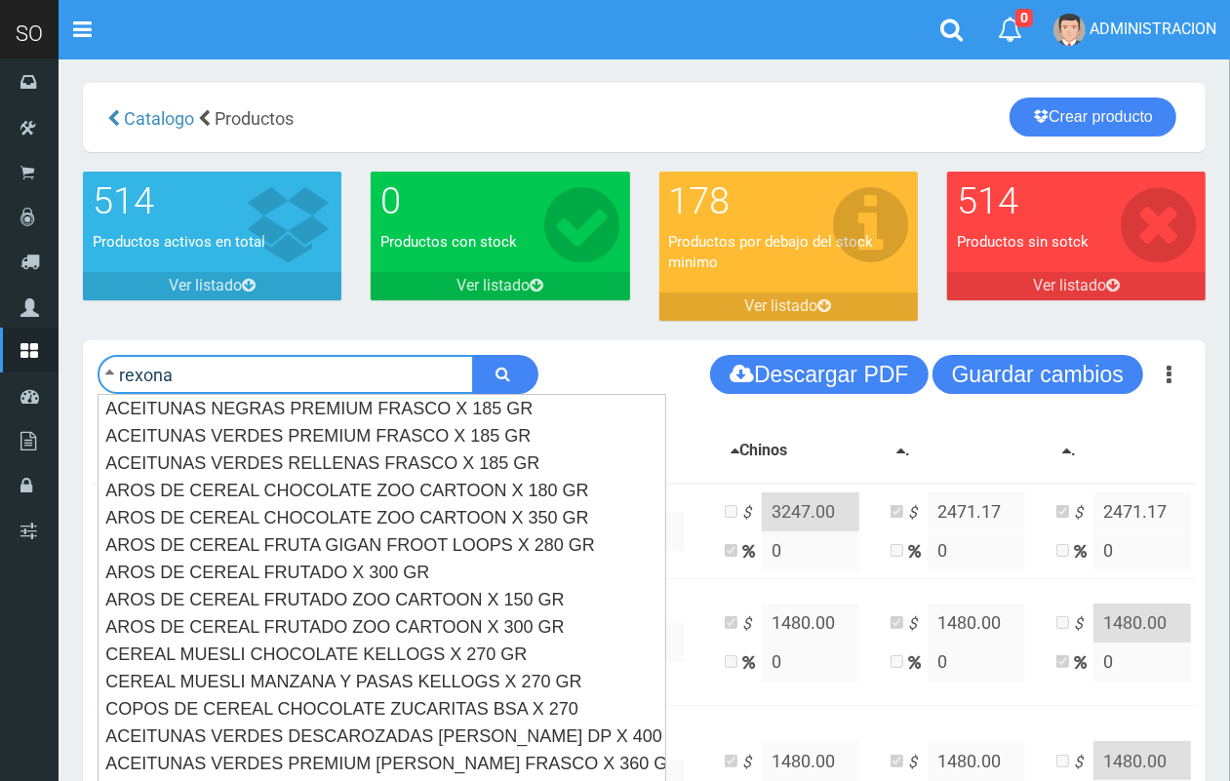
type input "rexona"
click at [473, 355] on button "submit" at bounding box center [505, 374] width 65 height 39
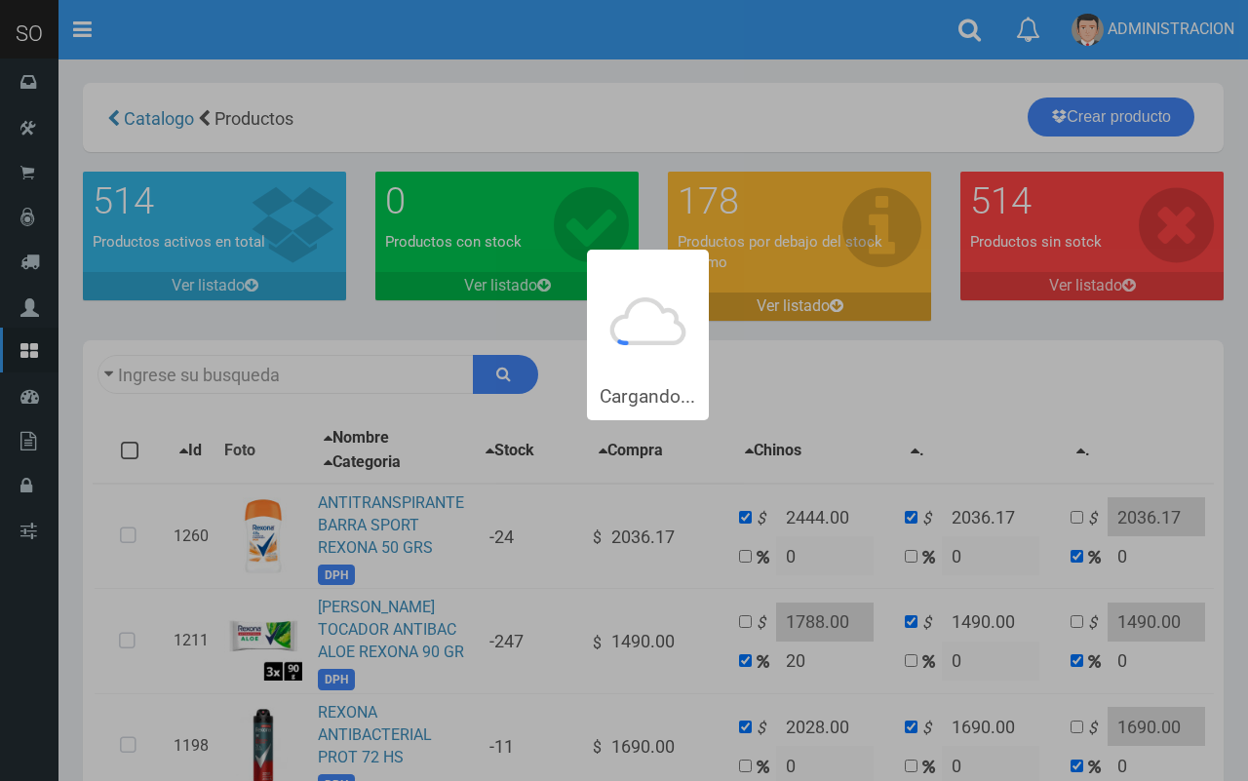
type input "rexona"
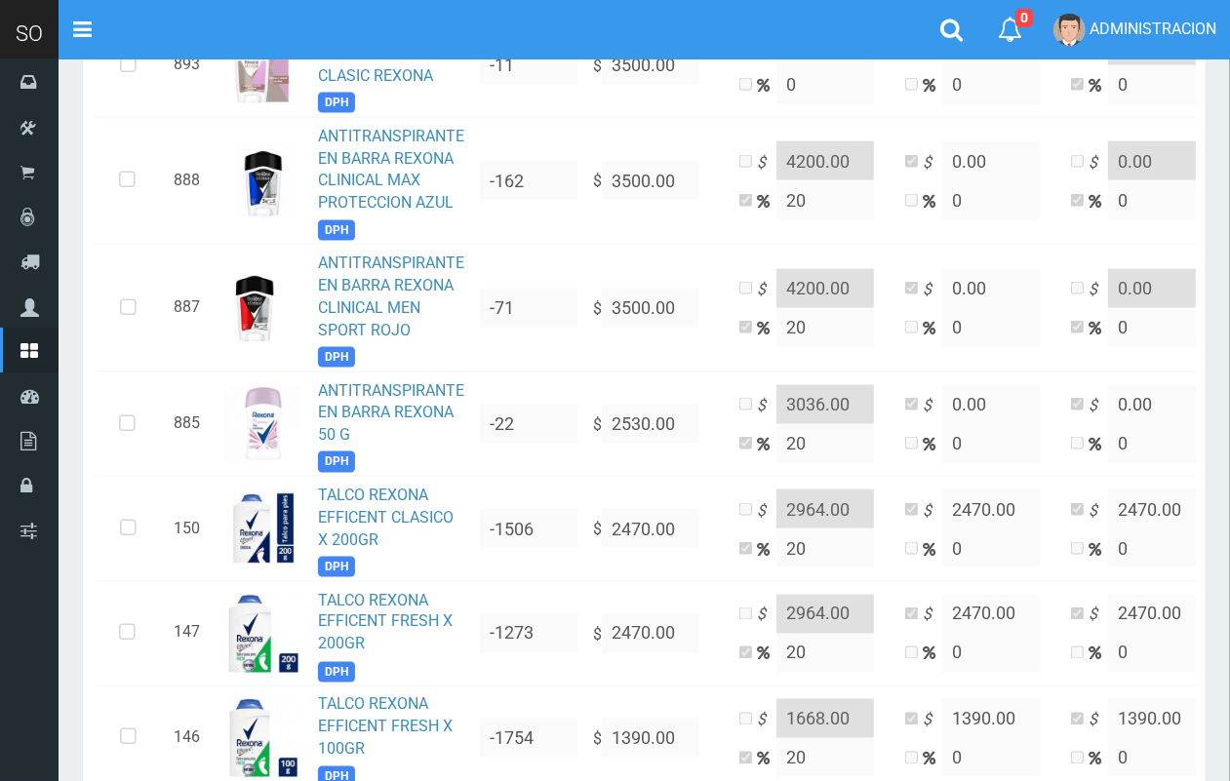
scroll to position [1927, 0]
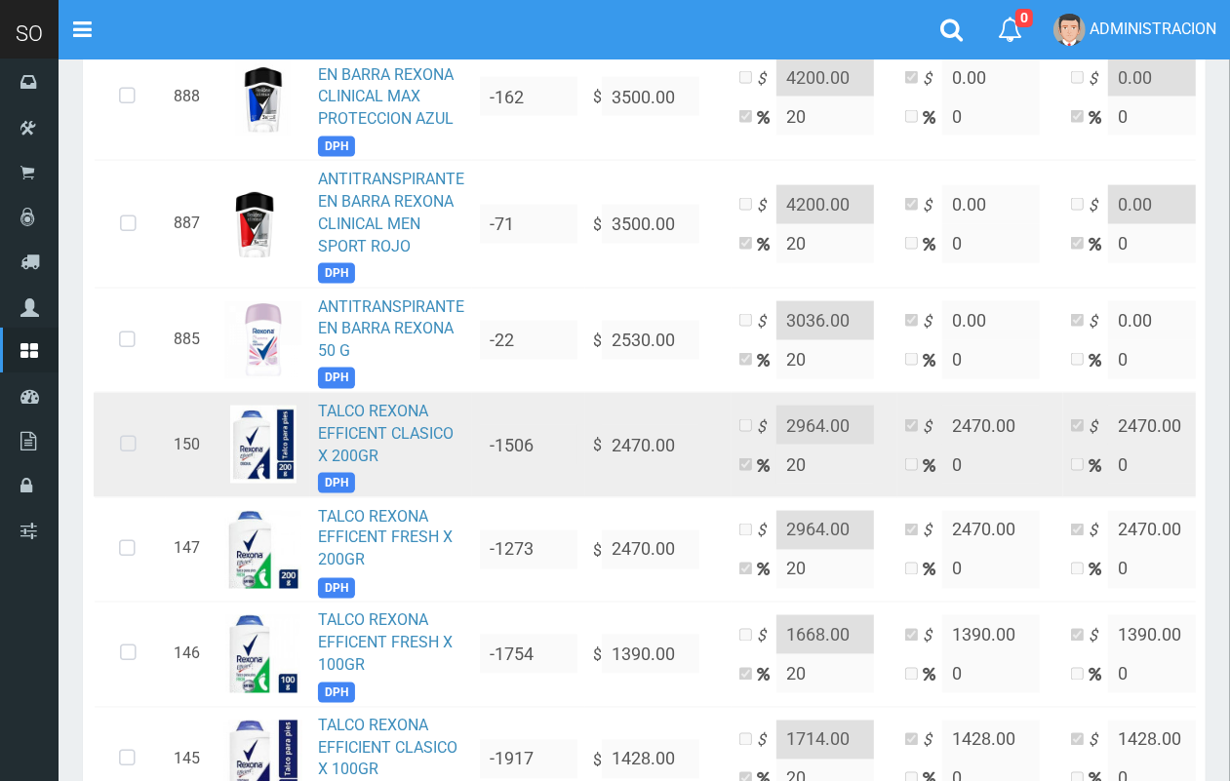
click at [122, 439] on icon at bounding box center [128, 444] width 52 height 64
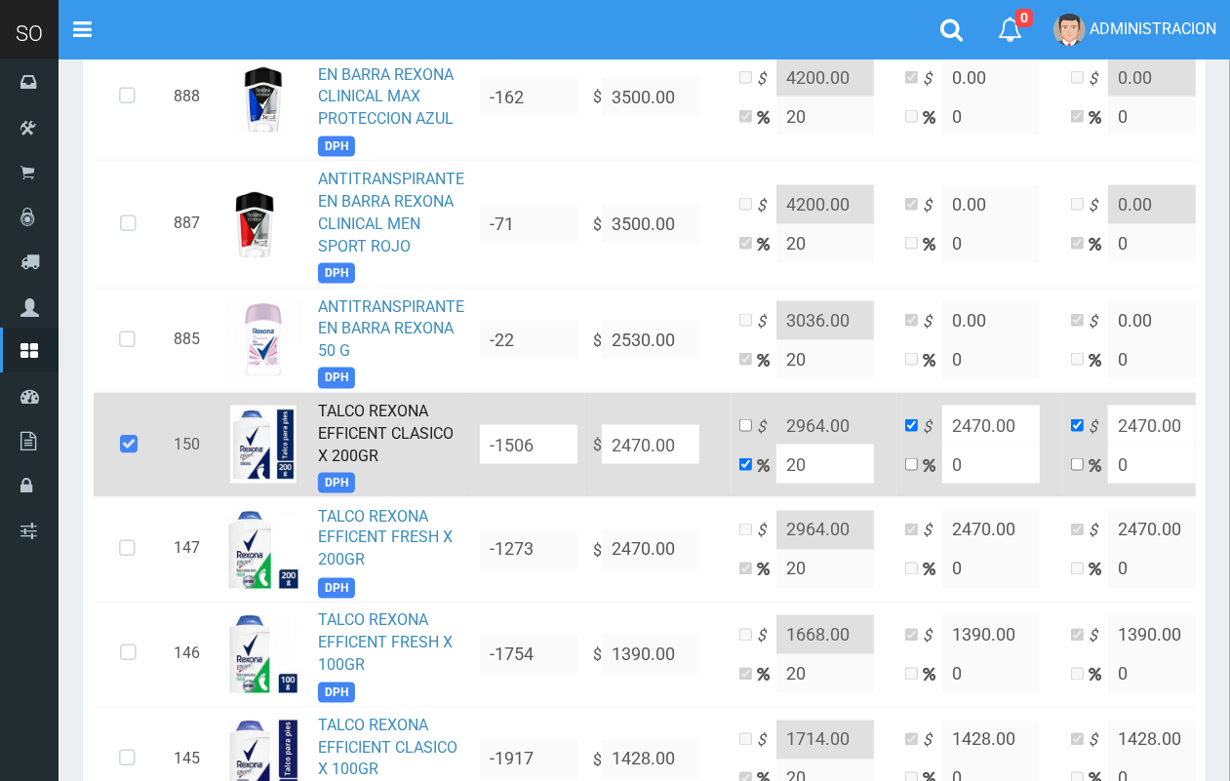
drag, startPoint x: 810, startPoint y: 473, endPoint x: 783, endPoint y: 468, distance: 27.7
click at [783, 468] on input "20" at bounding box center [825, 464] width 98 height 39
type input "3"
type input "2544.1"
type input "30"
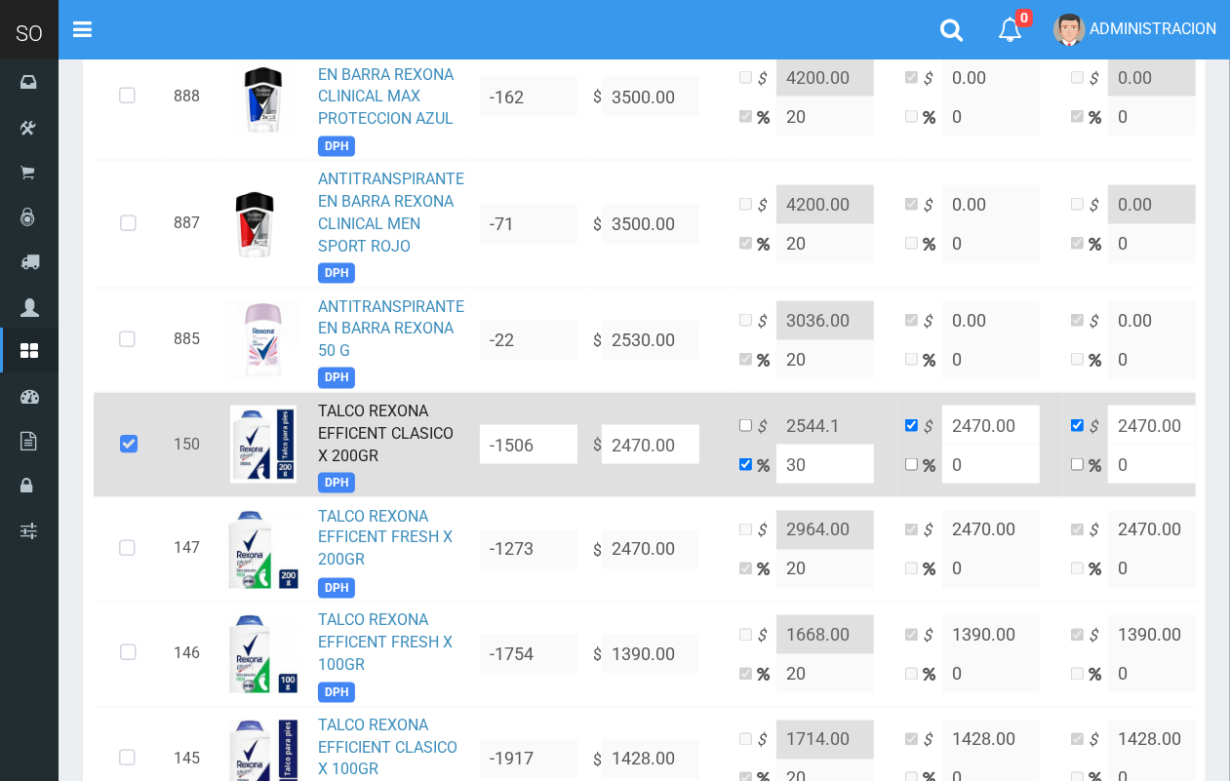
type input "3211"
type input "30"
click at [372, 429] on link "TALCO REXONA EFFICENT CLASICO X 200GR" at bounding box center [386, 433] width 136 height 63
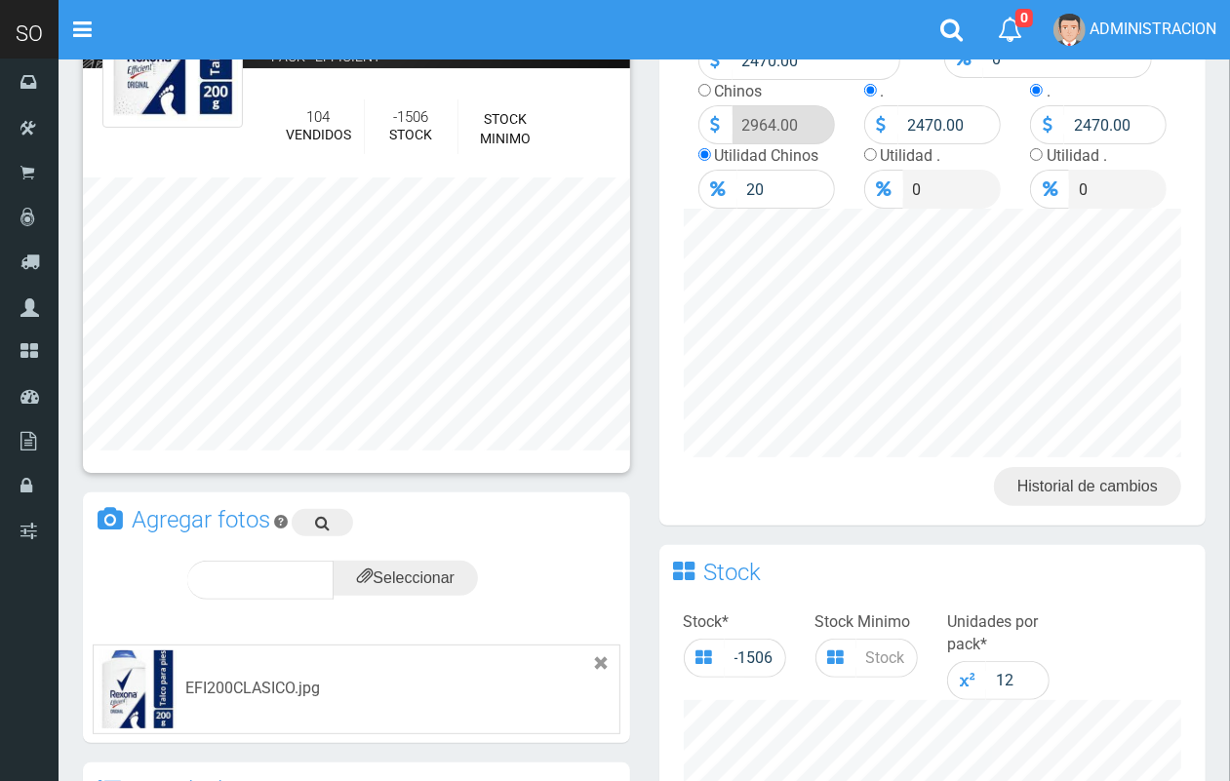
scroll to position [202, 0]
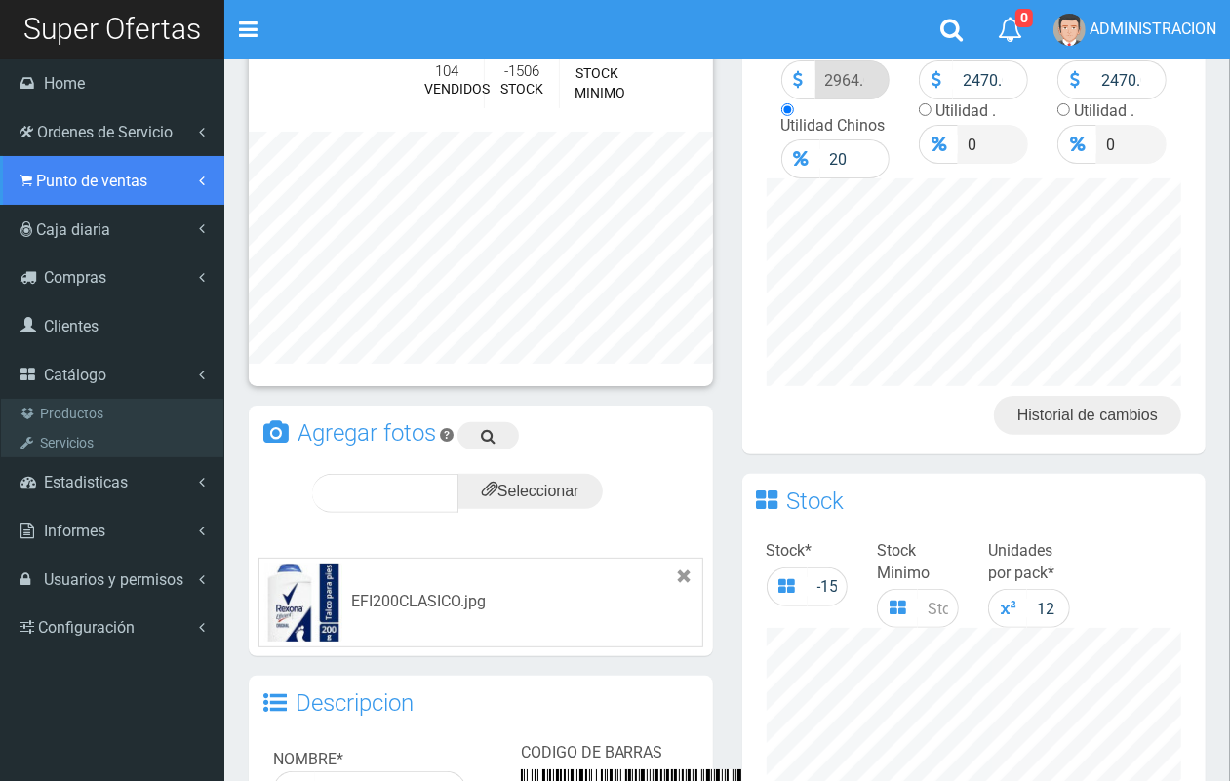
click at [110, 192] on link "Punto de ventas" at bounding box center [112, 180] width 224 height 49
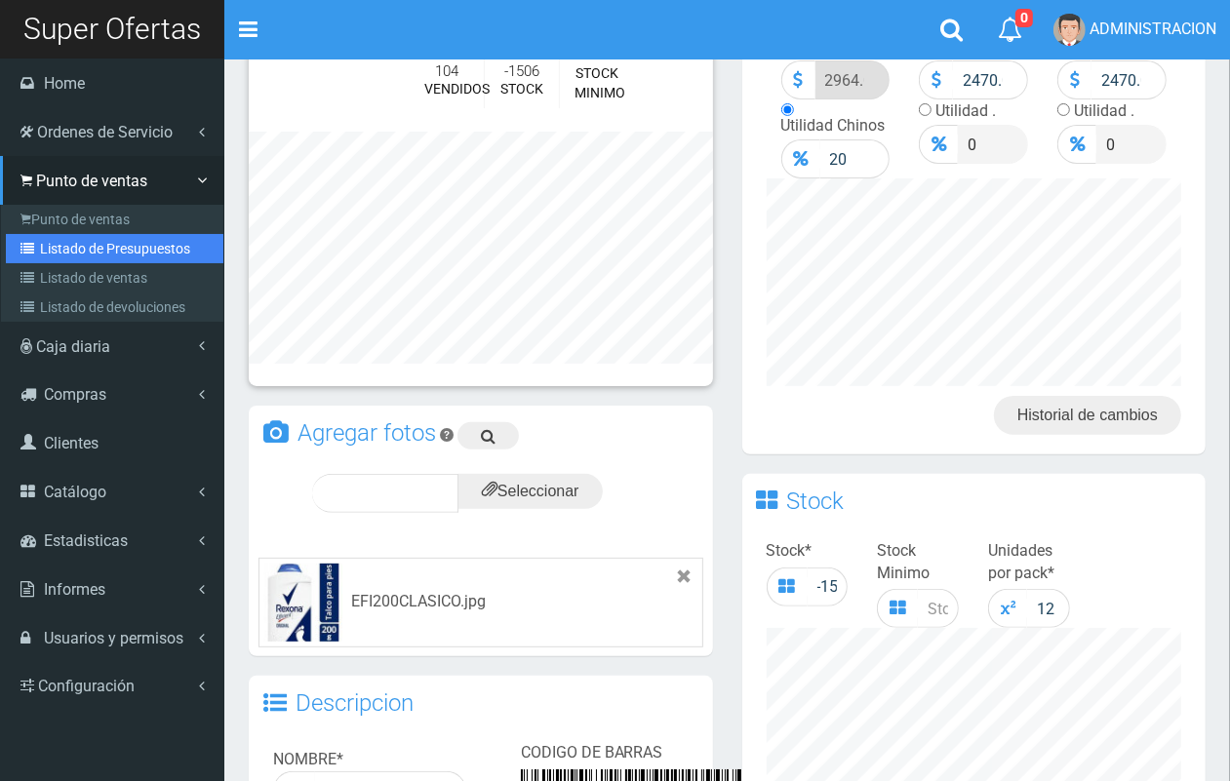
click at [114, 242] on link "Listado de Presupuestos" at bounding box center [114, 248] width 217 height 29
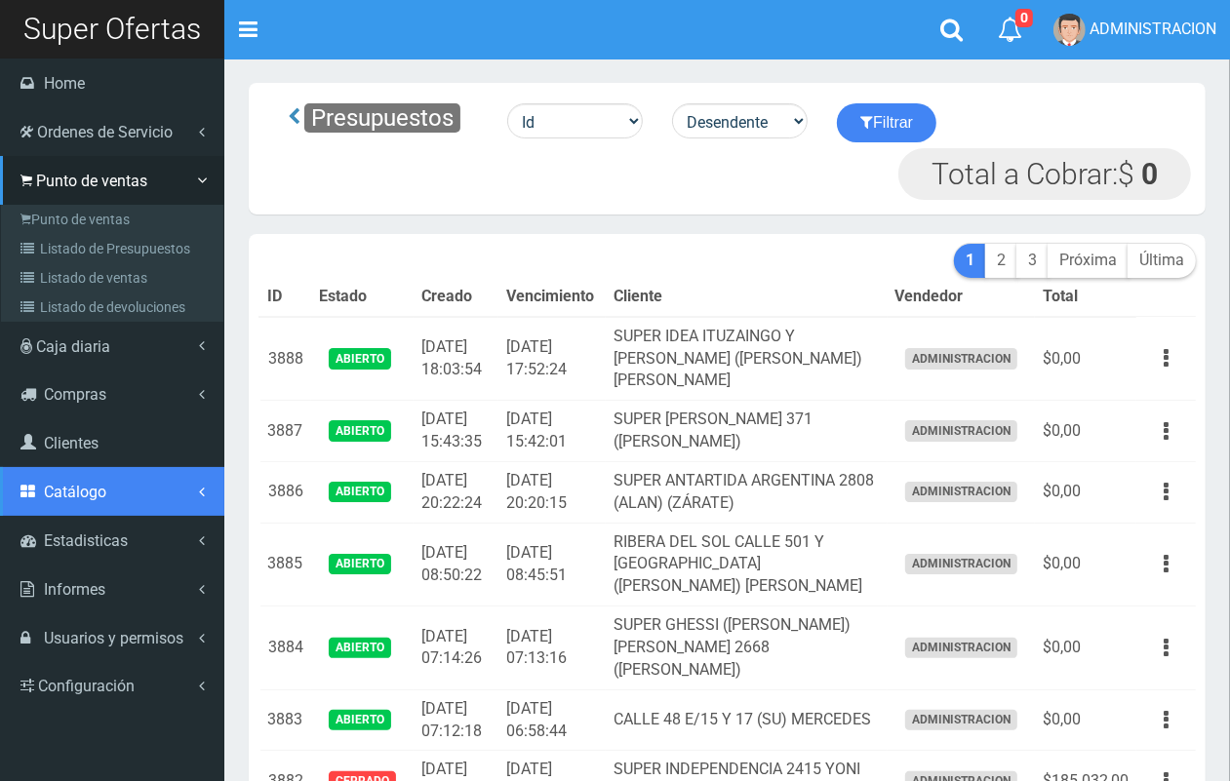
click at [103, 478] on link "Catálogo" at bounding box center [112, 491] width 224 height 49
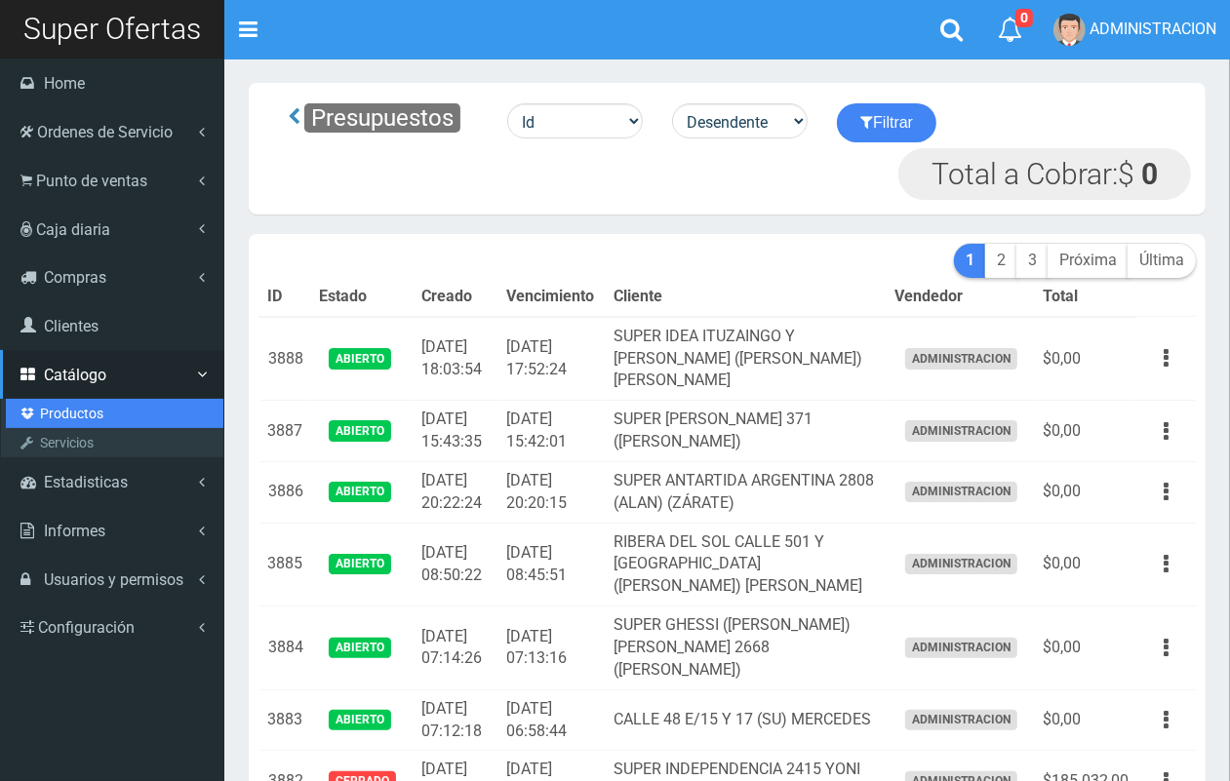
click at [86, 411] on link "Productos" at bounding box center [114, 413] width 217 height 29
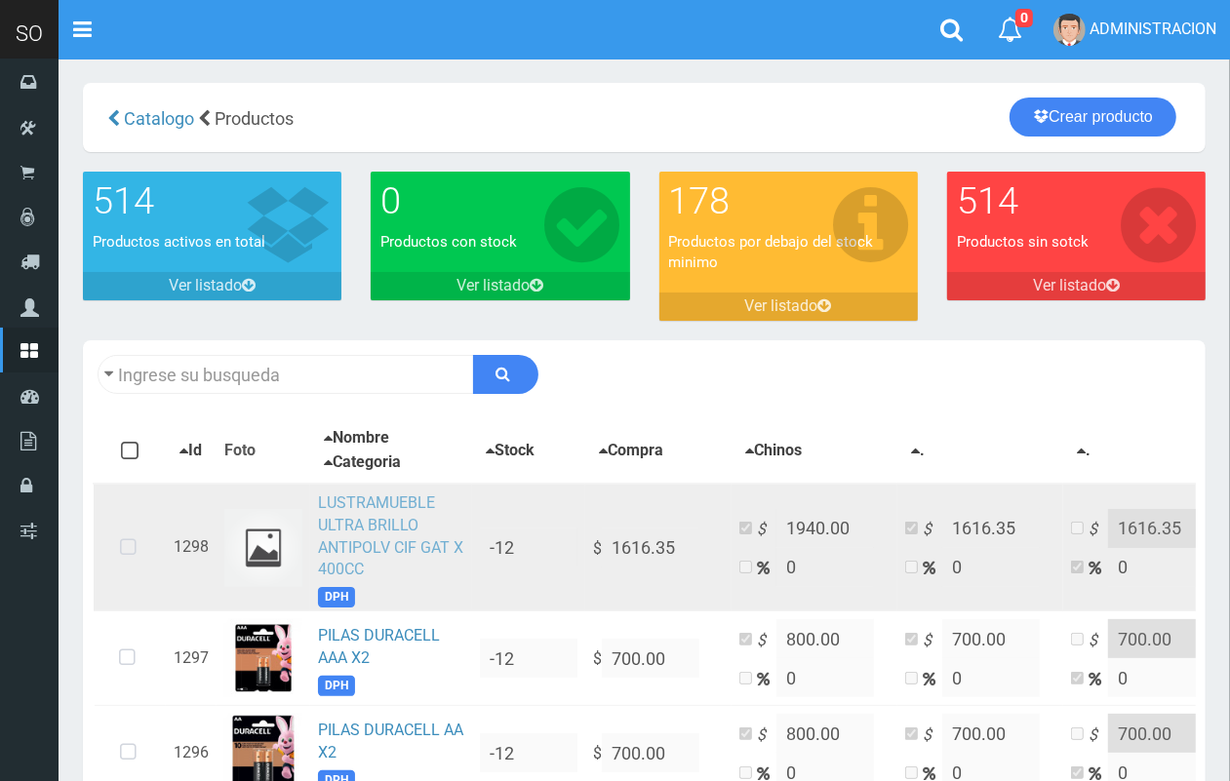
click at [358, 519] on link "LUSTRAMUEBLE ULTRA BRILLO ANTIPOLV CIF GAT X 400CC" at bounding box center [390, 536] width 145 height 86
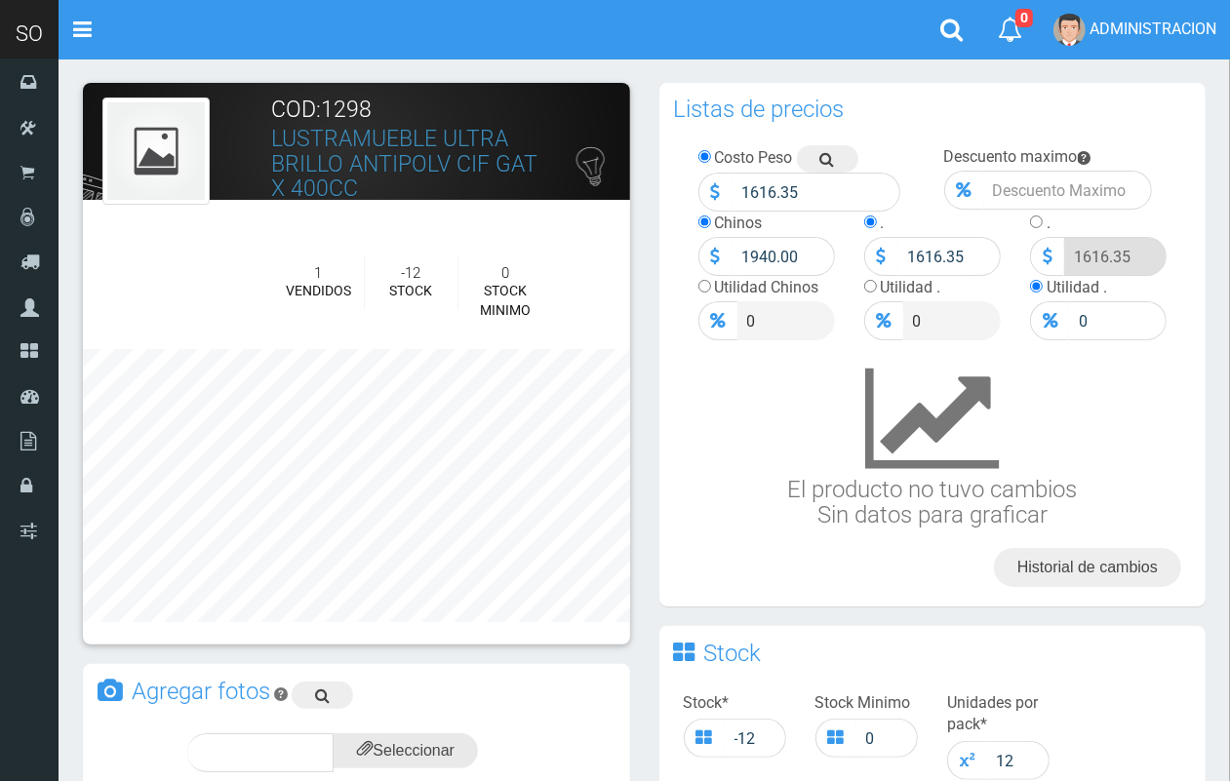
click at [414, 747] on input "file" at bounding box center [405, 750] width 144 height 35
click at [468, 738] on div "subir" at bounding box center [453, 752] width 97 height 39
click at [463, 754] on span "subir" at bounding box center [453, 752] width 50 height 17
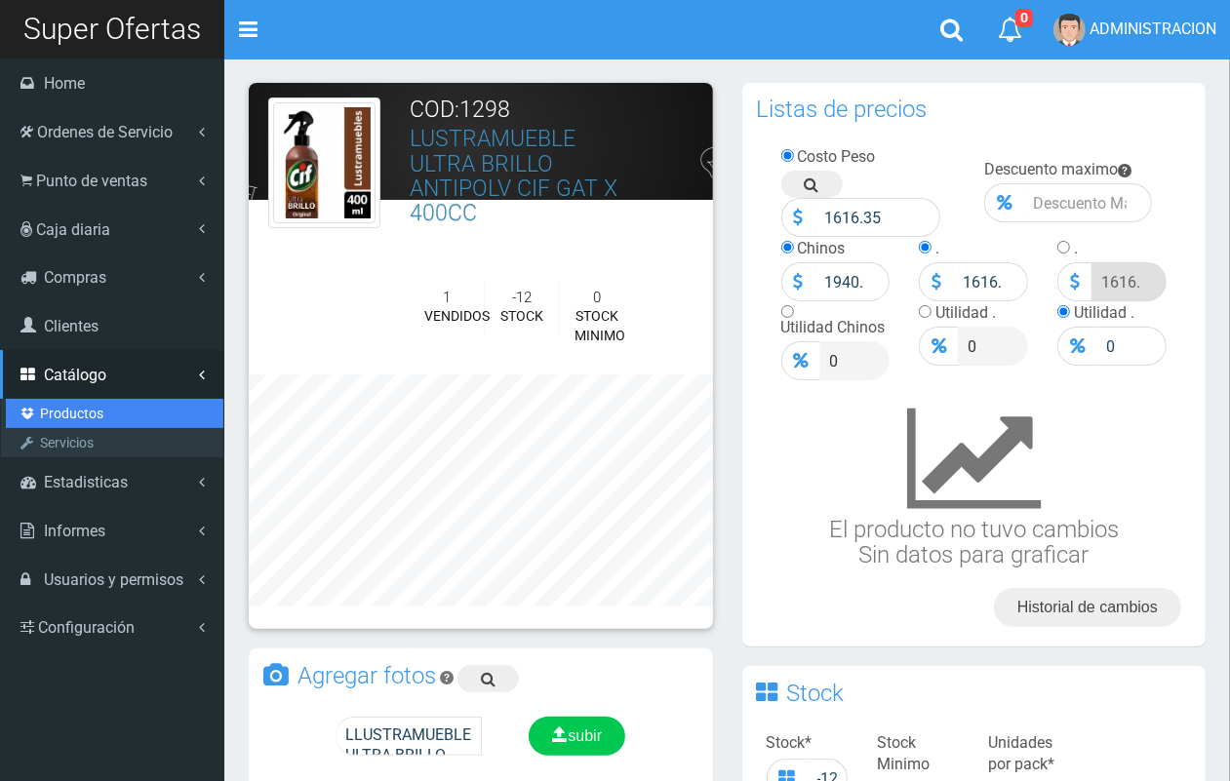
click at [83, 407] on link "Productos" at bounding box center [114, 413] width 217 height 29
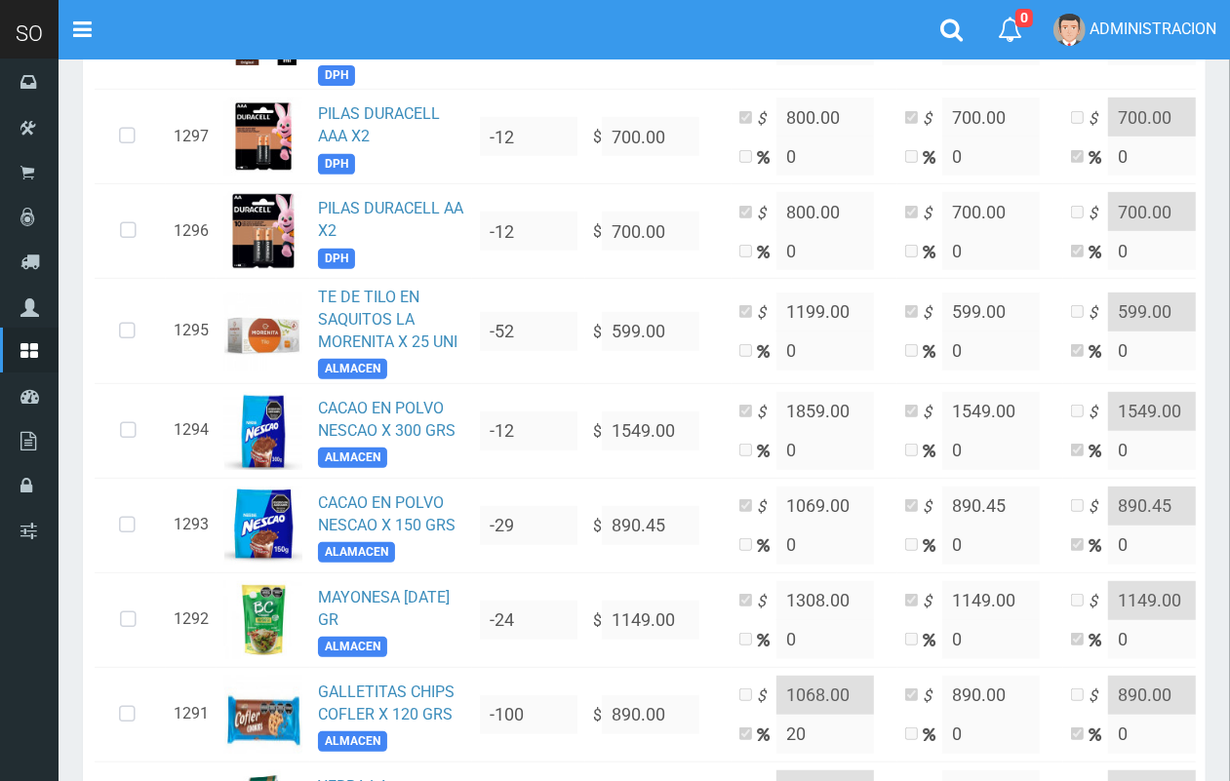
scroll to position [577, 0]
